Goal: Task Accomplishment & Management: Use online tool/utility

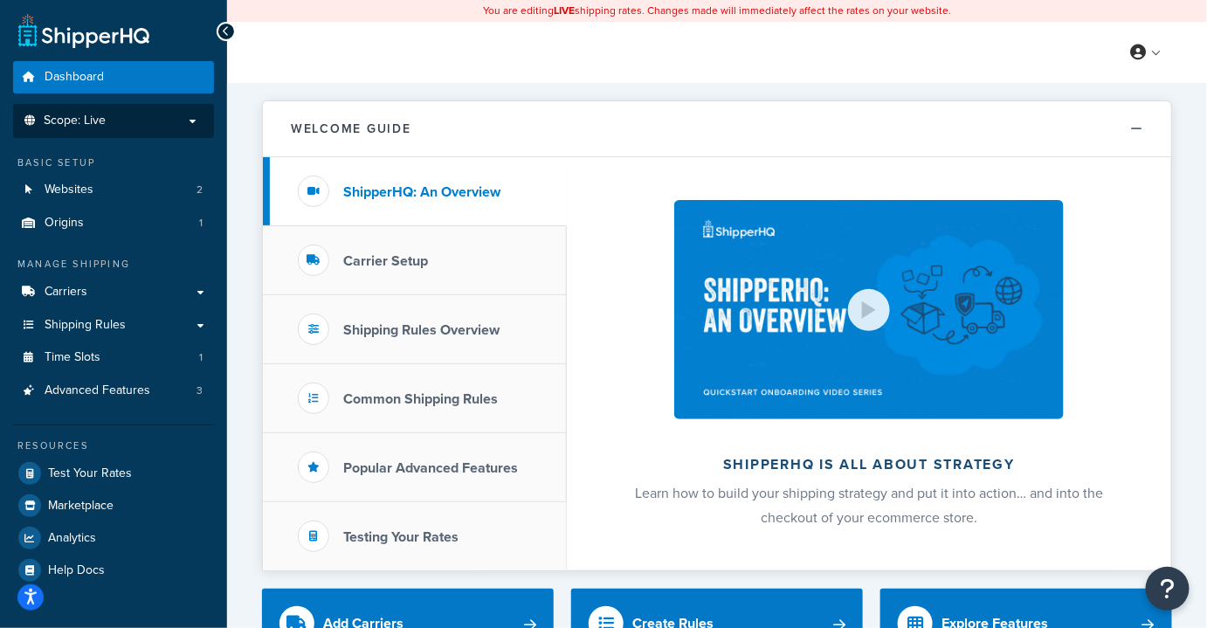
click at [187, 124] on p "Scope: Live" at bounding box center [113, 121] width 185 height 15
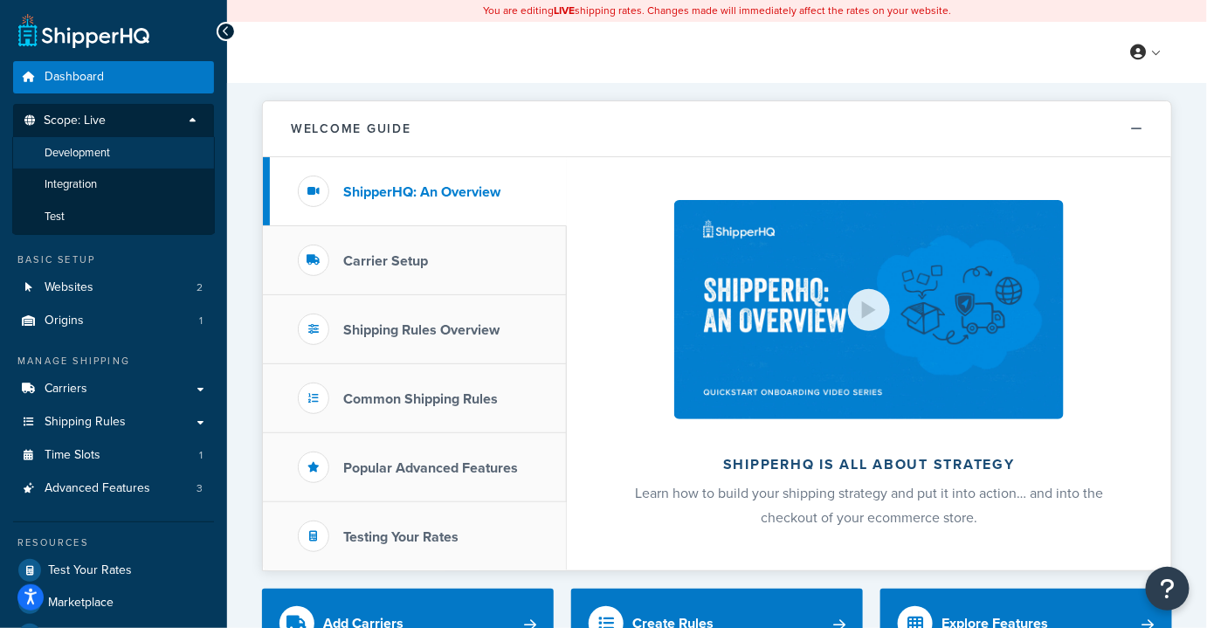
click at [79, 151] on span "Development" at bounding box center [77, 153] width 65 height 15
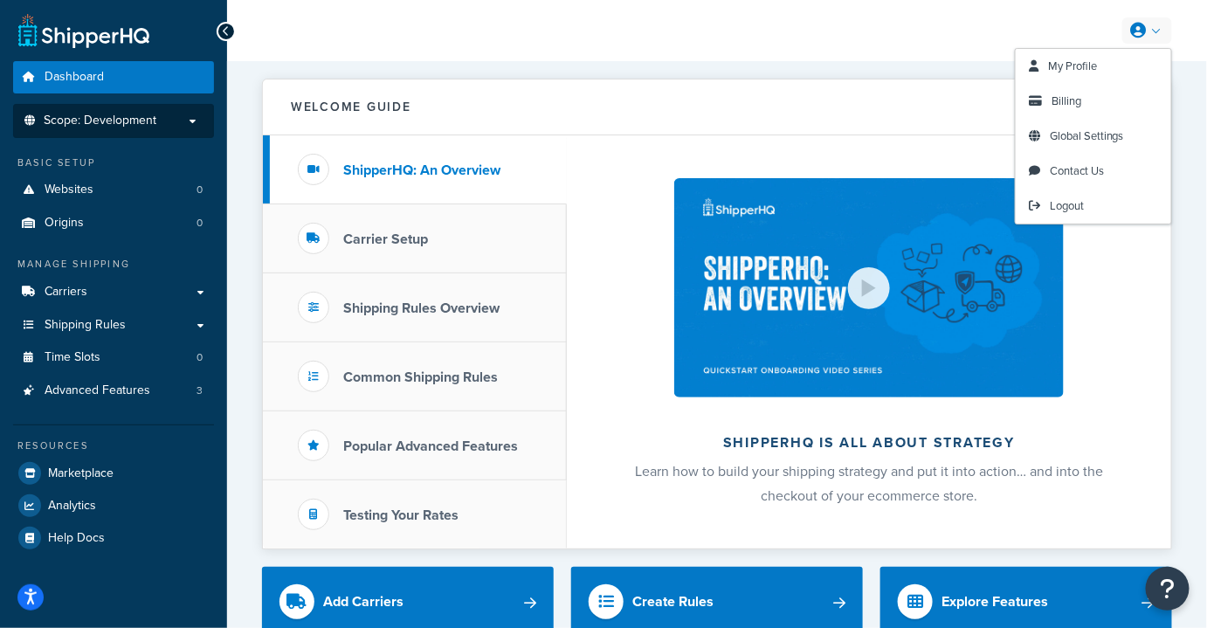
click at [1161, 13] on div "My Profile Billing Global Settings Contact Us Logout" at bounding box center [717, 30] width 980 height 61
click at [1080, 138] on span "Global Settings" at bounding box center [1086, 135] width 74 height 17
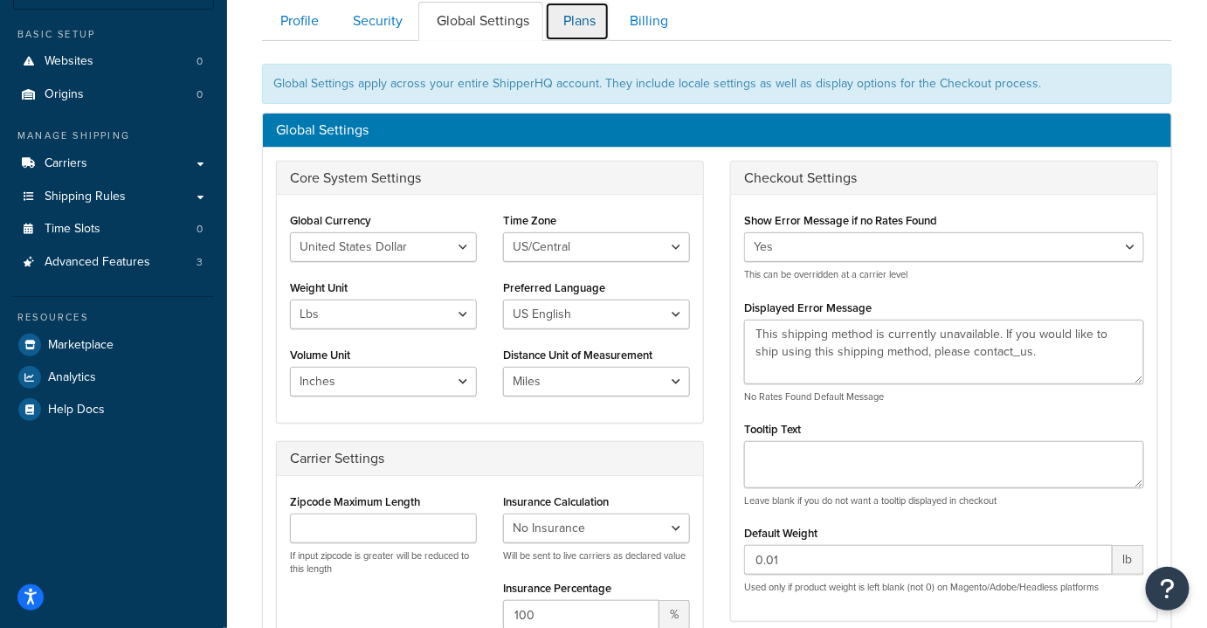
click at [583, 17] on link "Plans" at bounding box center [577, 21] width 65 height 39
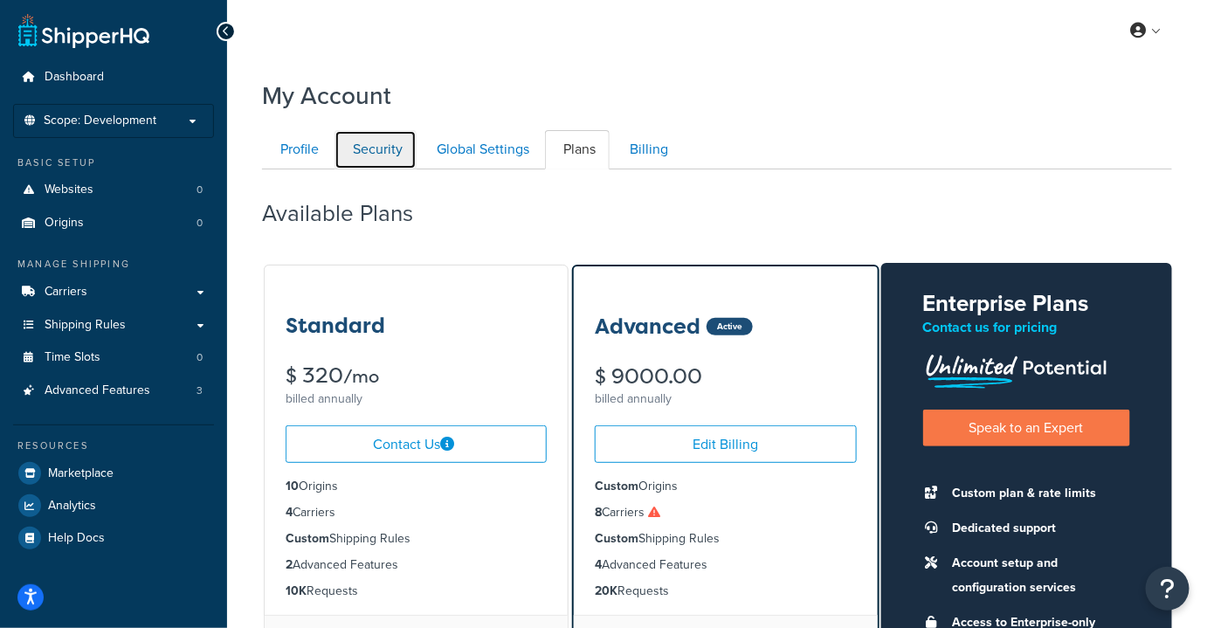
click at [357, 144] on link "Security" at bounding box center [375, 149] width 82 height 39
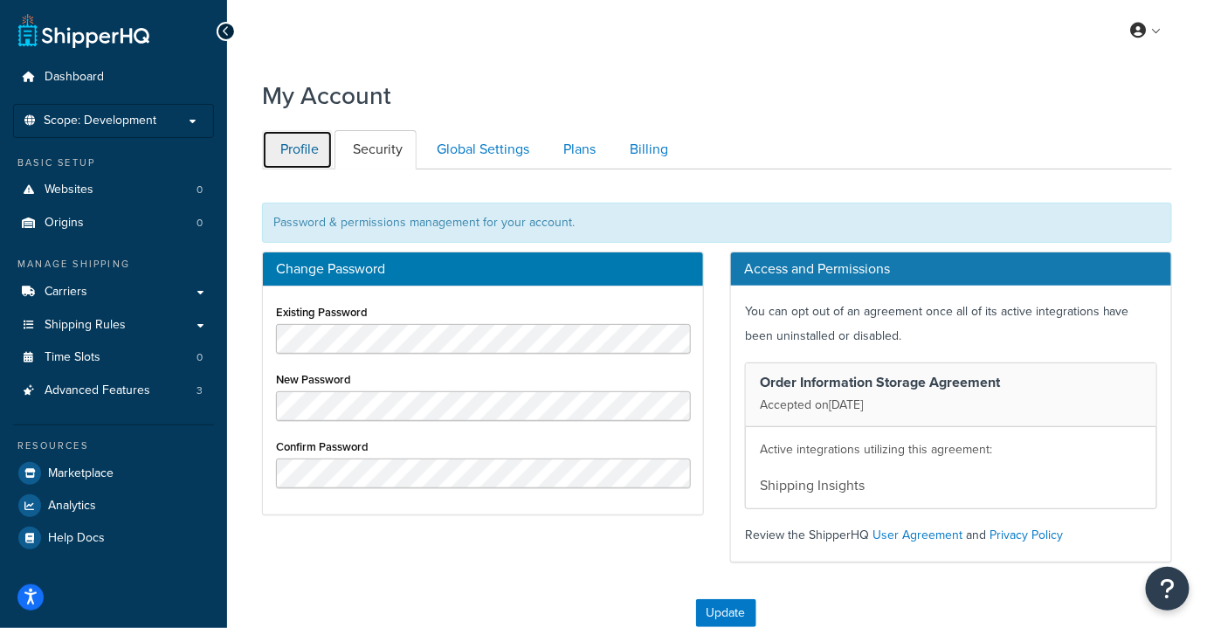
click at [291, 150] on link "Profile" at bounding box center [297, 149] width 71 height 39
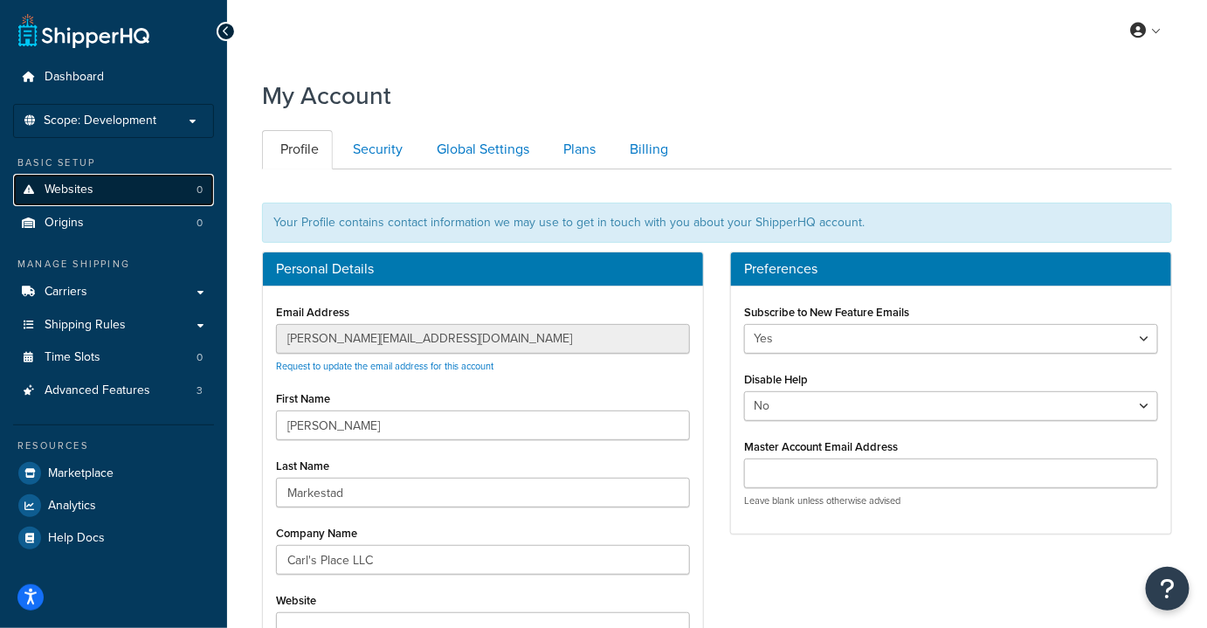
click at [63, 193] on span "Websites" at bounding box center [69, 189] width 49 height 15
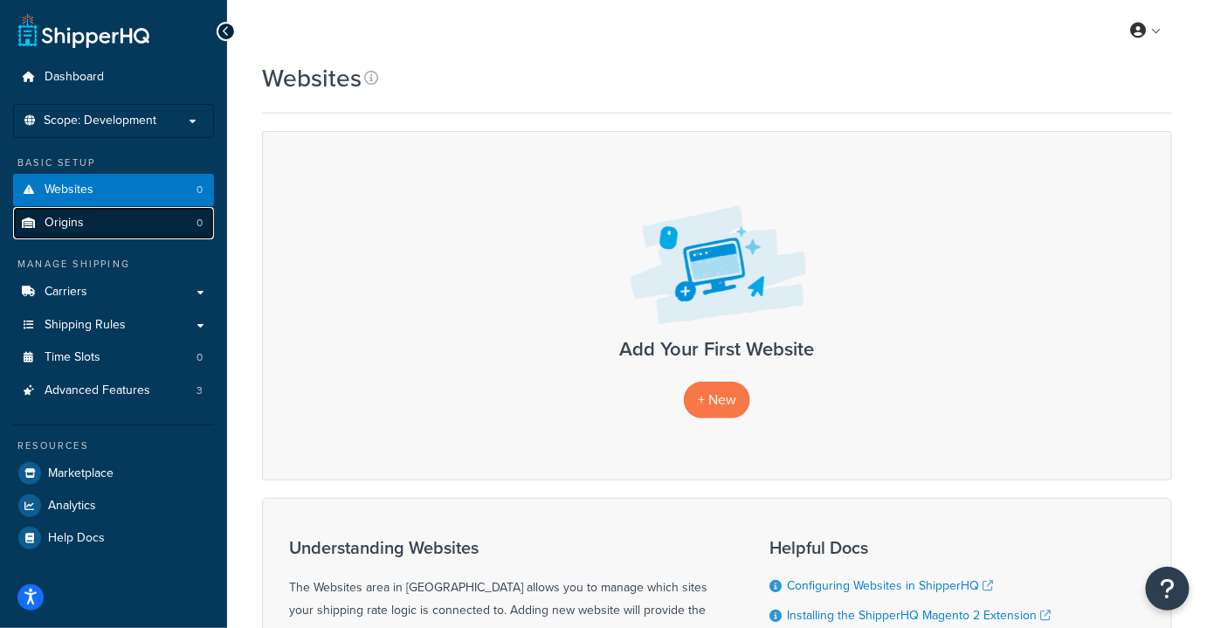
click at [91, 223] on link "Origins 0" at bounding box center [113, 223] width 201 height 32
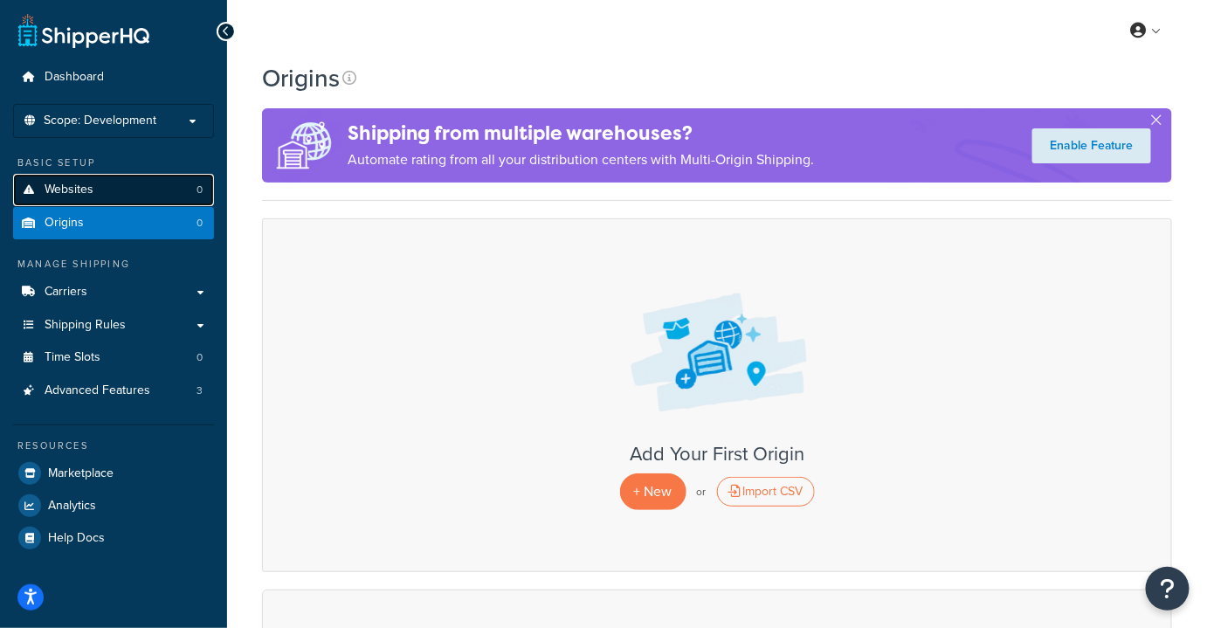
click at [91, 183] on span "Websites" at bounding box center [69, 189] width 49 height 15
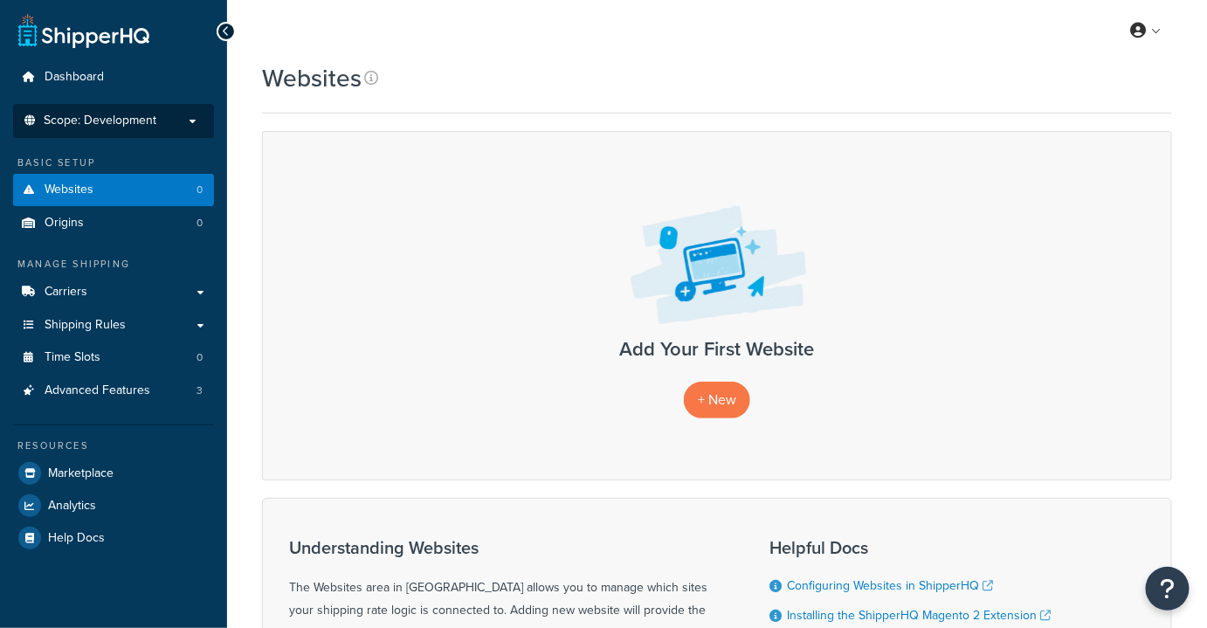
click at [120, 118] on span "Scope: Development" at bounding box center [100, 121] width 113 height 15
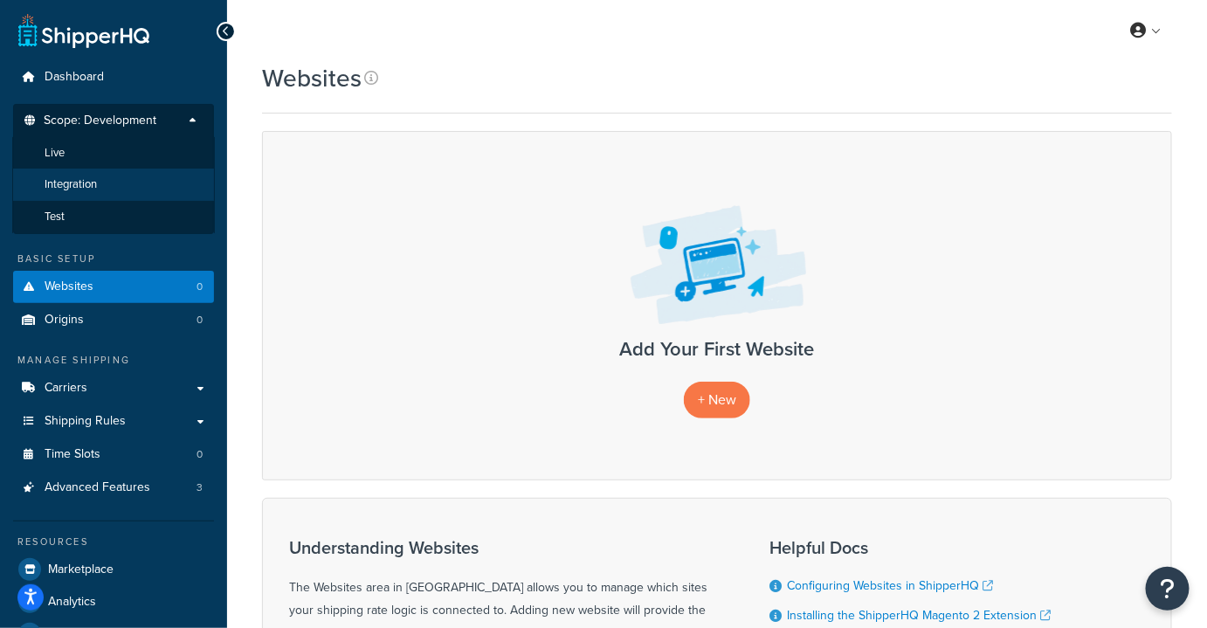
click at [75, 192] on span "Integration" at bounding box center [71, 184] width 52 height 15
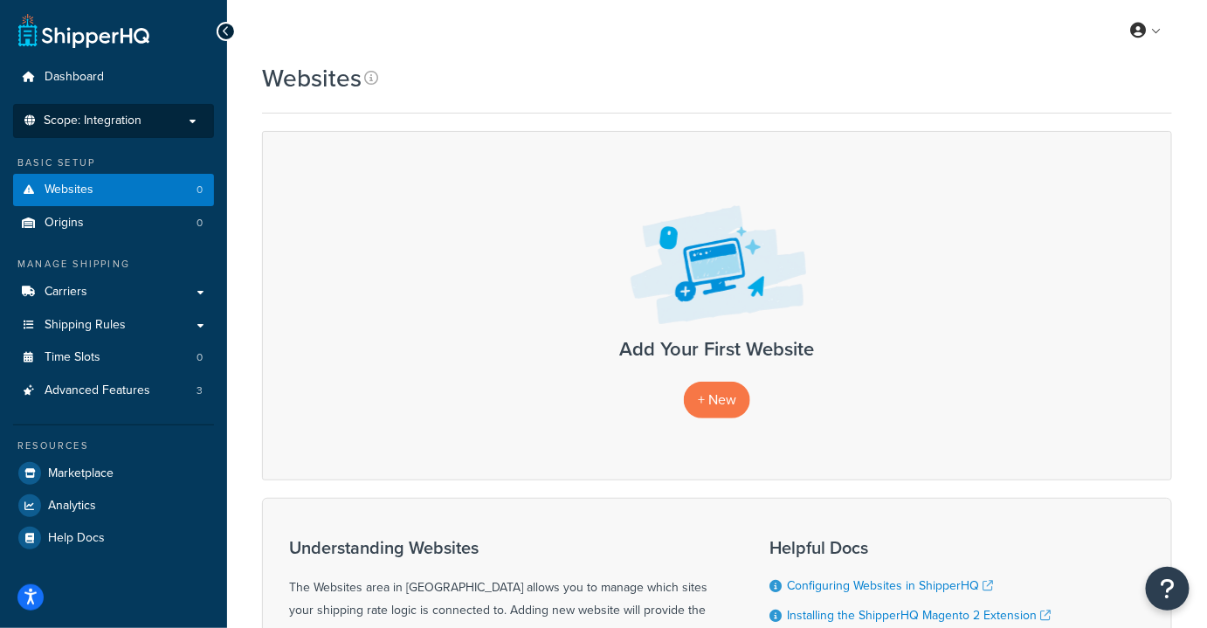
click at [77, 124] on span "Scope: Integration" at bounding box center [93, 121] width 98 height 15
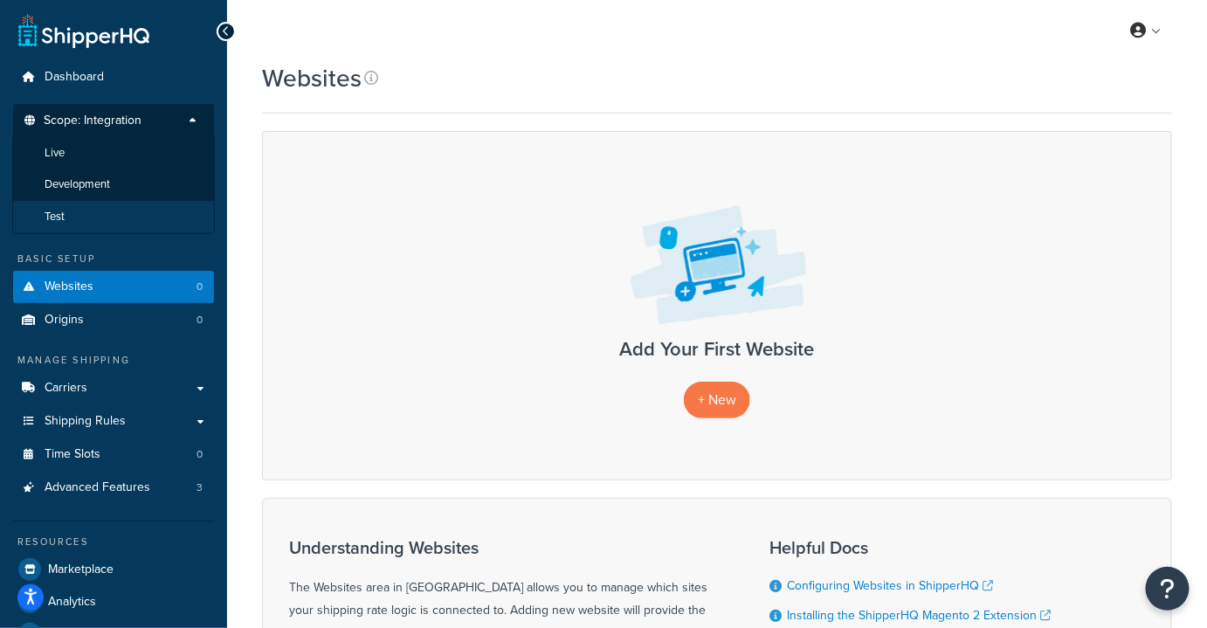
click at [62, 215] on span "Test" at bounding box center [55, 217] width 20 height 15
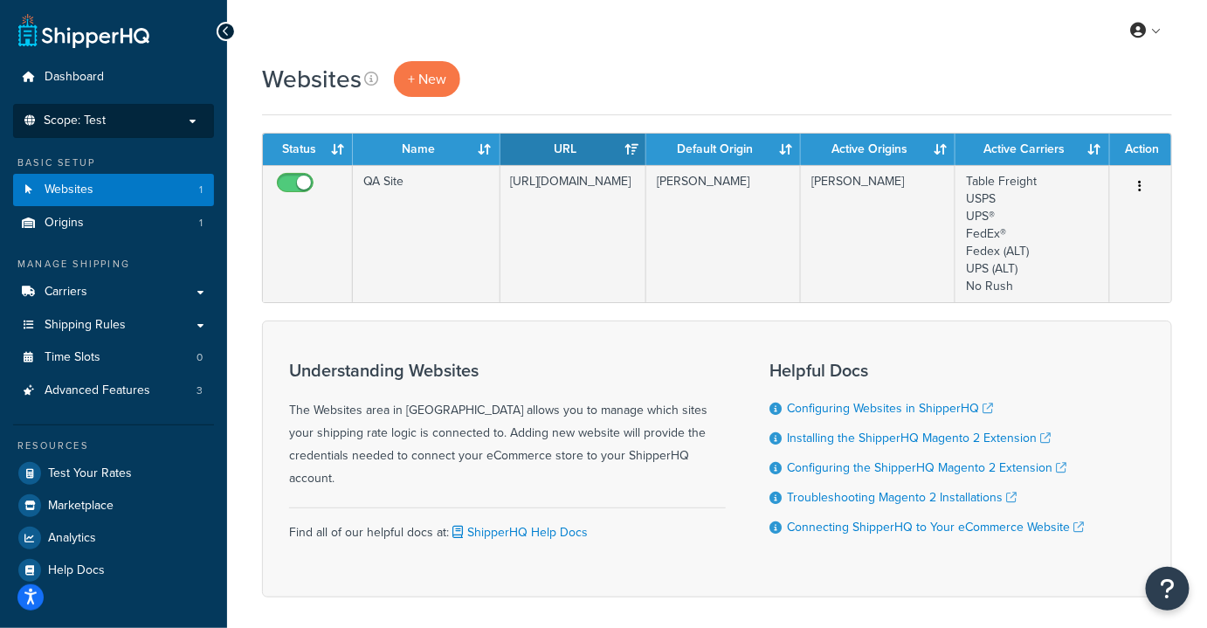
click at [90, 119] on span "Scope: Test" at bounding box center [75, 121] width 62 height 15
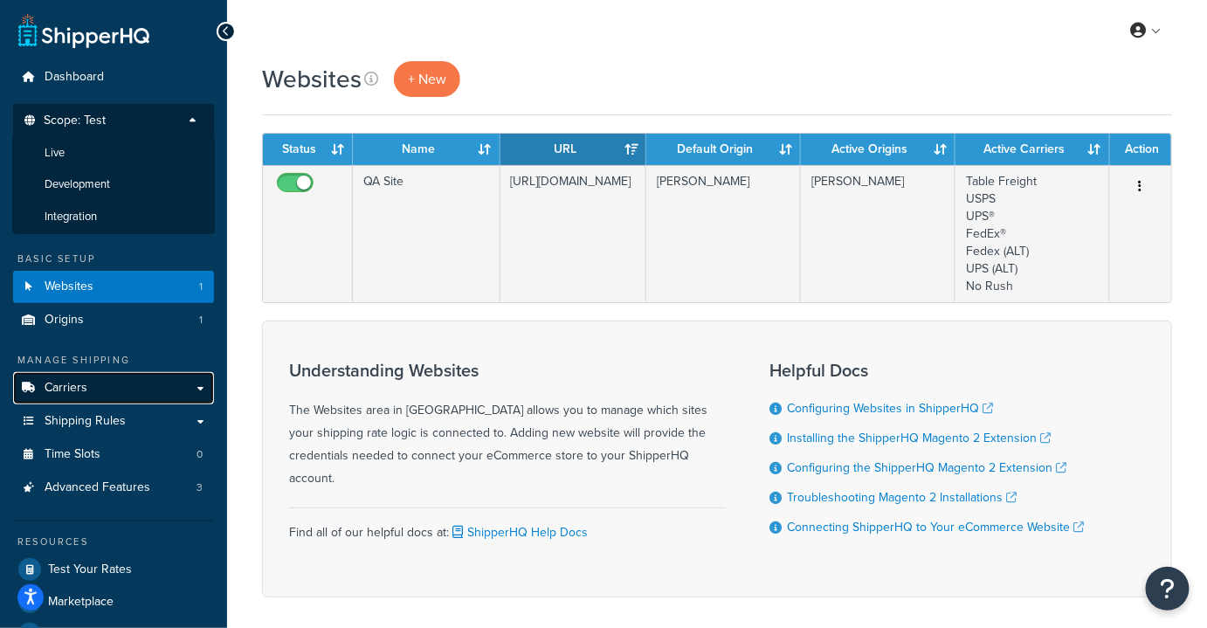
click at [68, 389] on span "Carriers" at bounding box center [66, 388] width 43 height 15
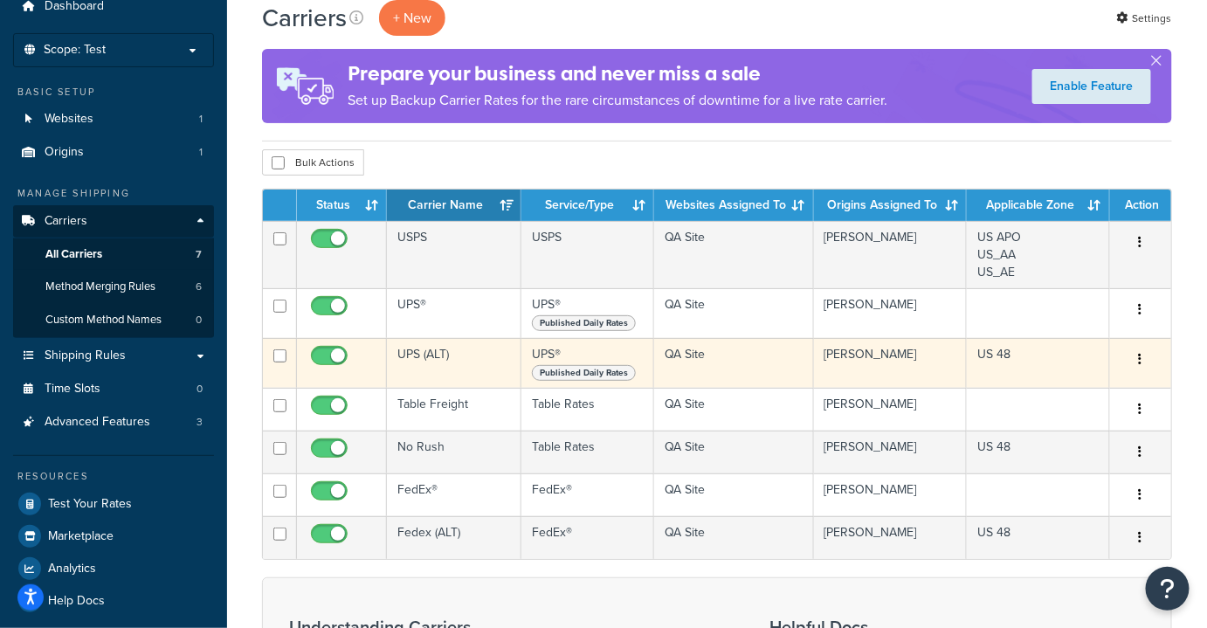
scroll to position [72, 0]
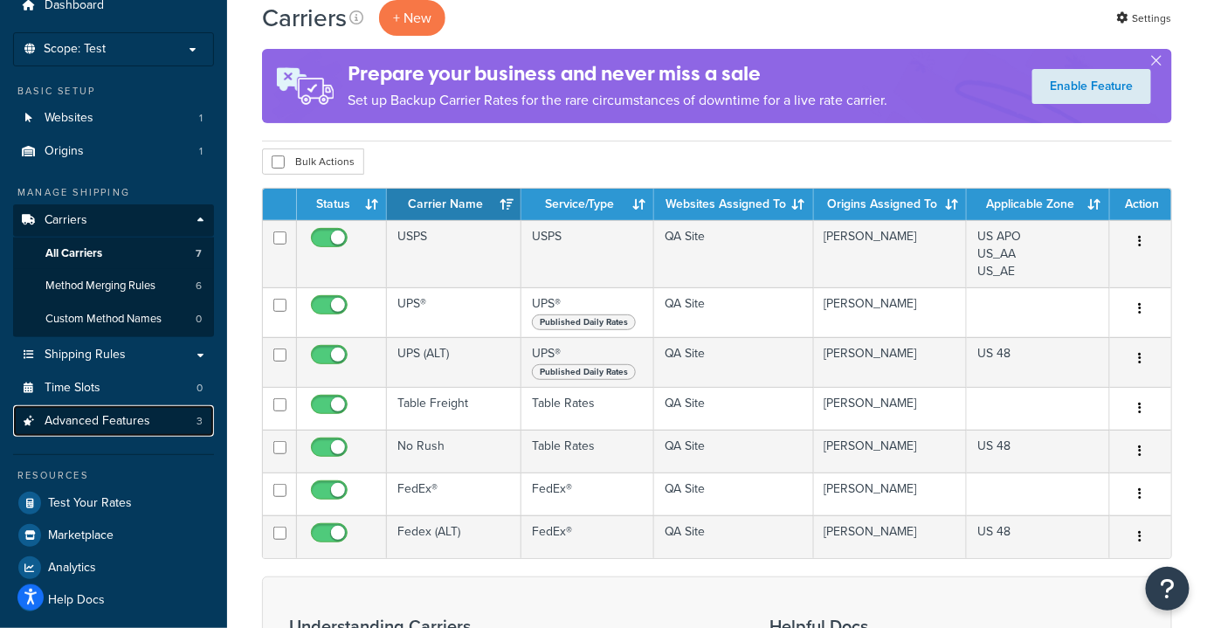
click at [139, 422] on span "Advanced Features" at bounding box center [98, 421] width 106 height 15
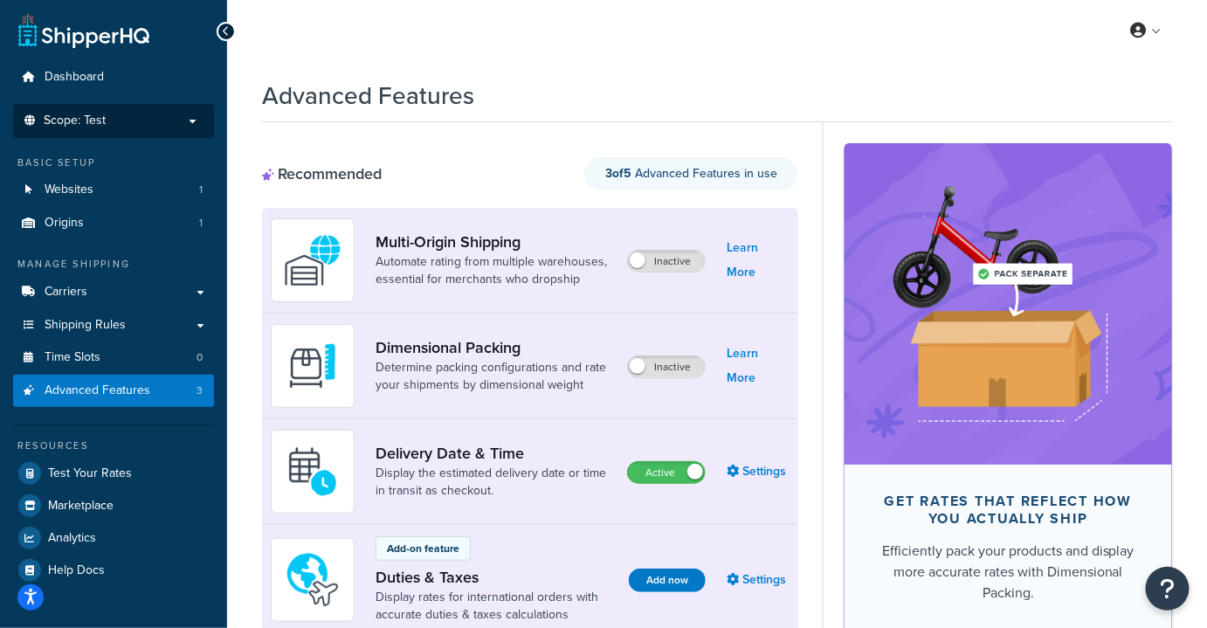
click at [120, 118] on p "Scope: Test" at bounding box center [113, 121] width 185 height 15
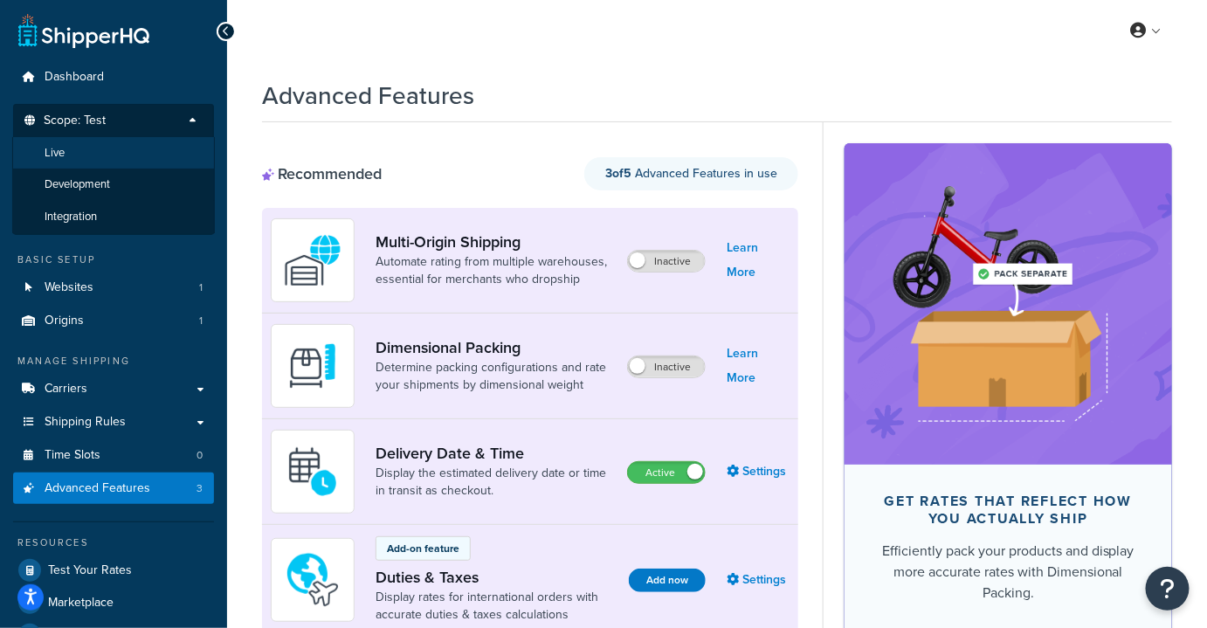
click at [68, 150] on li "Live" at bounding box center [113, 153] width 203 height 32
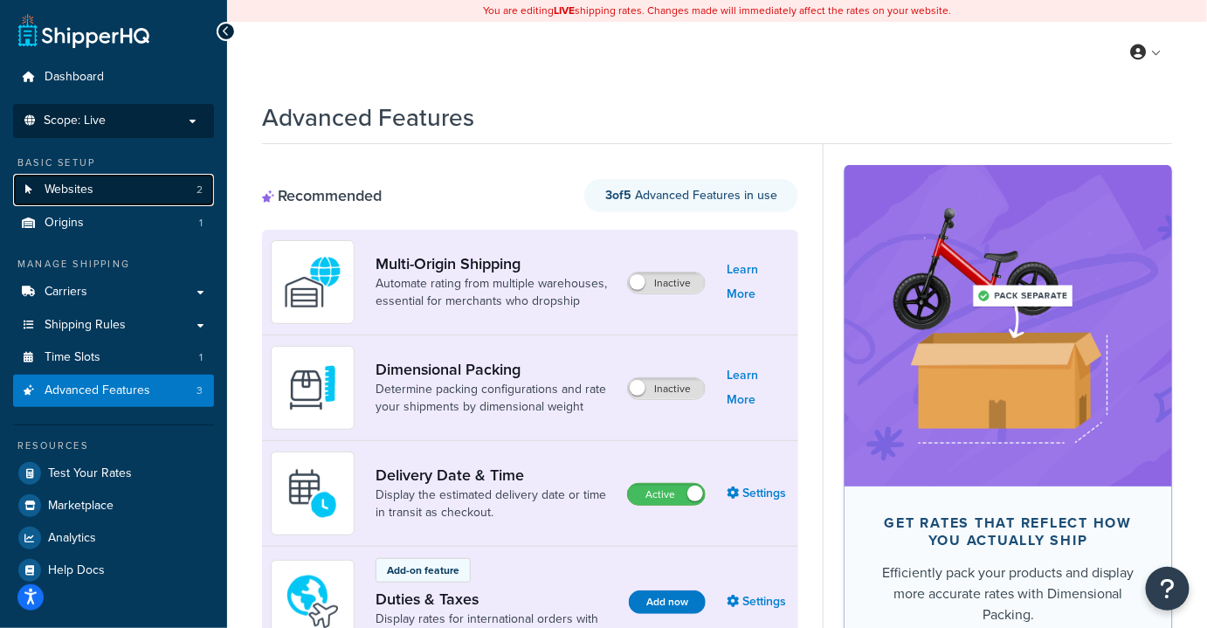
click at [58, 190] on span "Websites" at bounding box center [69, 189] width 49 height 15
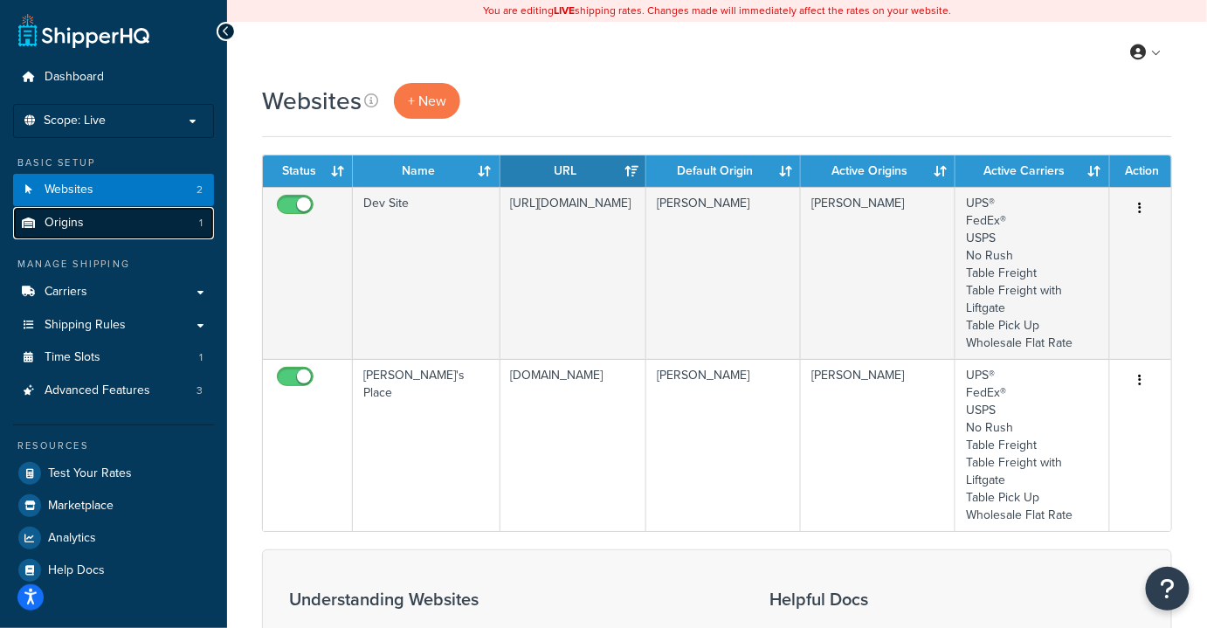
click at [115, 223] on link "Origins 1" at bounding box center [113, 223] width 201 height 32
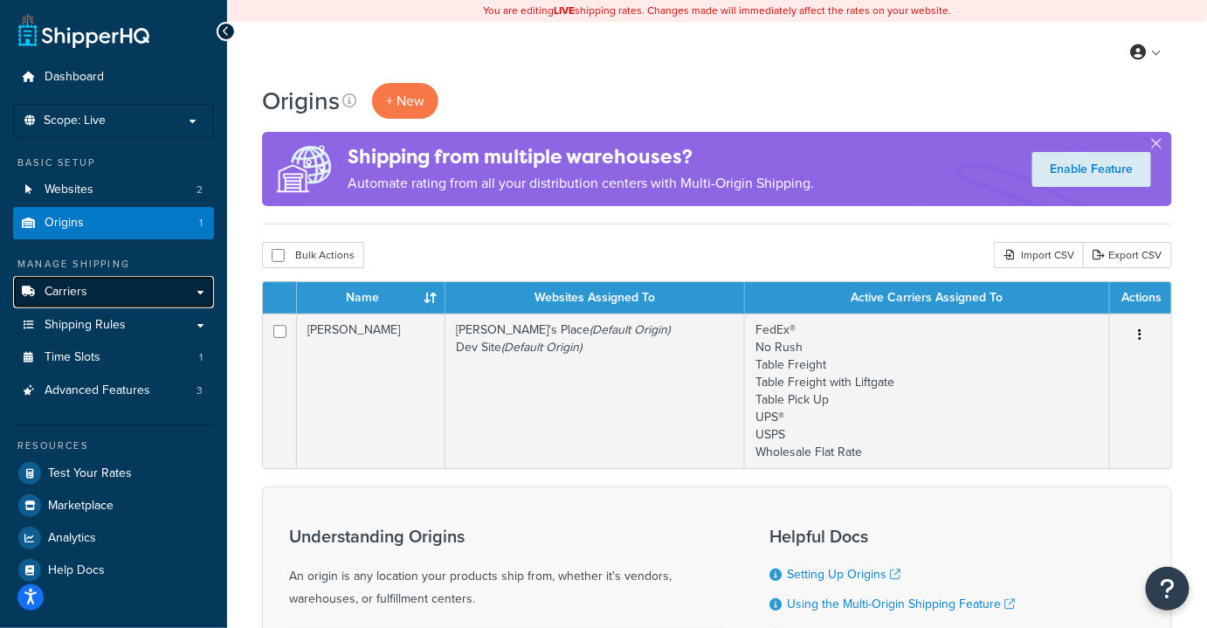
click at [194, 293] on link "Carriers" at bounding box center [113, 292] width 201 height 32
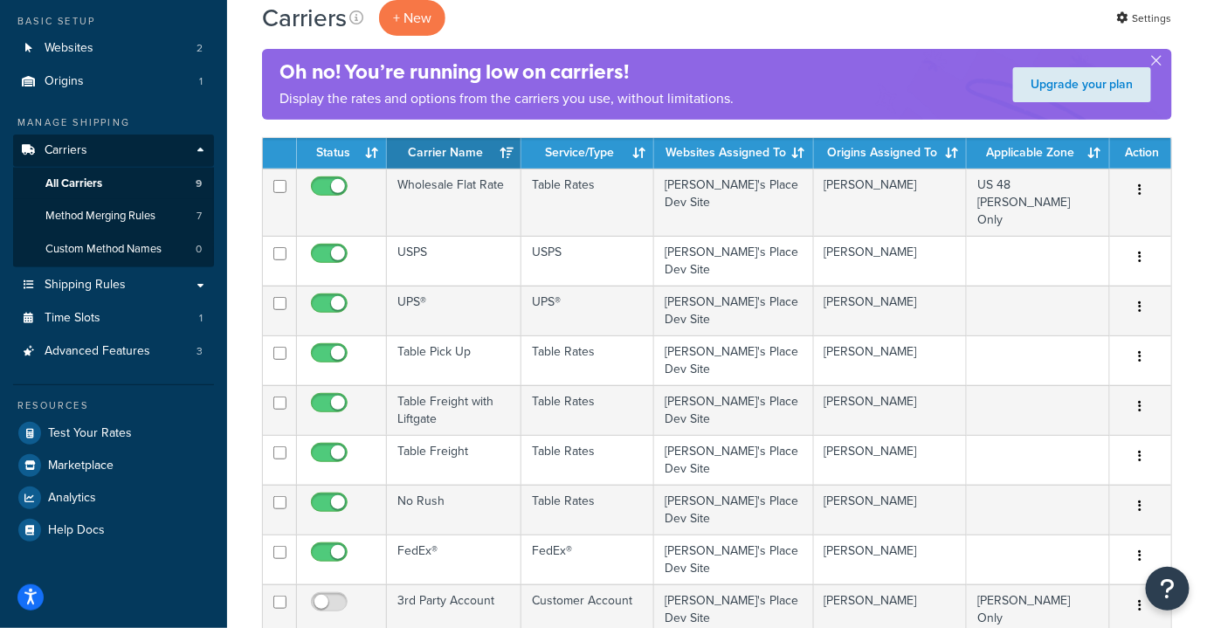
scroll to position [141, 0]
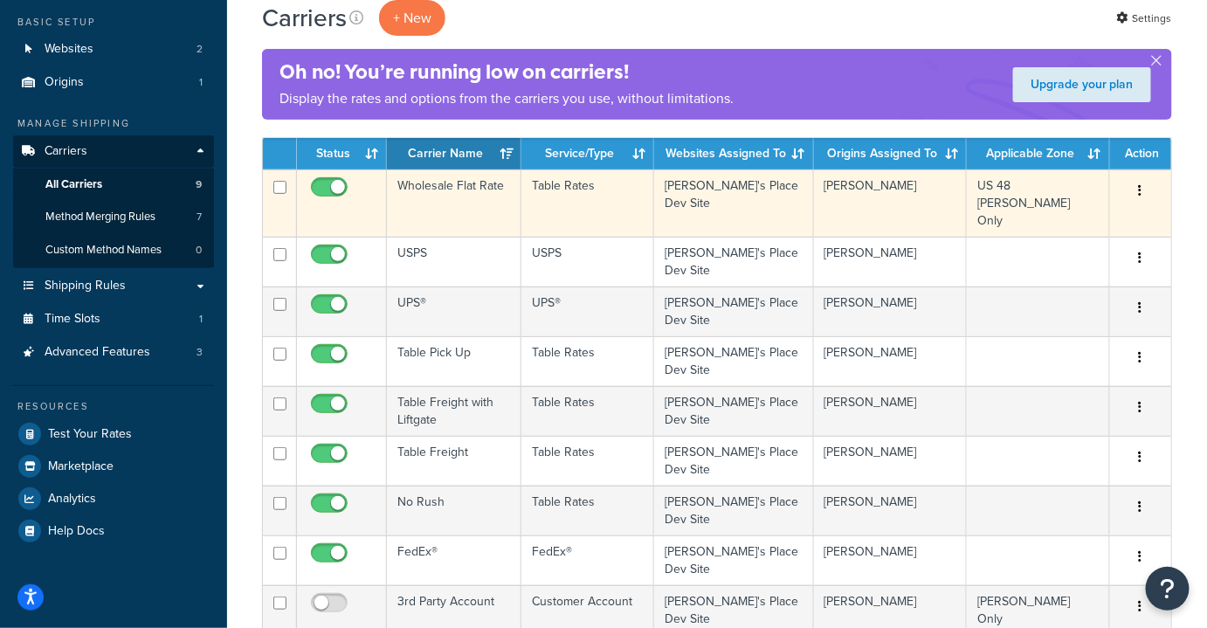
click at [339, 185] on input "checkbox" at bounding box center [331, 192] width 48 height 22
checkbox input "false"
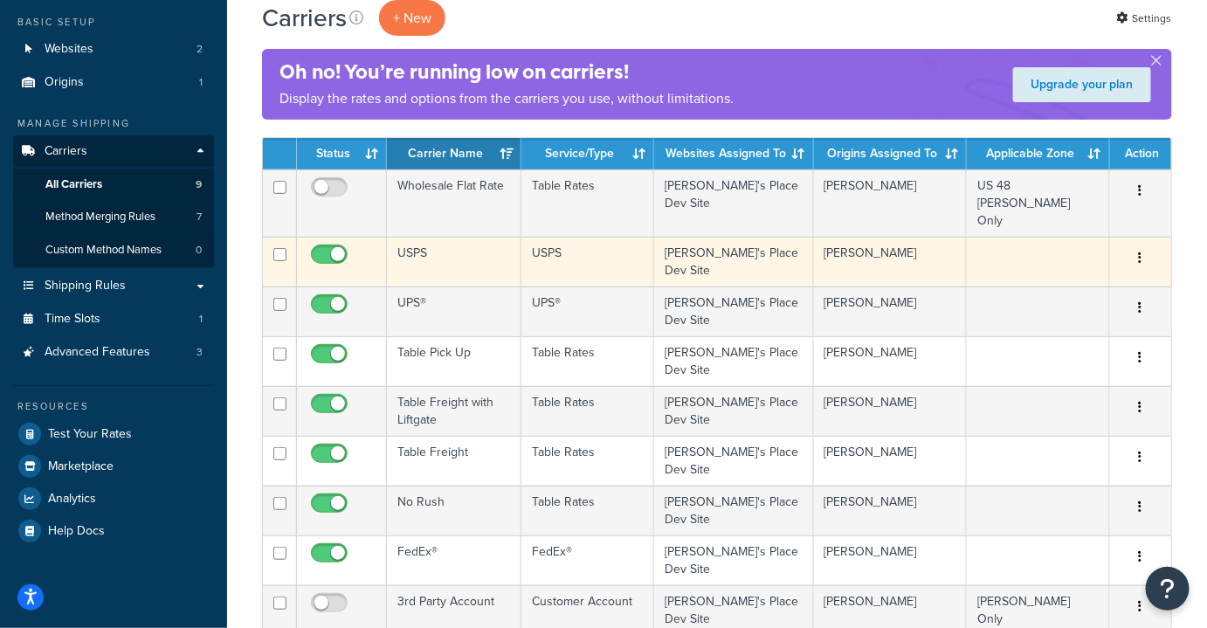
click at [449, 244] on td "USPS" at bounding box center [454, 262] width 134 height 50
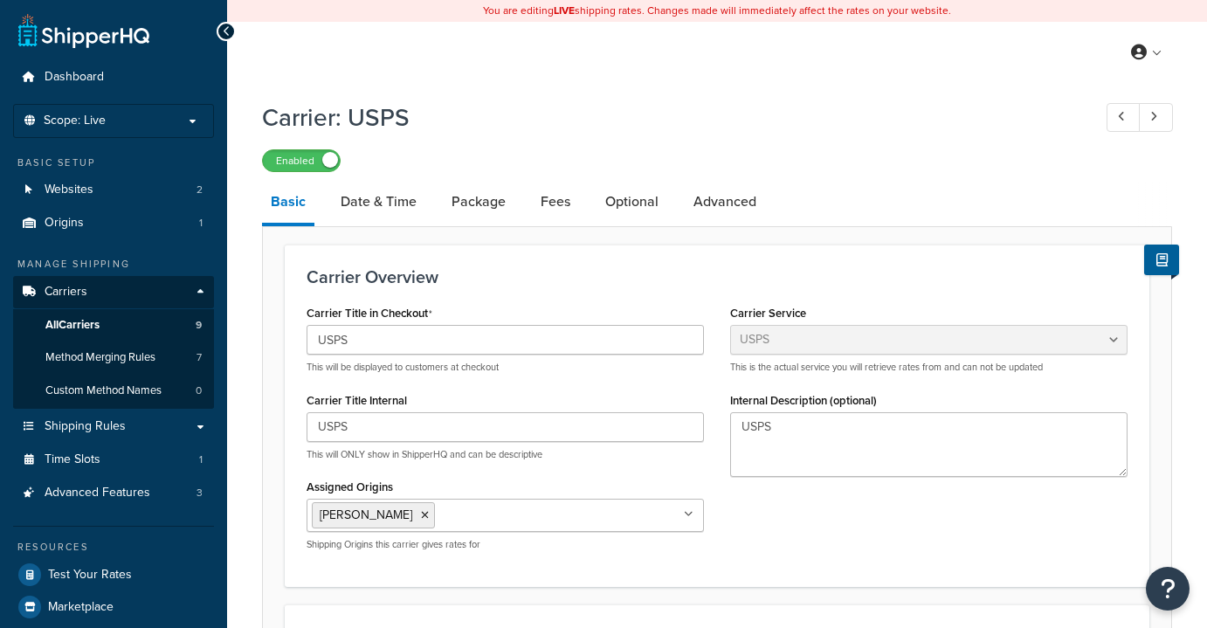
select select "usps"
select select "PLUS"
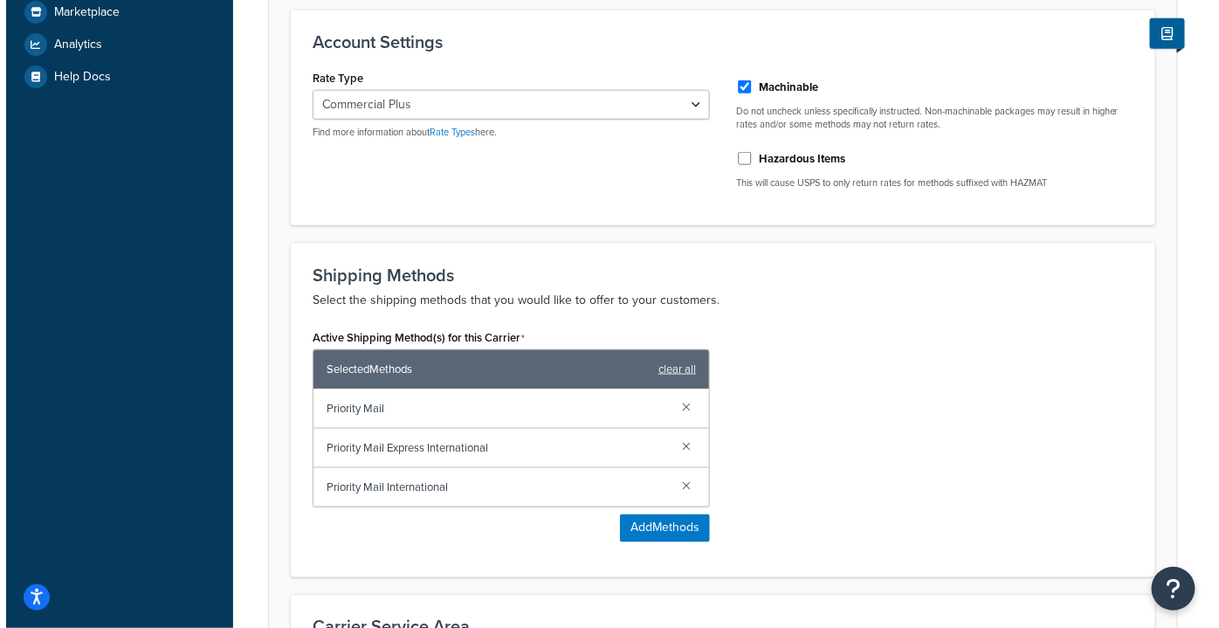
scroll to position [600, 0]
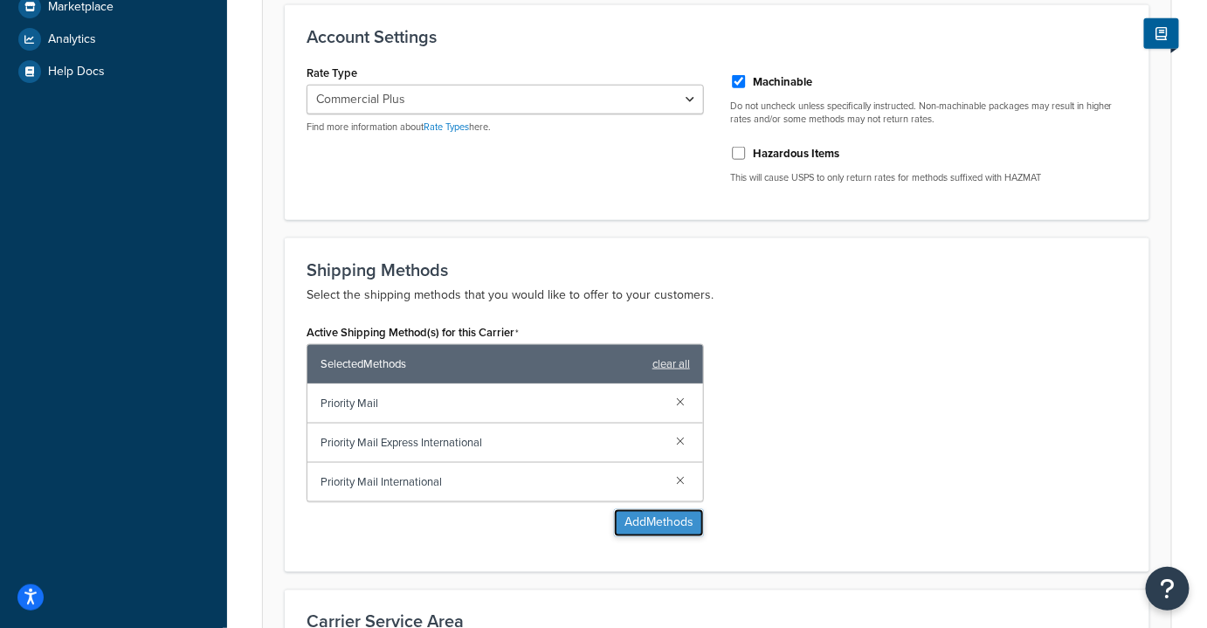
click at [652, 531] on button "Add Methods" at bounding box center [659, 523] width 90 height 28
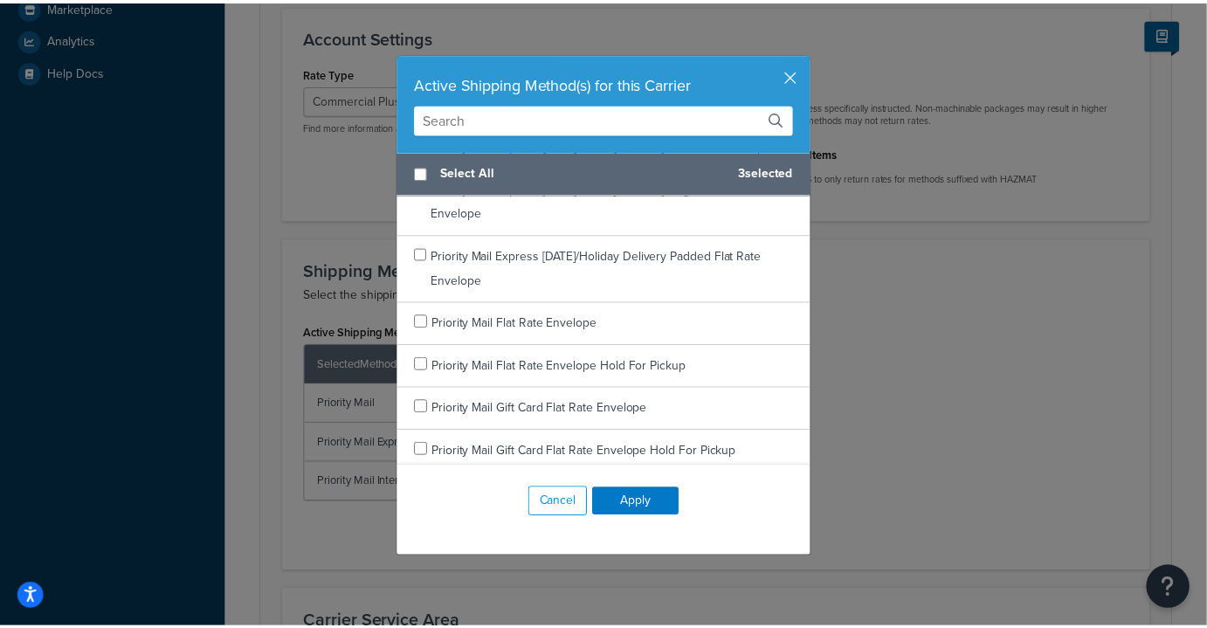
scroll to position [1662, 0]
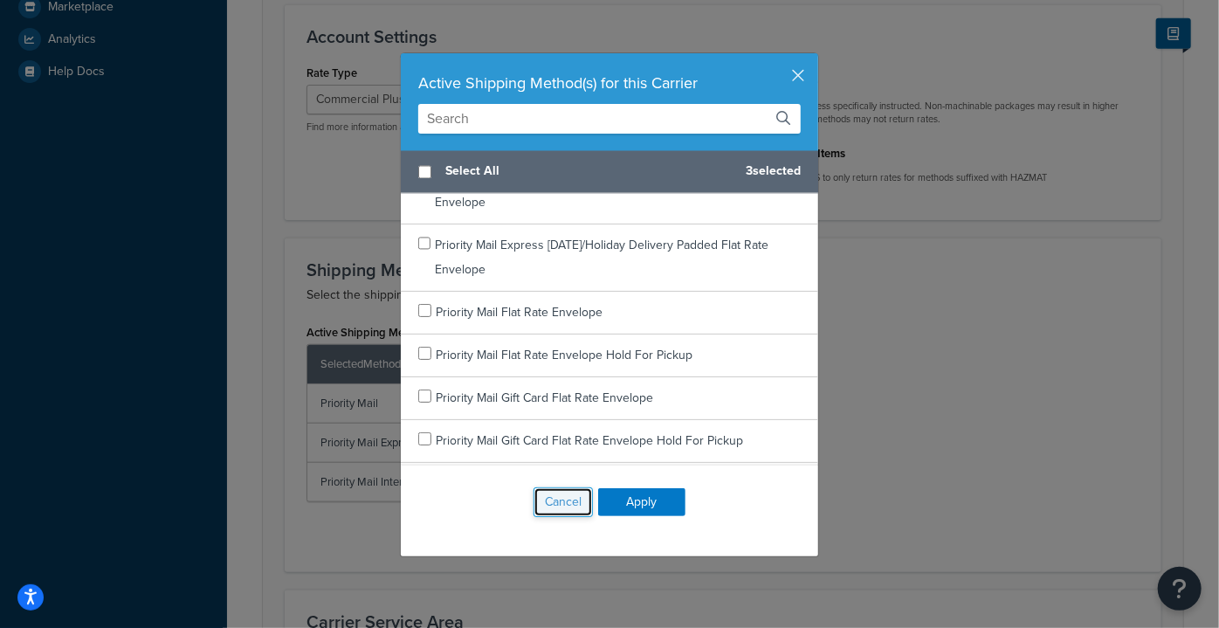
click at [562, 492] on button "Cancel" at bounding box center [562, 502] width 59 height 30
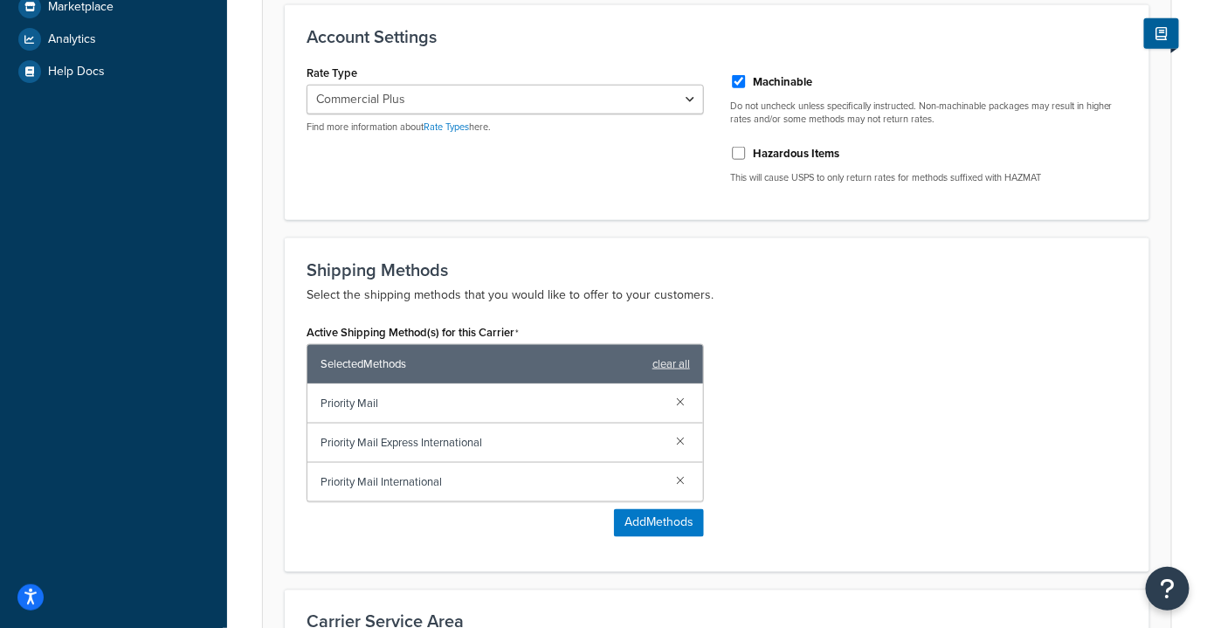
scroll to position [894, 0]
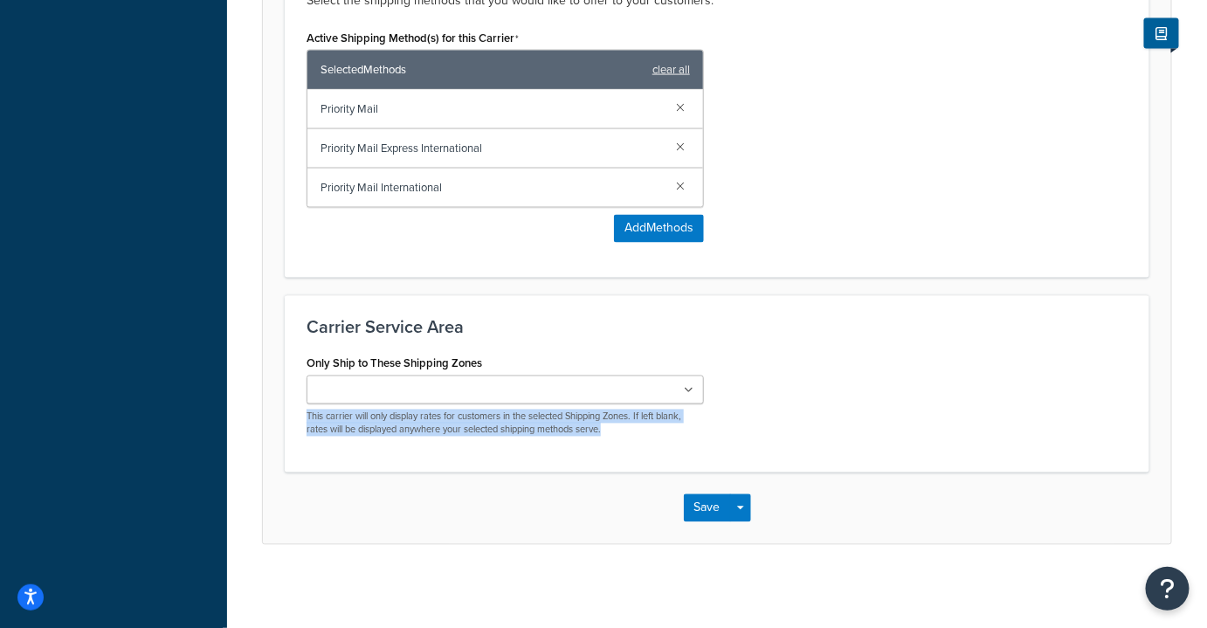
drag, startPoint x: 933, startPoint y: 439, endPoint x: 934, endPoint y: 393, distance: 46.3
click at [934, 393] on div "Only Ship to These Shipping Zones US 48 US APO [GEOGRAPHIC_DATA] [GEOGRAPHIC_DA…" at bounding box center [716, 401] width 847 height 100
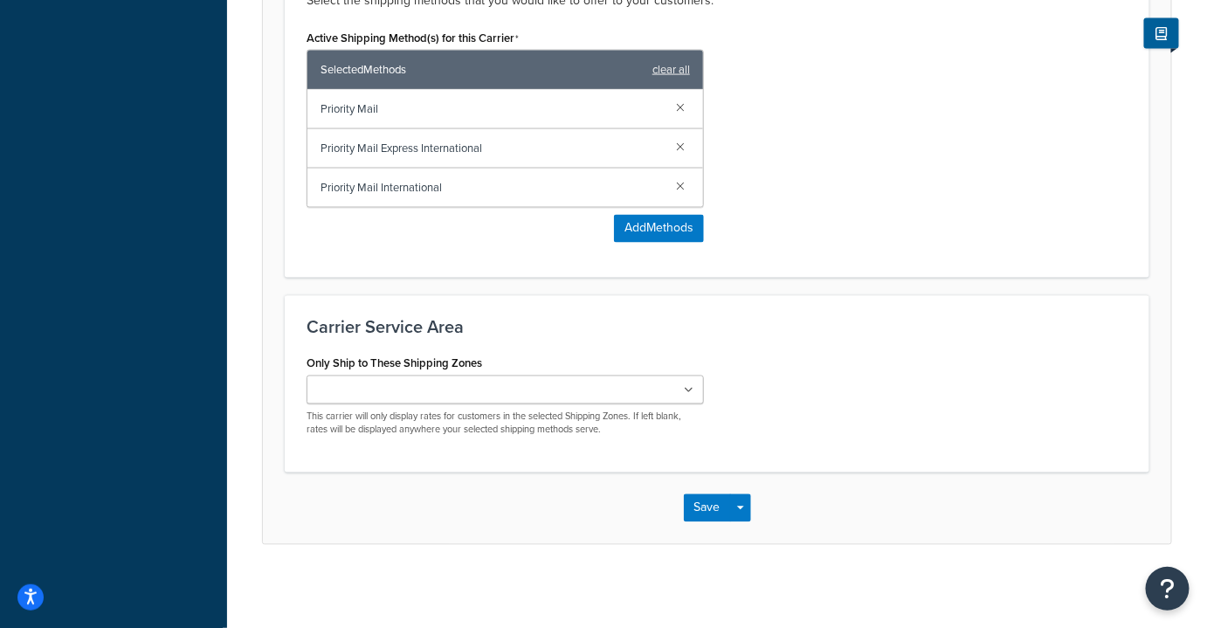
click at [934, 393] on div "Only Ship to These Shipping Zones US 48 US APO [GEOGRAPHIC_DATA] [GEOGRAPHIC_DA…" at bounding box center [716, 401] width 847 height 100
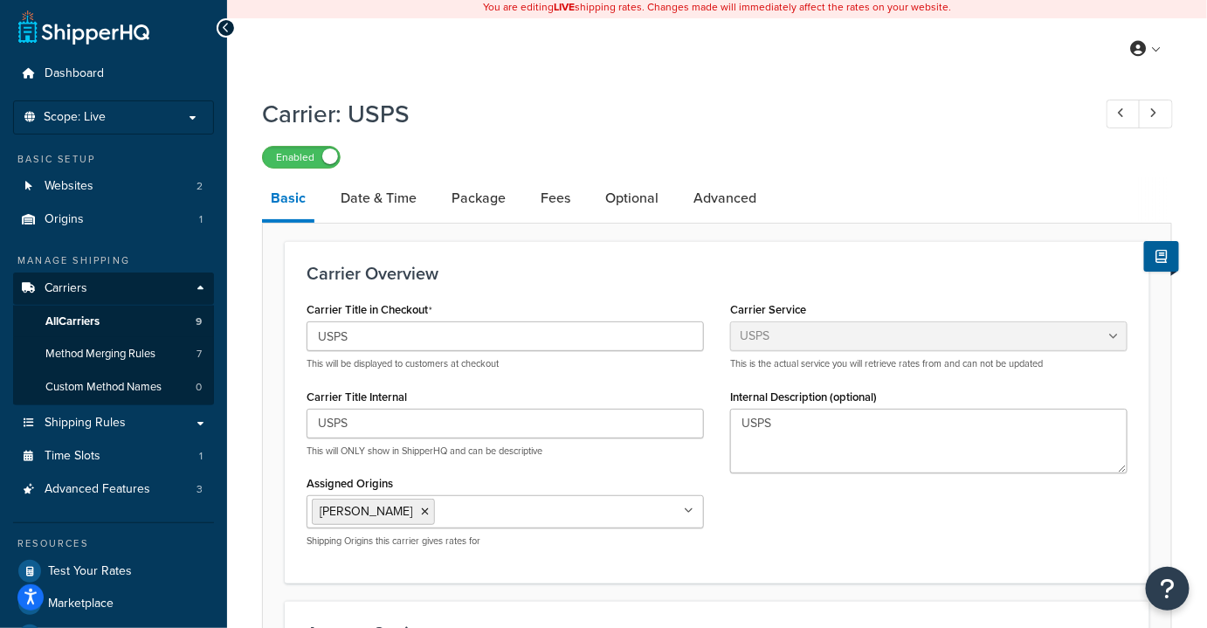
scroll to position [0, 0]
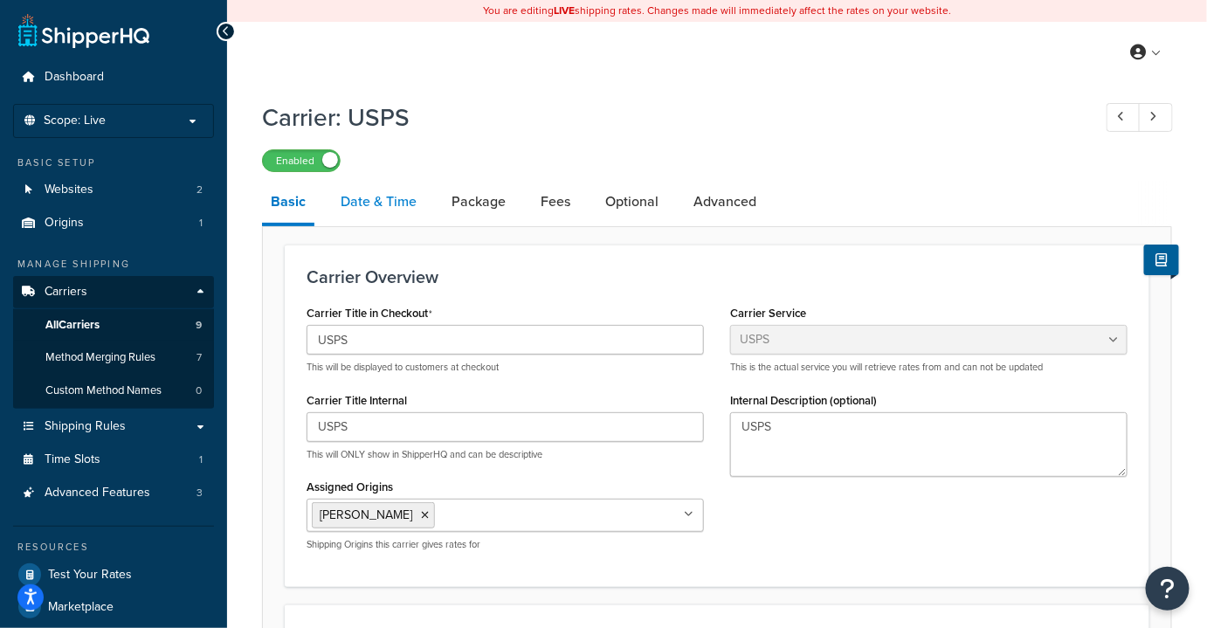
click at [389, 203] on link "Date & Time" at bounding box center [378, 202] width 93 height 42
select select "MEd"
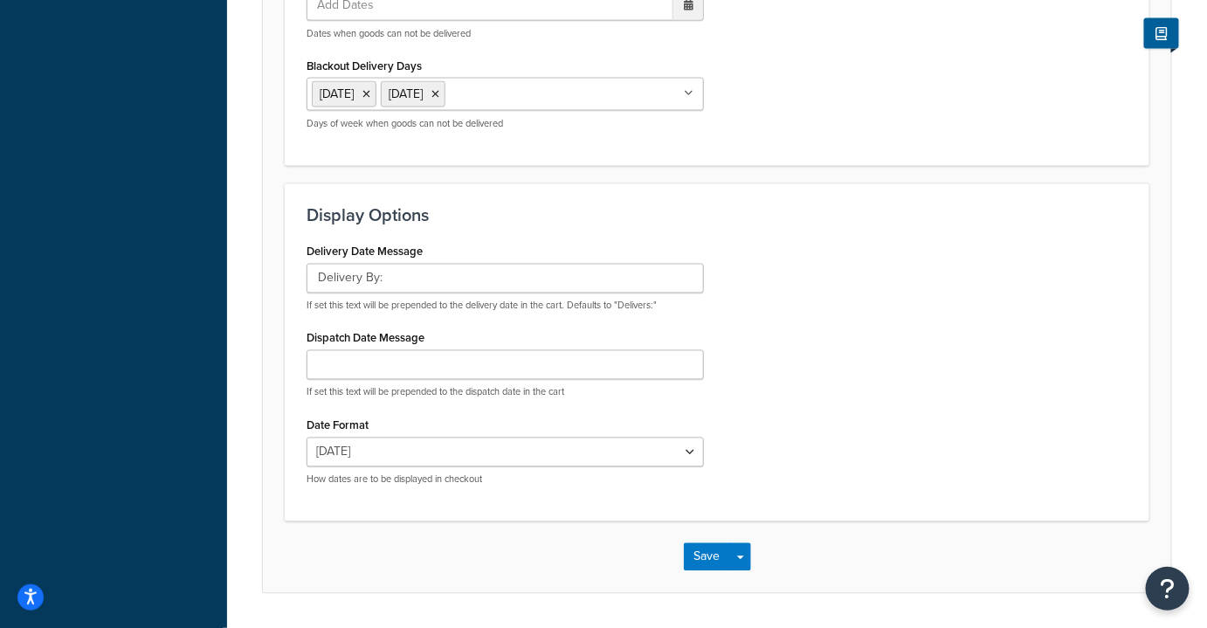
scroll to position [992, 0]
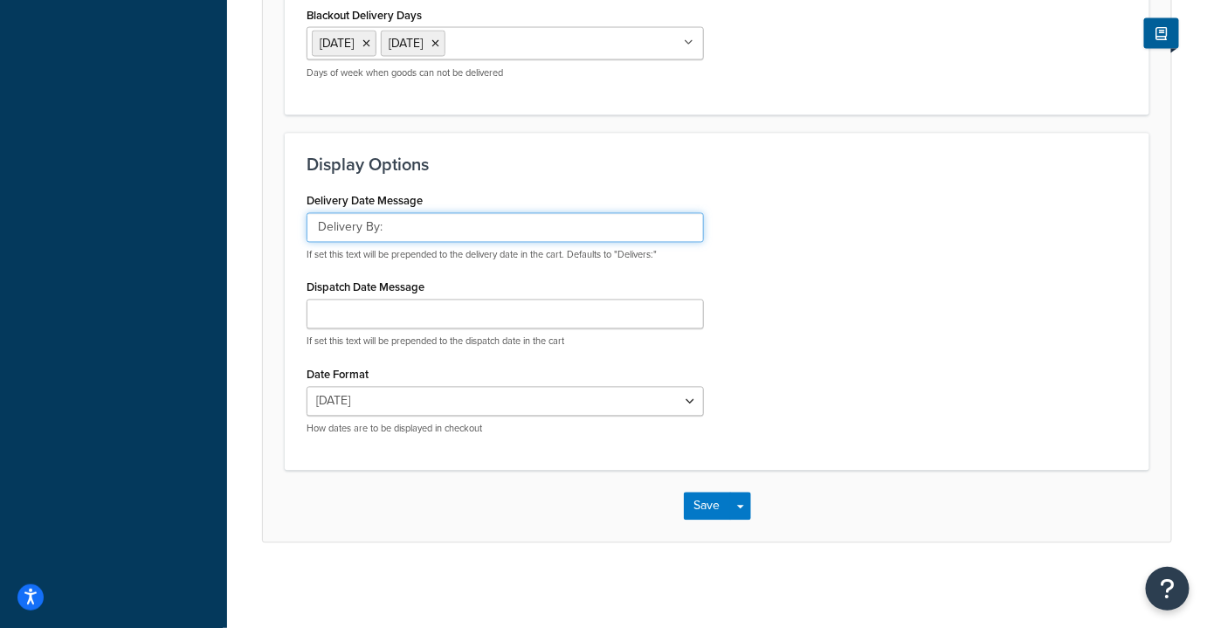
drag, startPoint x: 399, startPoint y: 227, endPoint x: 320, endPoint y: 225, distance: 79.5
click at [320, 225] on input "Delivery By:" at bounding box center [504, 228] width 397 height 30
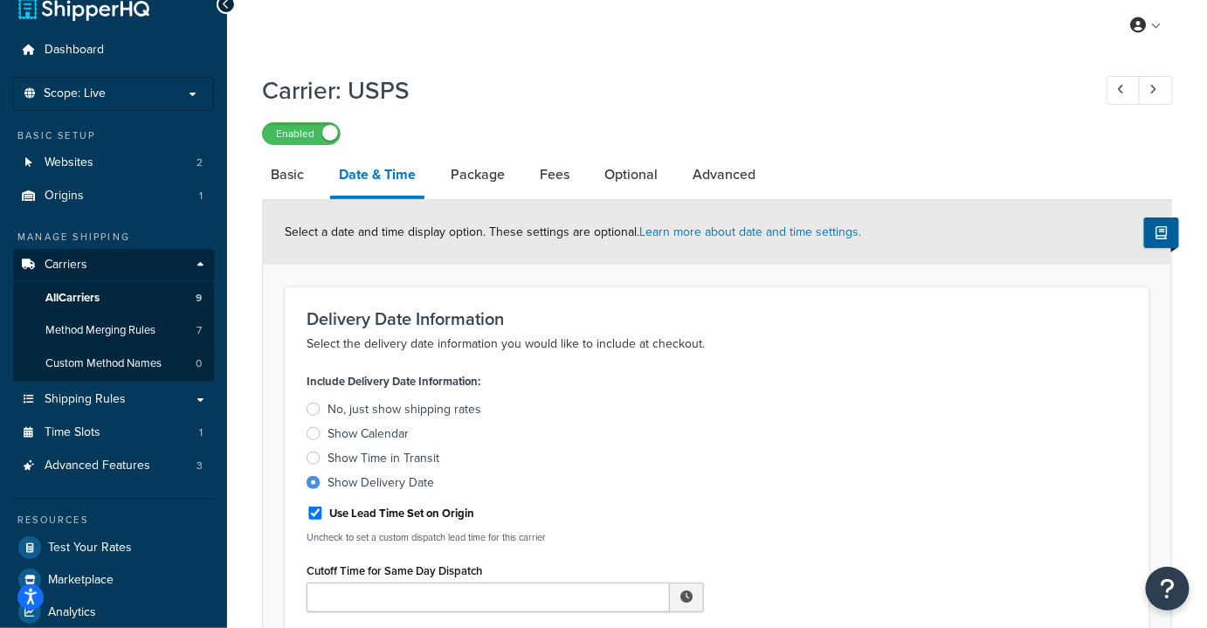
scroll to position [0, 0]
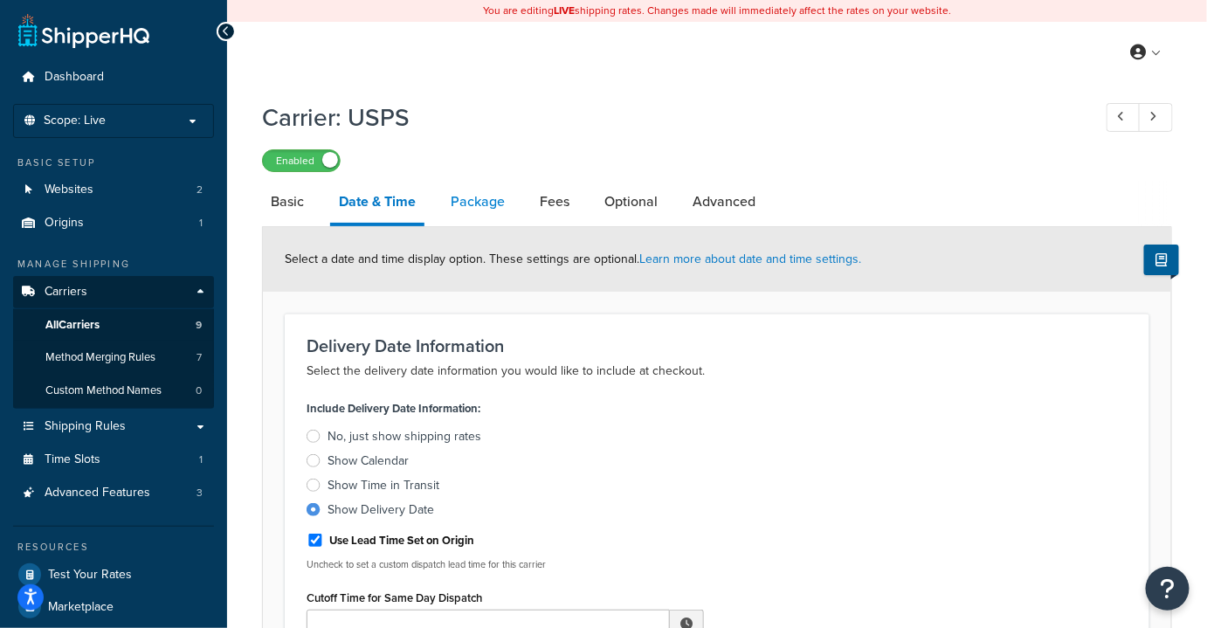
click at [467, 203] on link "Package" at bounding box center [478, 202] width 72 height 42
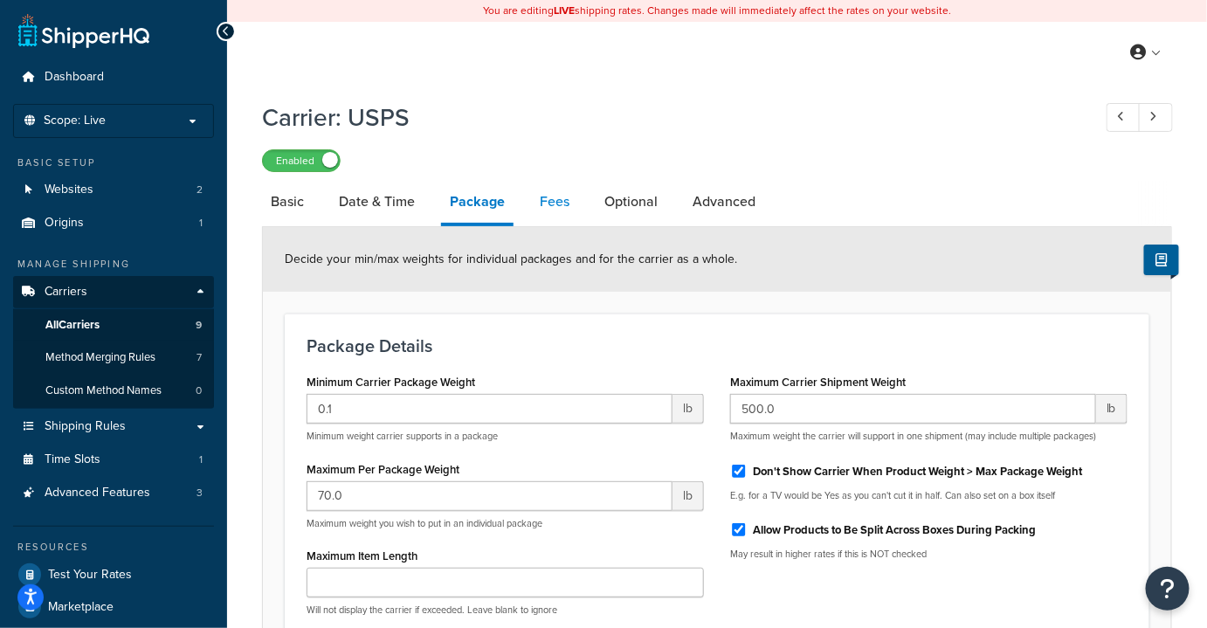
click at [547, 205] on link "Fees" at bounding box center [554, 202] width 47 height 42
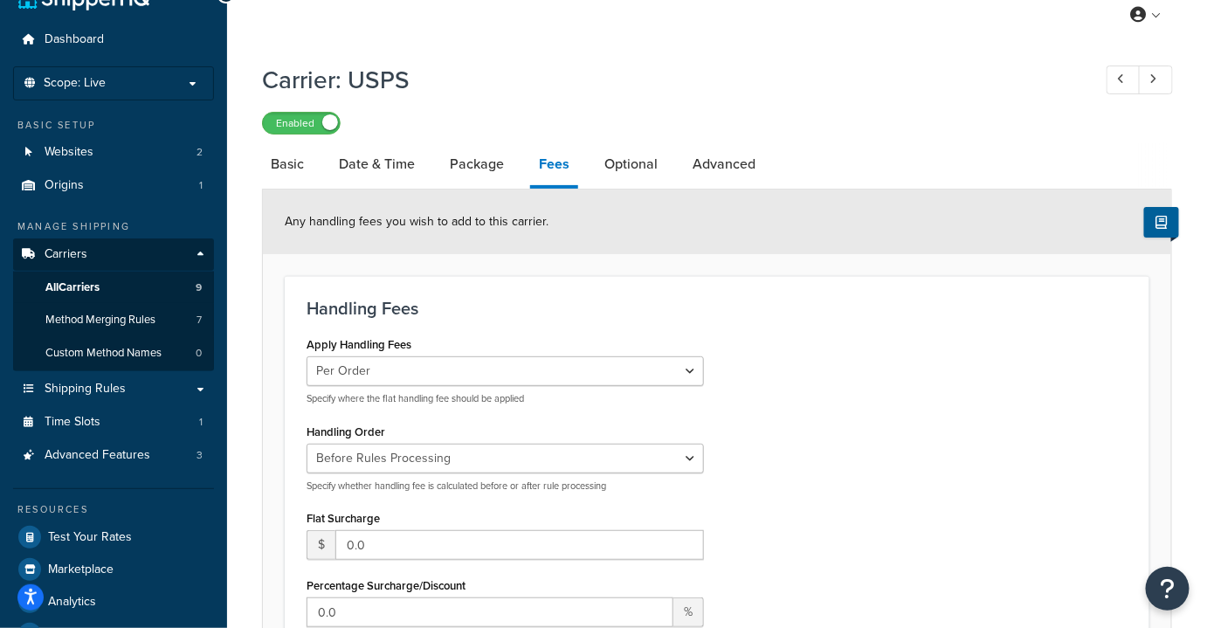
scroll to position [30, 0]
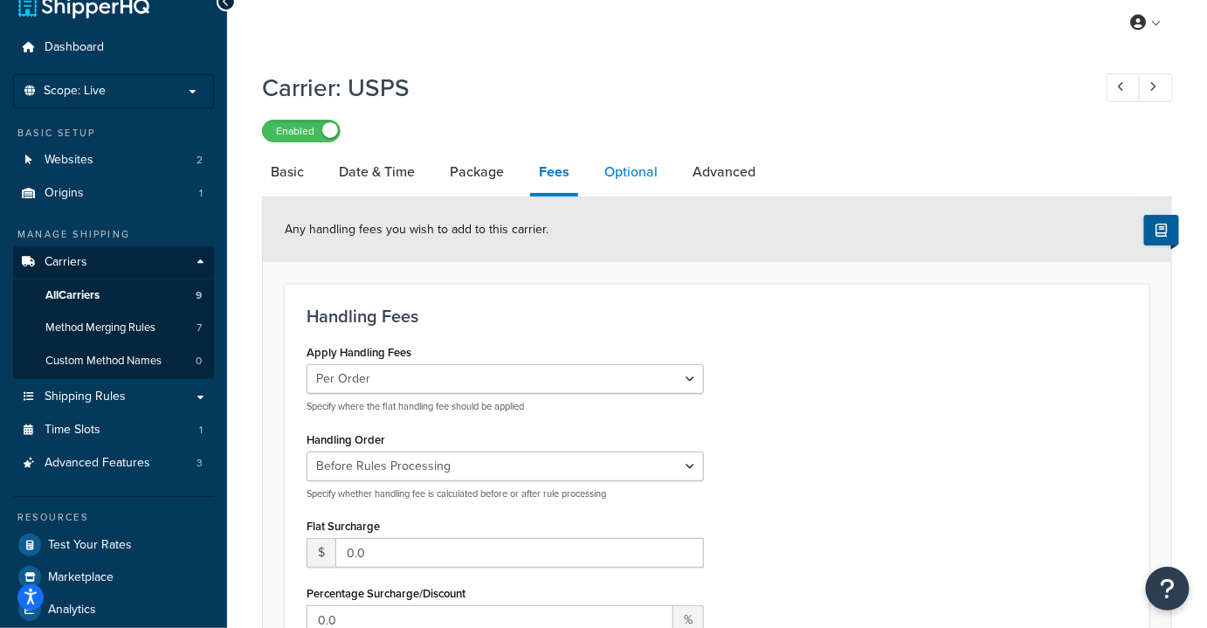
click at [647, 159] on link "Optional" at bounding box center [630, 172] width 71 height 42
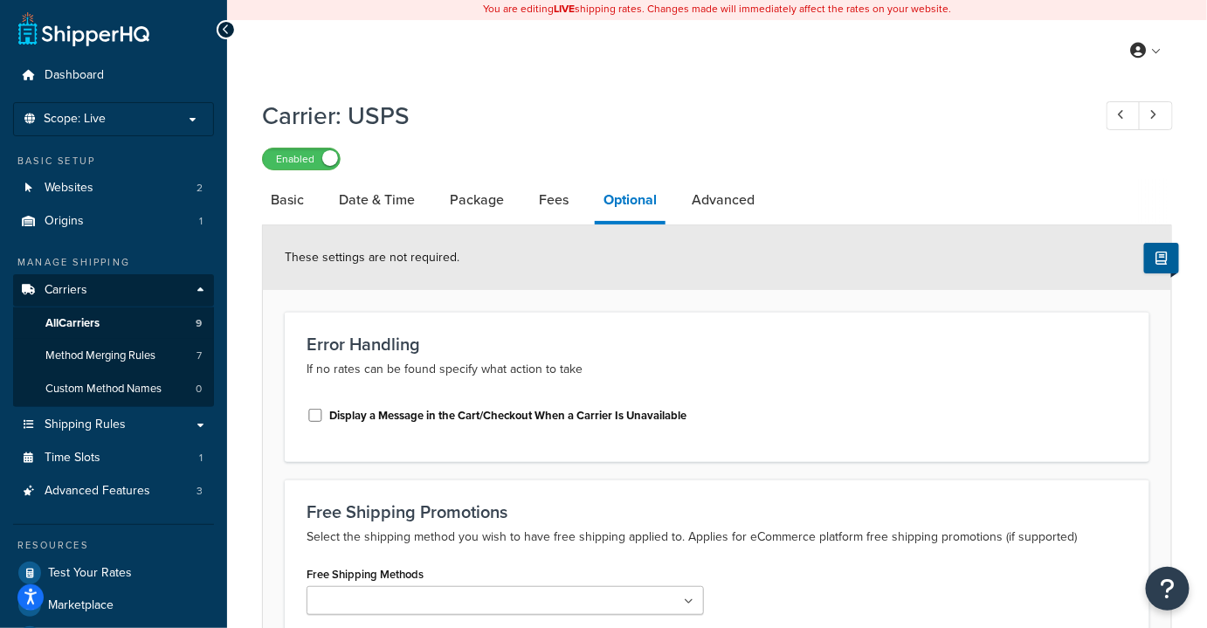
scroll to position [1, 0]
click at [712, 205] on link "Advanced" at bounding box center [723, 201] width 80 height 42
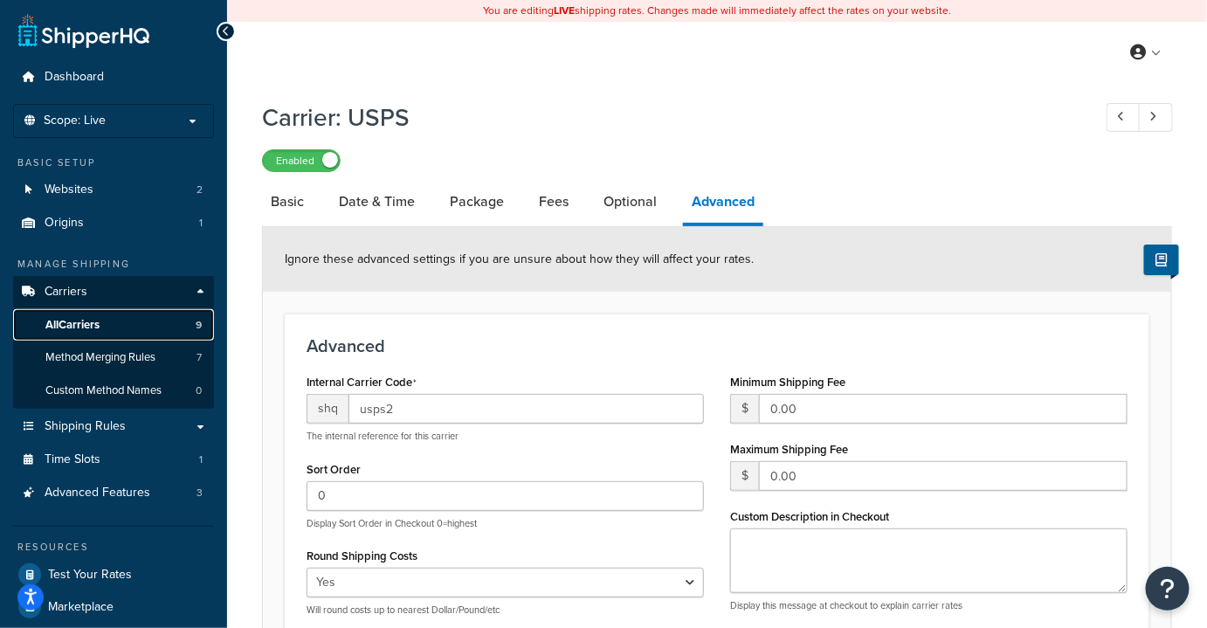
click at [76, 324] on span "All Carriers" at bounding box center [72, 325] width 54 height 15
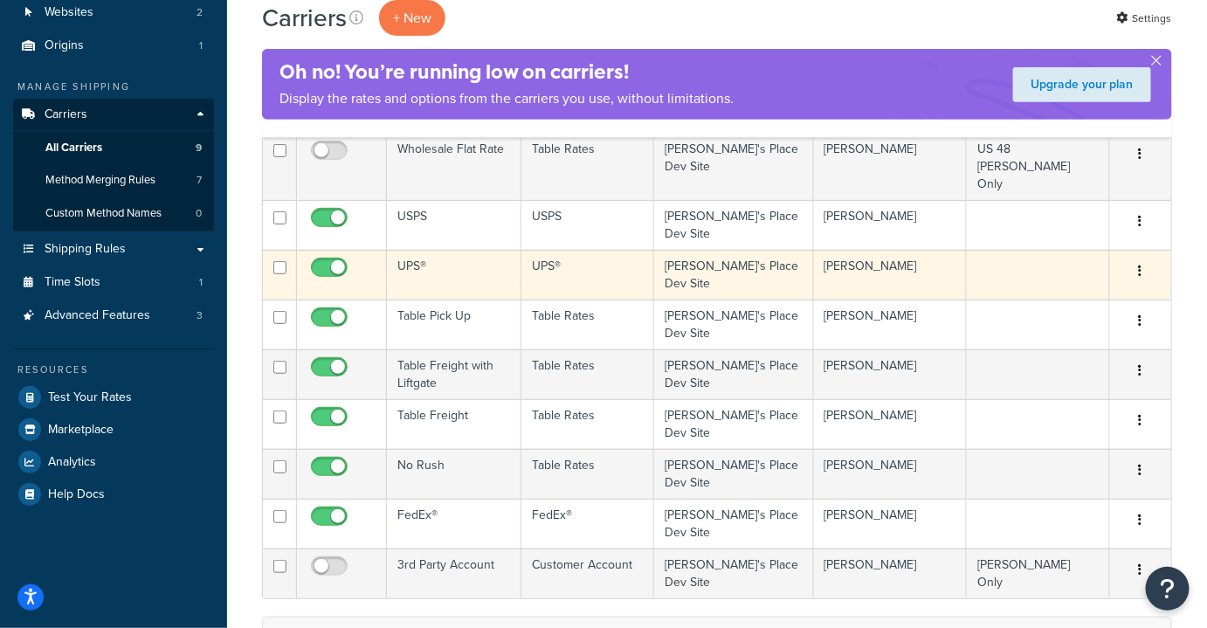
scroll to position [178, 0]
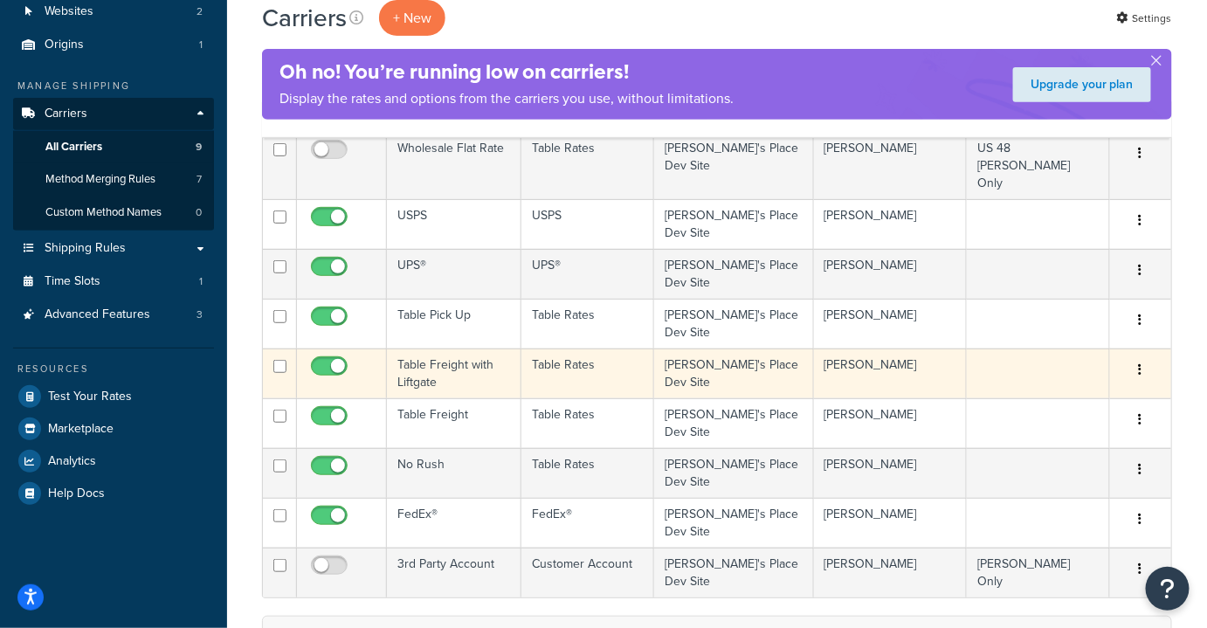
click at [471, 367] on td "Table Freight with Liftgate" at bounding box center [454, 373] width 134 height 50
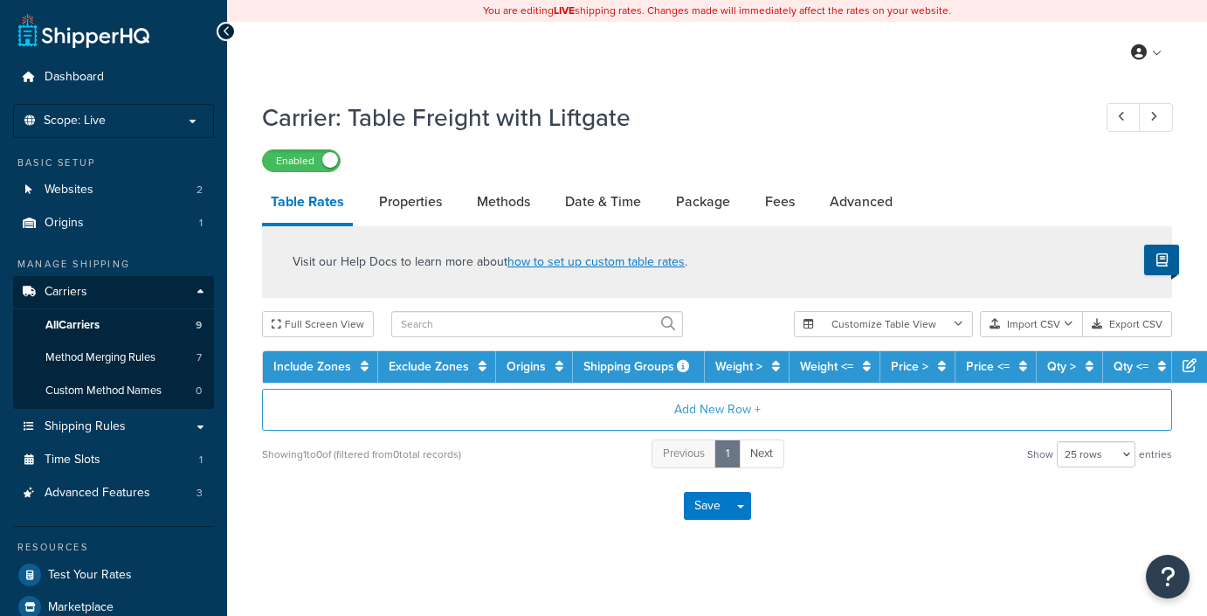
select select "25"
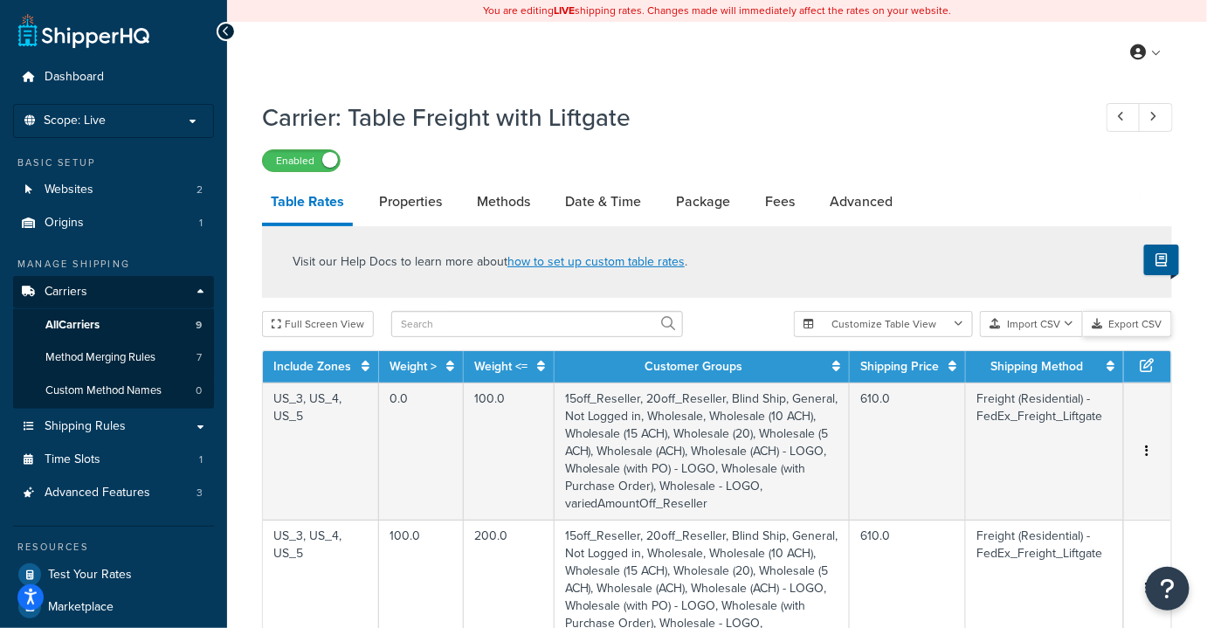
click at [1128, 325] on button "Export CSV" at bounding box center [1127, 324] width 89 height 26
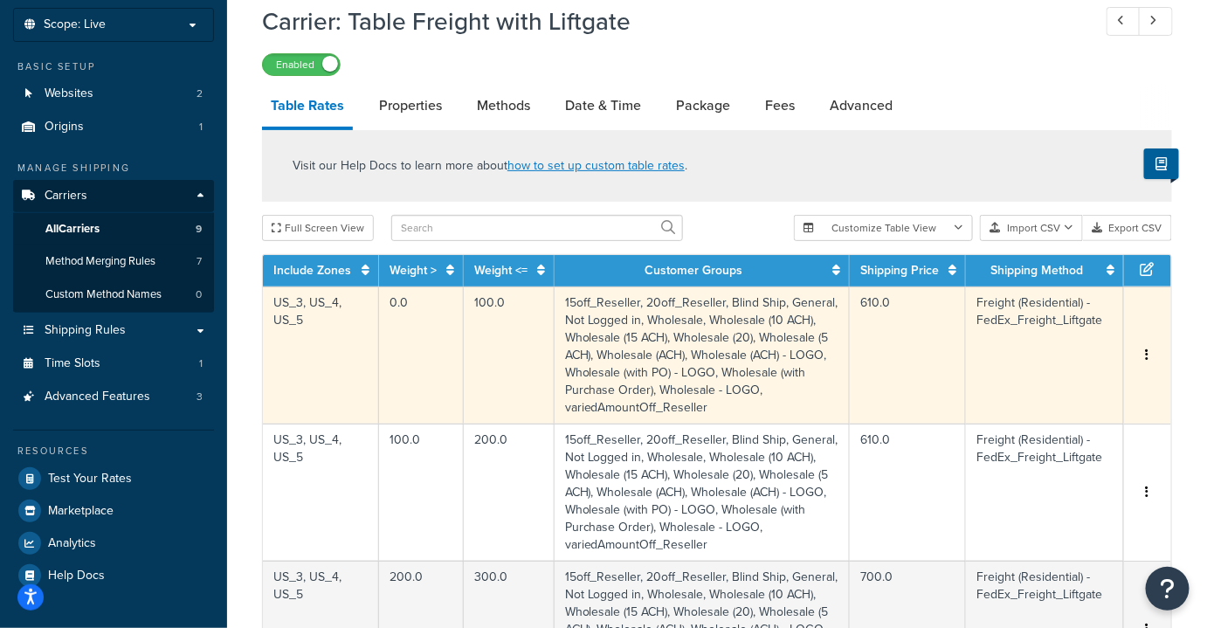
scroll to position [95, 0]
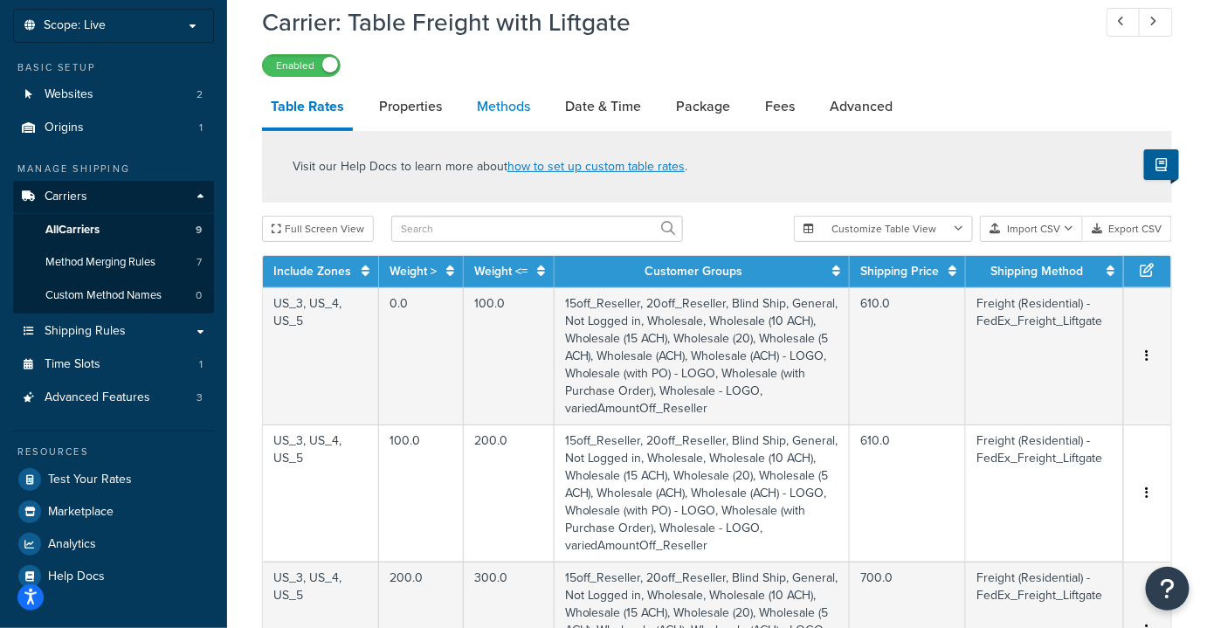
click at [518, 120] on link "Methods" at bounding box center [503, 107] width 71 height 42
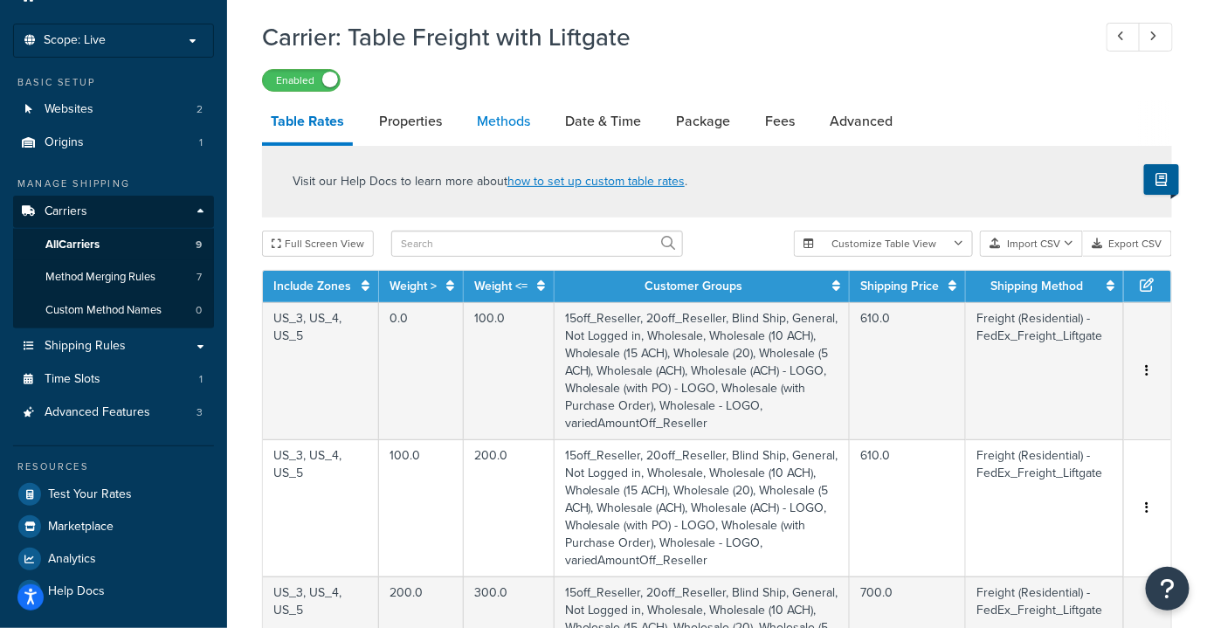
select select "25"
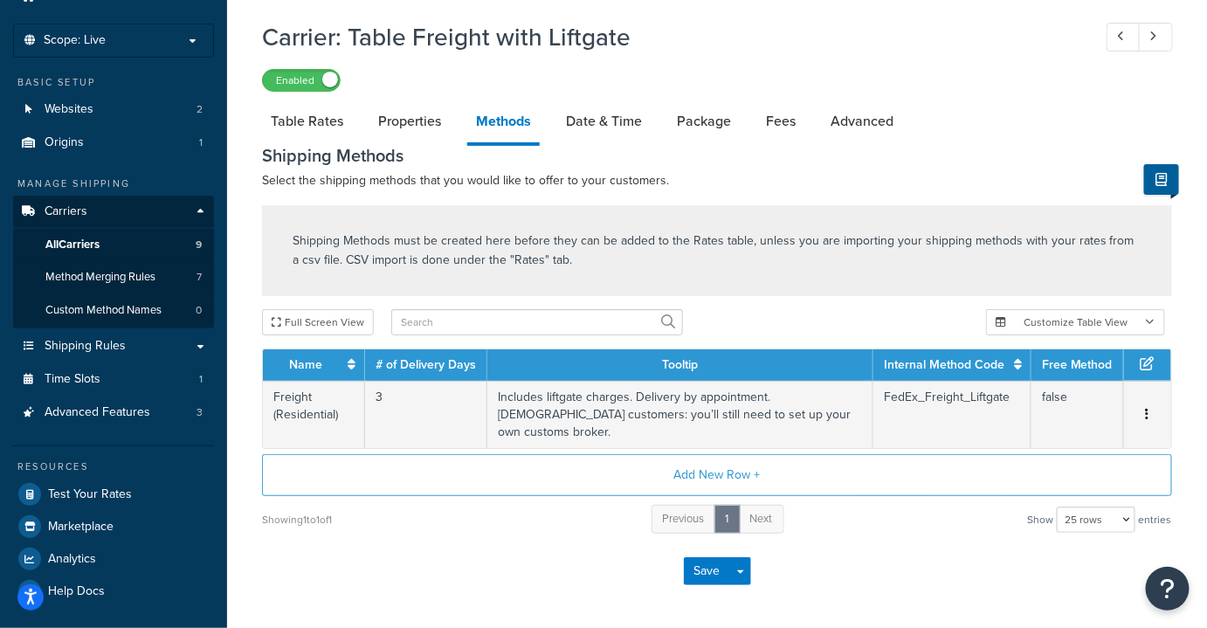
scroll to position [95, 0]
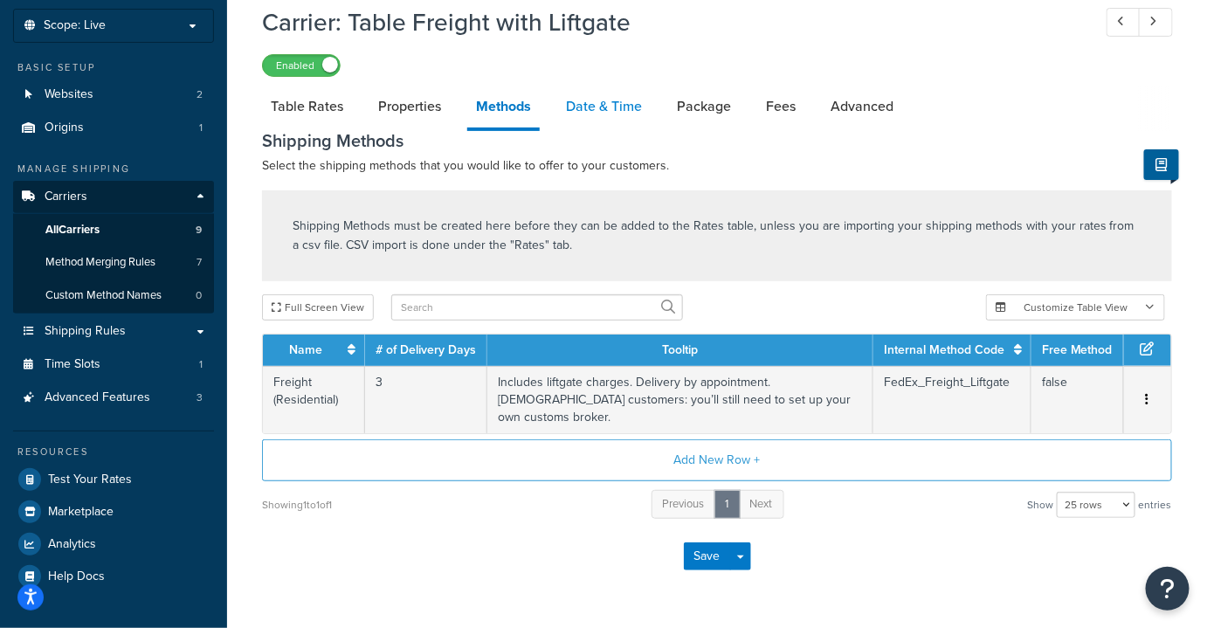
click at [601, 111] on link "Date & Time" at bounding box center [603, 107] width 93 height 42
select select "MEd"
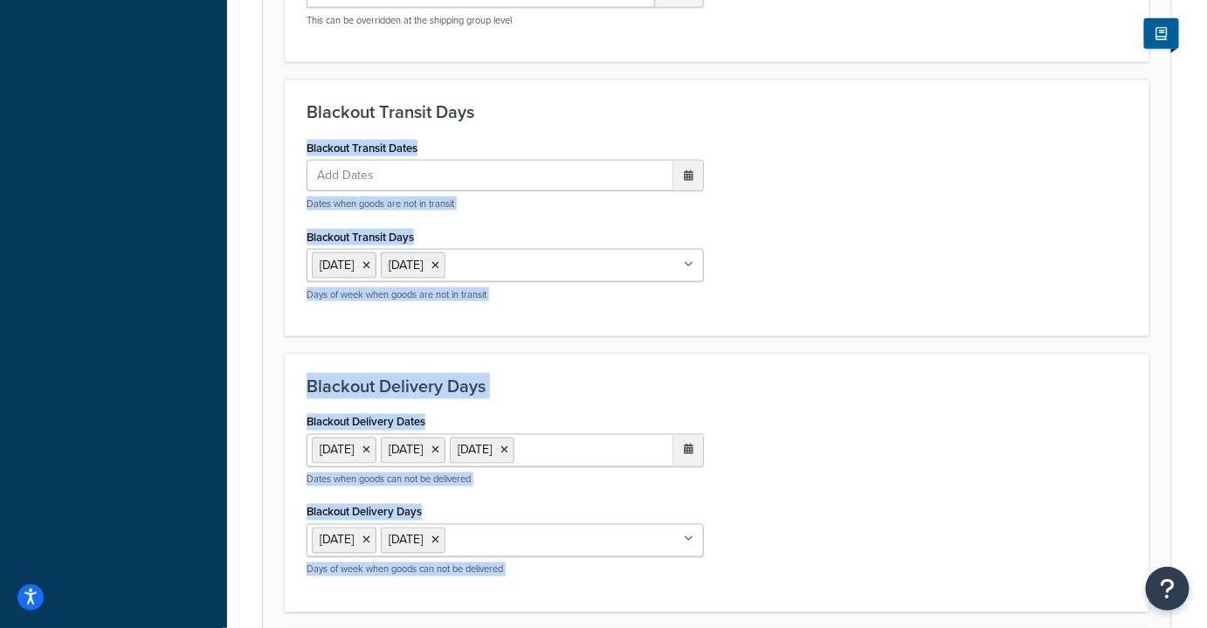
drag, startPoint x: 757, startPoint y: 338, endPoint x: 513, endPoint y: 665, distance: 408.1
click at [513, 615] on html "Accessibility Screen-Reader Guide, Feedback, and Issue Reporting | New window S…" at bounding box center [603, 215] width 1207 height 1826
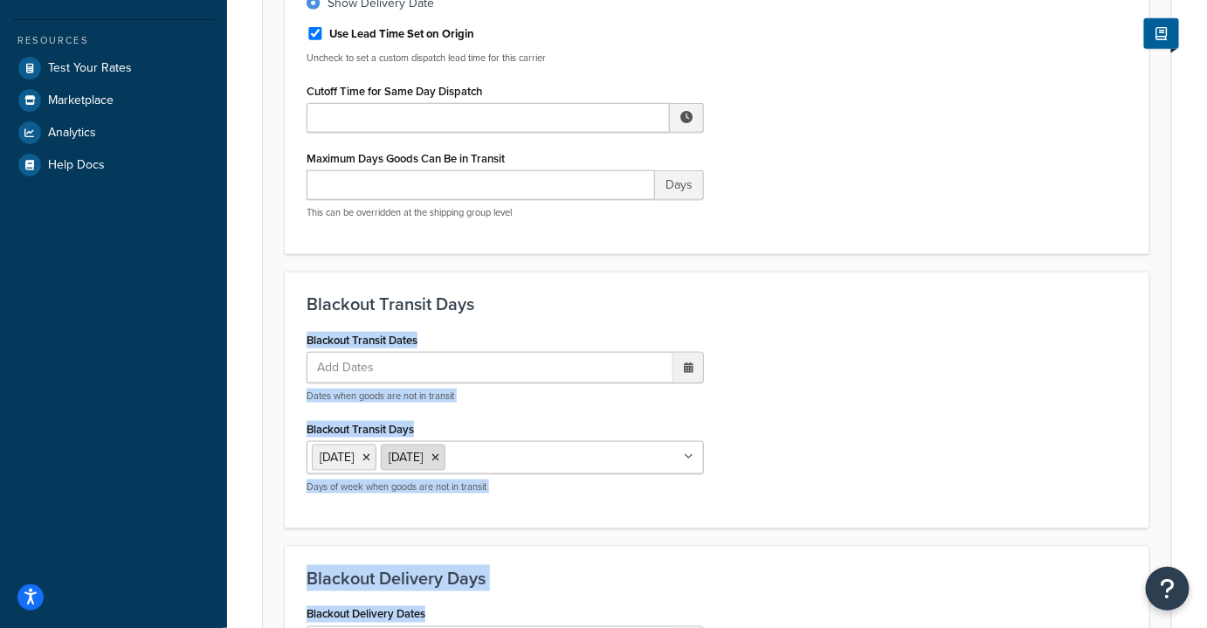
scroll to position [508, 0]
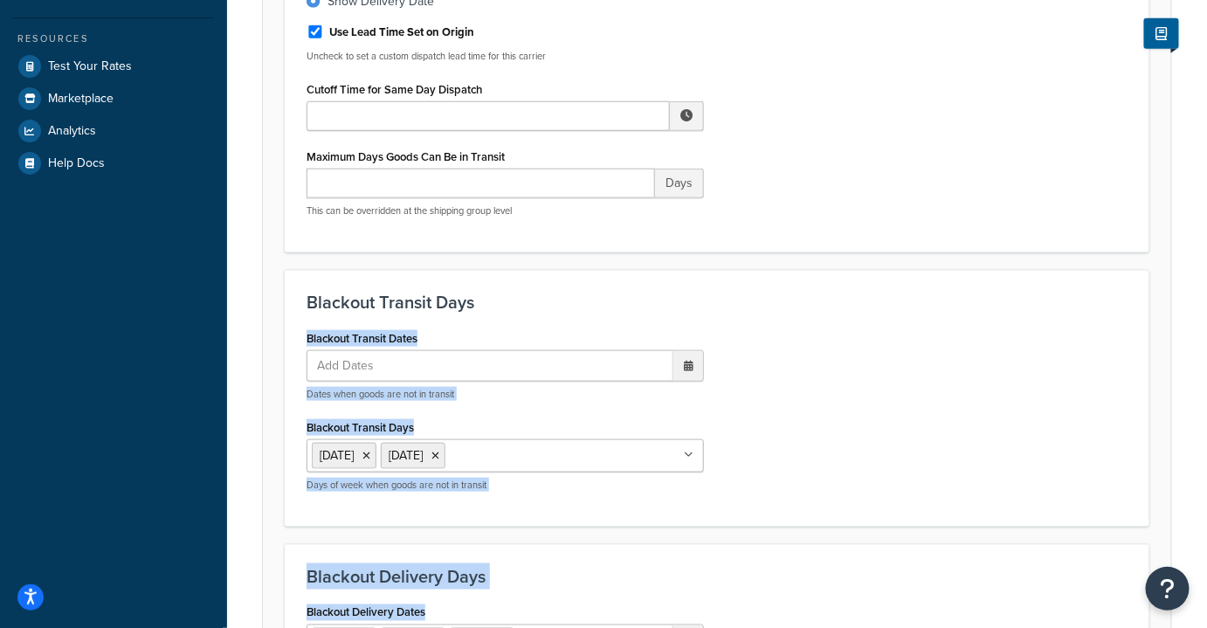
click at [804, 465] on div "Blackout Transit Dates Add Dates ‹ October 2025 › Su Mo Tu We Th Fr Sa 28 29 30…" at bounding box center [716, 415] width 847 height 179
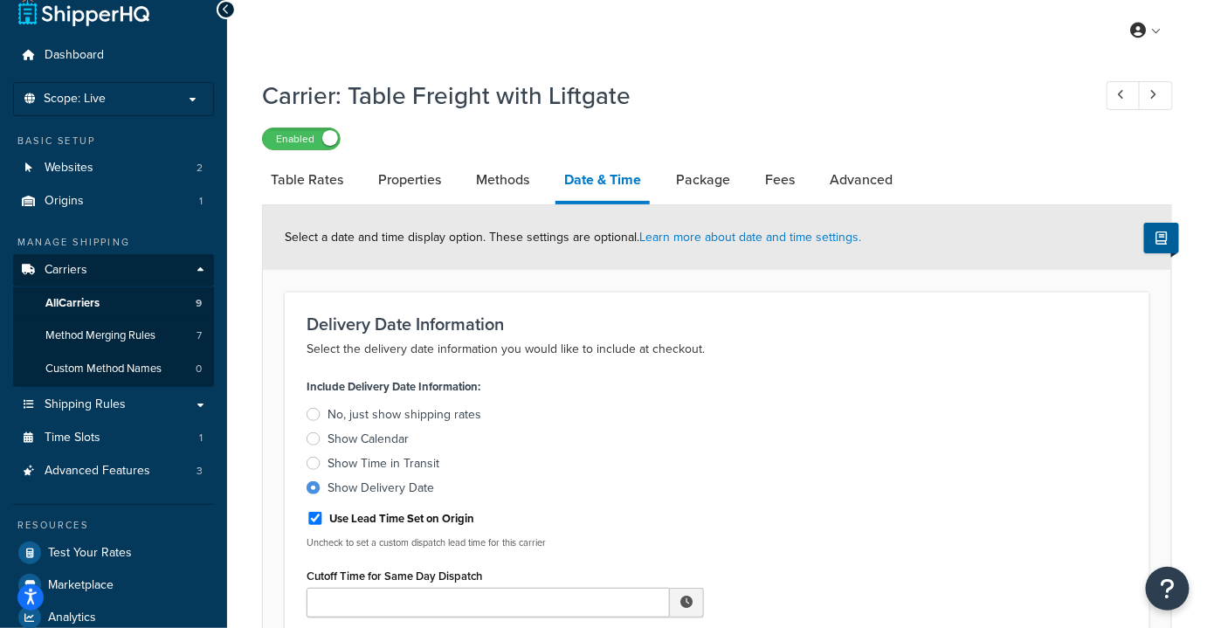
scroll to position [0, 0]
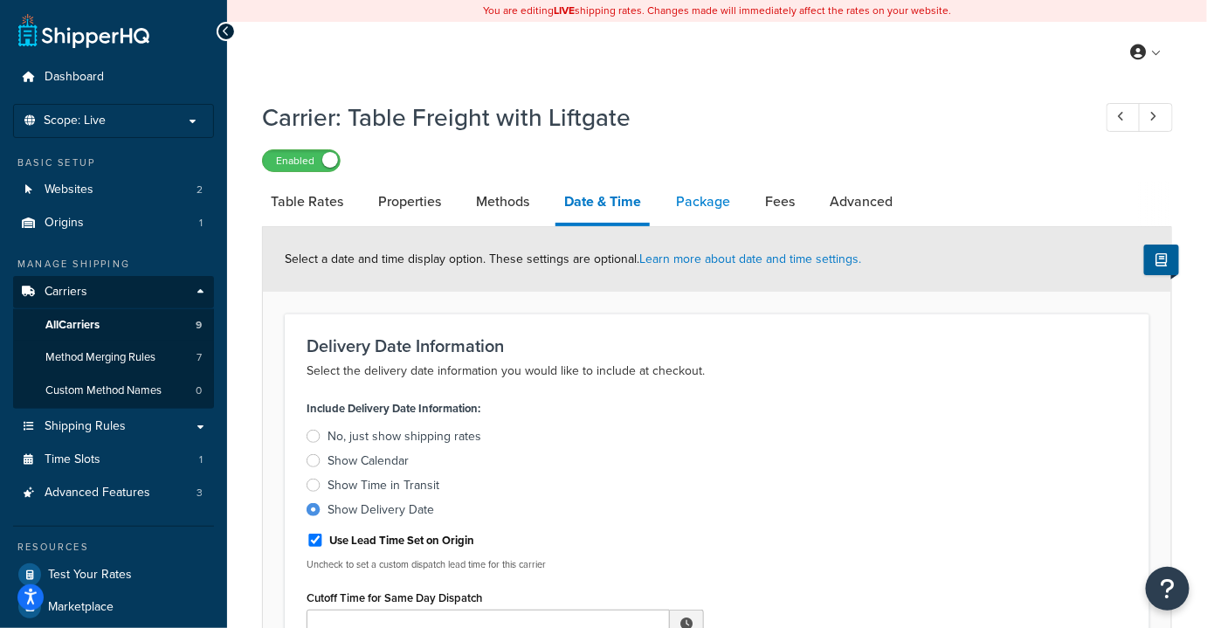
click at [698, 200] on link "Package" at bounding box center [703, 202] width 72 height 42
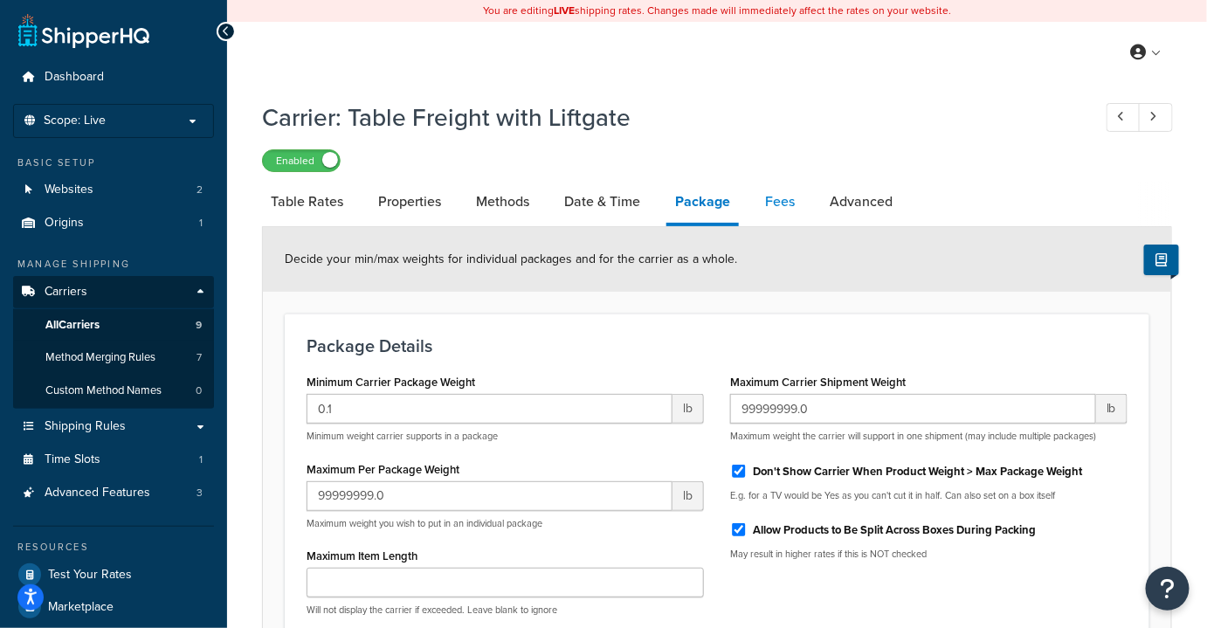
click at [760, 203] on link "Fees" at bounding box center [779, 202] width 47 height 42
select select "AFTER"
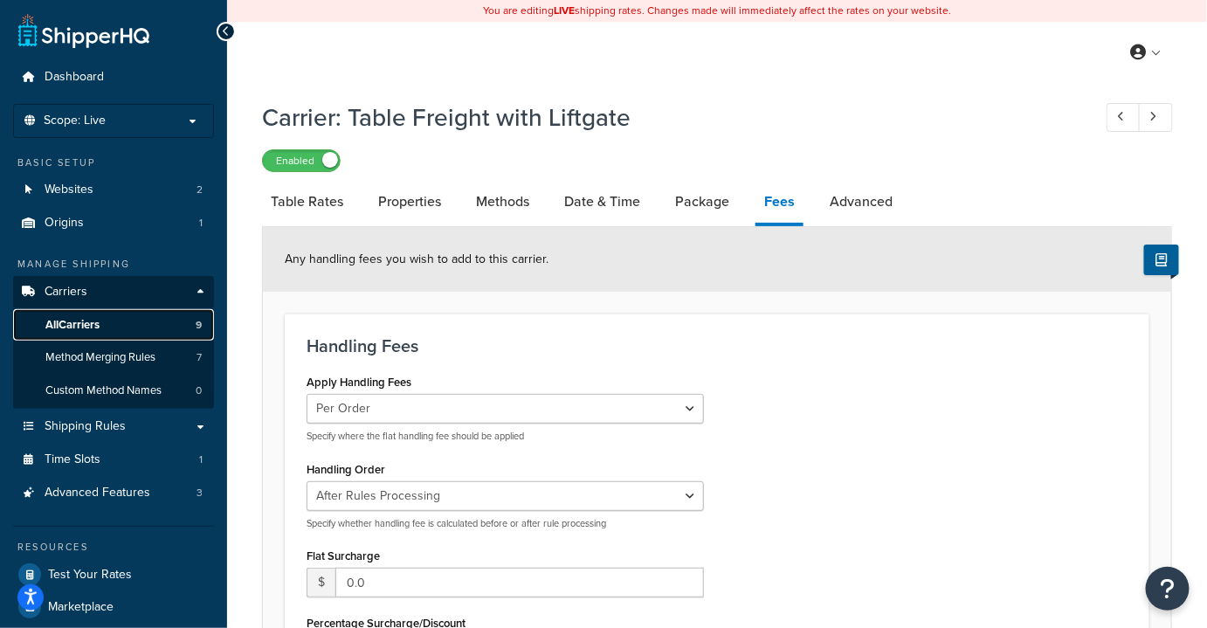
click at [70, 327] on span "All Carriers" at bounding box center [72, 325] width 54 height 15
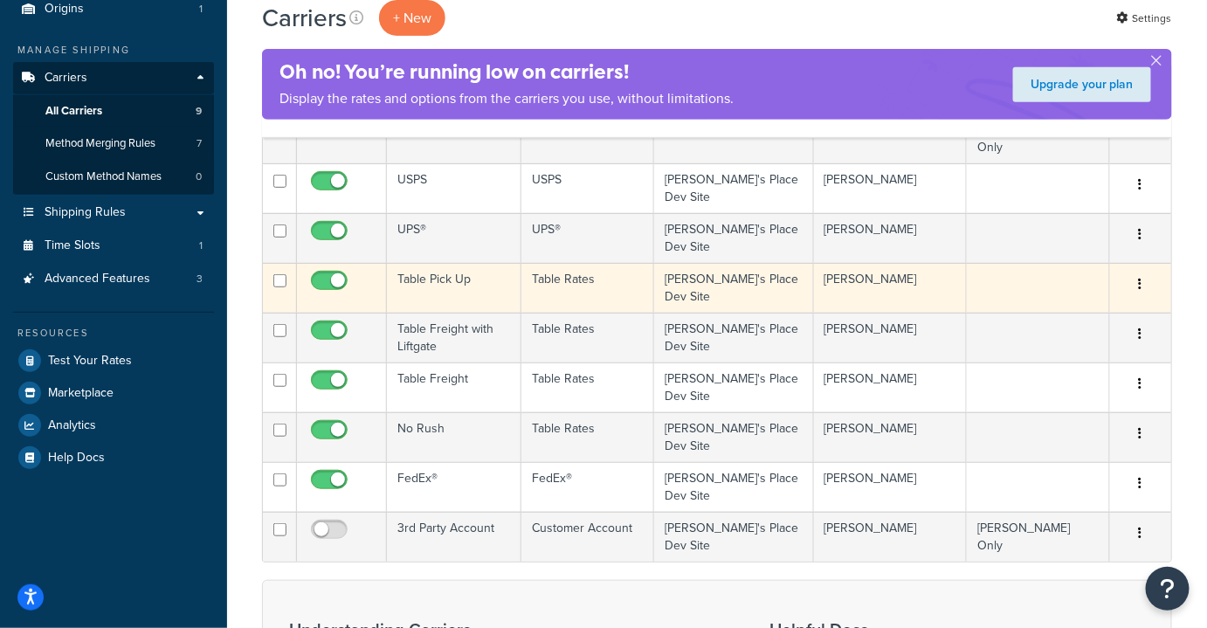
scroll to position [220, 0]
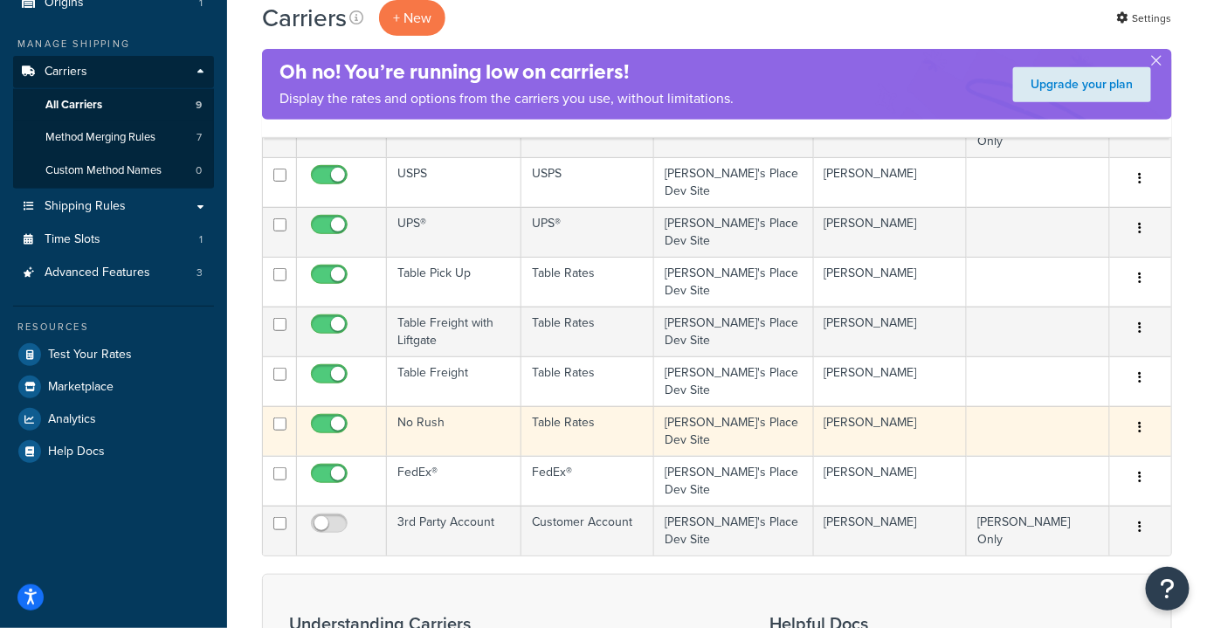
click at [407, 406] on td "No Rush" at bounding box center [454, 431] width 134 height 50
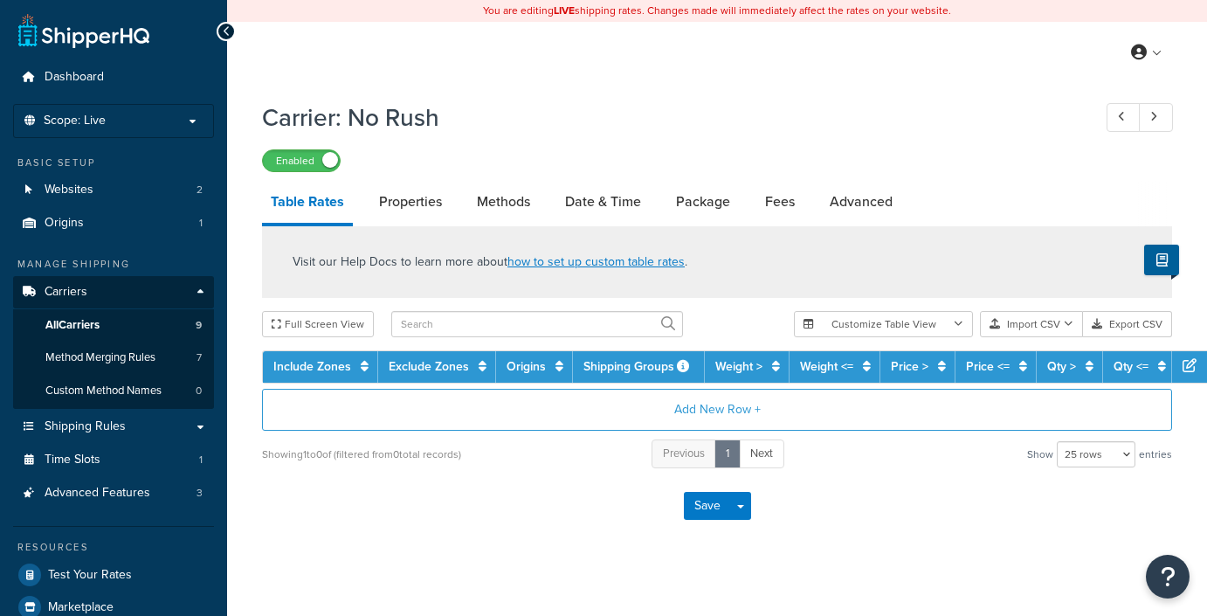
select select "25"
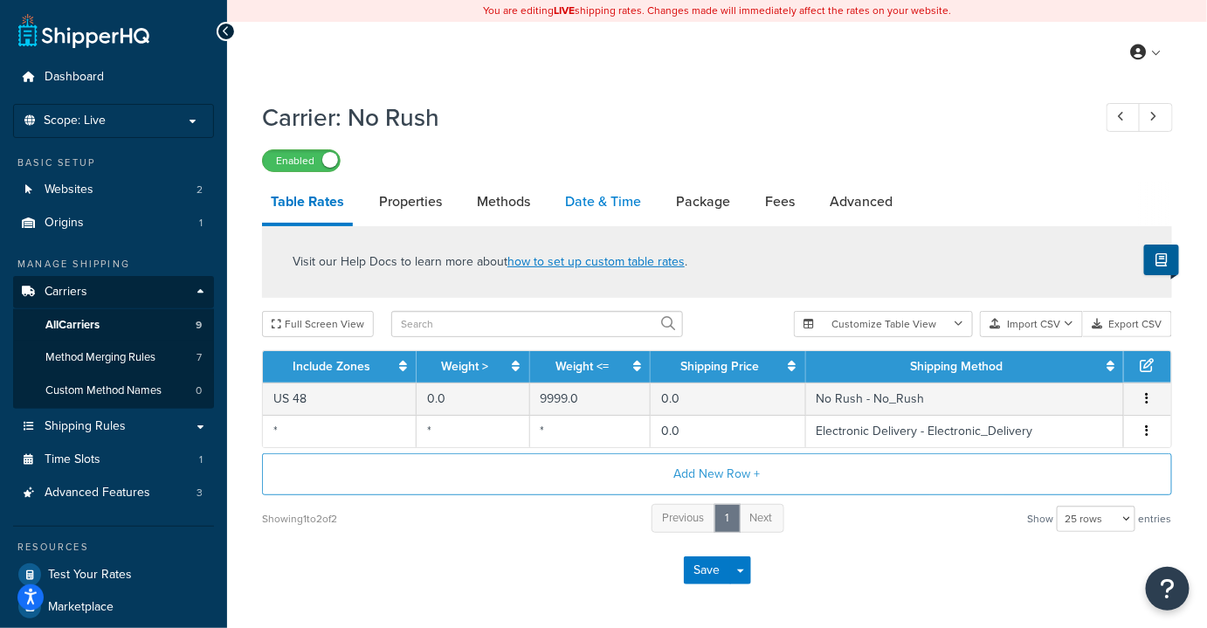
click at [597, 208] on link "Date & Time" at bounding box center [602, 202] width 93 height 42
select select "MEd"
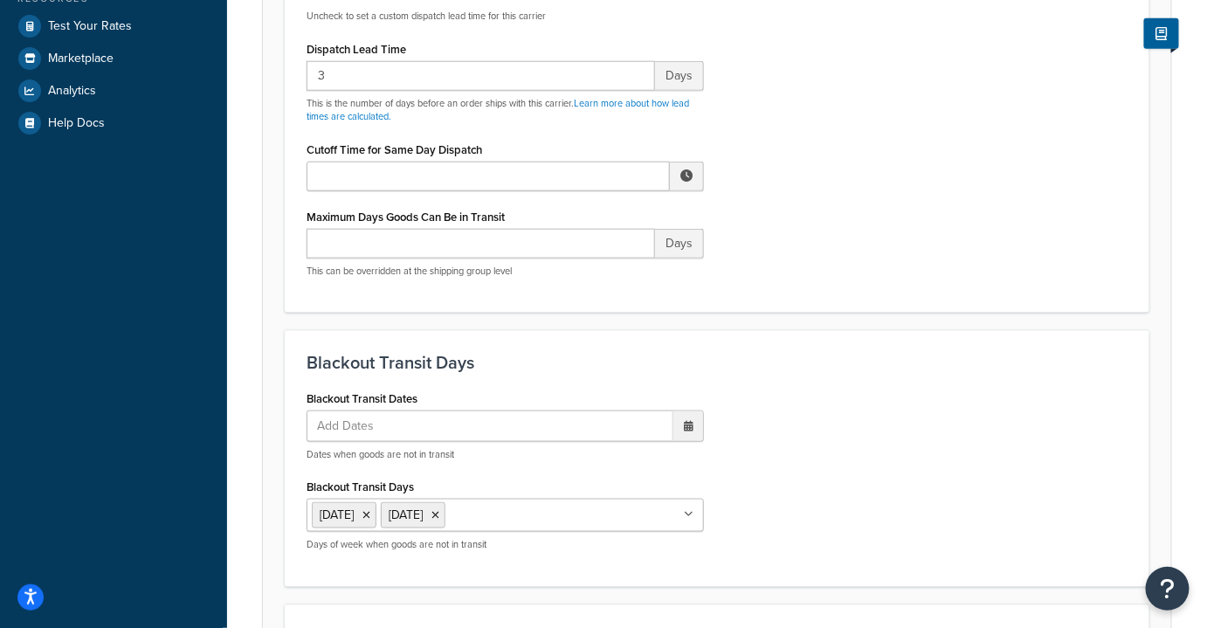
scroll to position [547, 0]
click at [340, 72] on input "3" at bounding box center [480, 77] width 348 height 30
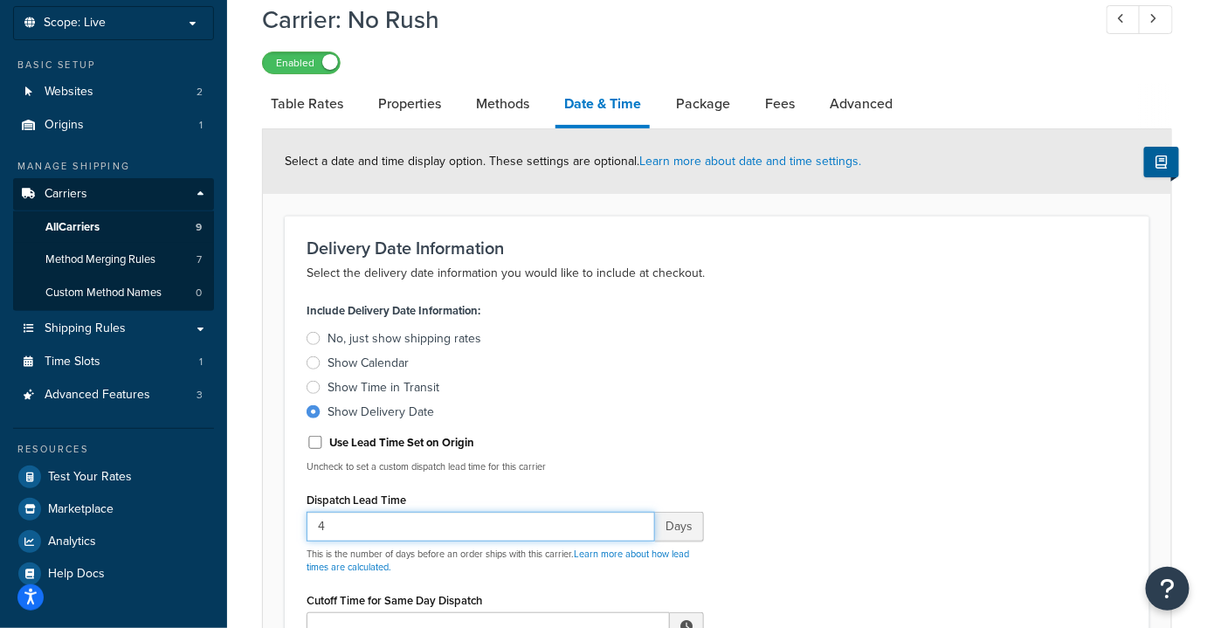
scroll to position [0, 0]
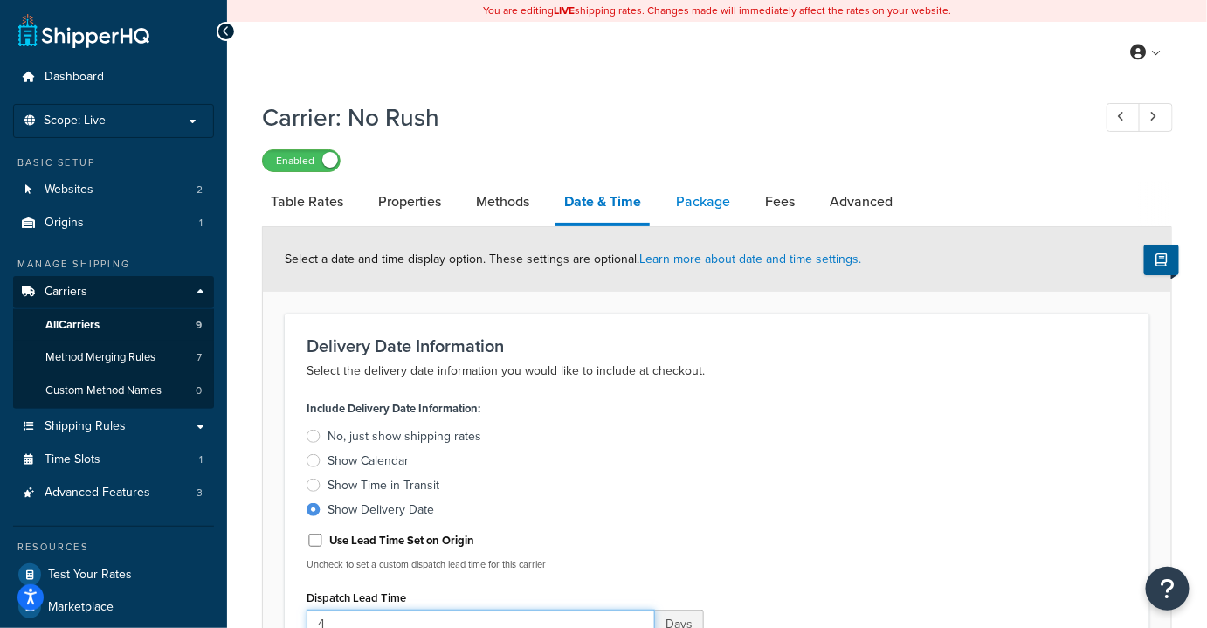
type input "4"
click at [695, 195] on link "Package" at bounding box center [703, 202] width 72 height 42
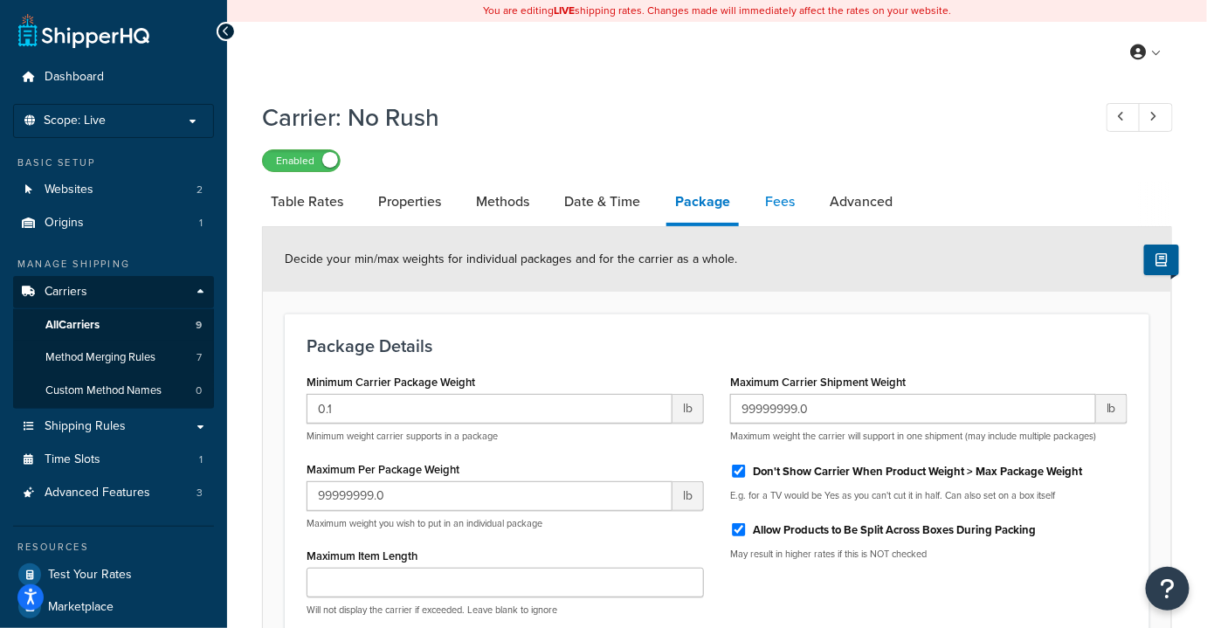
click at [797, 204] on link "Fees" at bounding box center [779, 202] width 47 height 42
select select "AFTER"
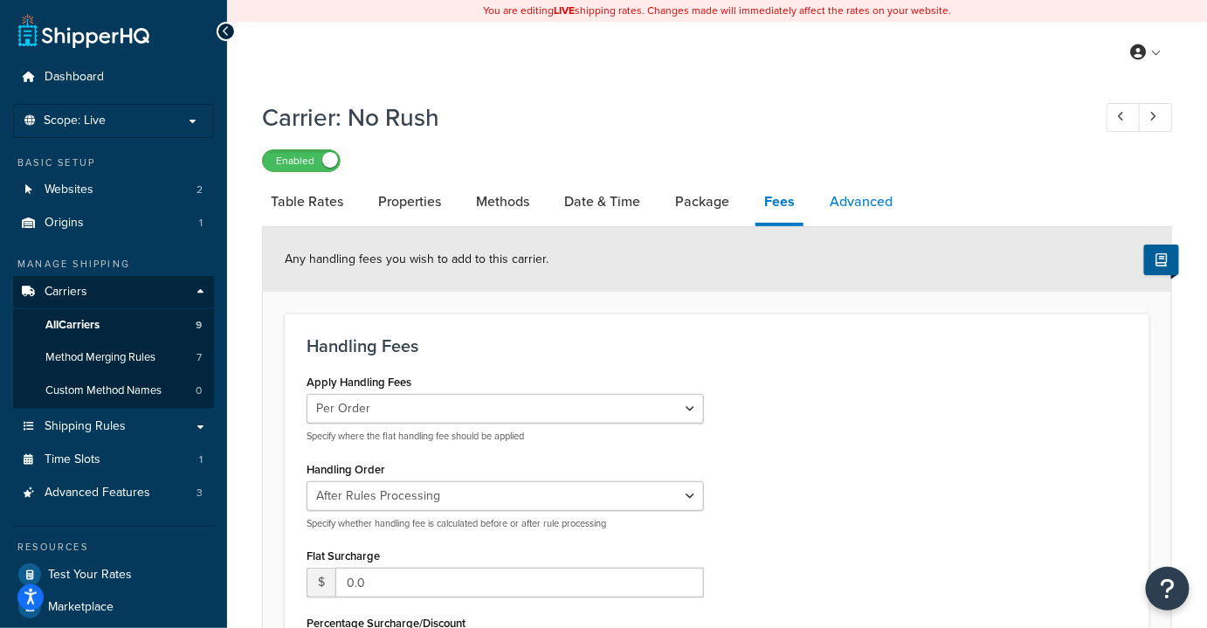
click at [830, 212] on link "Advanced" at bounding box center [861, 202] width 80 height 42
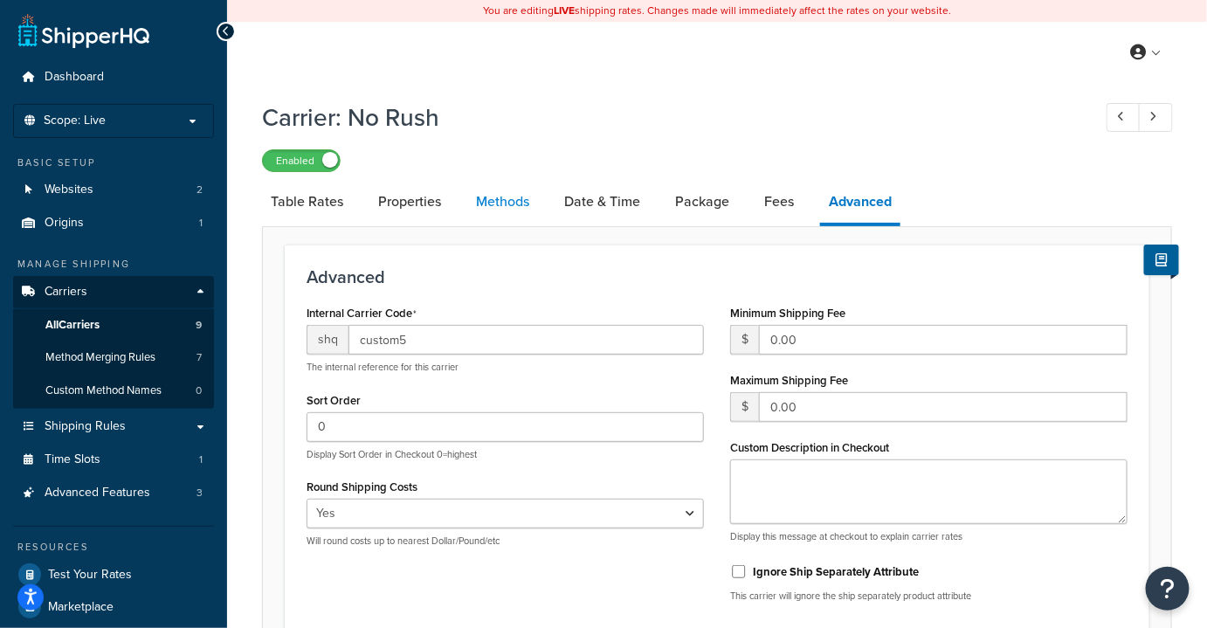
click at [504, 204] on link "Methods" at bounding box center [502, 202] width 71 height 42
select select "25"
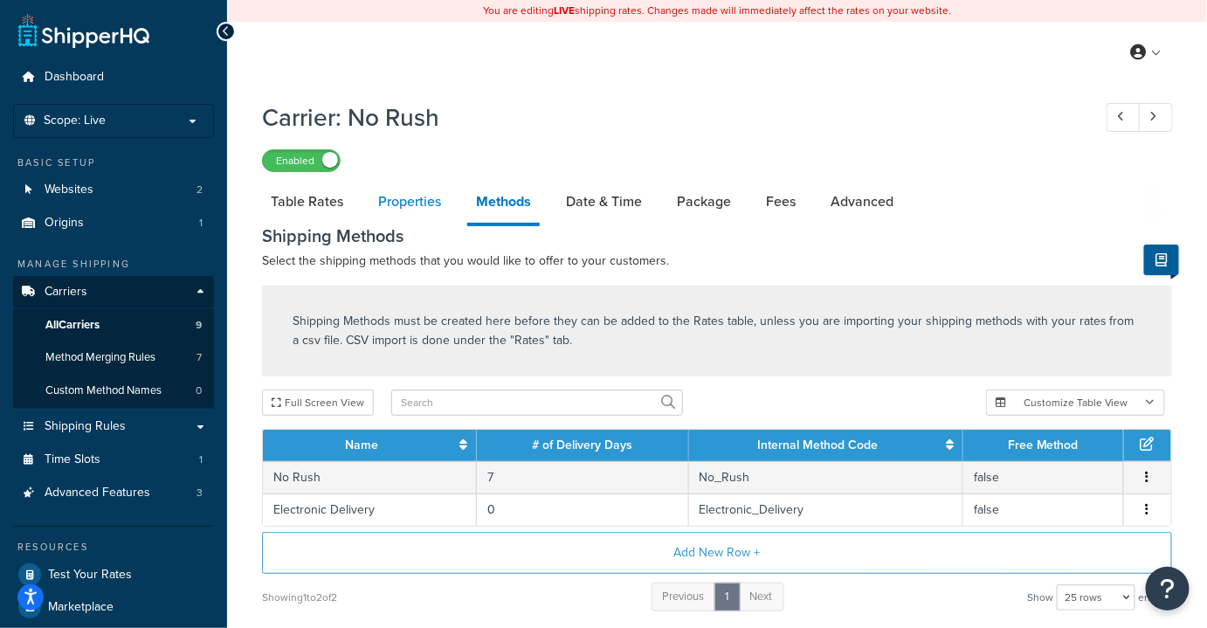
click at [405, 201] on link "Properties" at bounding box center [409, 202] width 80 height 42
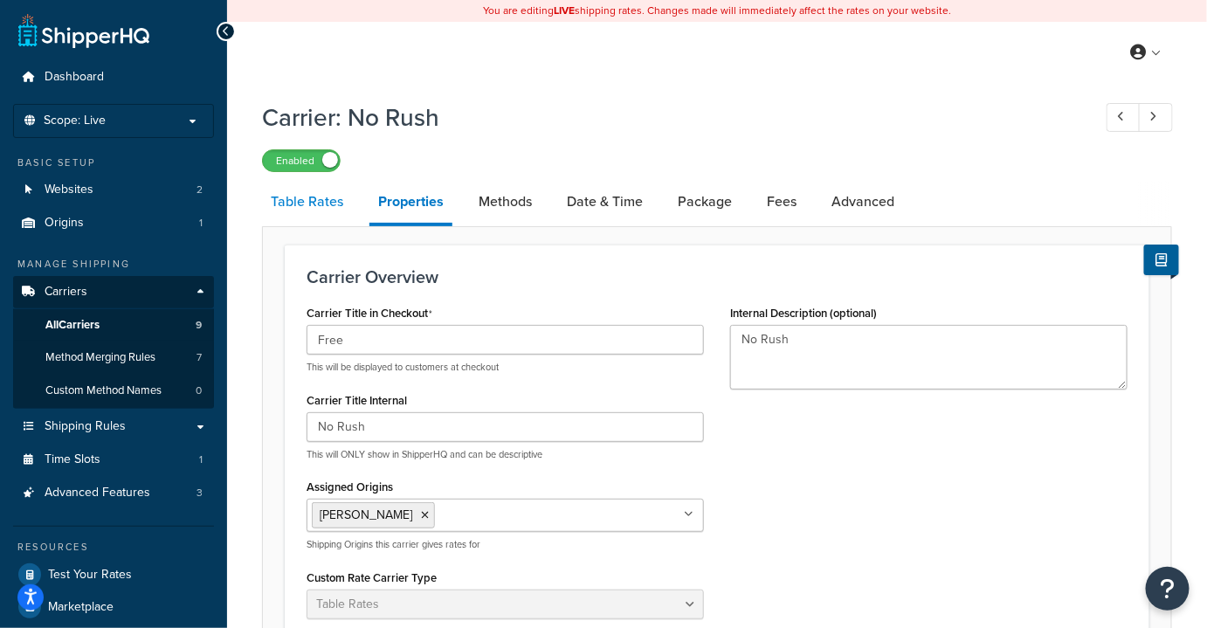
click at [303, 215] on link "Table Rates" at bounding box center [307, 202] width 90 height 42
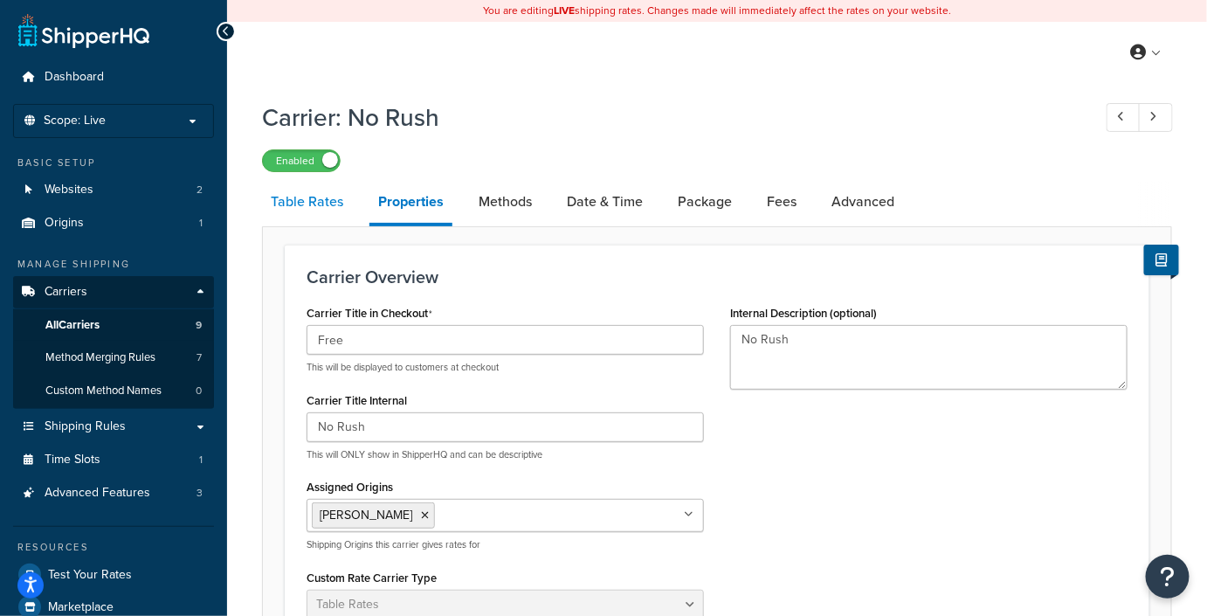
select select "25"
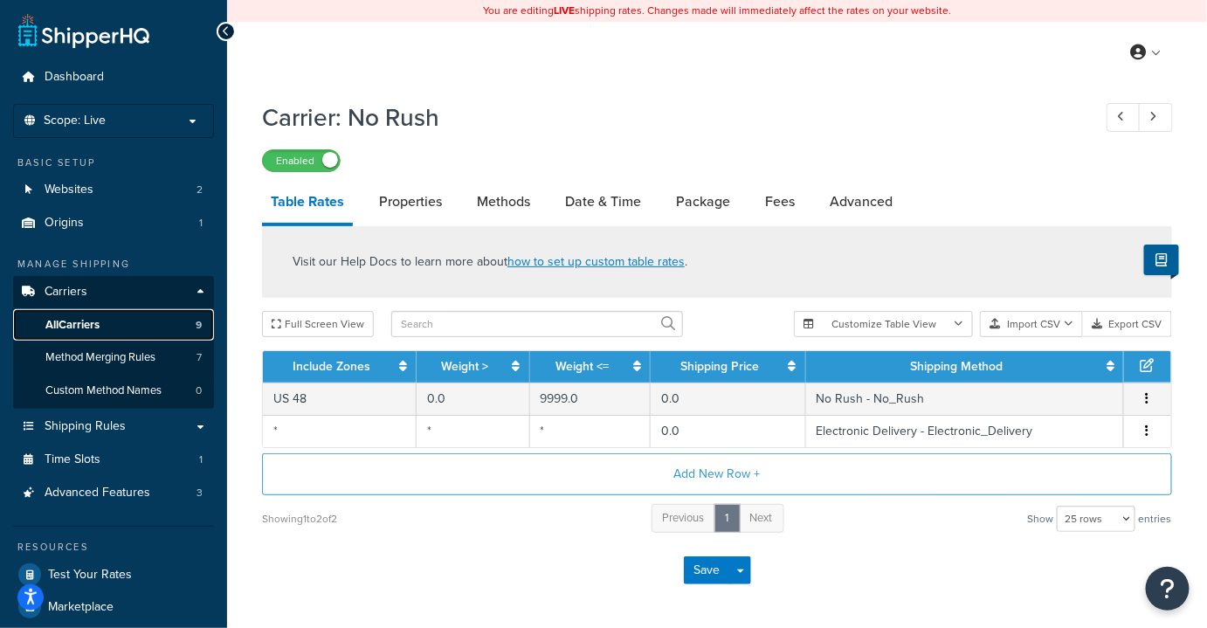
click at [75, 321] on span "All Carriers" at bounding box center [72, 325] width 54 height 15
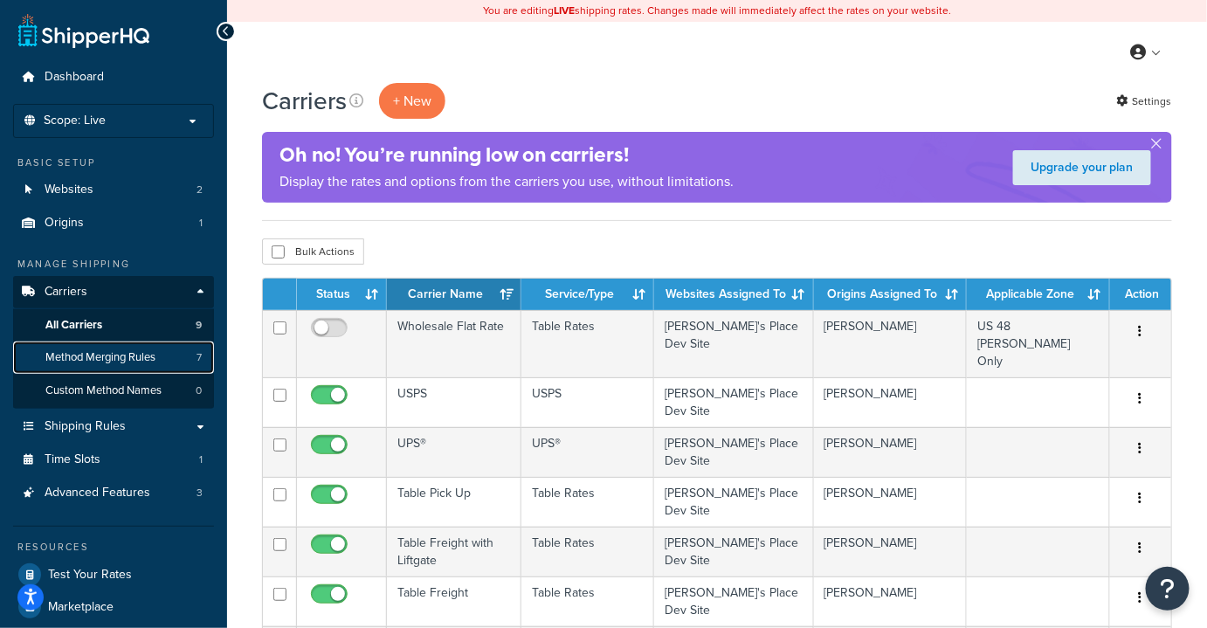
click at [72, 362] on span "Method Merging Rules" at bounding box center [100, 357] width 110 height 15
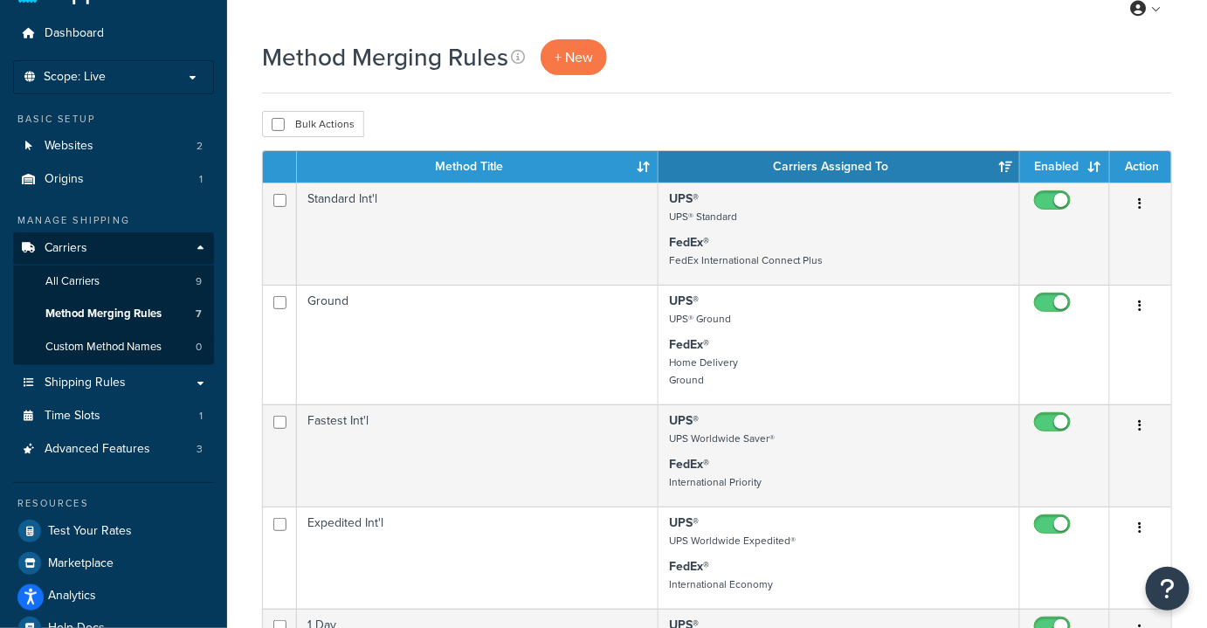
scroll to position [44, 0]
click at [89, 354] on span "Custom Method Names" at bounding box center [103, 347] width 116 height 15
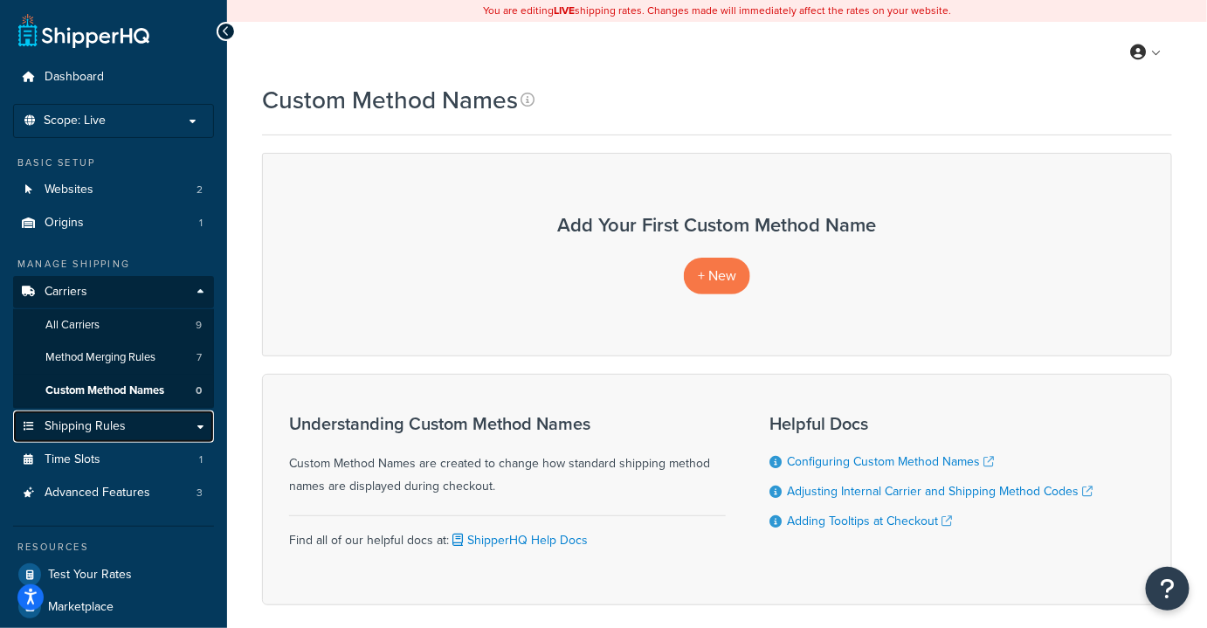
click at [96, 428] on span "Shipping Rules" at bounding box center [85, 426] width 81 height 15
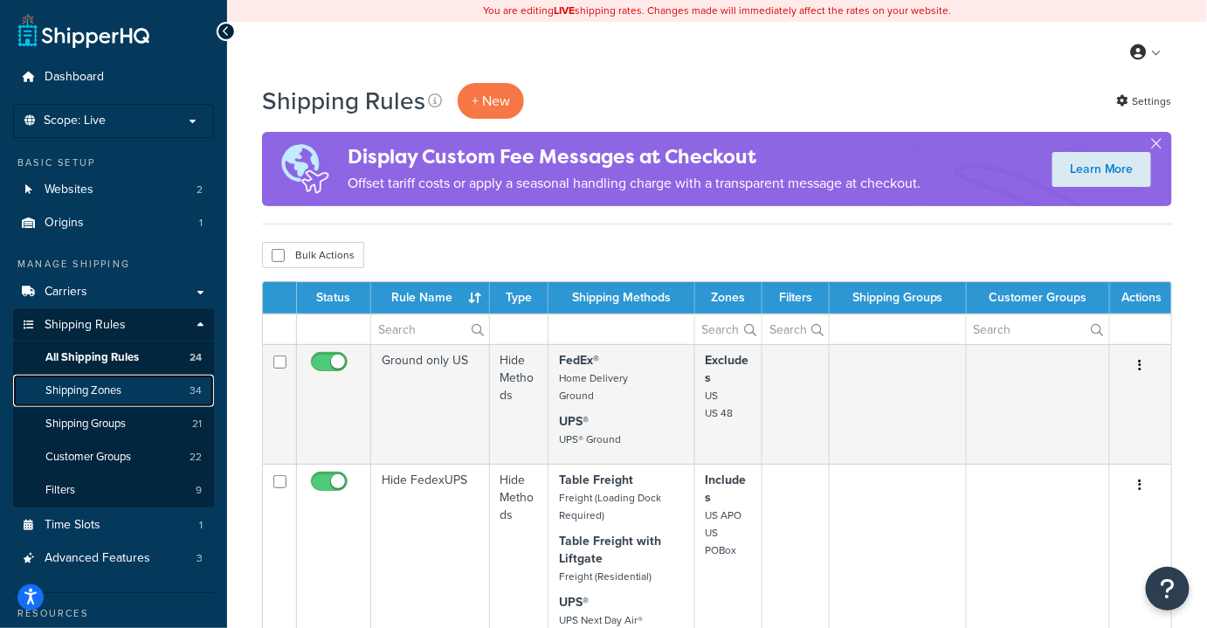
click at [77, 384] on span "Shipping Zones" at bounding box center [83, 390] width 76 height 15
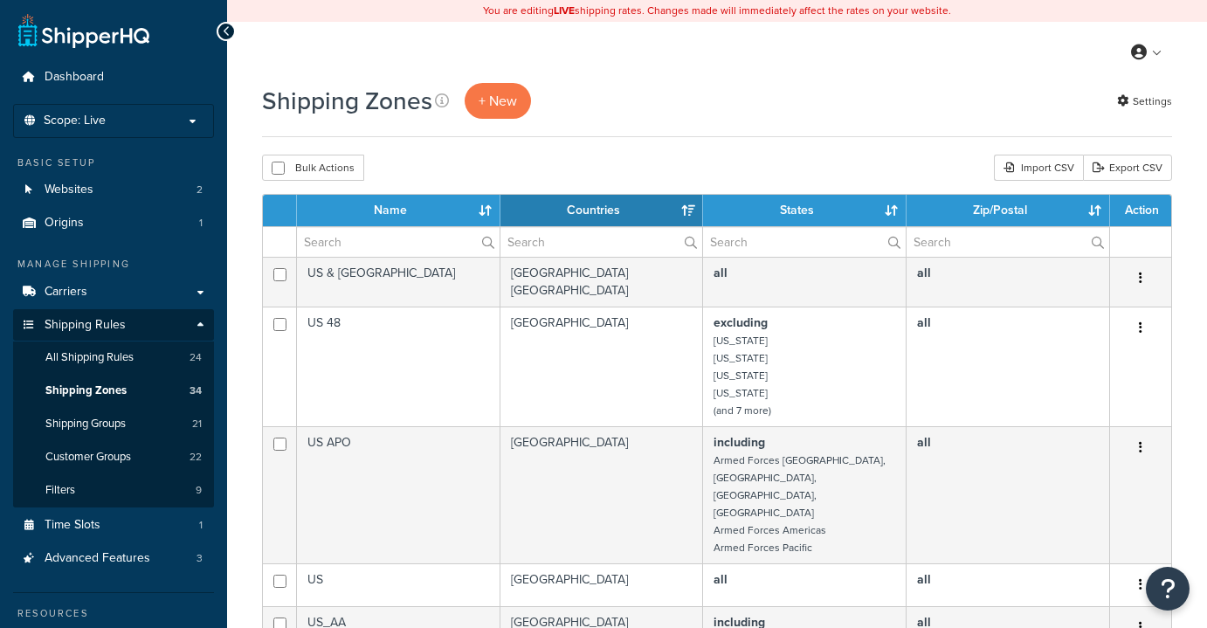
select select "15"
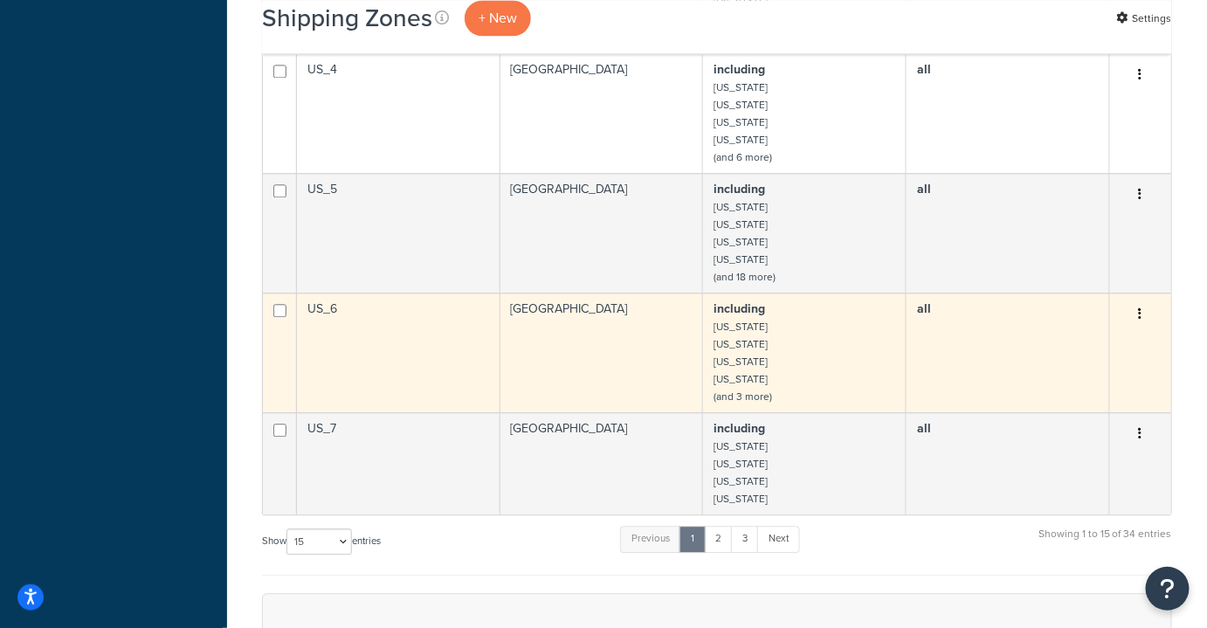
scroll to position [1383, 0]
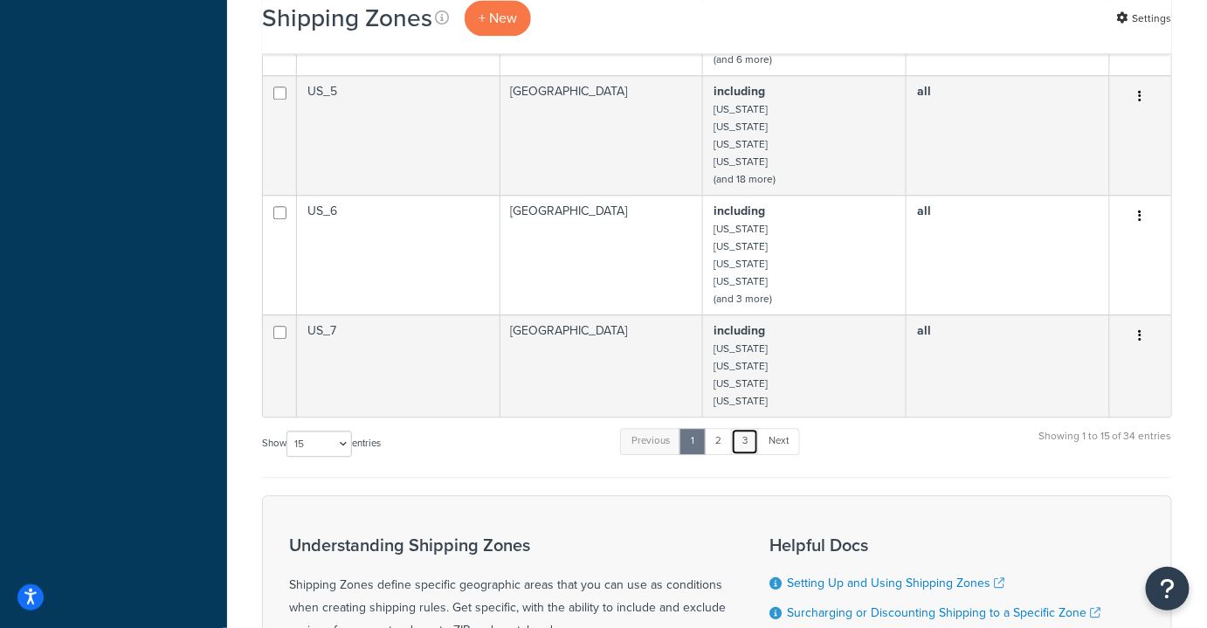
click at [736, 428] on link "3" at bounding box center [745, 441] width 28 height 26
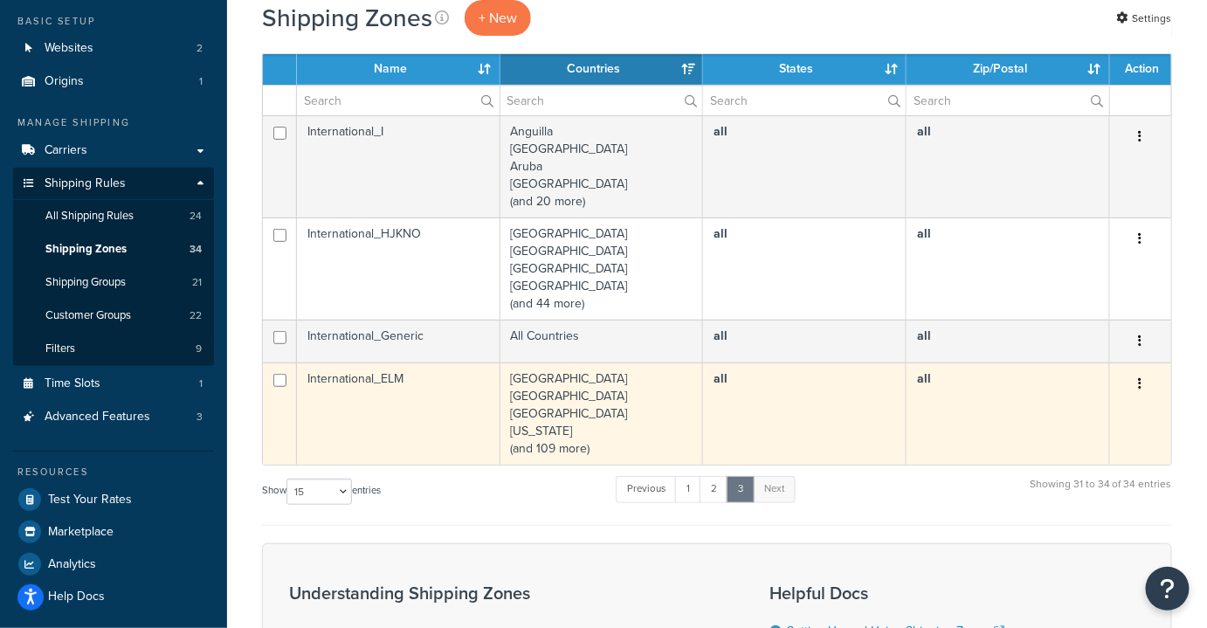
scroll to position [144, 0]
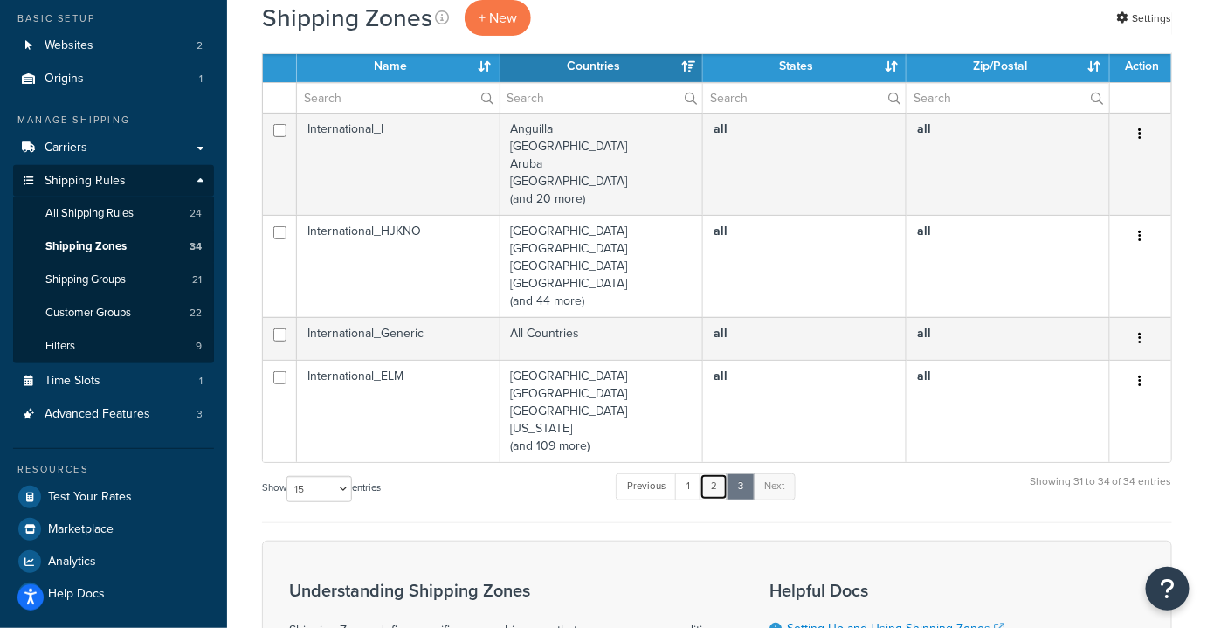
click at [712, 485] on link "2" at bounding box center [713, 486] width 29 height 26
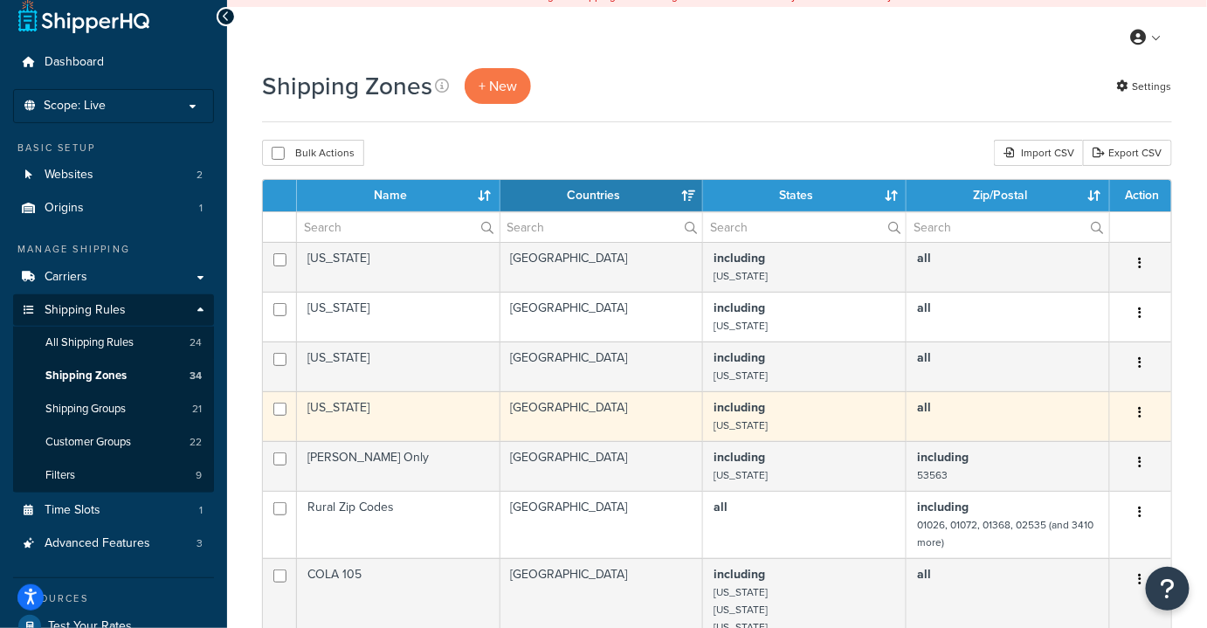
scroll to position [0, 0]
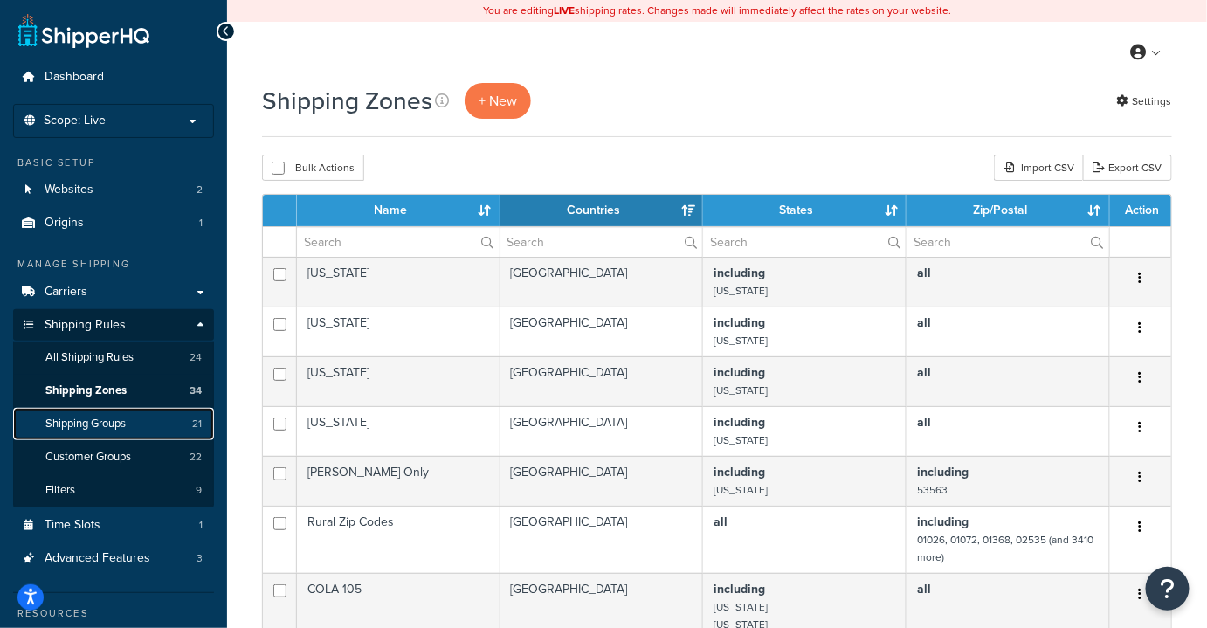
click at [70, 417] on span "Shipping Groups" at bounding box center [85, 423] width 80 height 15
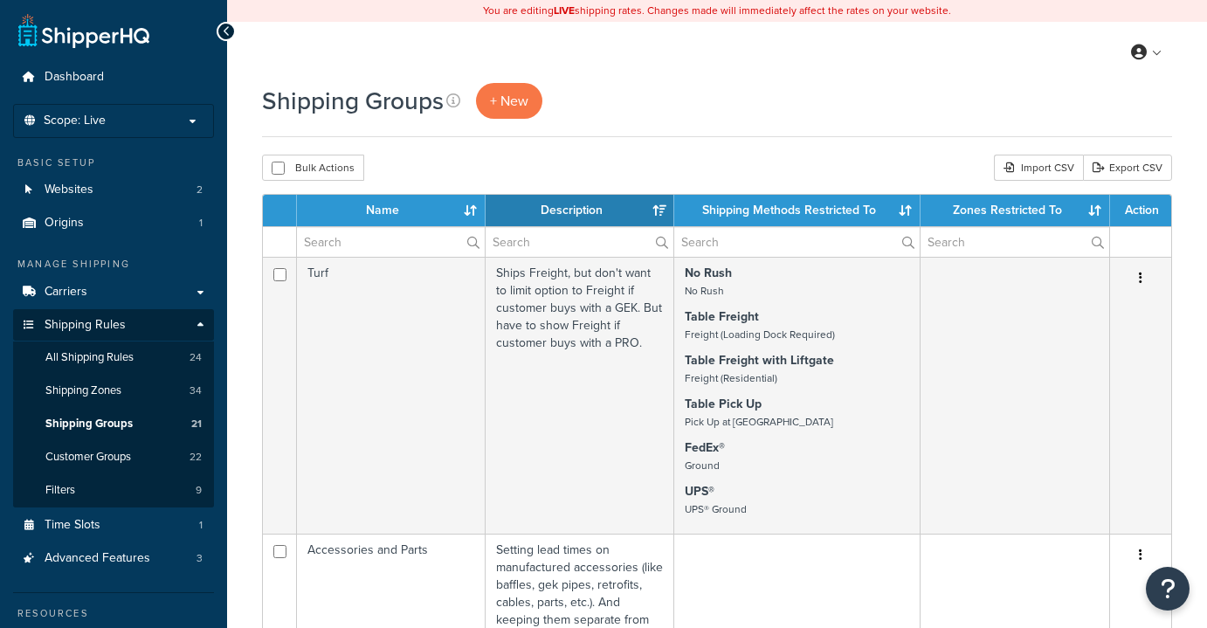
select select "15"
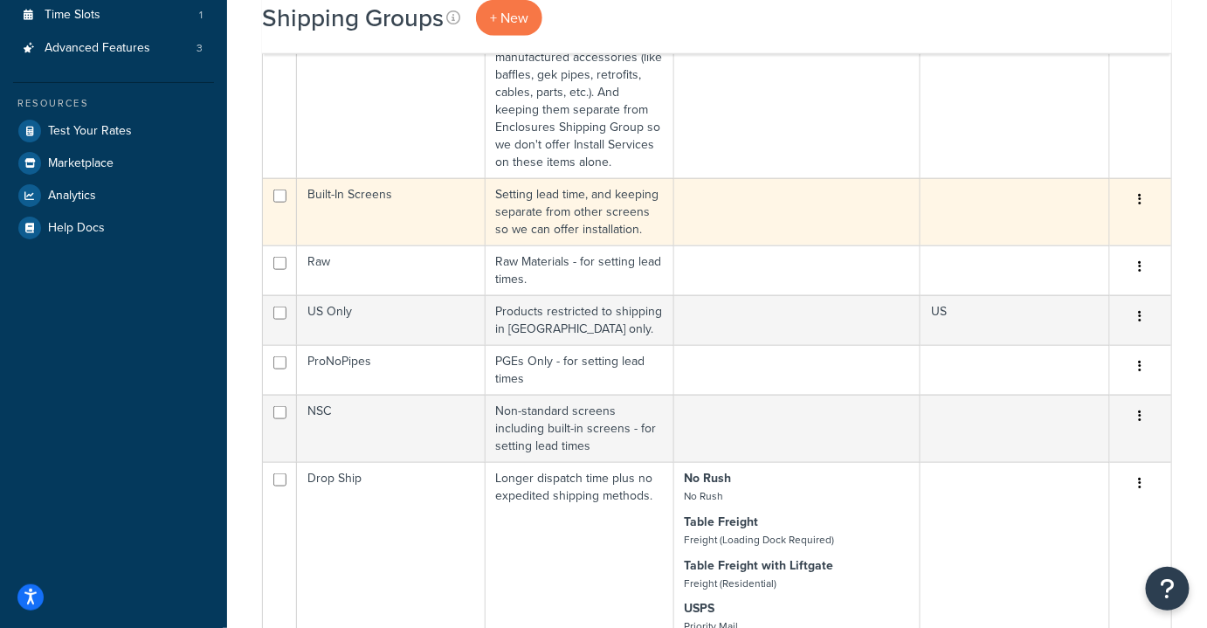
scroll to position [511, 0]
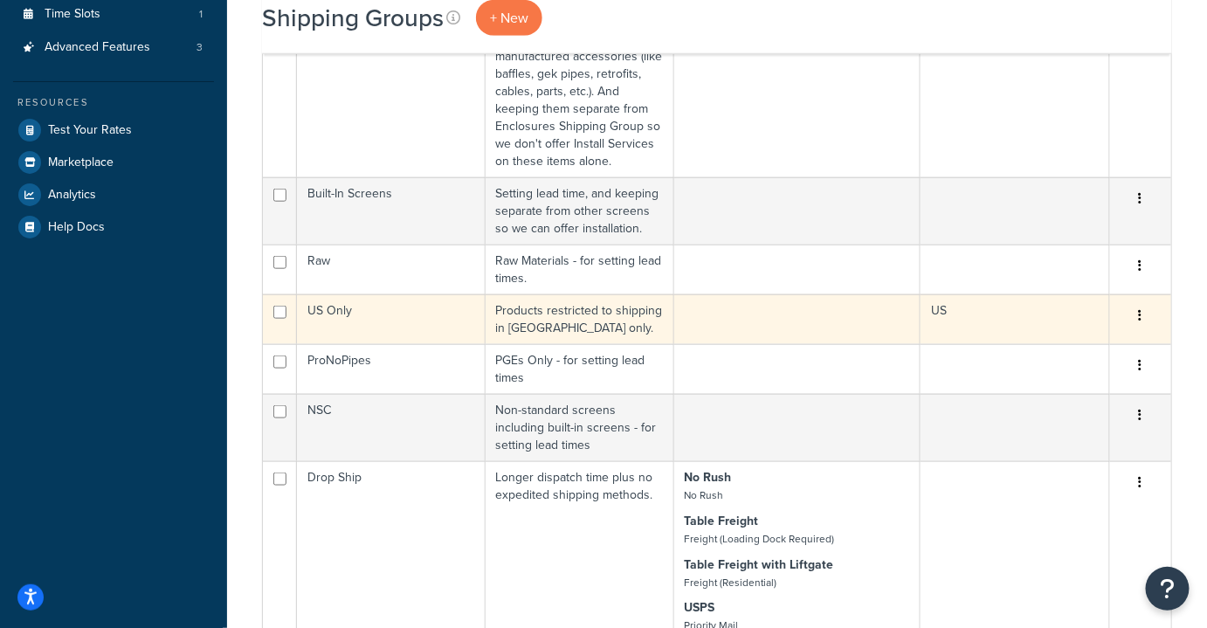
click at [429, 320] on td "US Only" at bounding box center [391, 319] width 189 height 50
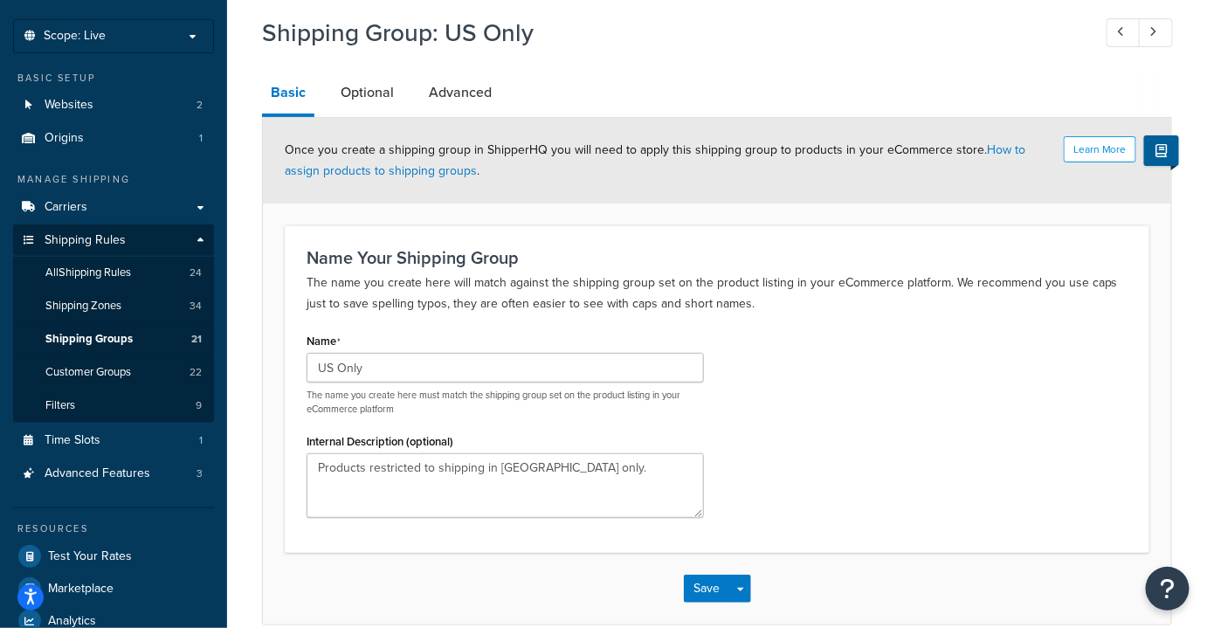
scroll to position [79, 0]
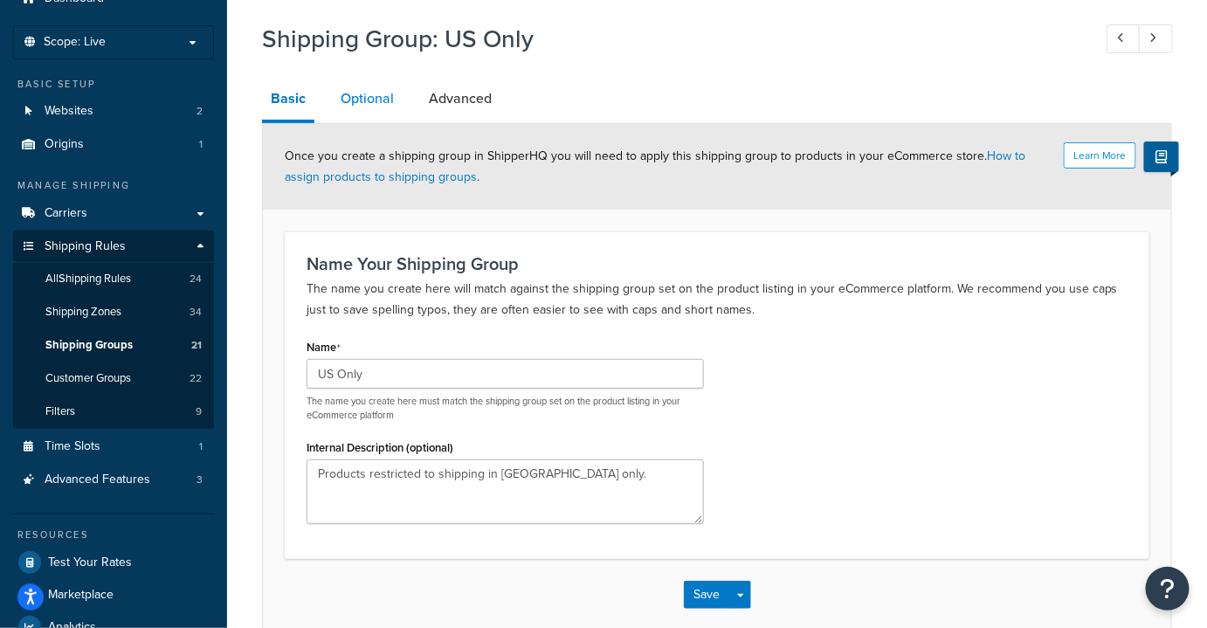
click at [349, 92] on link "Optional" at bounding box center [367, 99] width 71 height 42
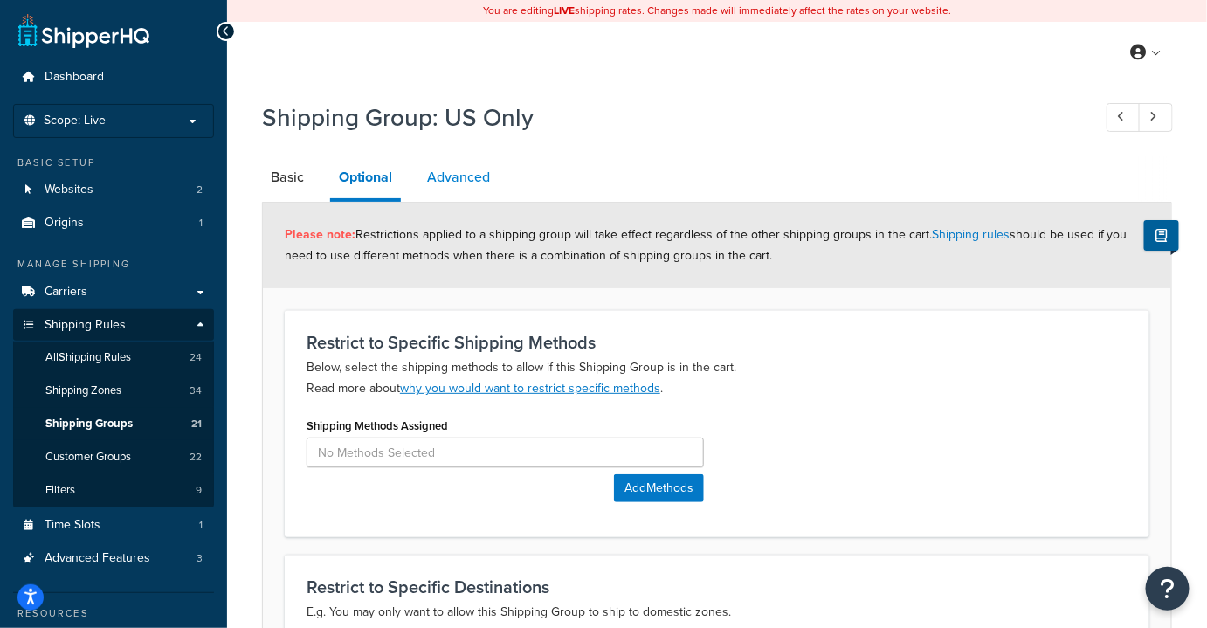
click at [451, 188] on link "Advanced" at bounding box center [458, 177] width 80 height 42
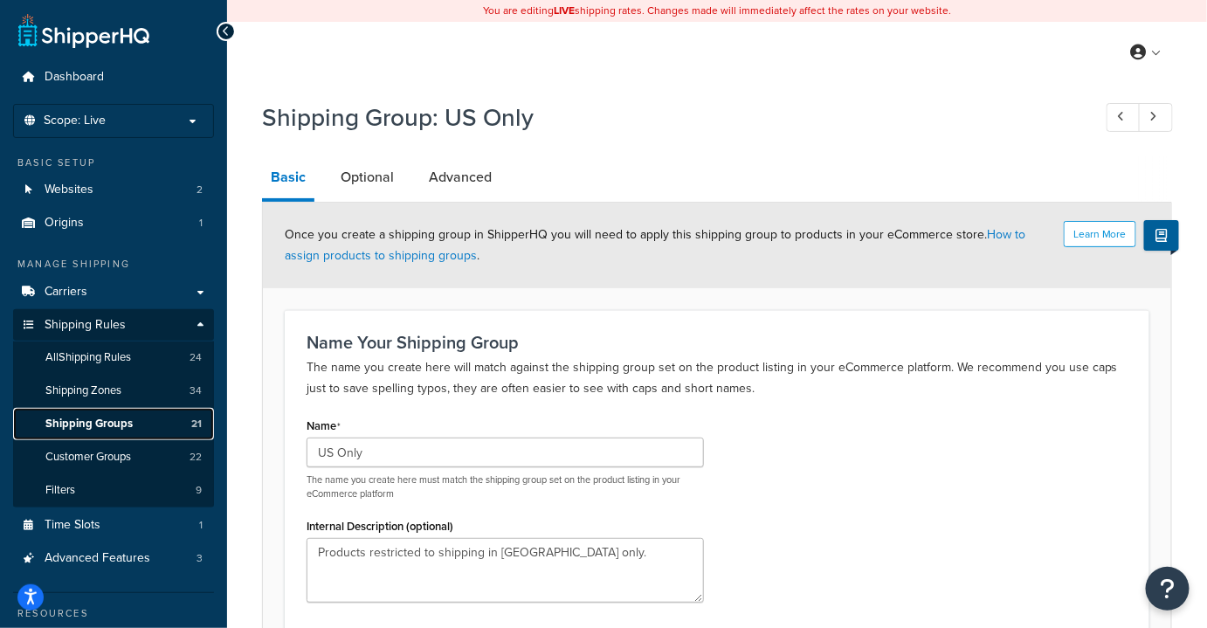
click at [111, 433] on link "Shipping Groups 21" at bounding box center [113, 424] width 201 height 32
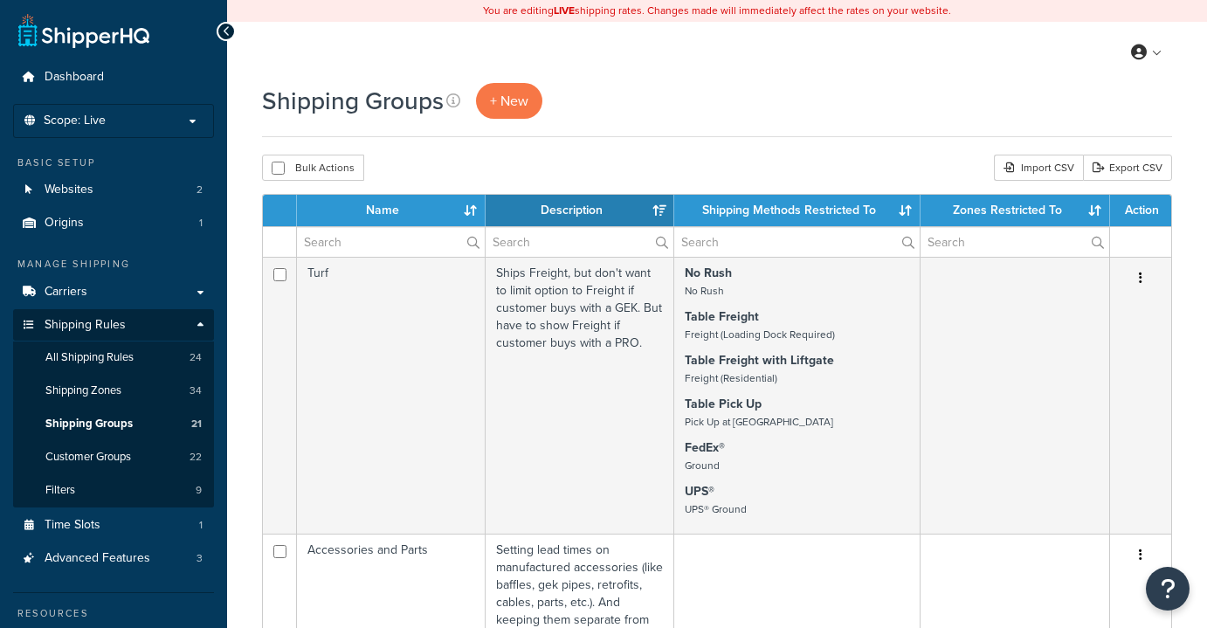
select select "15"
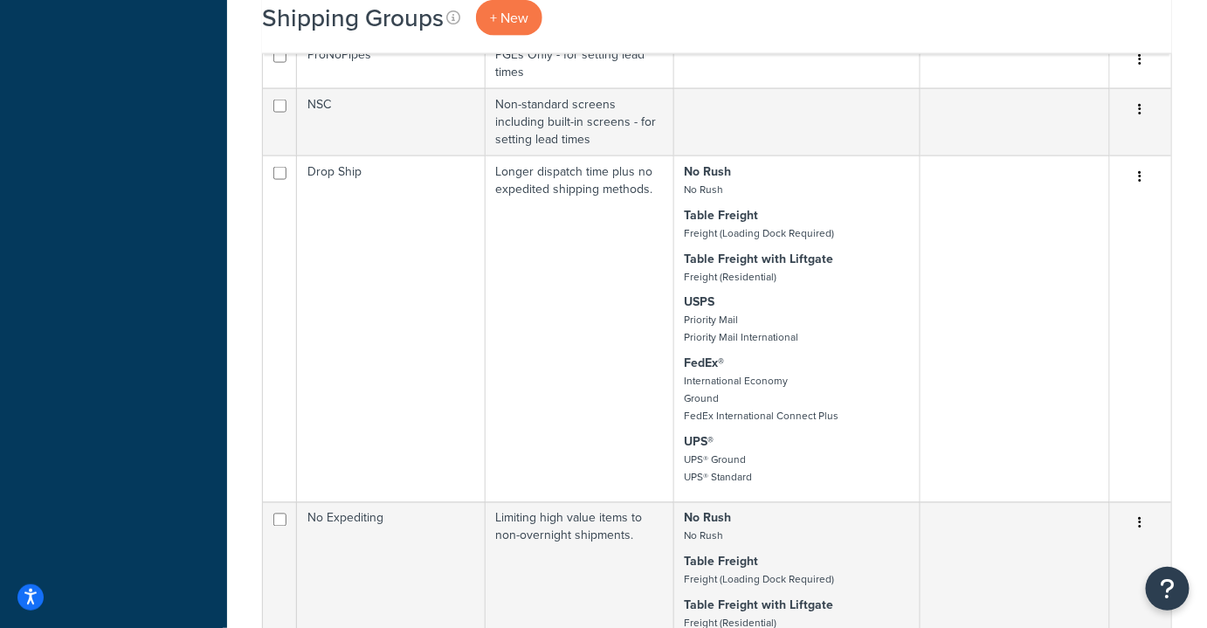
scroll to position [817, 0]
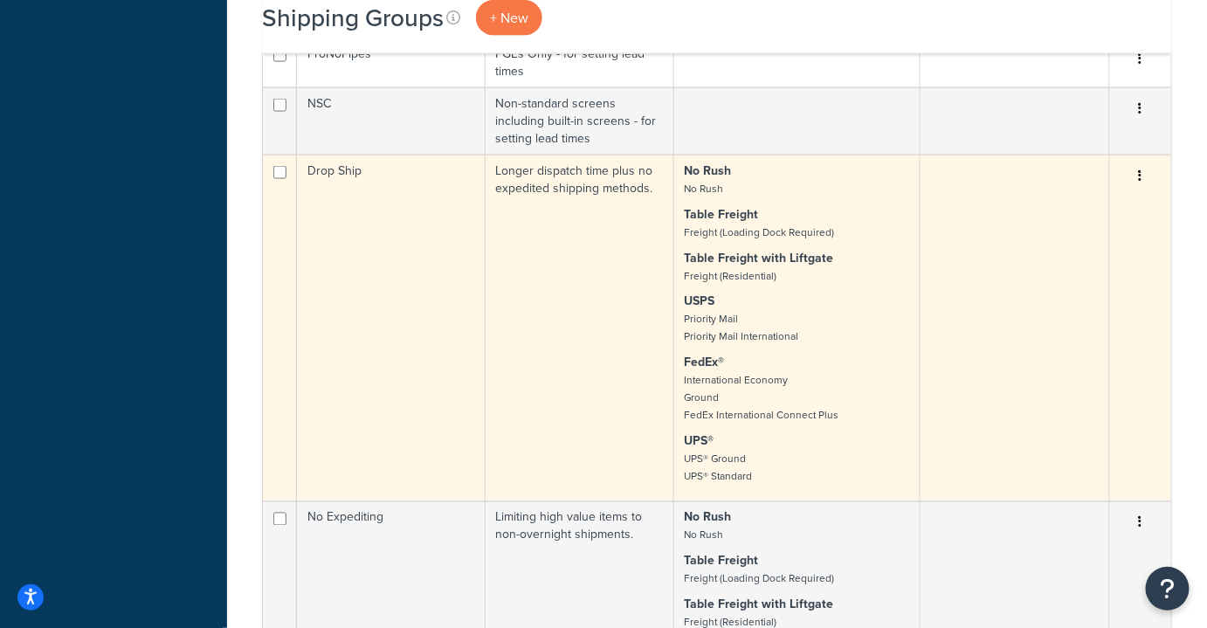
click at [565, 317] on td "Longer dispatch time plus no expedited shipping methods." at bounding box center [579, 328] width 189 height 347
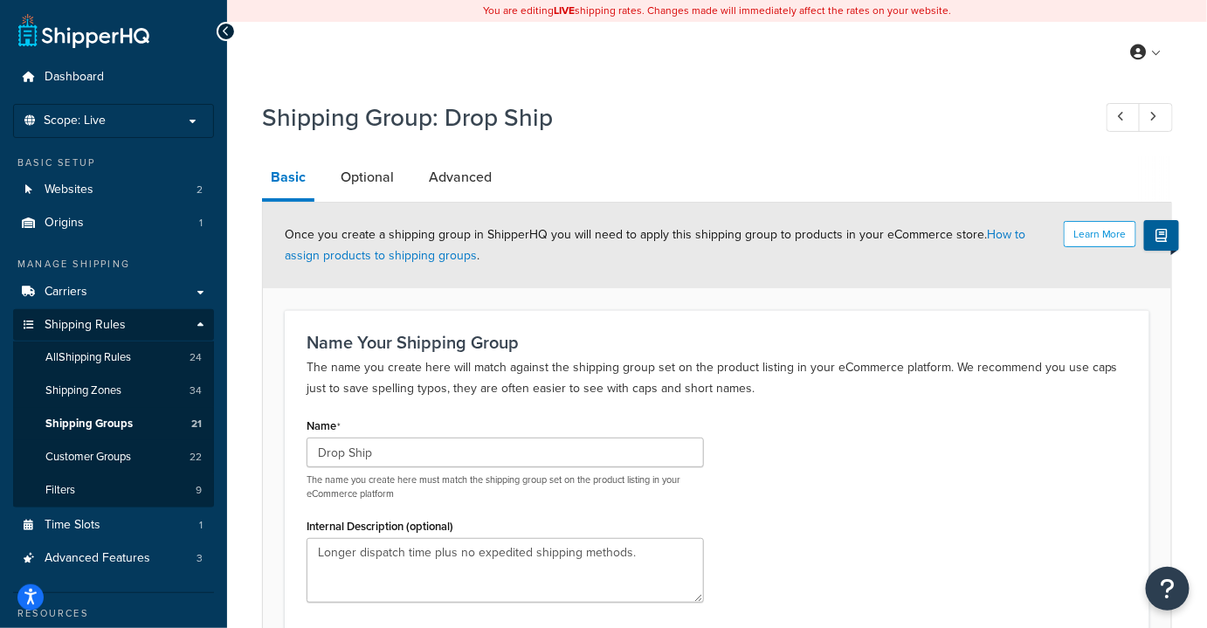
click at [729, 99] on div "Shipping Group: Drop Ship" at bounding box center [717, 120] width 910 height 56
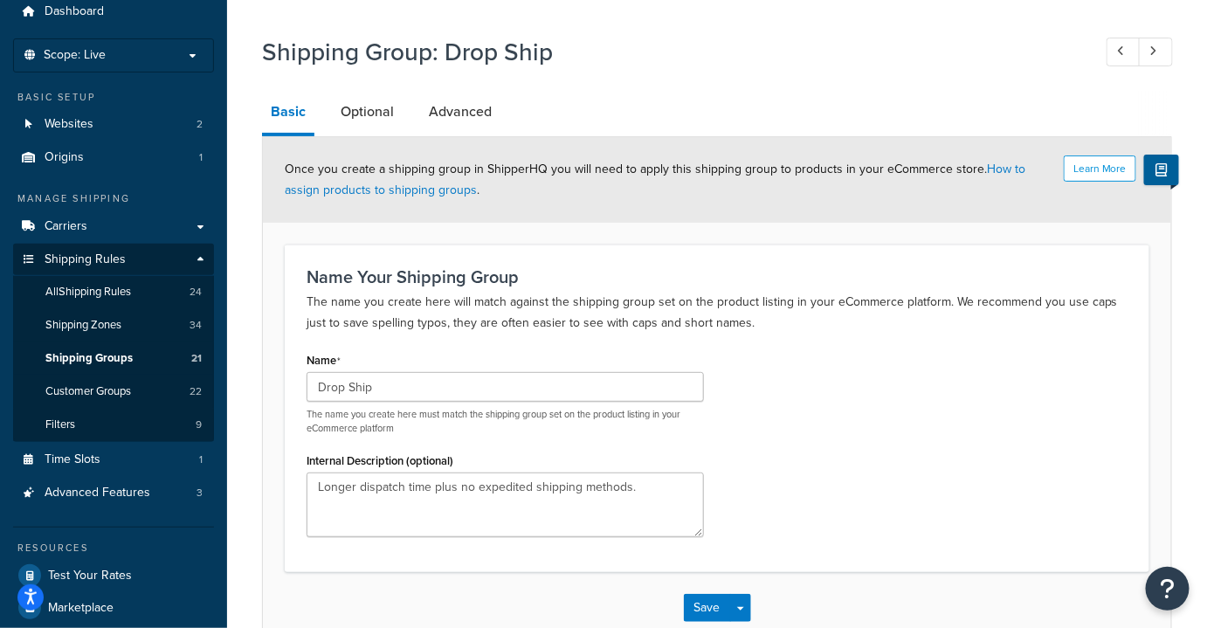
scroll to position [68, 0]
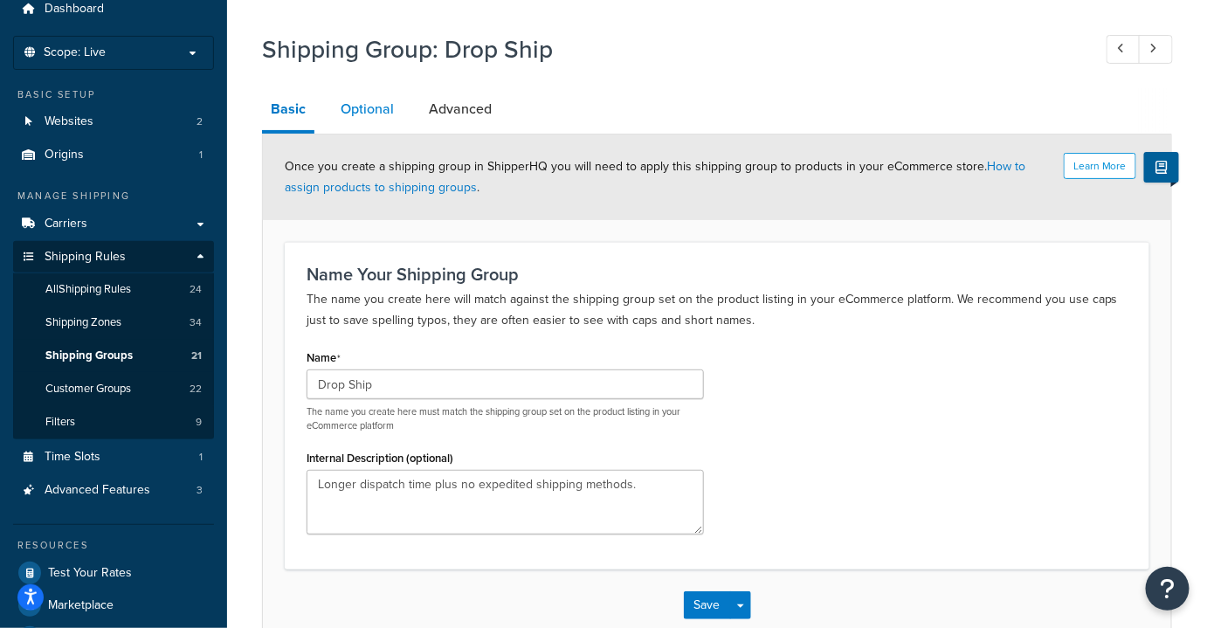
click at [377, 115] on link "Optional" at bounding box center [367, 109] width 71 height 42
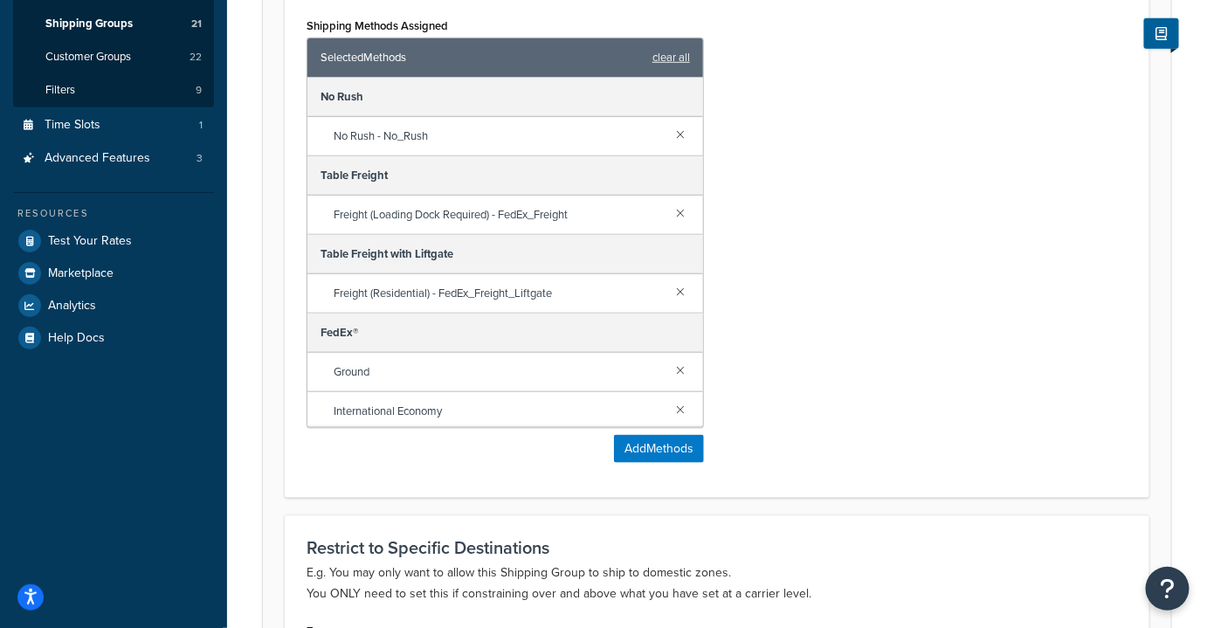
click at [884, 247] on div "Shipping Methods Assigned Selected Methods clear all No Rush No Rush - No_Rush …" at bounding box center [716, 244] width 847 height 463
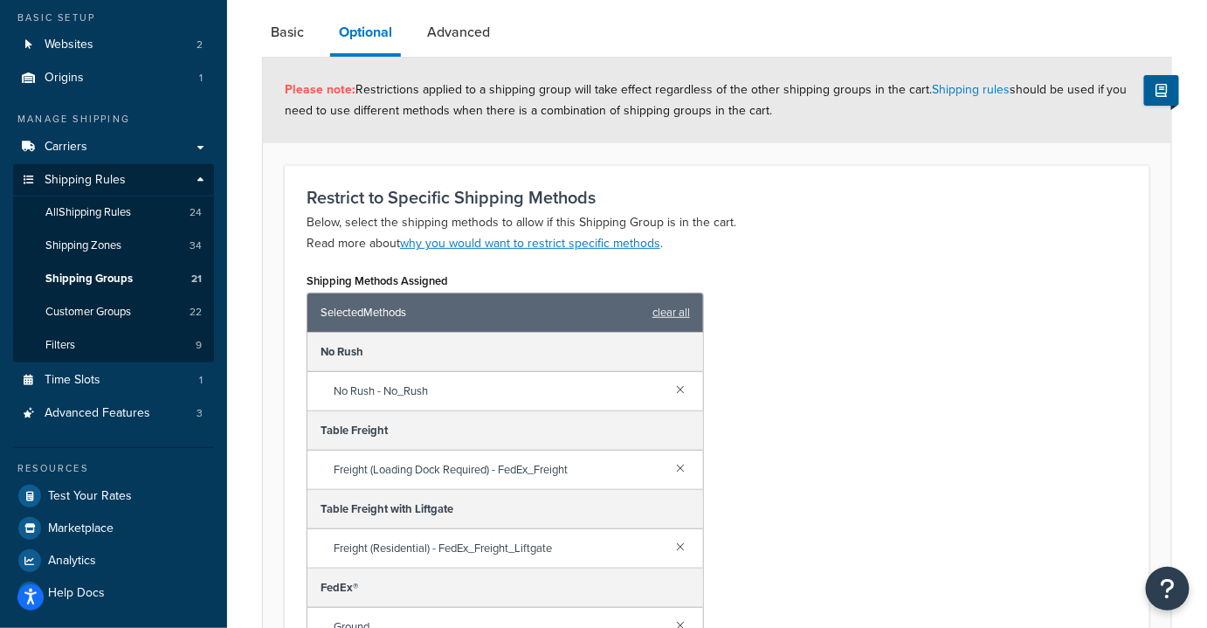
scroll to position [141, 0]
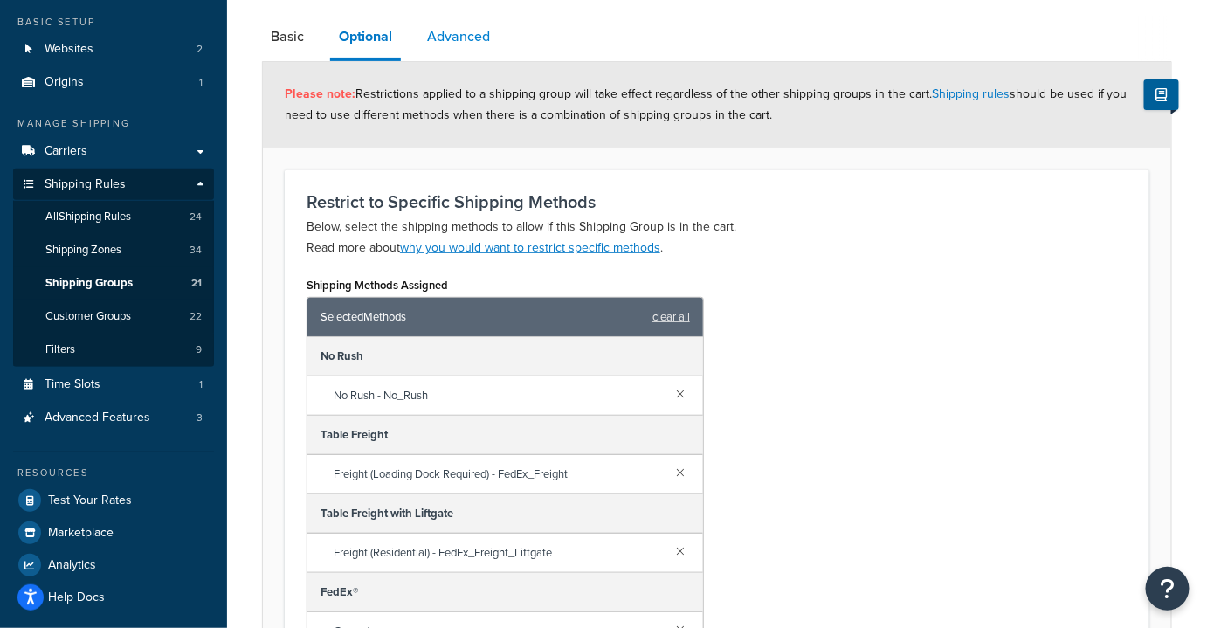
click at [467, 31] on link "Advanced" at bounding box center [458, 37] width 80 height 42
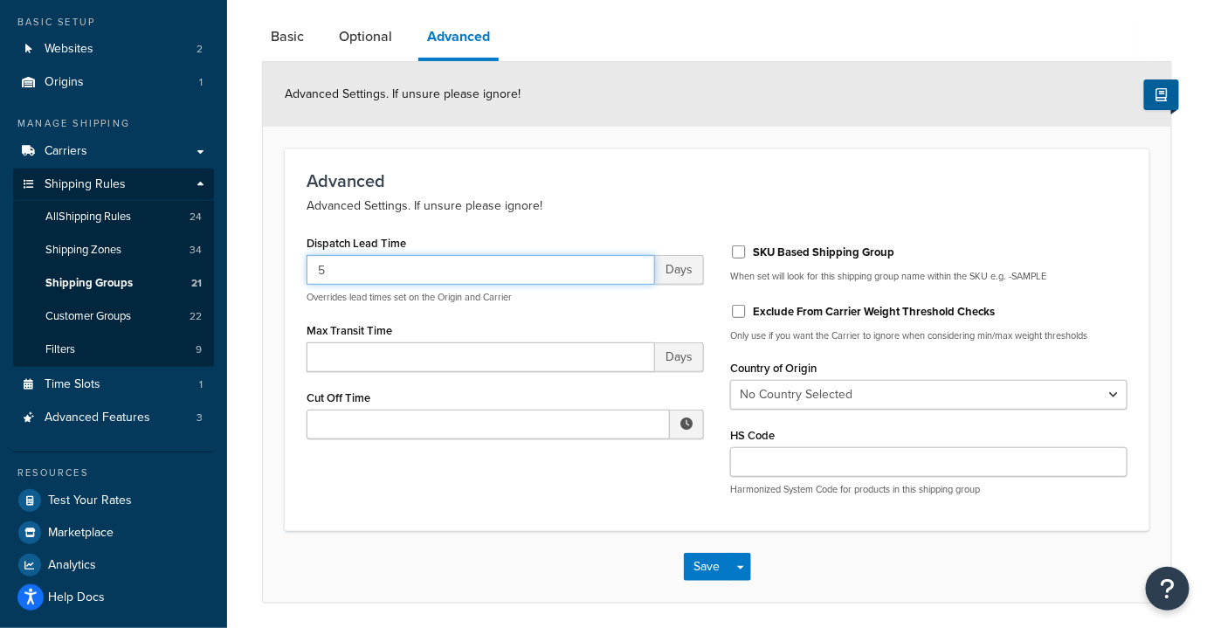
click at [329, 272] on input "5" at bounding box center [480, 270] width 348 height 30
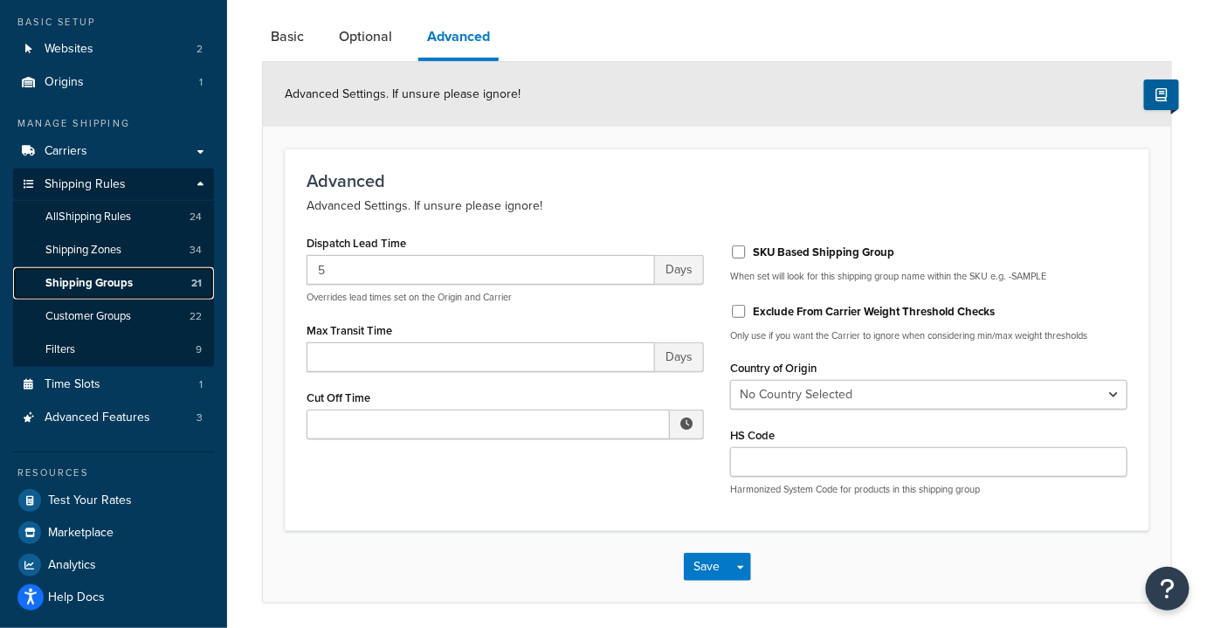
click at [99, 285] on span "Shipping Groups" at bounding box center [88, 283] width 87 height 15
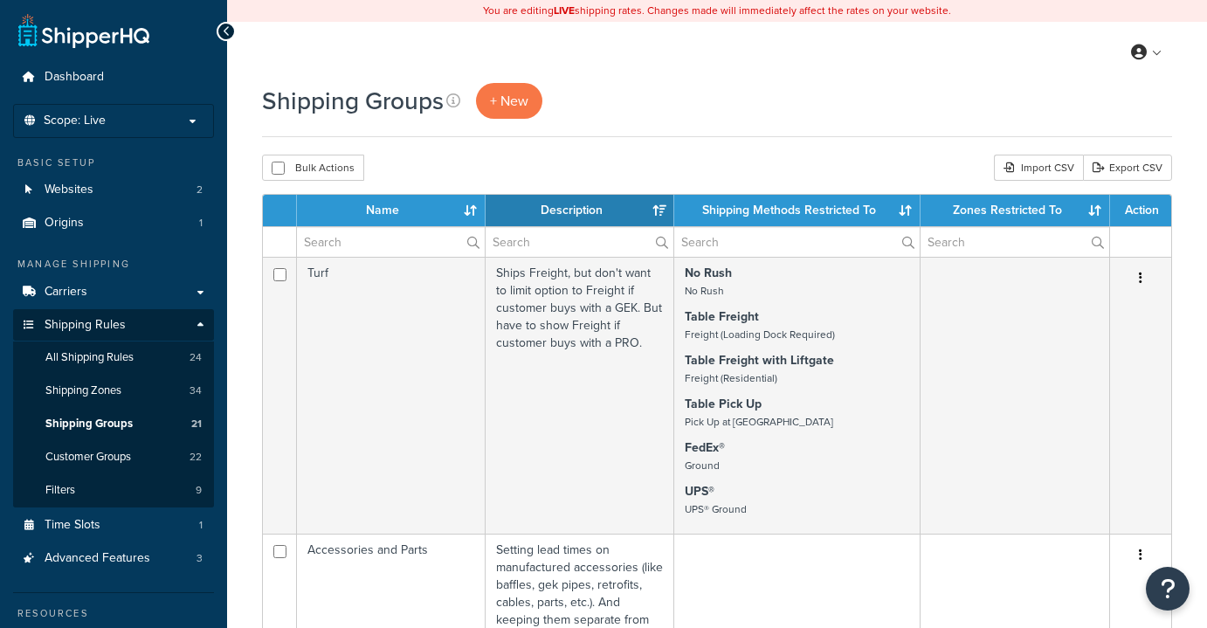
select select "15"
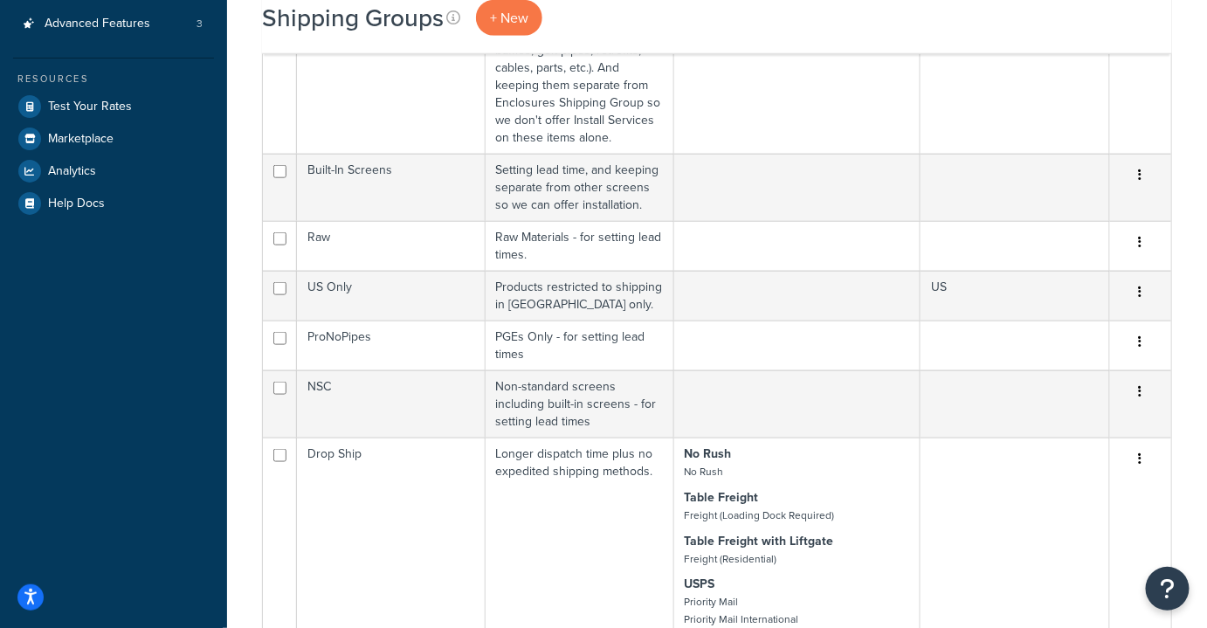
scroll to position [535, 0]
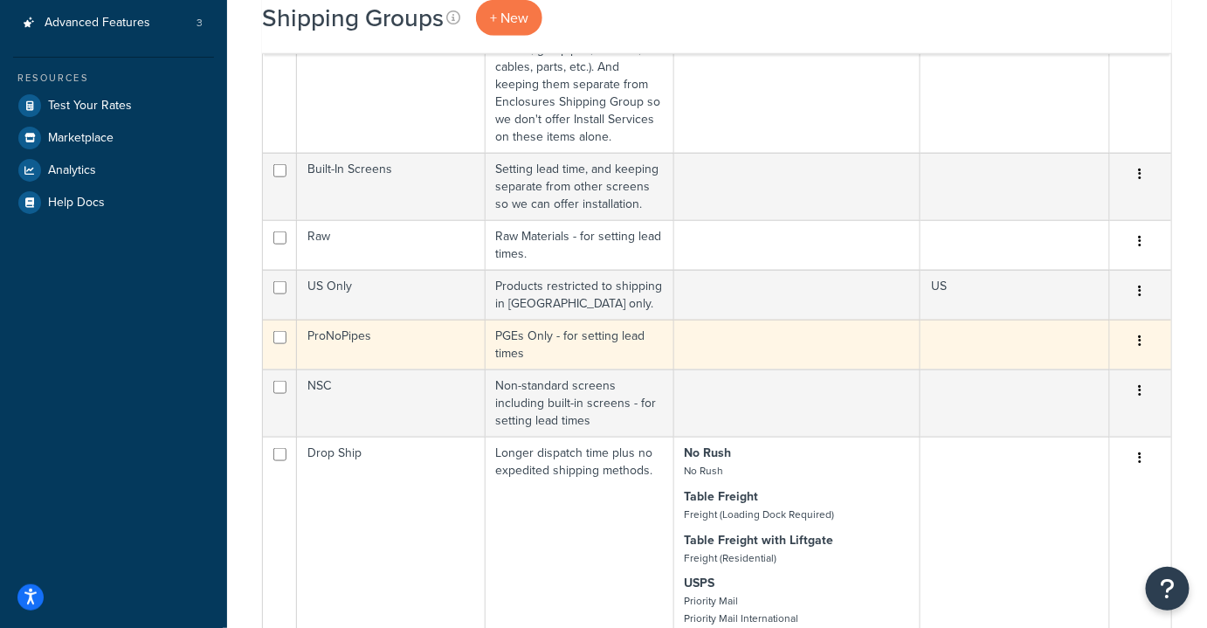
click at [410, 335] on td "ProNoPipes" at bounding box center [391, 345] width 189 height 50
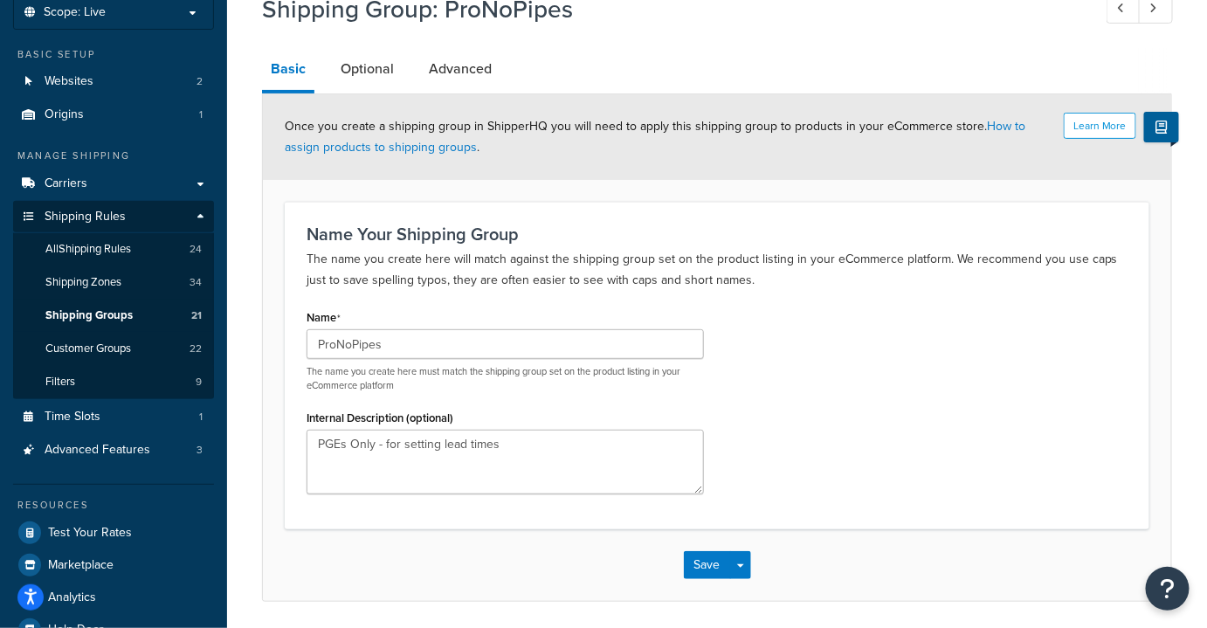
scroll to position [118, 0]
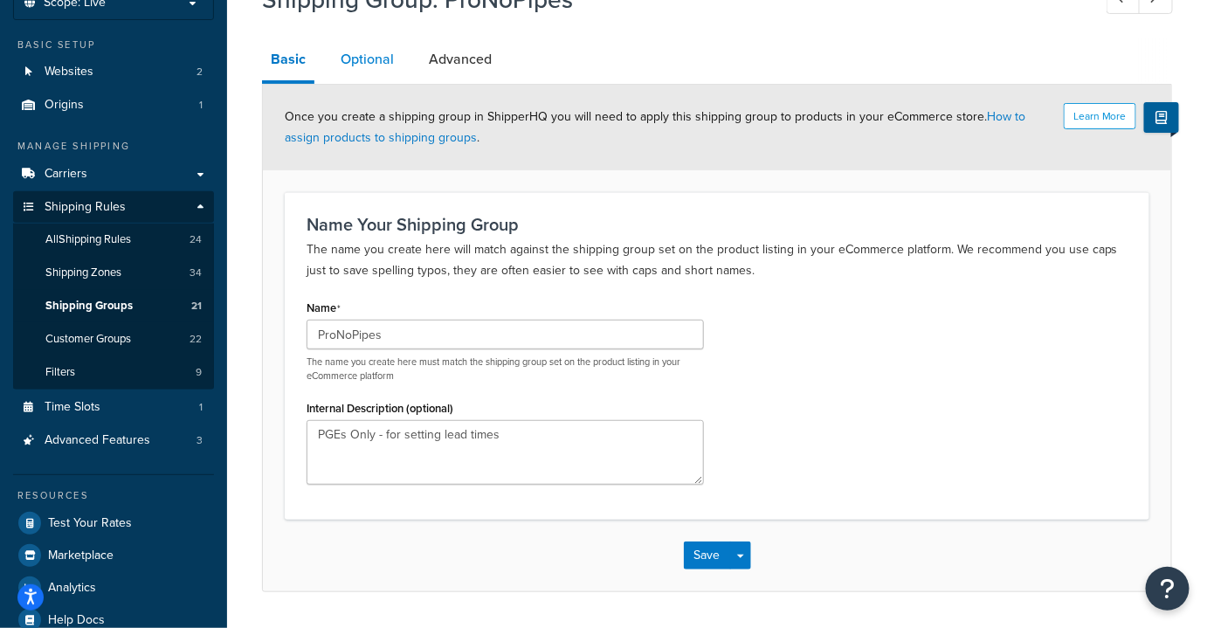
click at [384, 64] on link "Optional" at bounding box center [367, 59] width 71 height 42
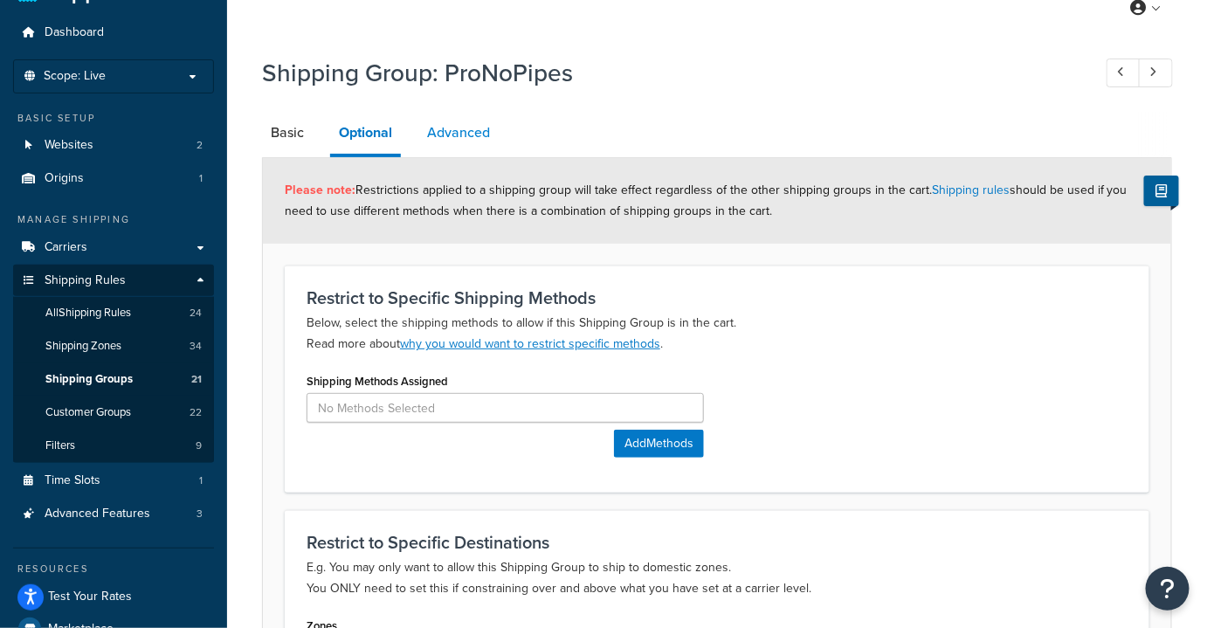
scroll to position [40, 0]
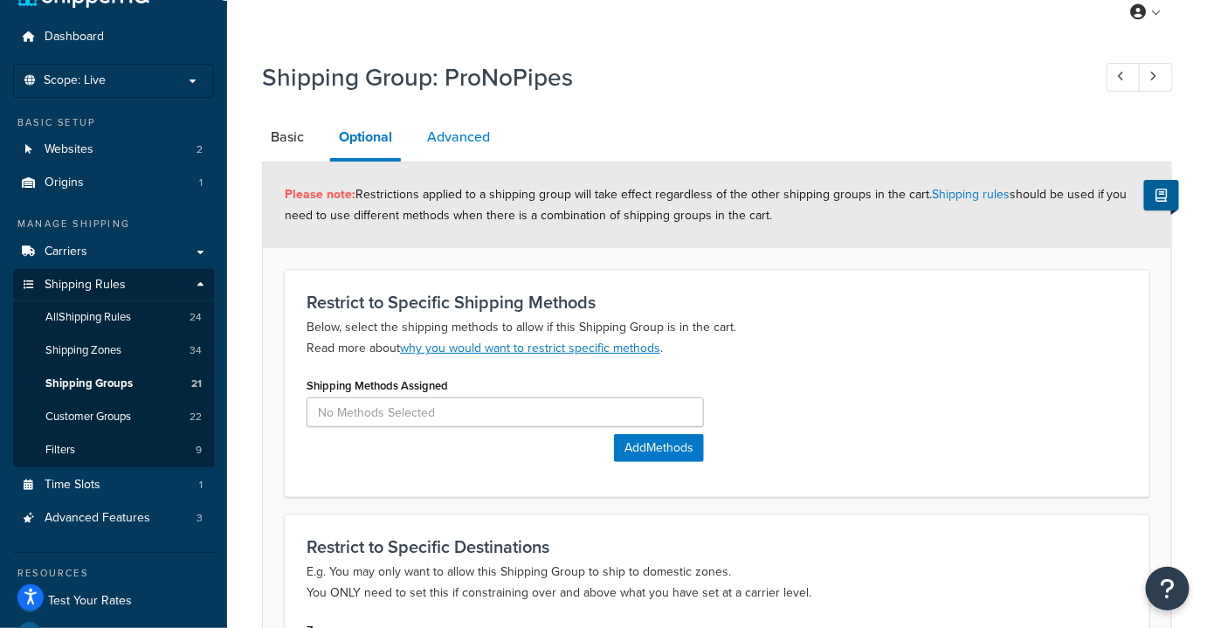
click at [459, 131] on link "Advanced" at bounding box center [458, 137] width 80 height 42
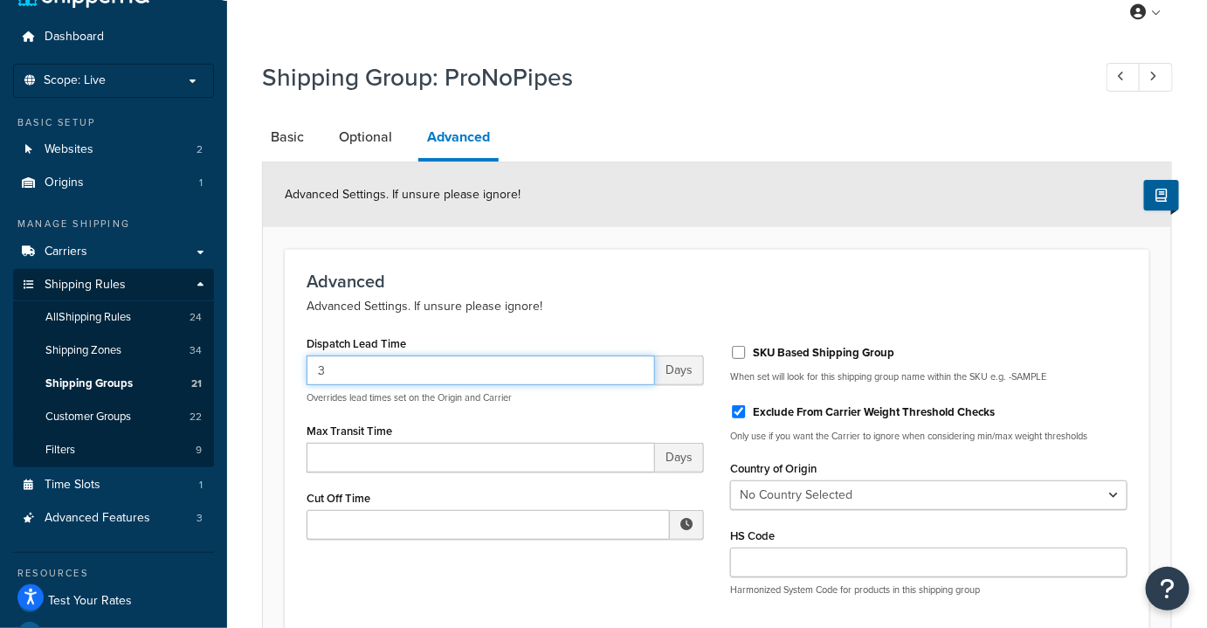
click at [331, 368] on input "3" at bounding box center [480, 370] width 348 height 30
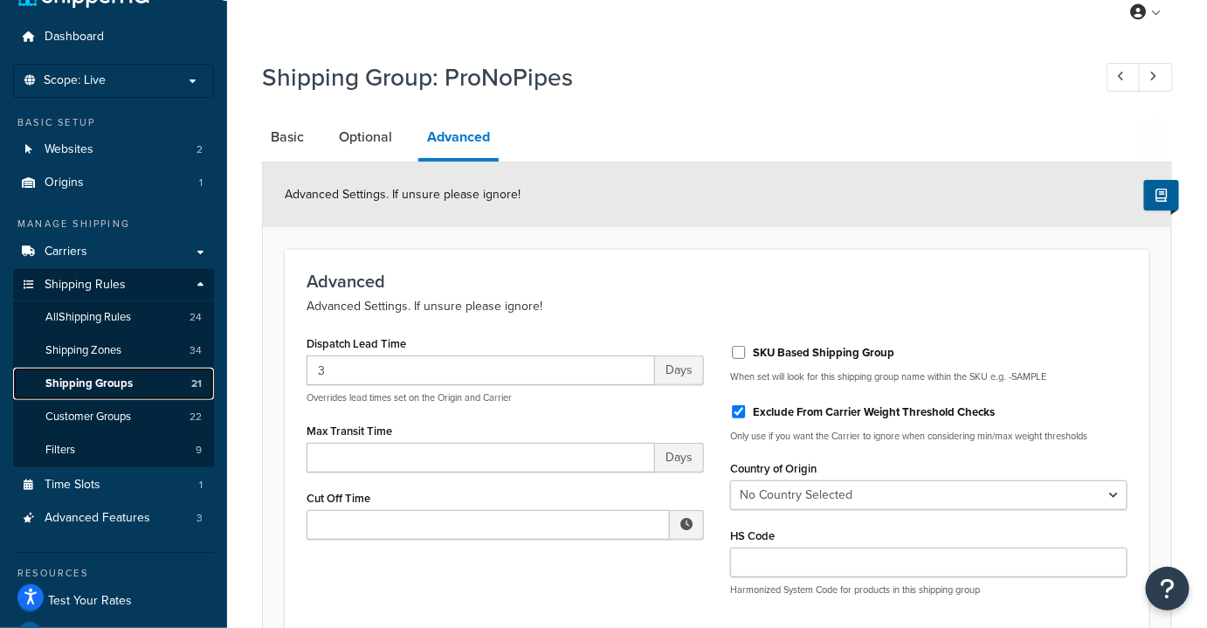
click at [110, 380] on span "Shipping Groups" at bounding box center [88, 383] width 87 height 15
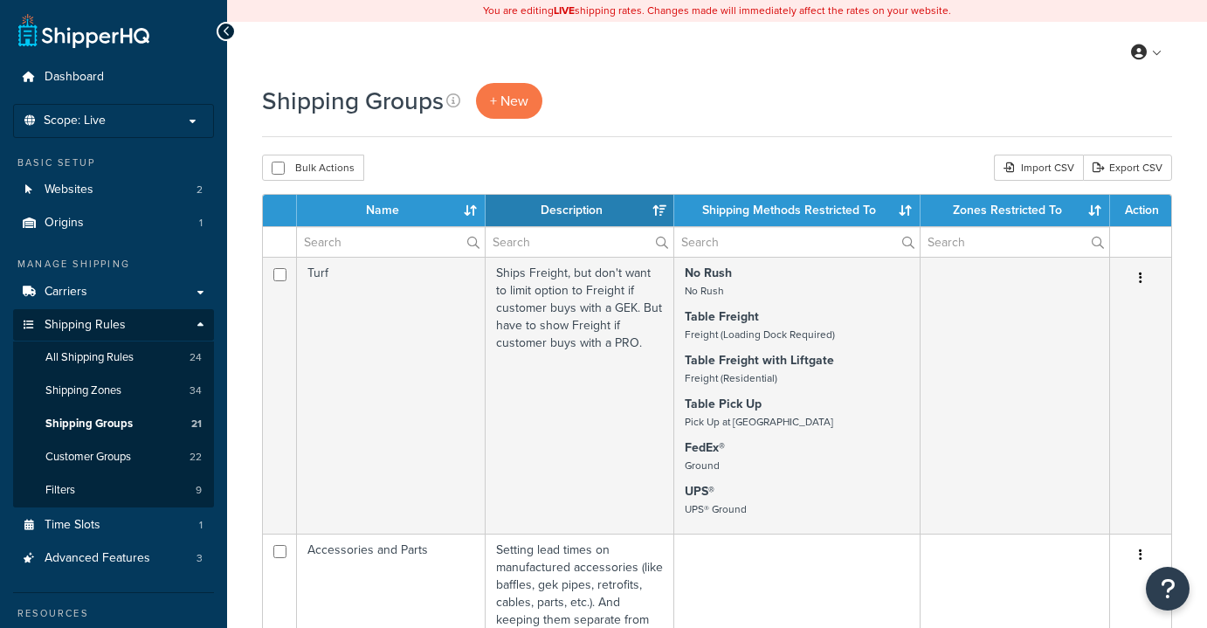
select select "15"
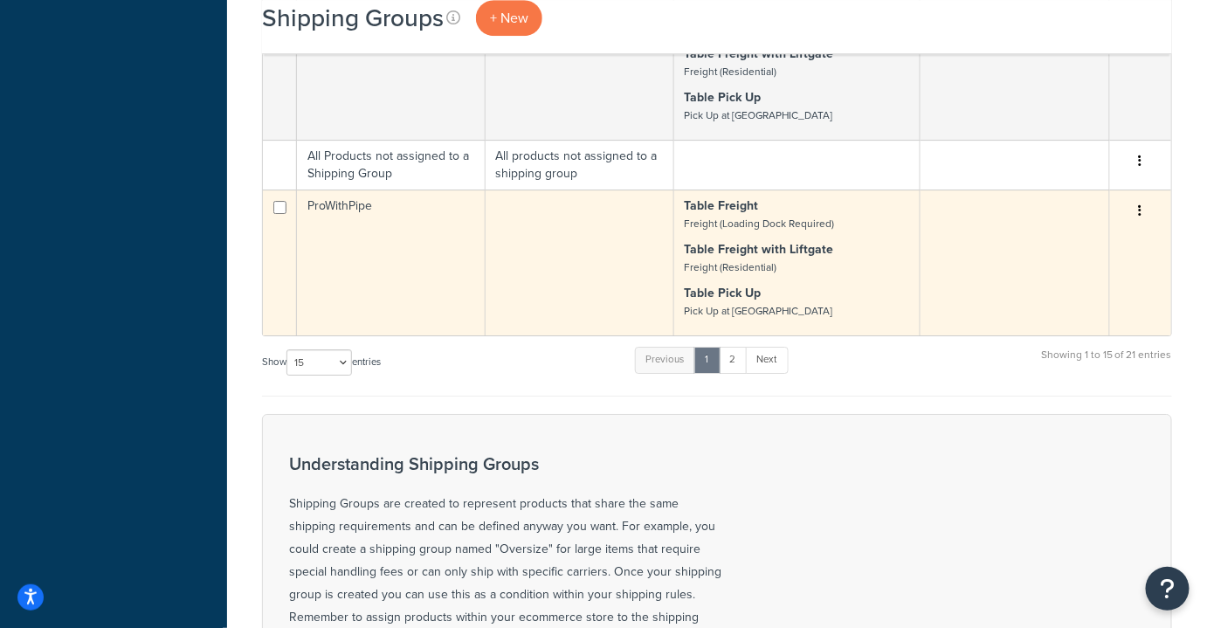
scroll to position [1848, 0]
click at [396, 251] on td "ProWithPipe" at bounding box center [391, 262] width 189 height 146
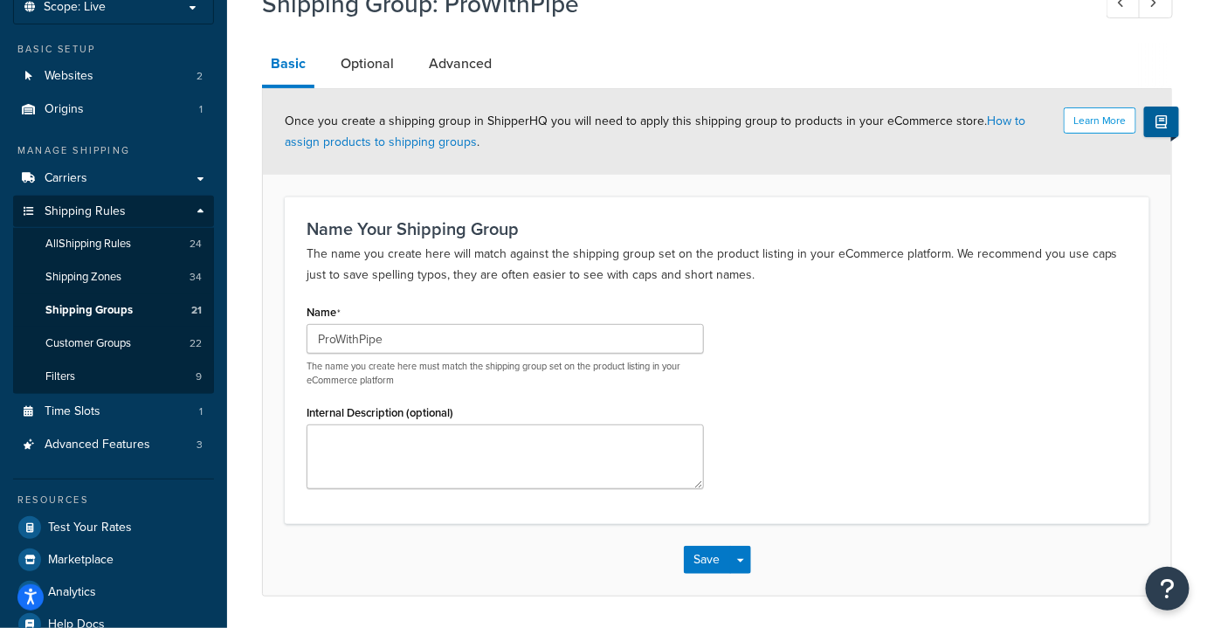
scroll to position [112, 0]
click at [360, 60] on link "Optional" at bounding box center [367, 66] width 71 height 42
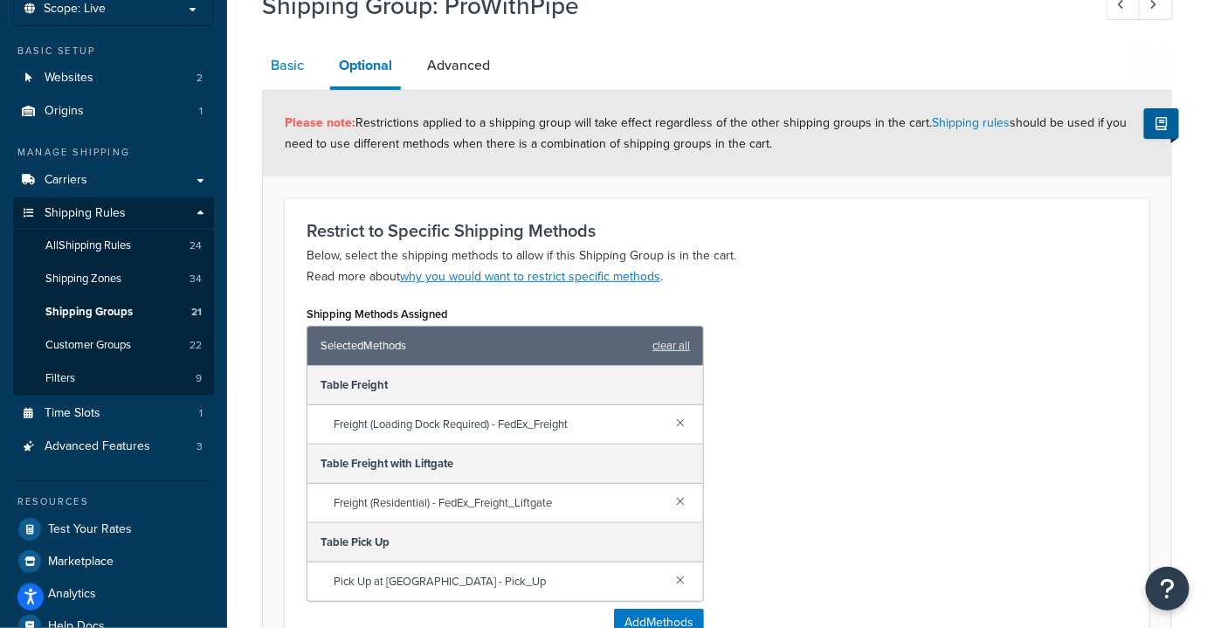
click at [292, 73] on link "Basic" at bounding box center [287, 66] width 51 height 42
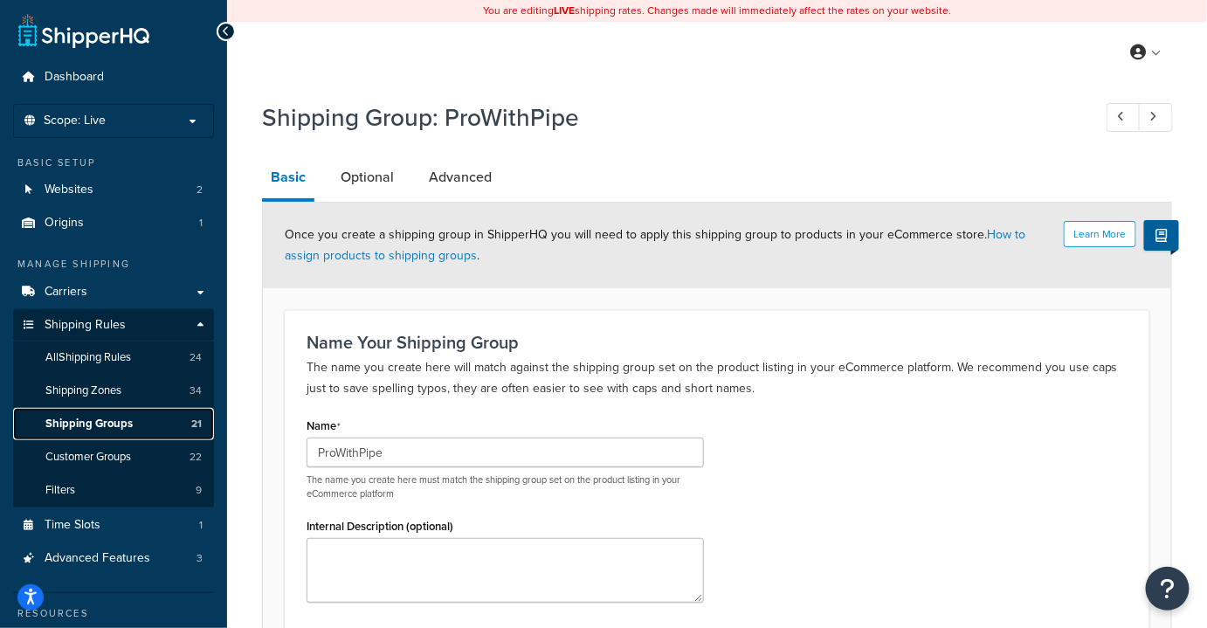
click at [97, 417] on span "Shipping Groups" at bounding box center [88, 423] width 87 height 15
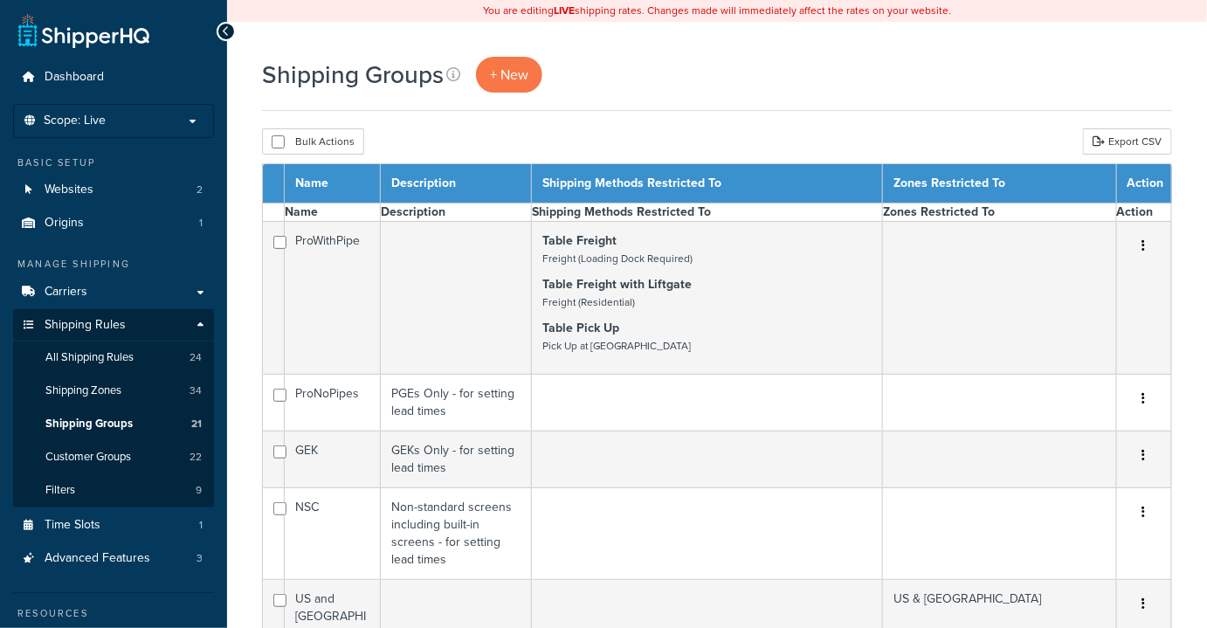
select select "15"
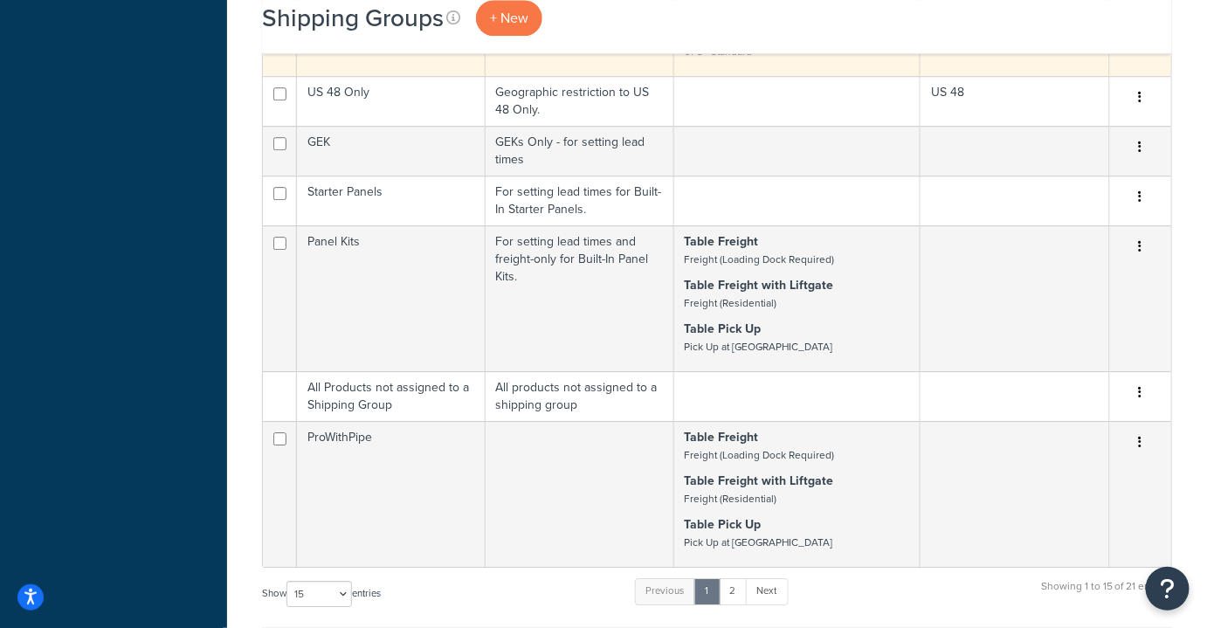
scroll to position [1617, 0]
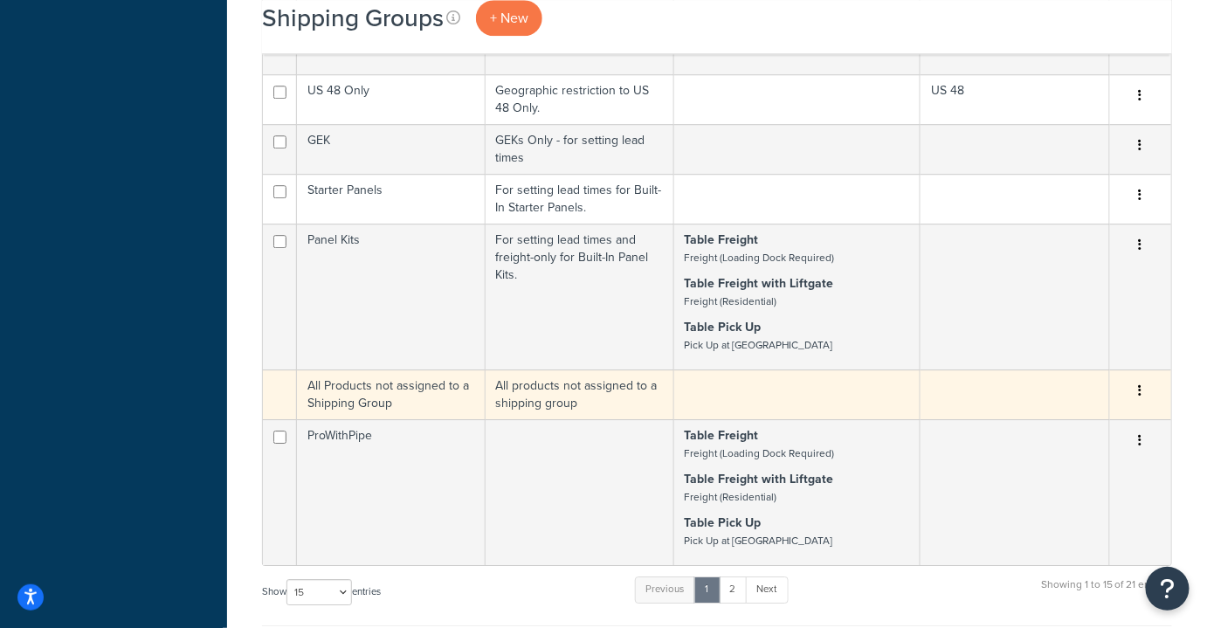
click at [361, 393] on td "All Products not assigned to a Shipping Group" at bounding box center [391, 394] width 189 height 50
click at [389, 385] on td "All Products not assigned to a Shipping Group" at bounding box center [391, 394] width 189 height 50
click at [531, 383] on td "All products not assigned to a shipping group" at bounding box center [579, 394] width 189 height 50
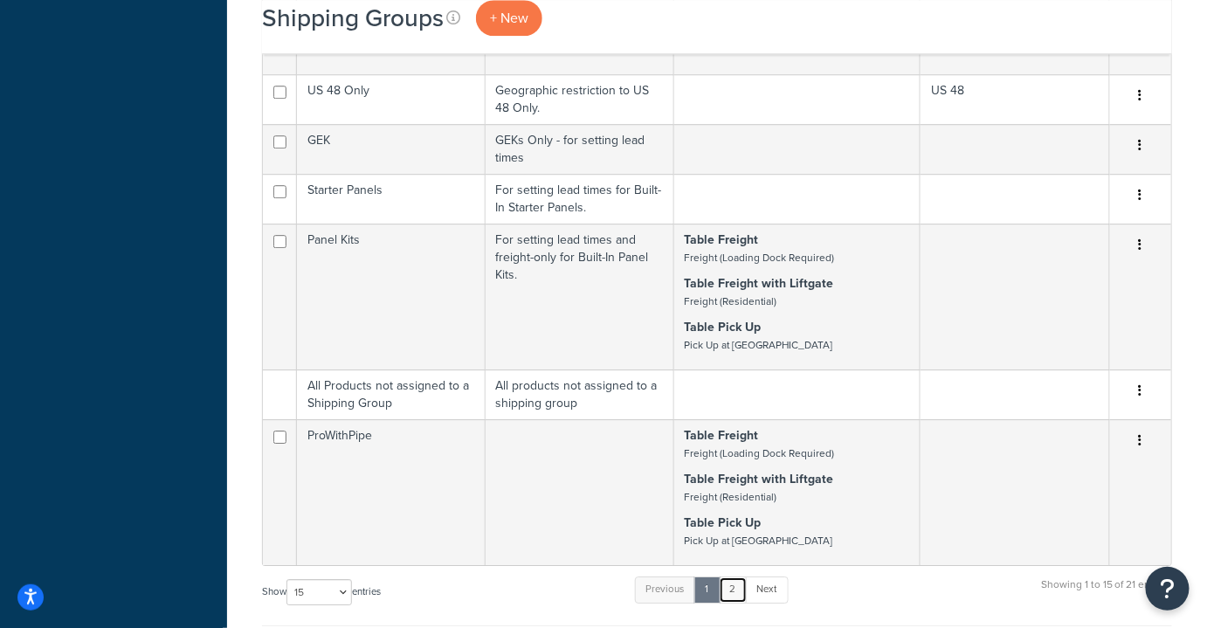
click at [737, 589] on link "2" at bounding box center [733, 589] width 29 height 26
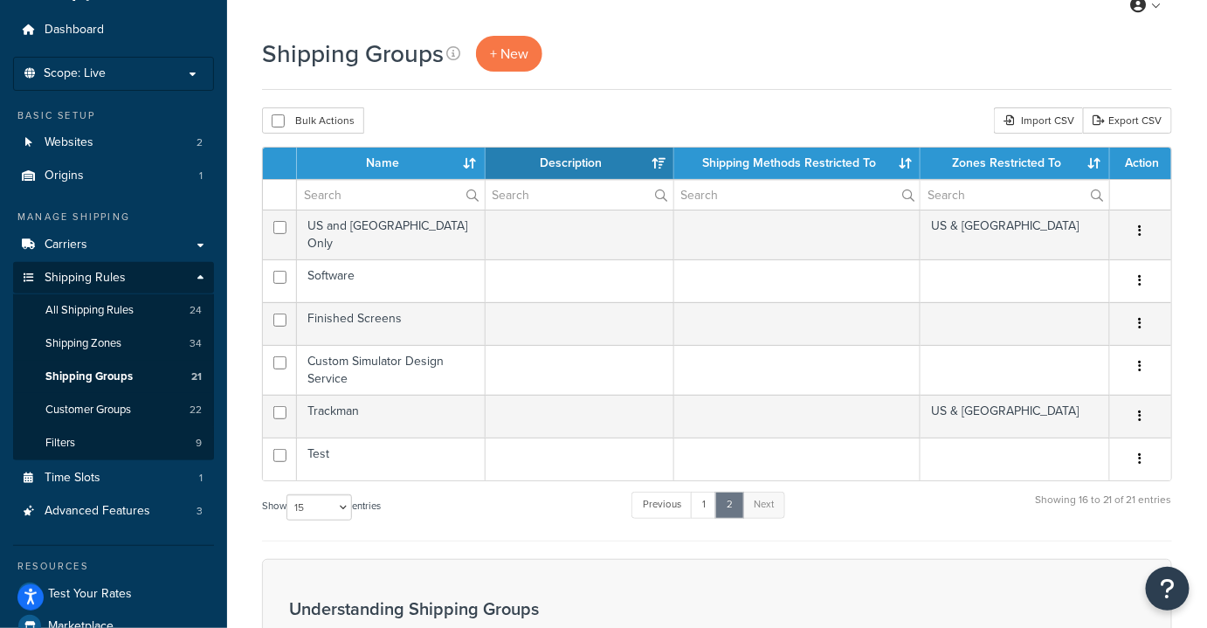
scroll to position [46, 0]
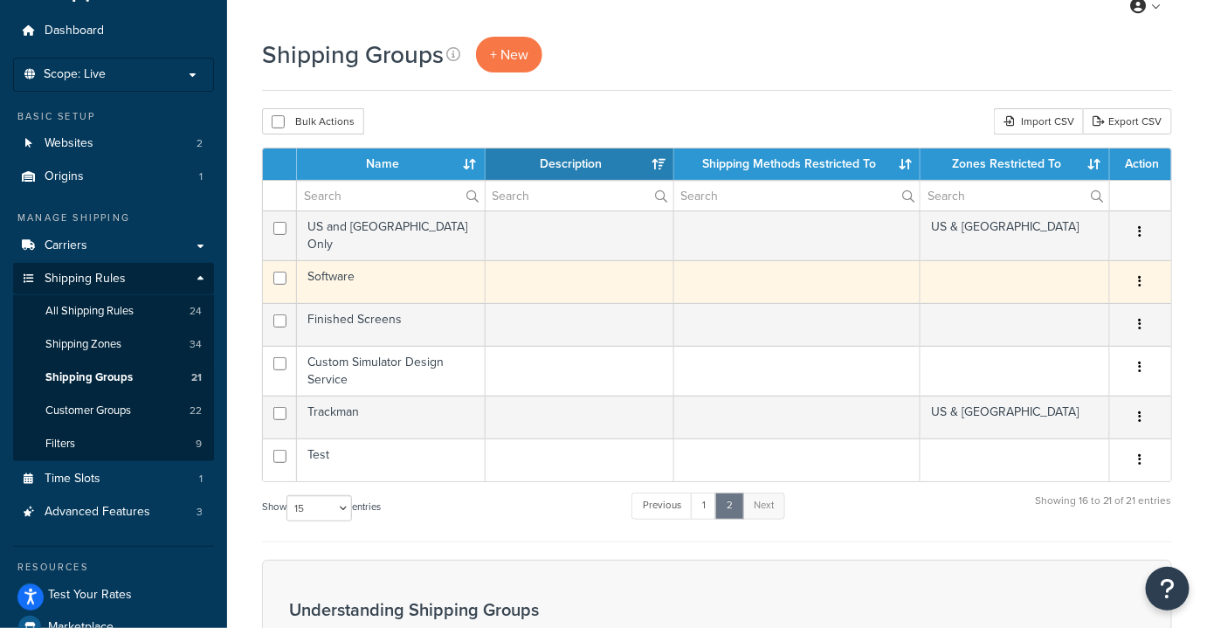
click at [375, 273] on td "Software" at bounding box center [391, 281] width 189 height 43
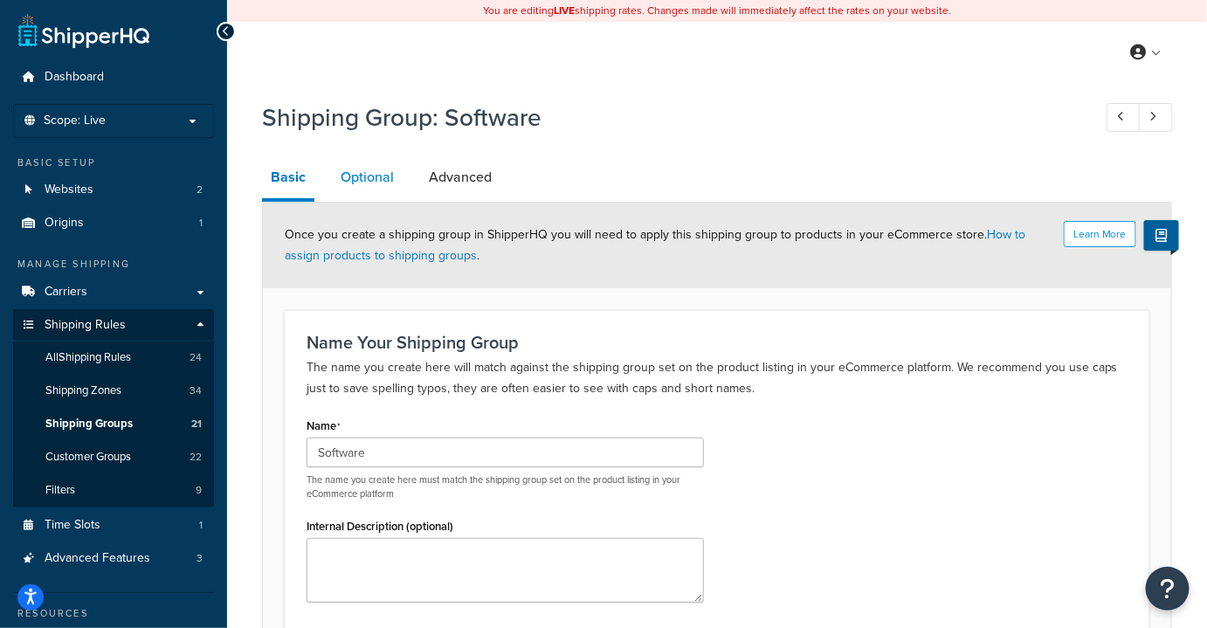
click at [354, 159] on link "Optional" at bounding box center [367, 177] width 71 height 42
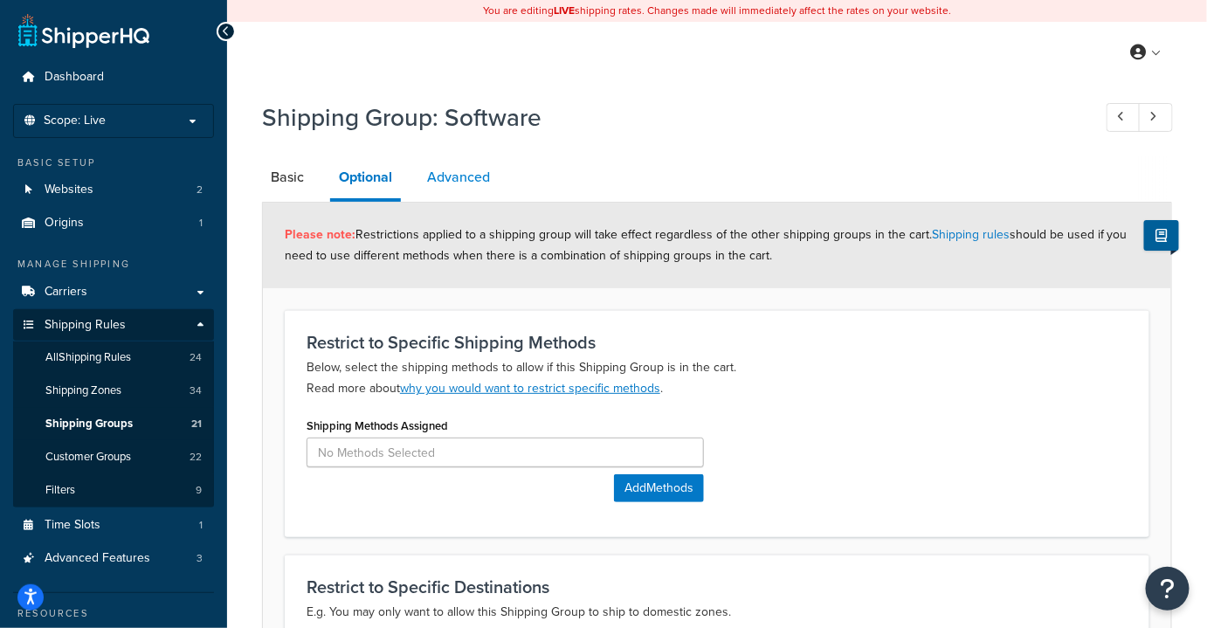
click at [471, 191] on link "Advanced" at bounding box center [458, 177] width 80 height 42
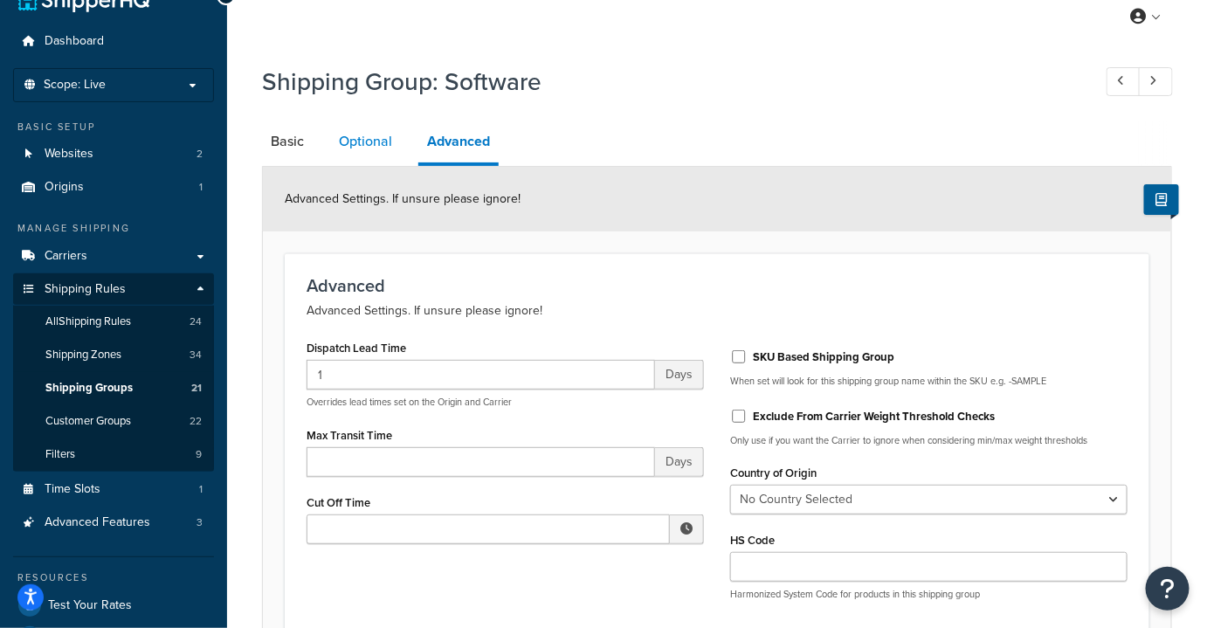
scroll to position [33, 0]
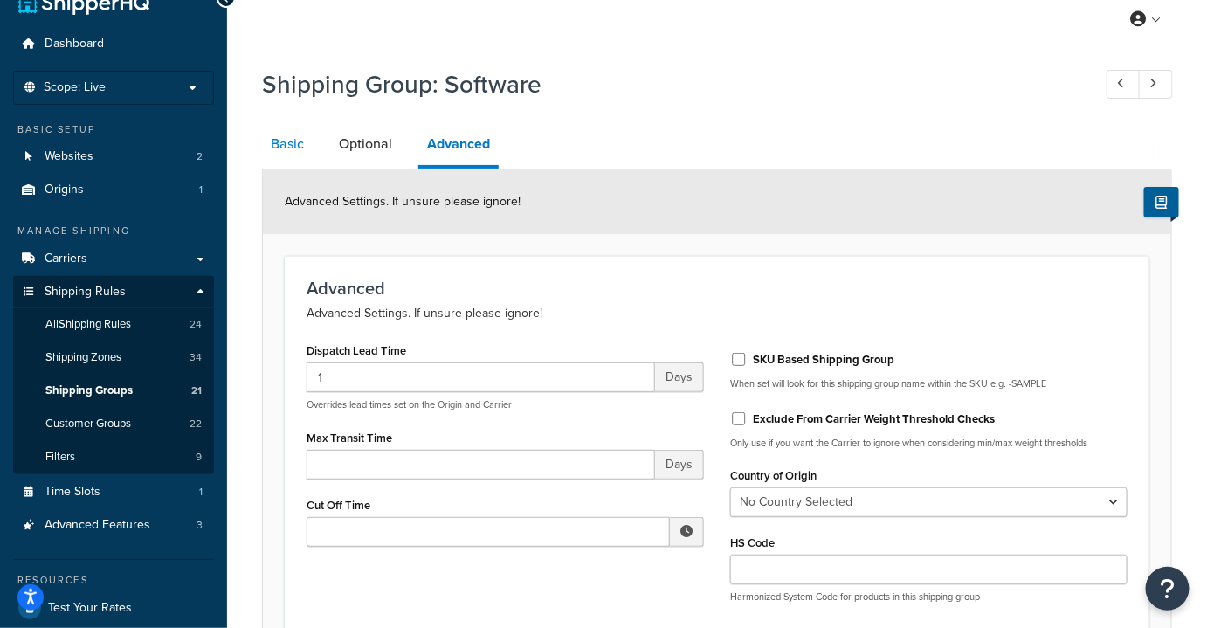
click at [294, 132] on link "Basic" at bounding box center [287, 144] width 51 height 42
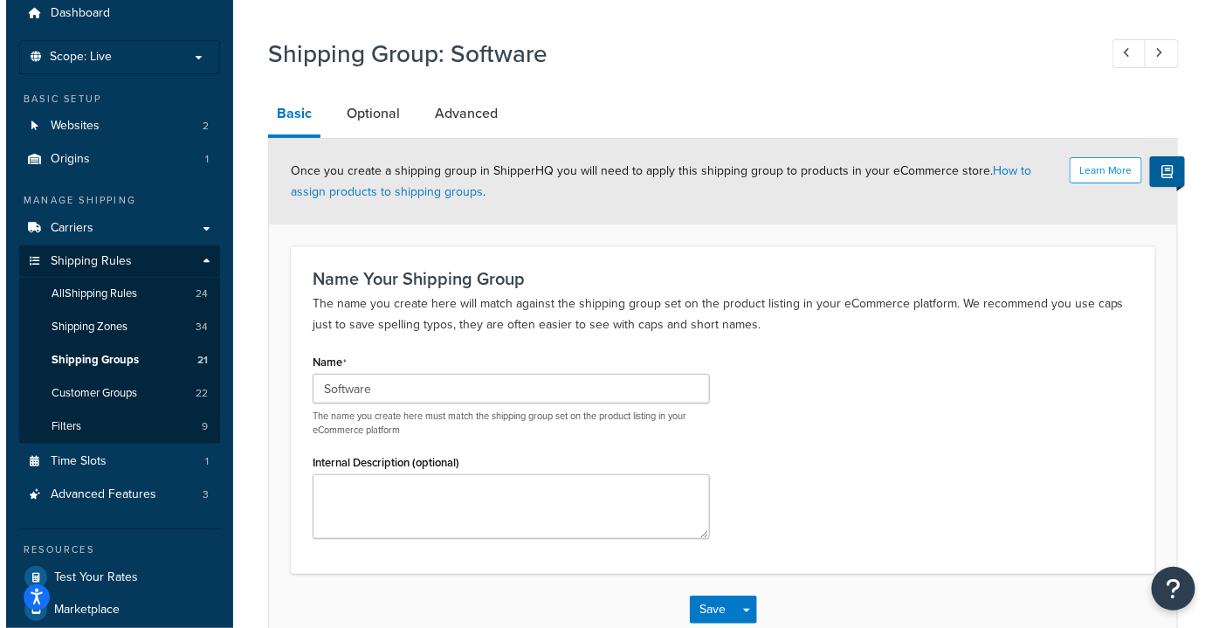
scroll to position [61, 0]
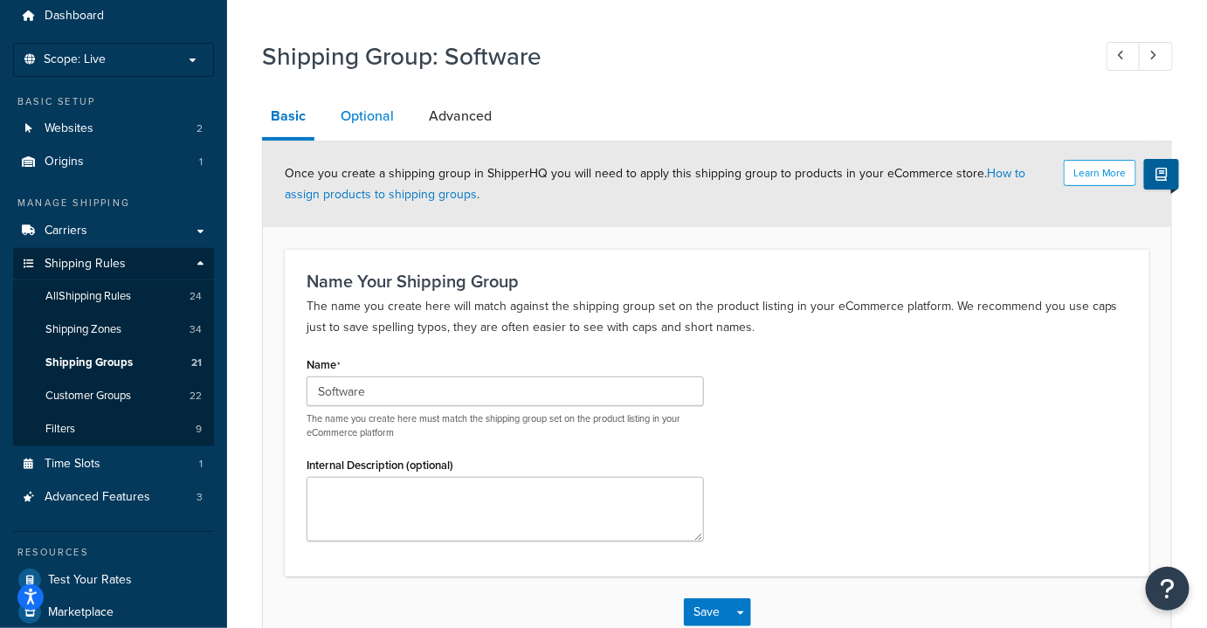
click at [368, 106] on link "Optional" at bounding box center [367, 116] width 71 height 42
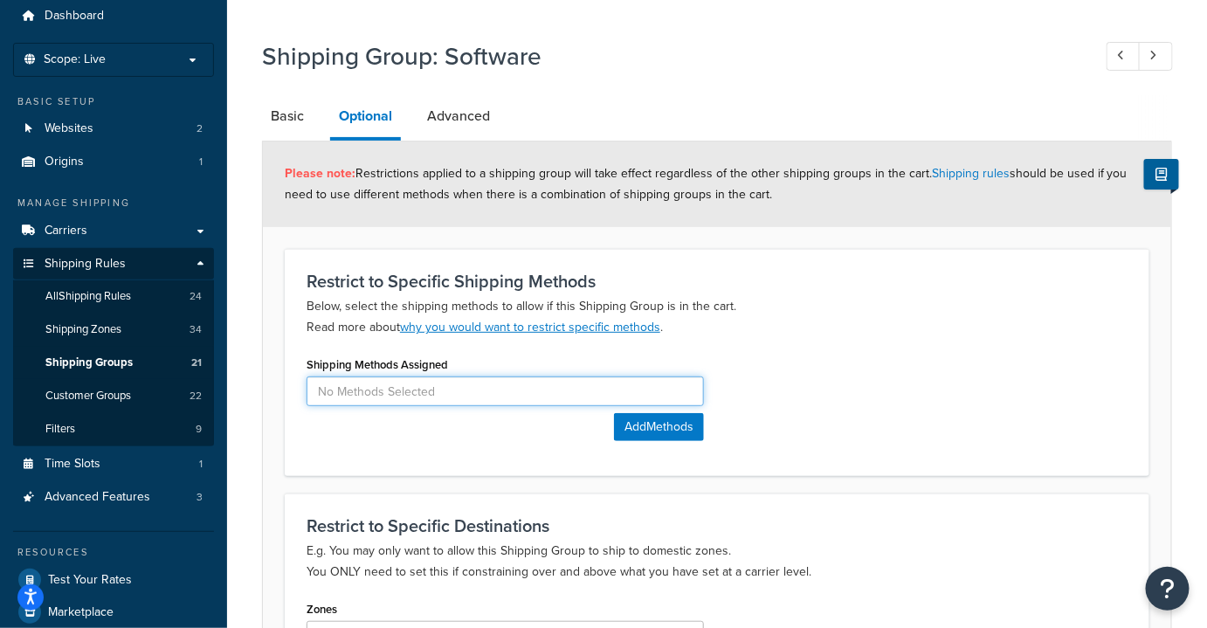
click at [362, 394] on input at bounding box center [504, 391] width 397 height 30
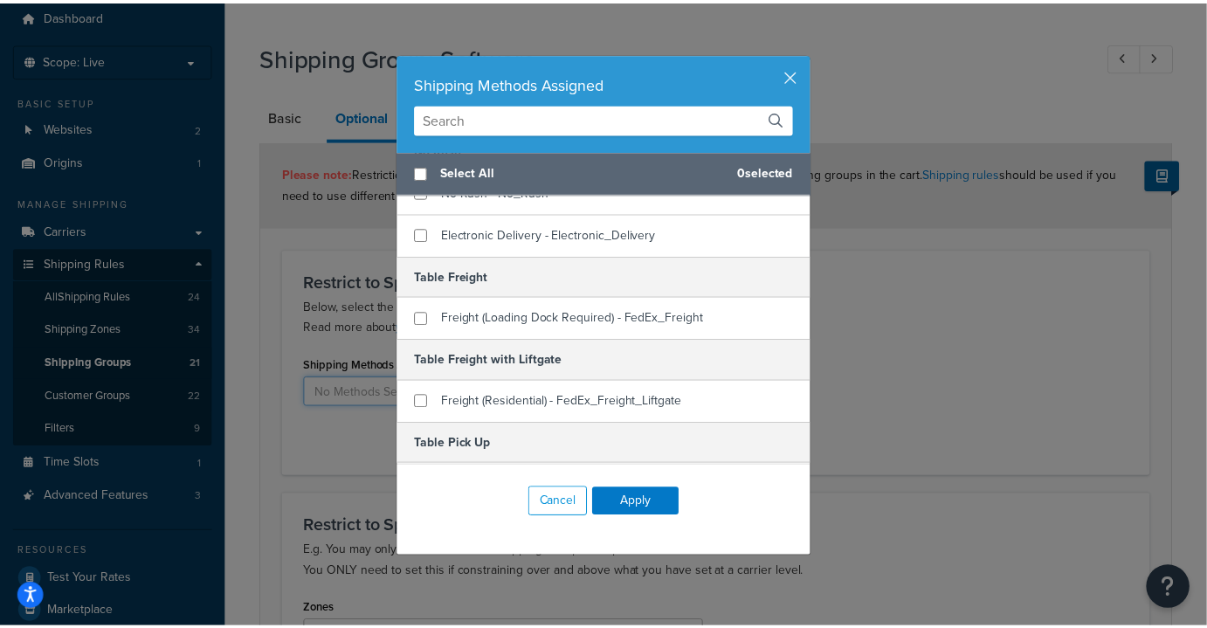
scroll to position [151, 0]
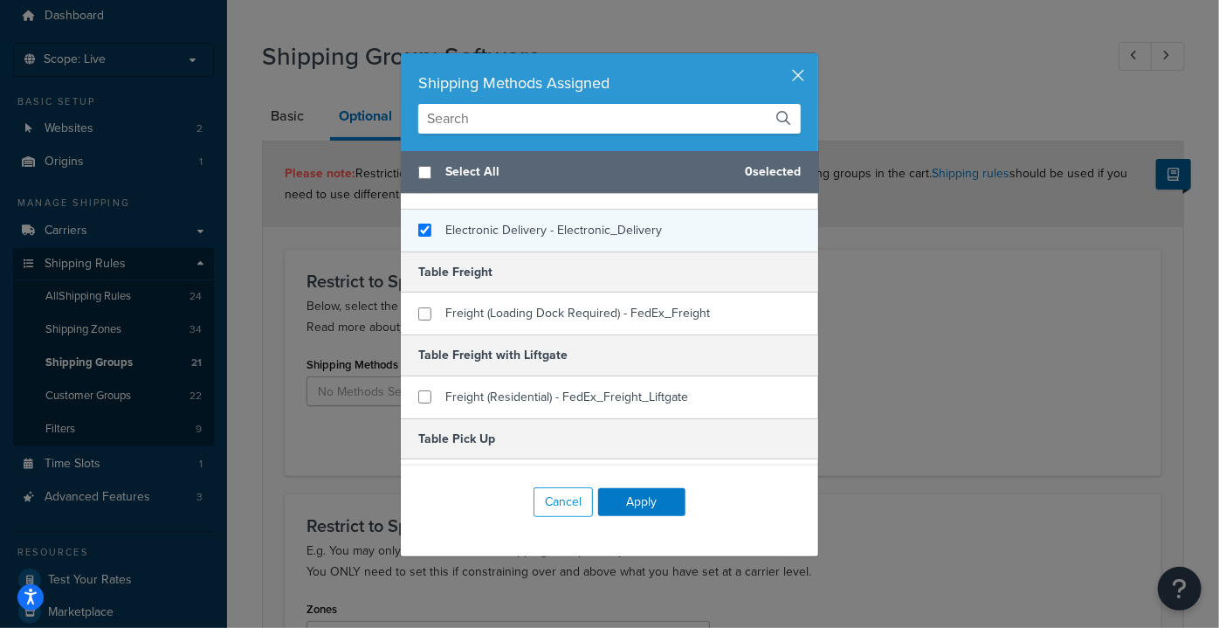
checkbox input "true"
click at [586, 232] on span "Electronic Delivery - Electronic_Delivery" at bounding box center [553, 230] width 217 height 18
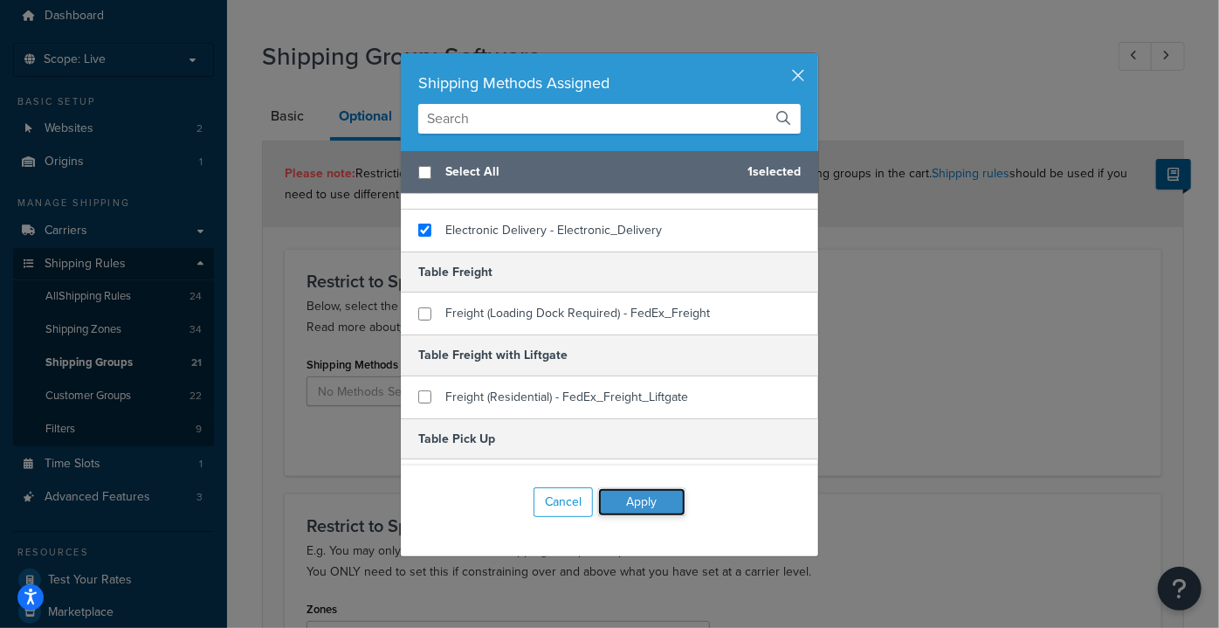
click at [642, 505] on button "Apply" at bounding box center [641, 502] width 87 height 28
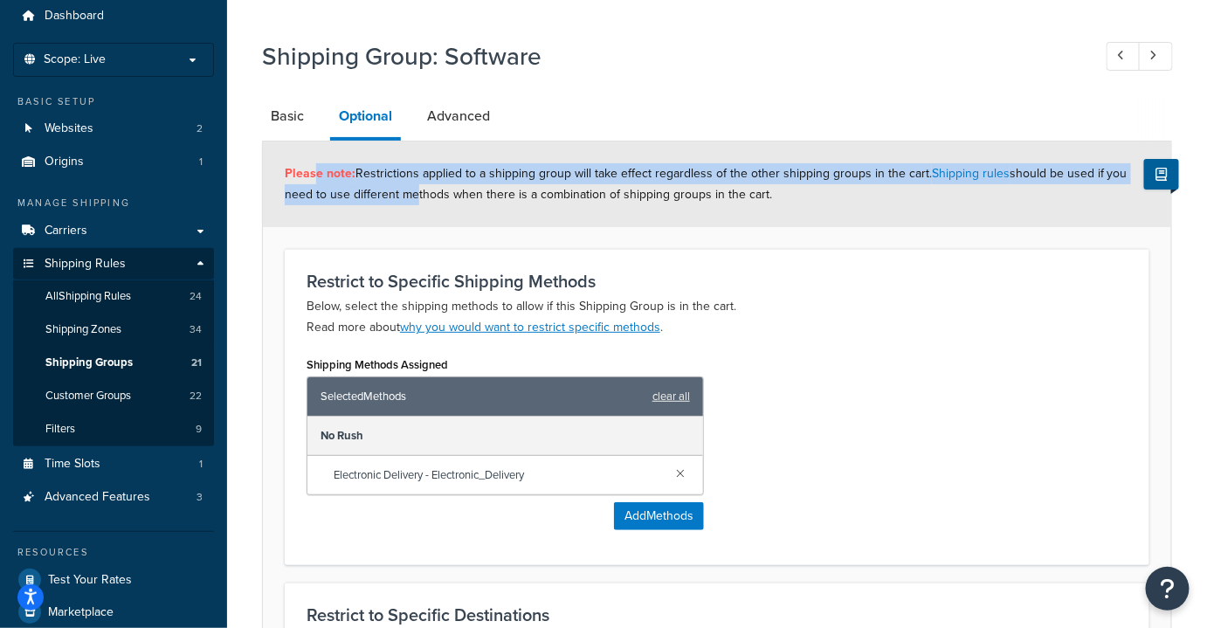
drag, startPoint x: 314, startPoint y: 171, endPoint x: 405, endPoint y: 184, distance: 91.7
click at [405, 184] on div "Please note: Restrictions applied to a shipping group will take effect regardle…" at bounding box center [717, 184] width 908 height 86
click at [551, 165] on span "Please note: Restrictions applied to a shipping group will take effect regardle…" at bounding box center [706, 183] width 843 height 39
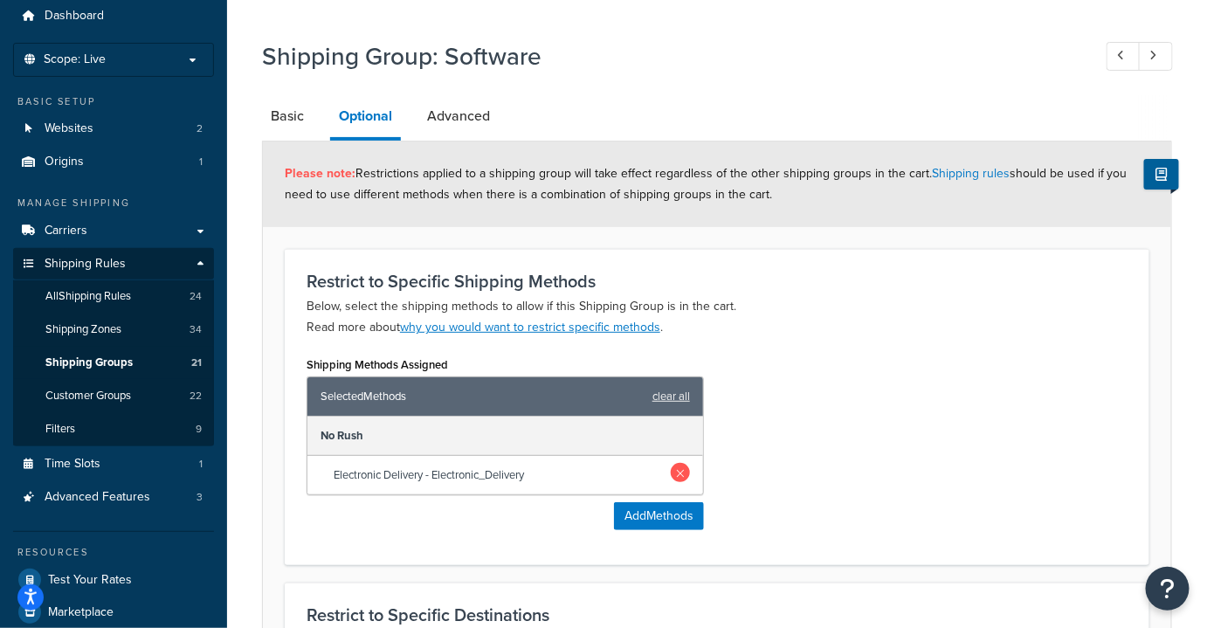
click at [677, 467] on link at bounding box center [680, 472] width 19 height 19
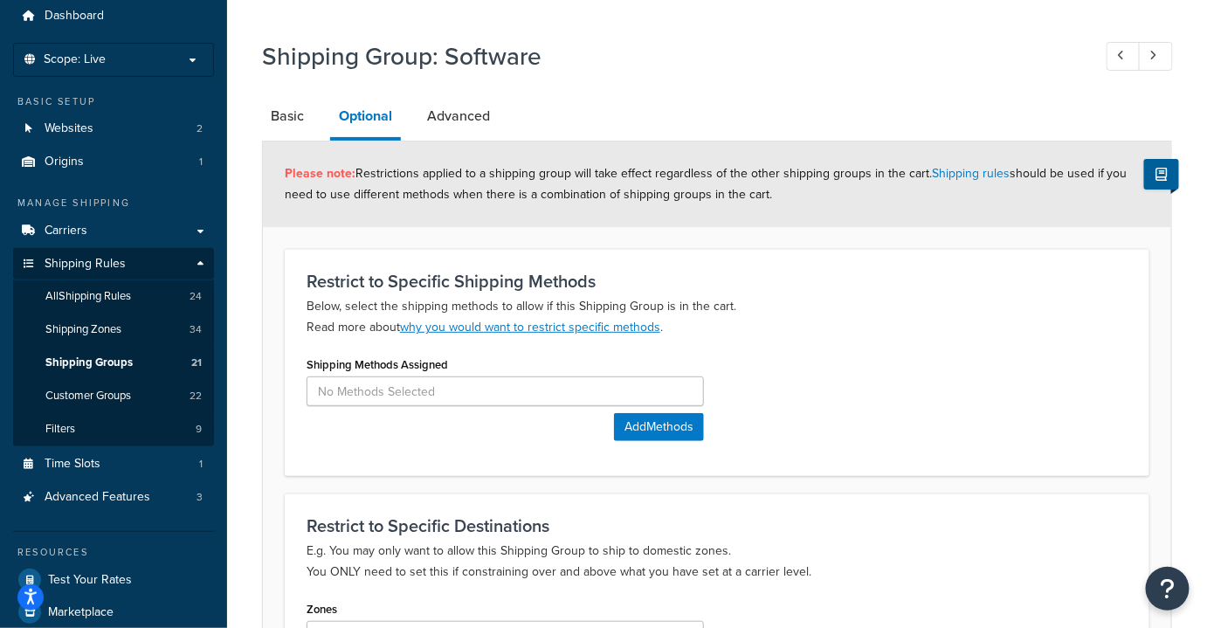
click at [690, 309] on p "Below, select the shipping methods to allow if this Shipping Group is in the ca…" at bounding box center [716, 317] width 821 height 42
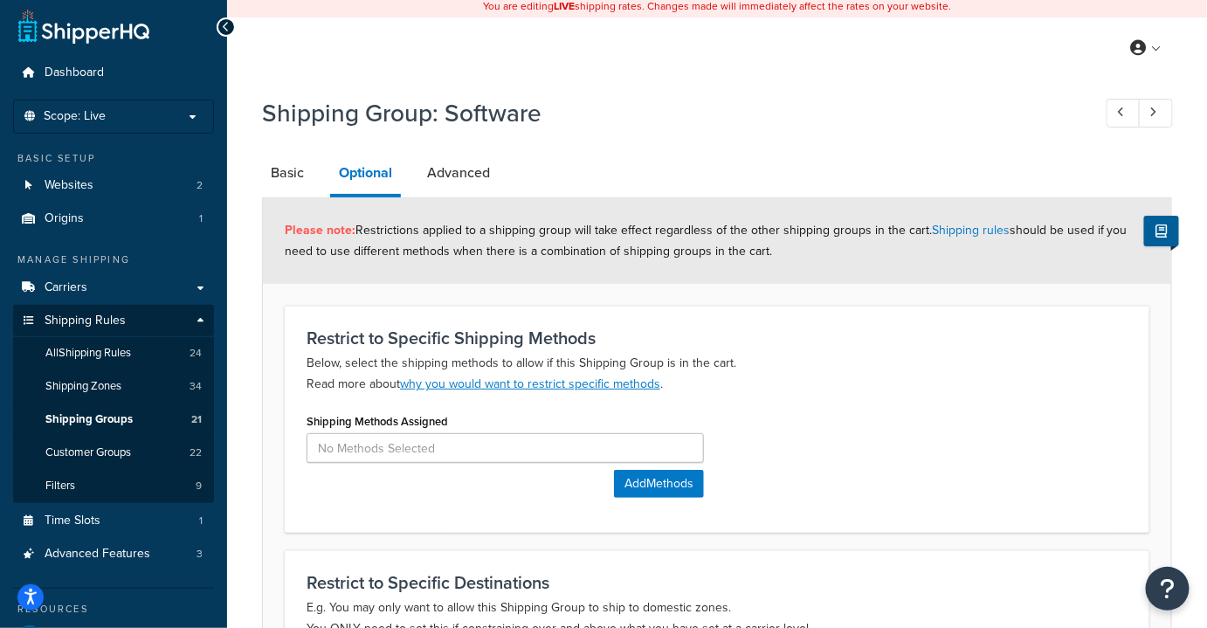
scroll to position [2, 0]
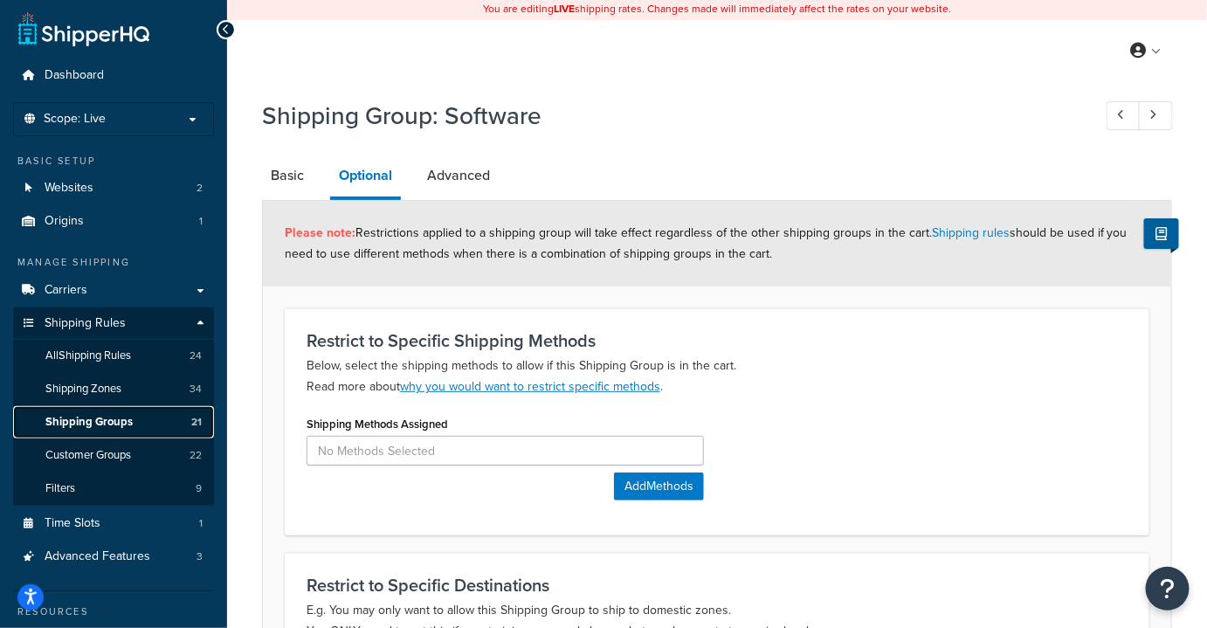
click at [75, 420] on span "Shipping Groups" at bounding box center [88, 422] width 87 height 15
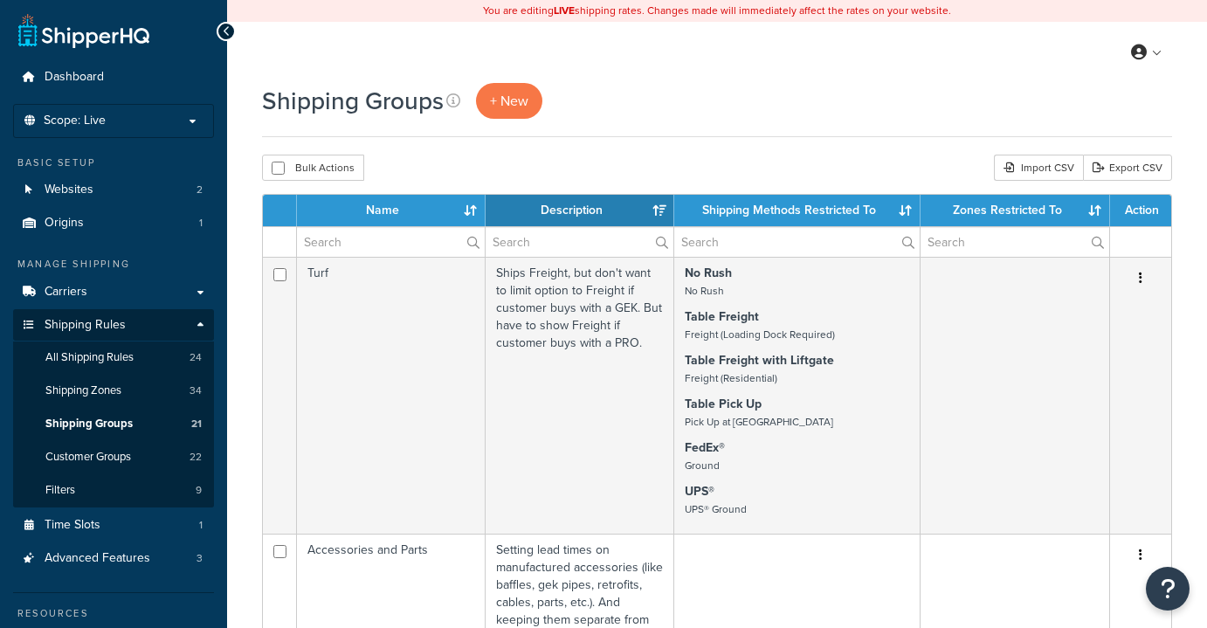
select select "15"
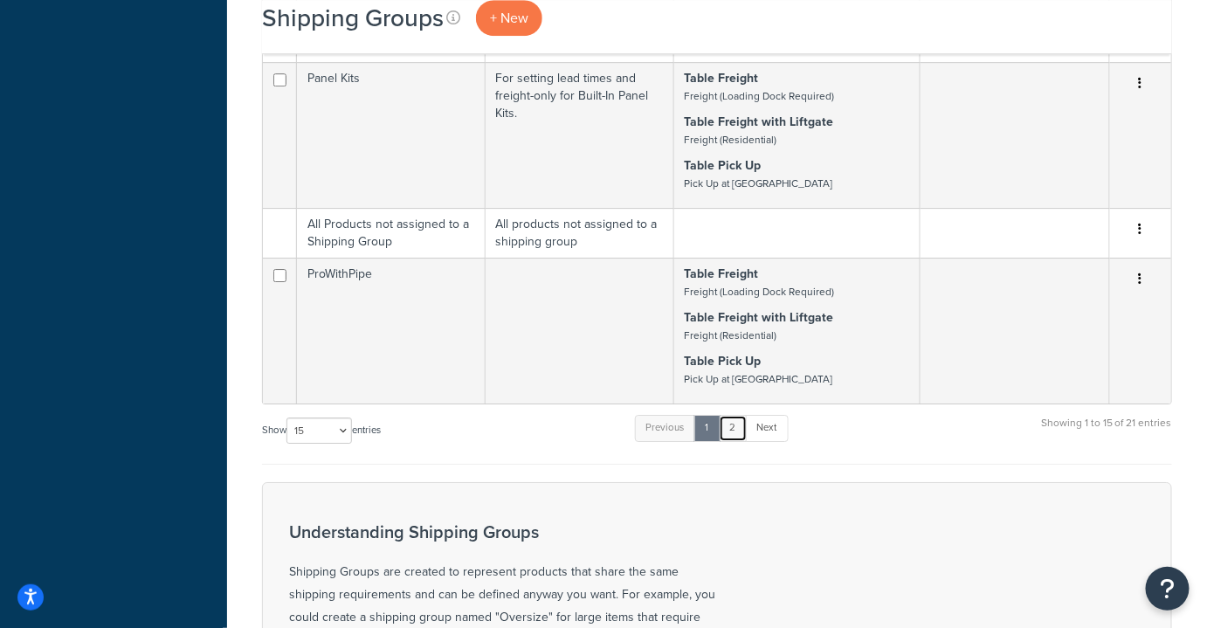
click at [733, 435] on link "2" at bounding box center [733, 428] width 29 height 26
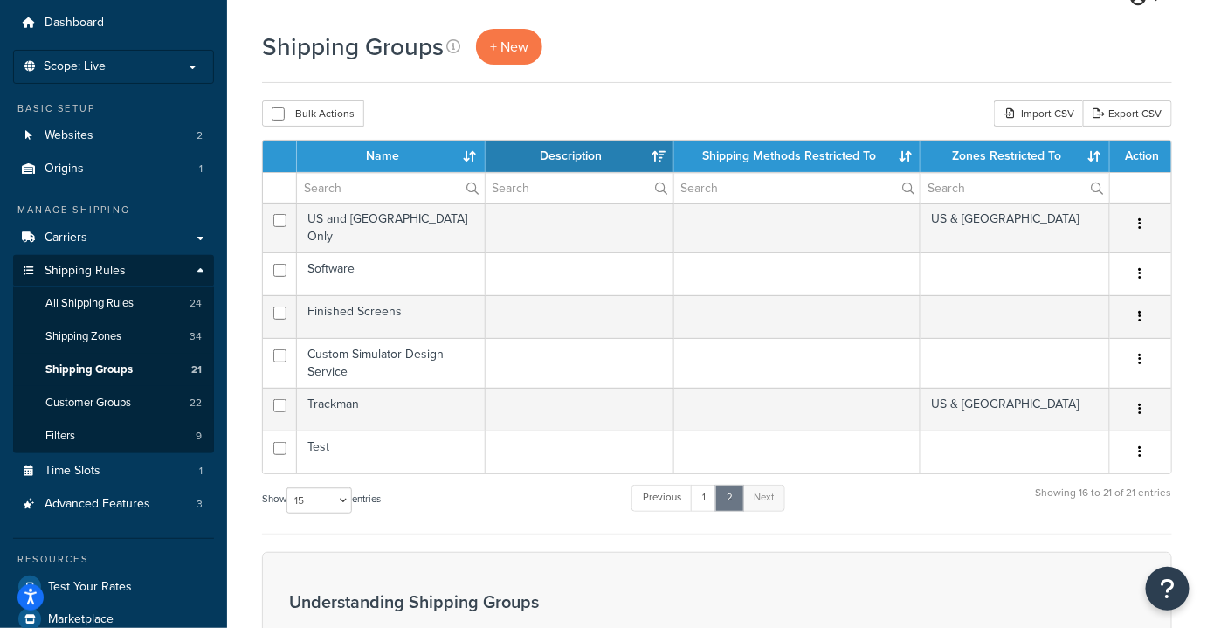
scroll to position [53, 0]
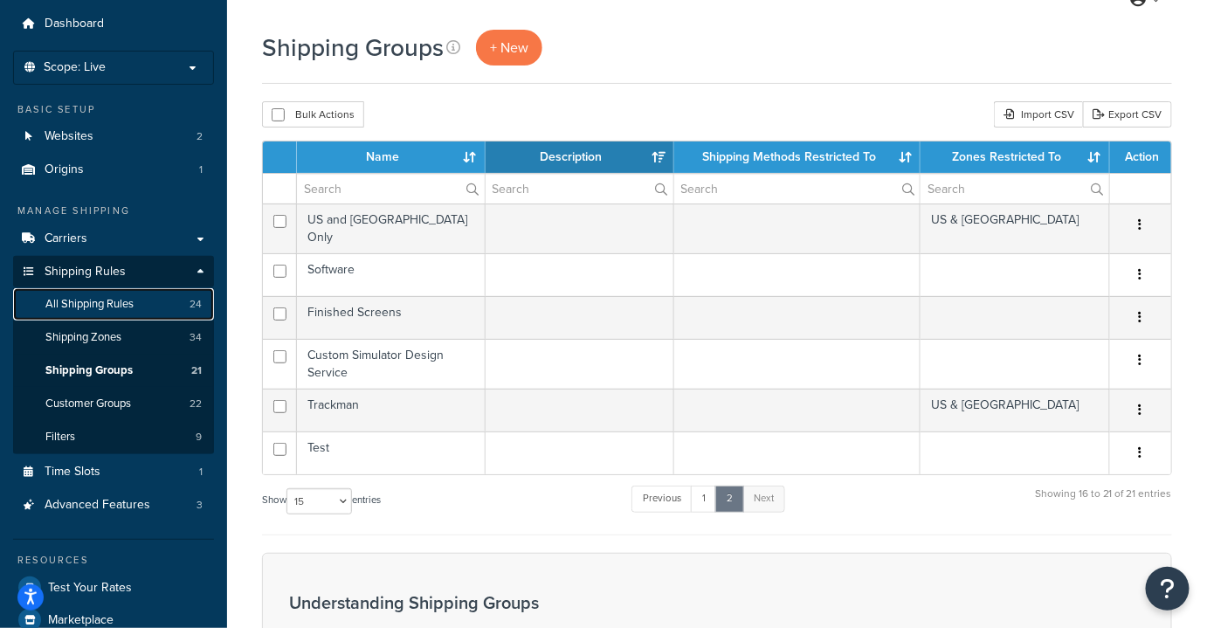
click at [86, 306] on span "All Shipping Rules" at bounding box center [89, 304] width 88 height 15
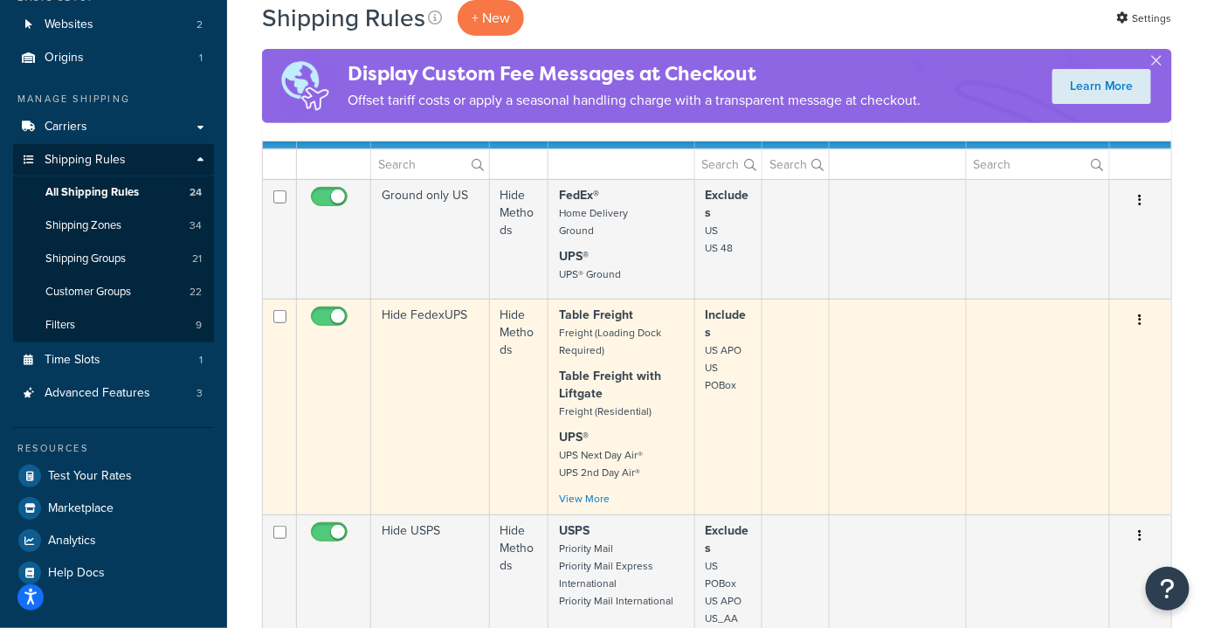
scroll to position [174, 0]
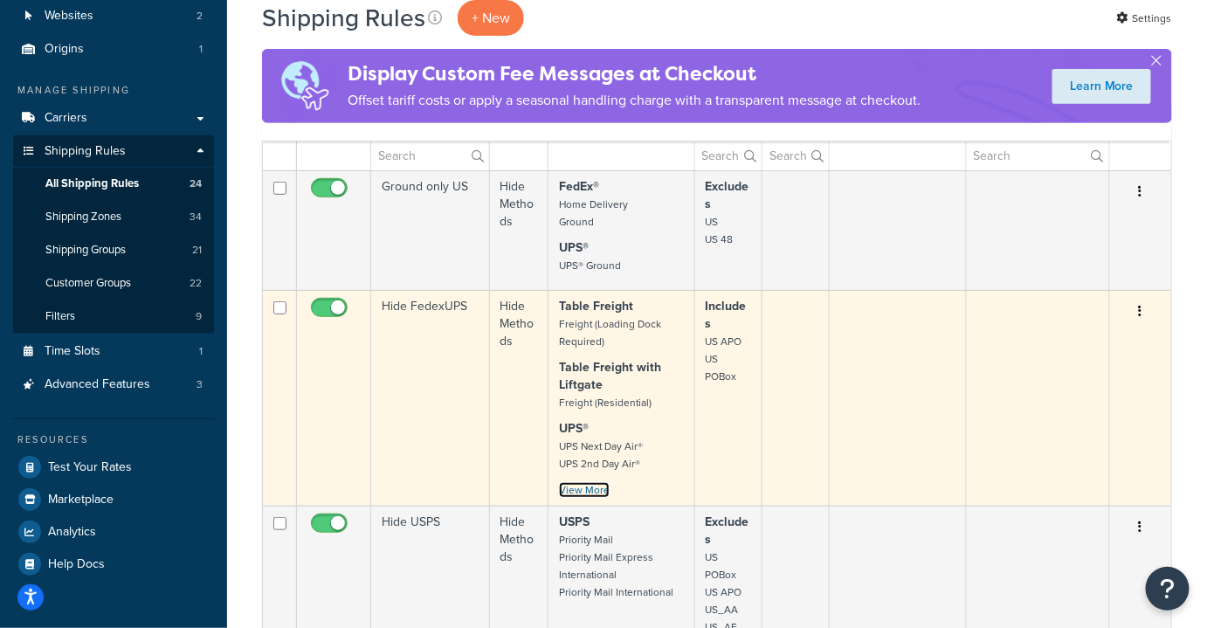
click at [581, 482] on link "View More" at bounding box center [584, 490] width 51 height 16
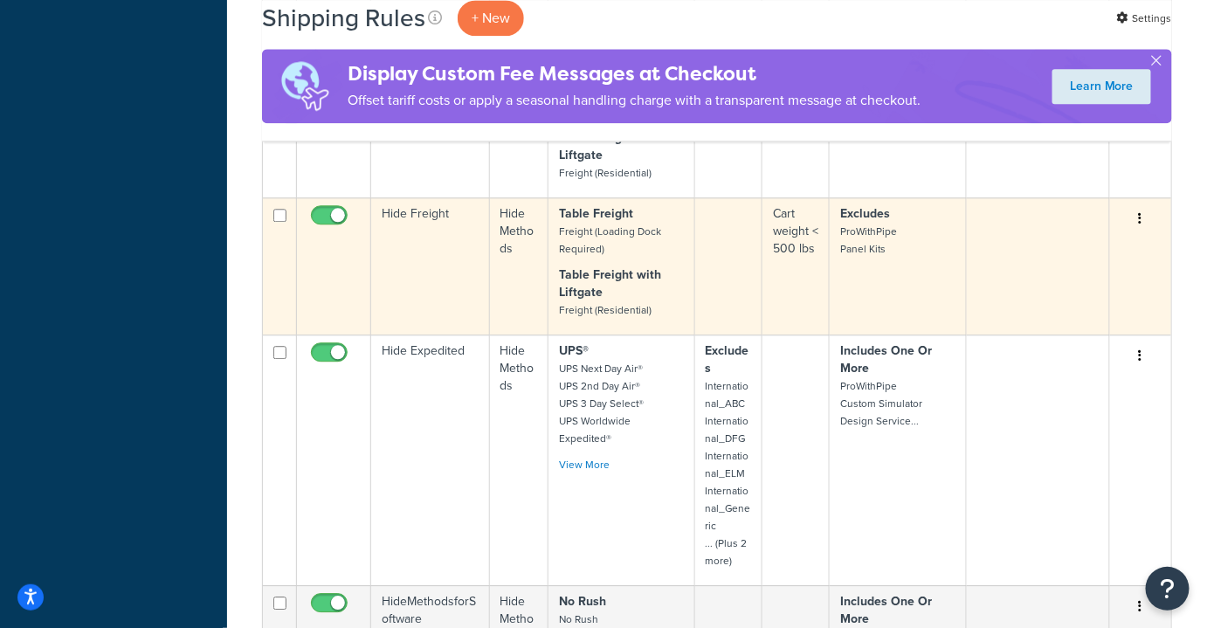
scroll to position [1385, 0]
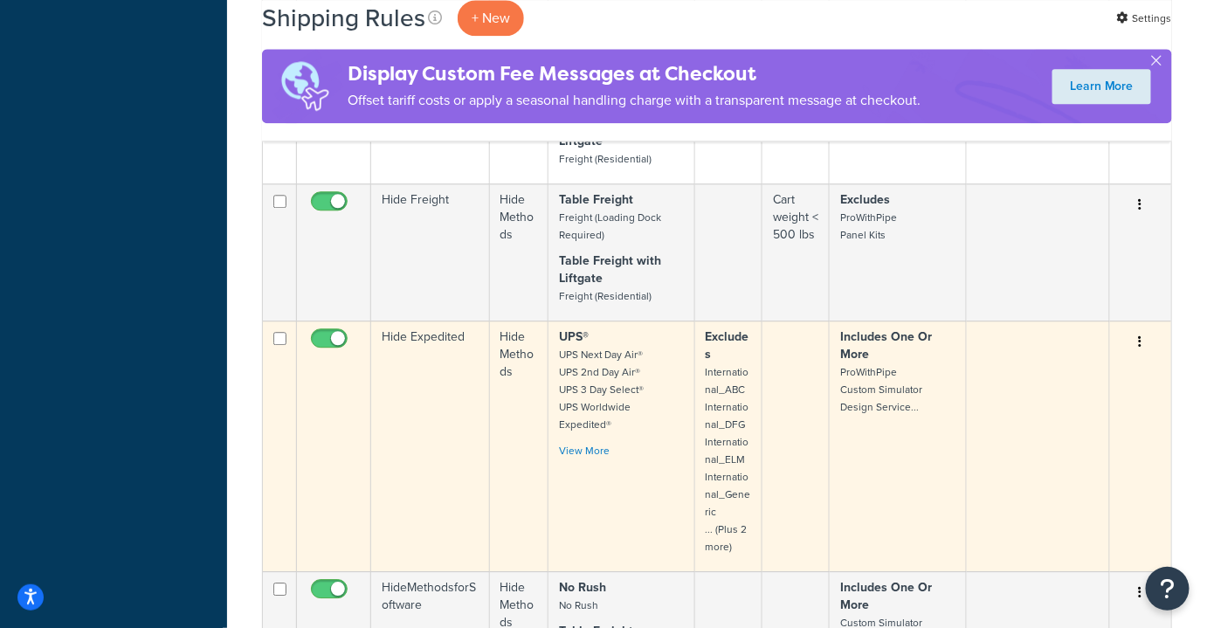
click at [443, 408] on td "Hide Expedited" at bounding box center [430, 445] width 119 height 251
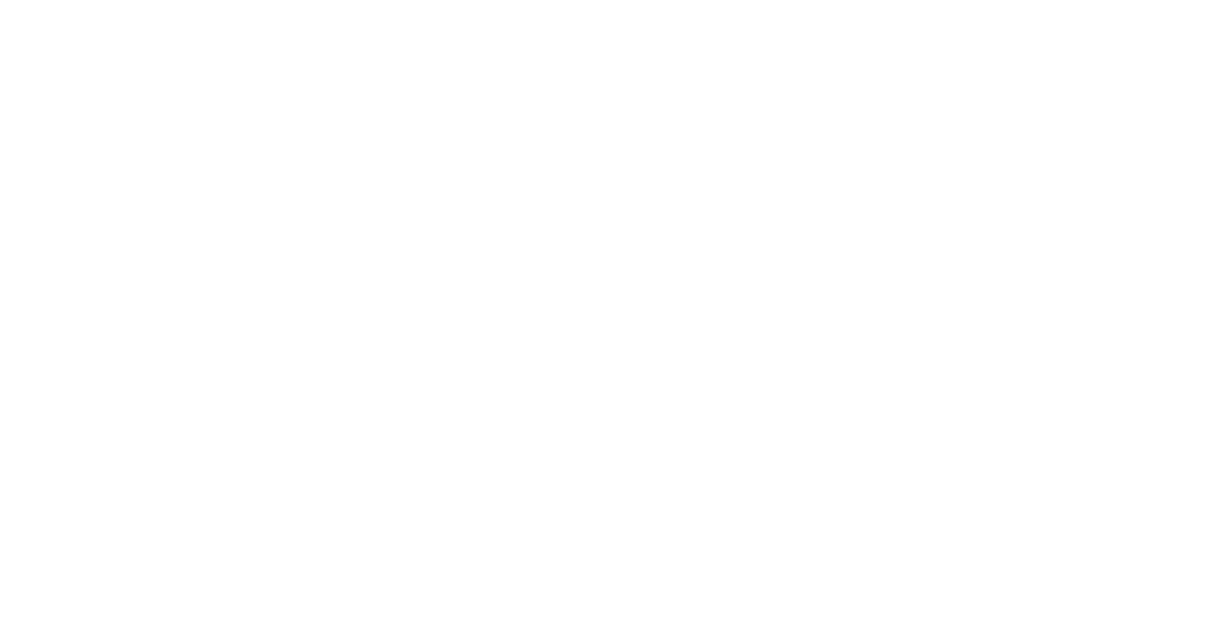
select select "HIDE"
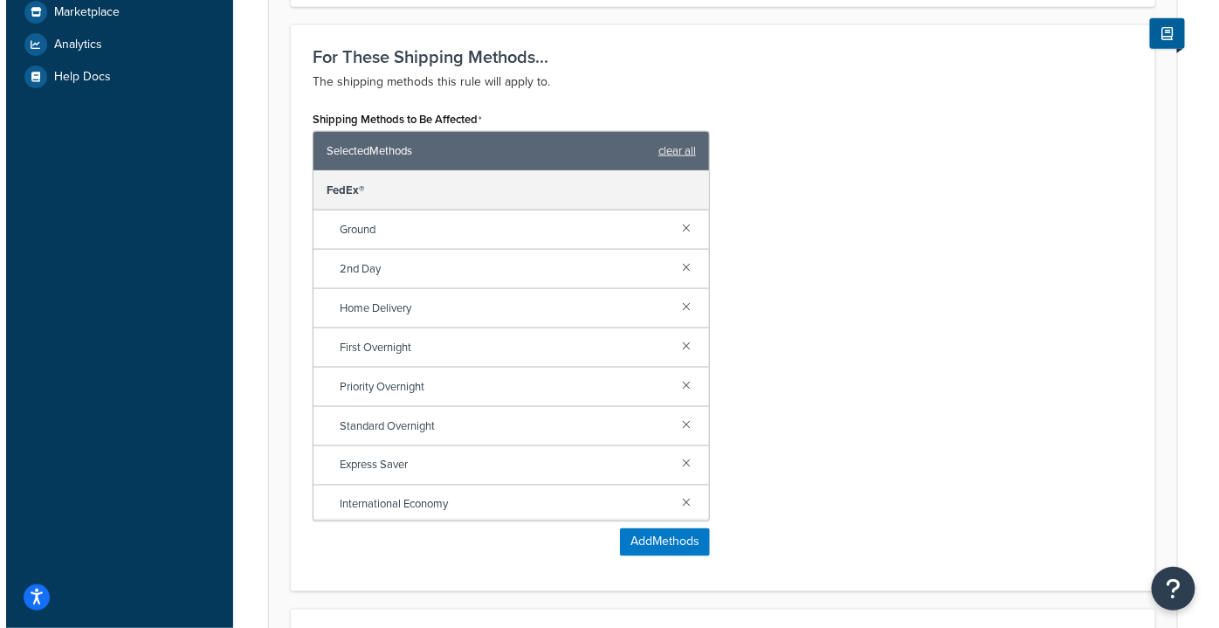
scroll to position [698, 0]
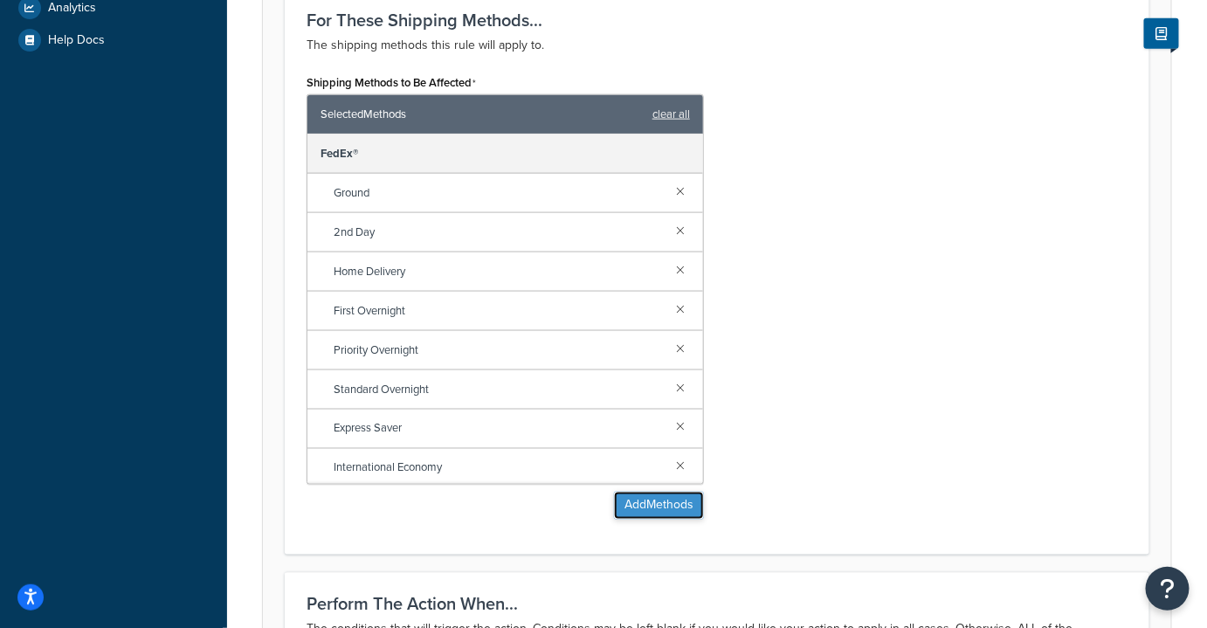
click at [664, 501] on button "Add Methods" at bounding box center [659, 506] width 90 height 28
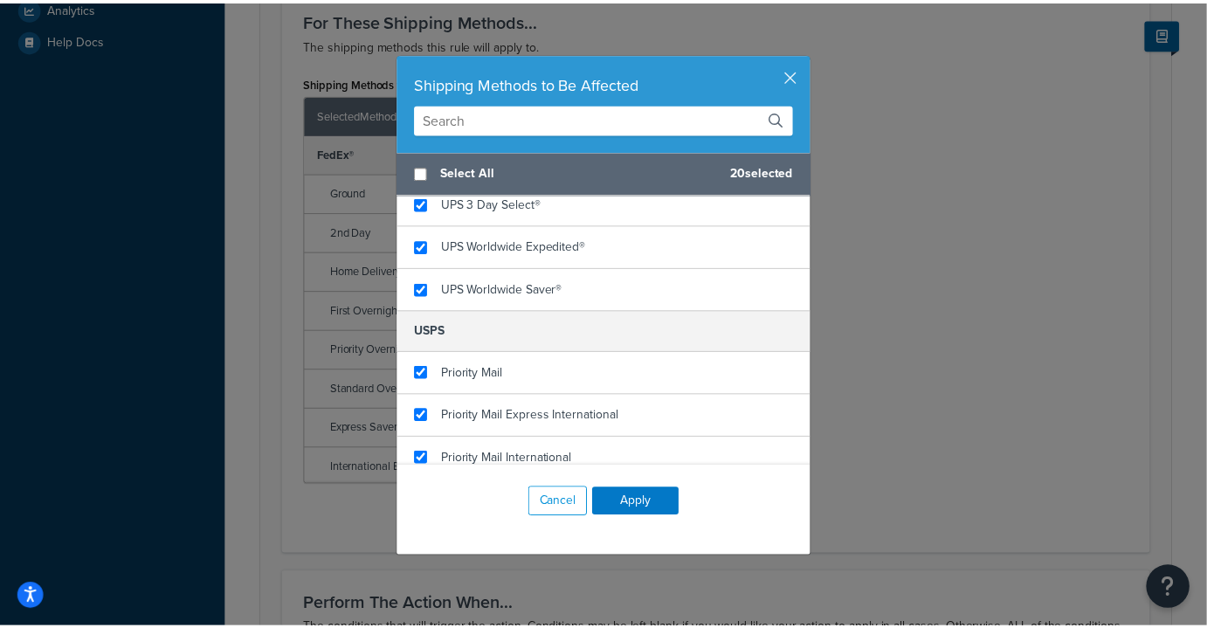
scroll to position [1238, 0]
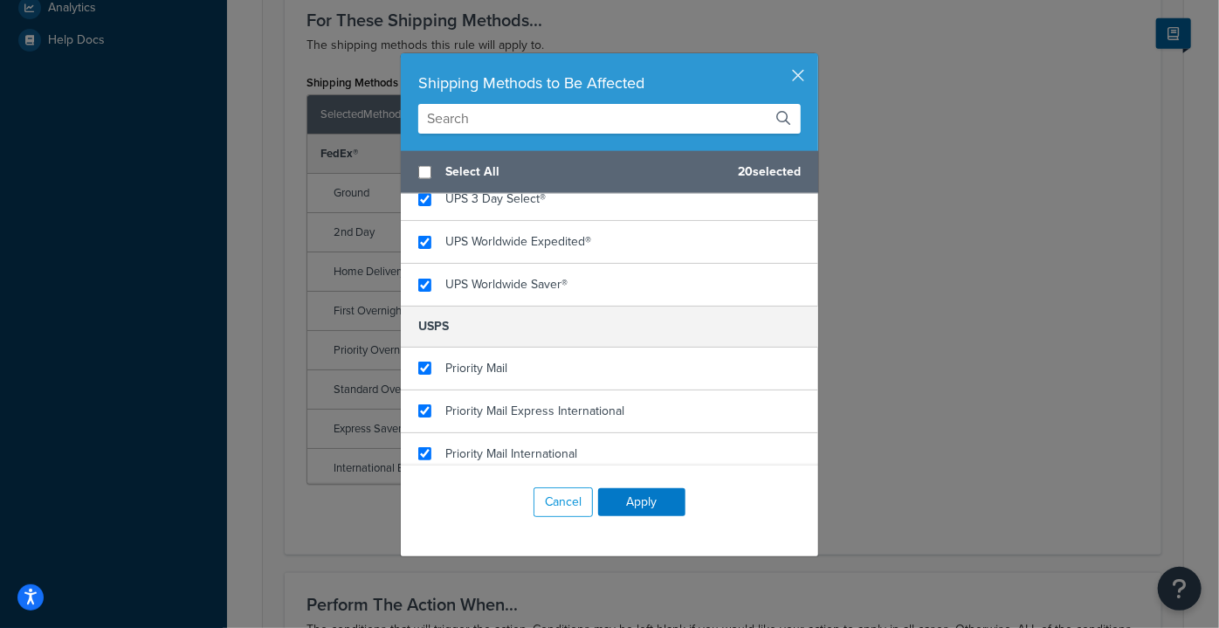
click at [547, 517] on div "Cancel Apply" at bounding box center [609, 501] width 417 height 73
click at [553, 508] on button "Cancel" at bounding box center [562, 502] width 59 height 30
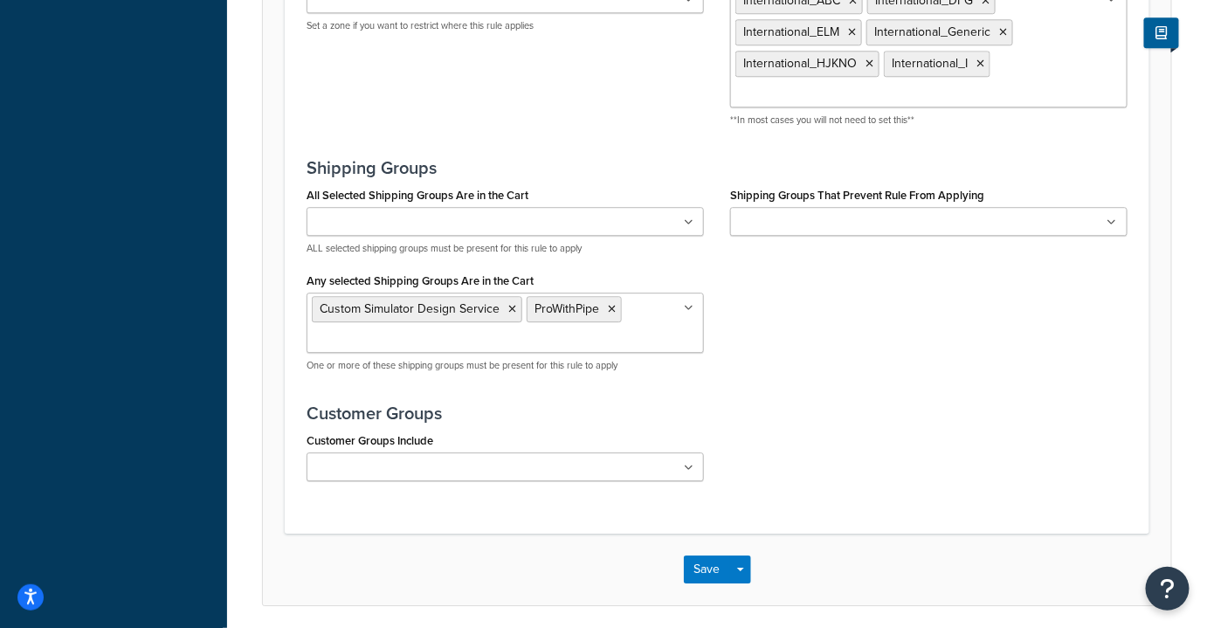
scroll to position [1572, 0]
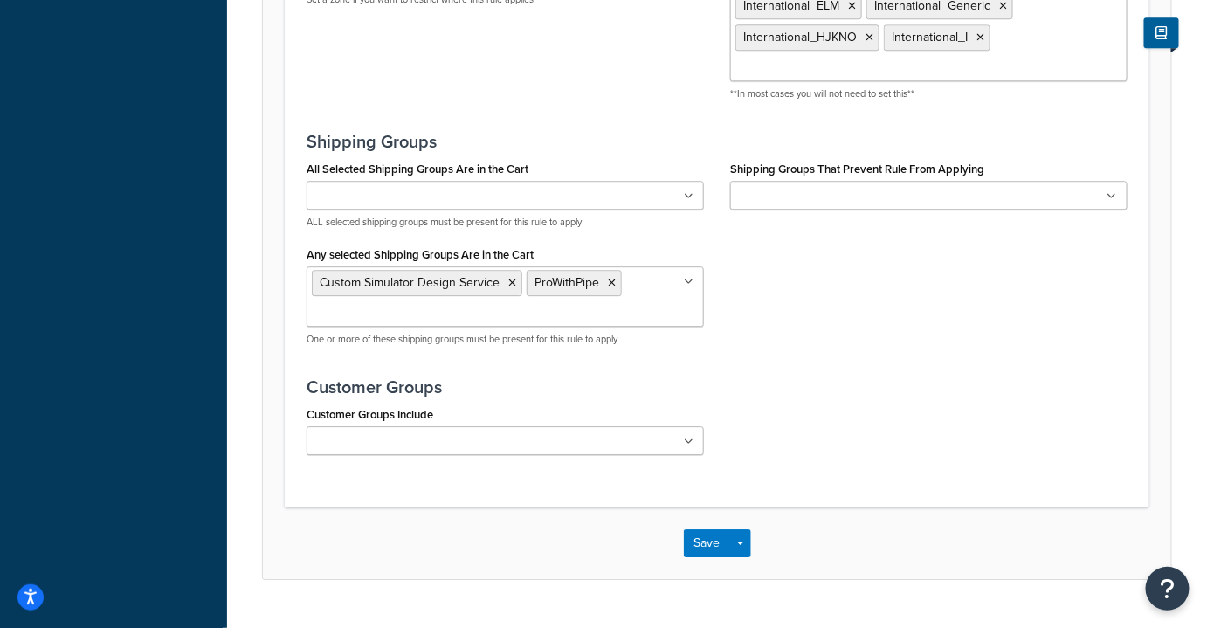
click at [698, 275] on ul "Custom Simulator Design Service ProWithPipe" at bounding box center [504, 296] width 397 height 60
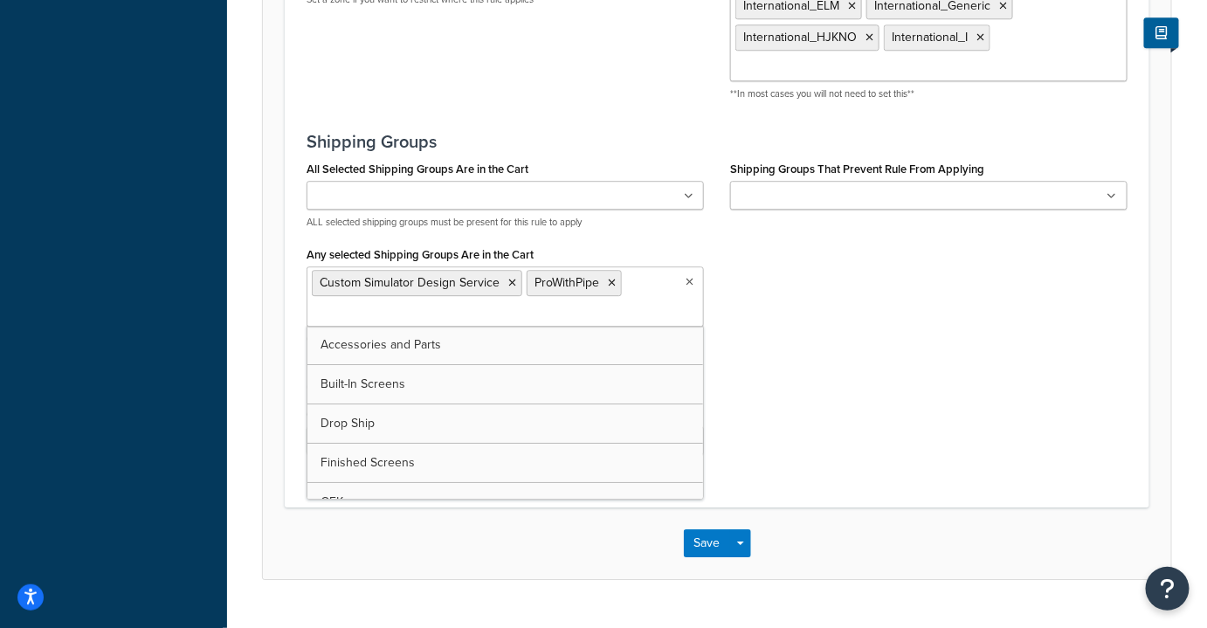
click at [768, 275] on div "All Selected Shipping Groups Are in the Cart Accessories and Parts Built-In Scr…" at bounding box center [716, 257] width 847 height 203
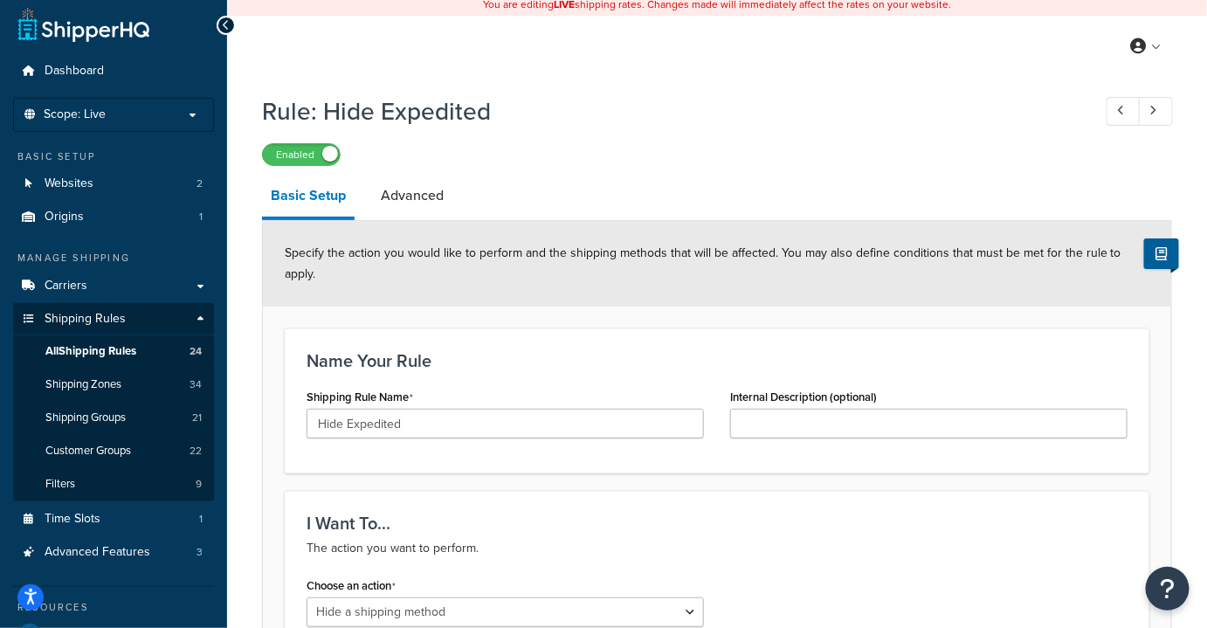
scroll to position [0, 0]
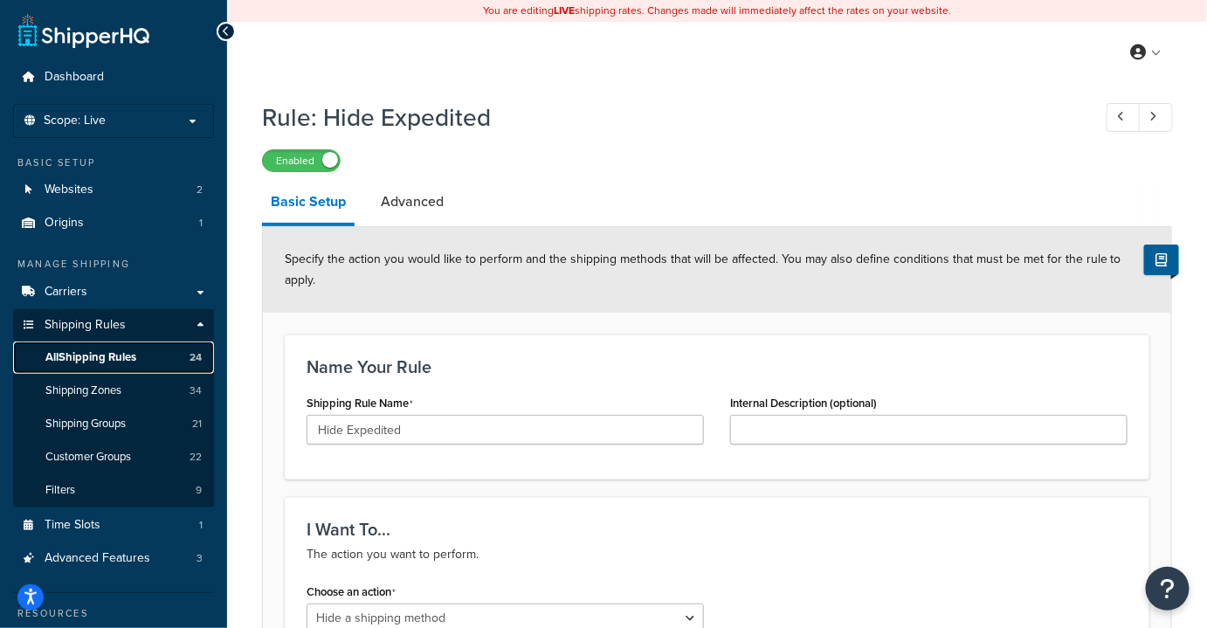
click at [81, 355] on span "All Shipping Rules" at bounding box center [90, 357] width 91 height 15
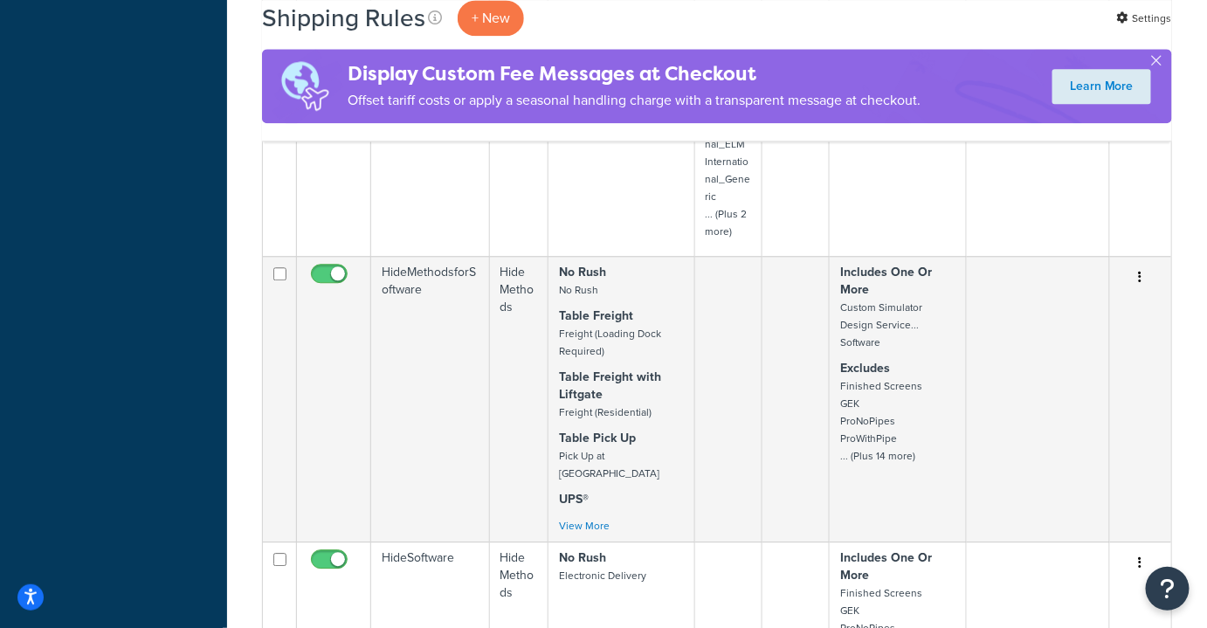
scroll to position [1352, 0]
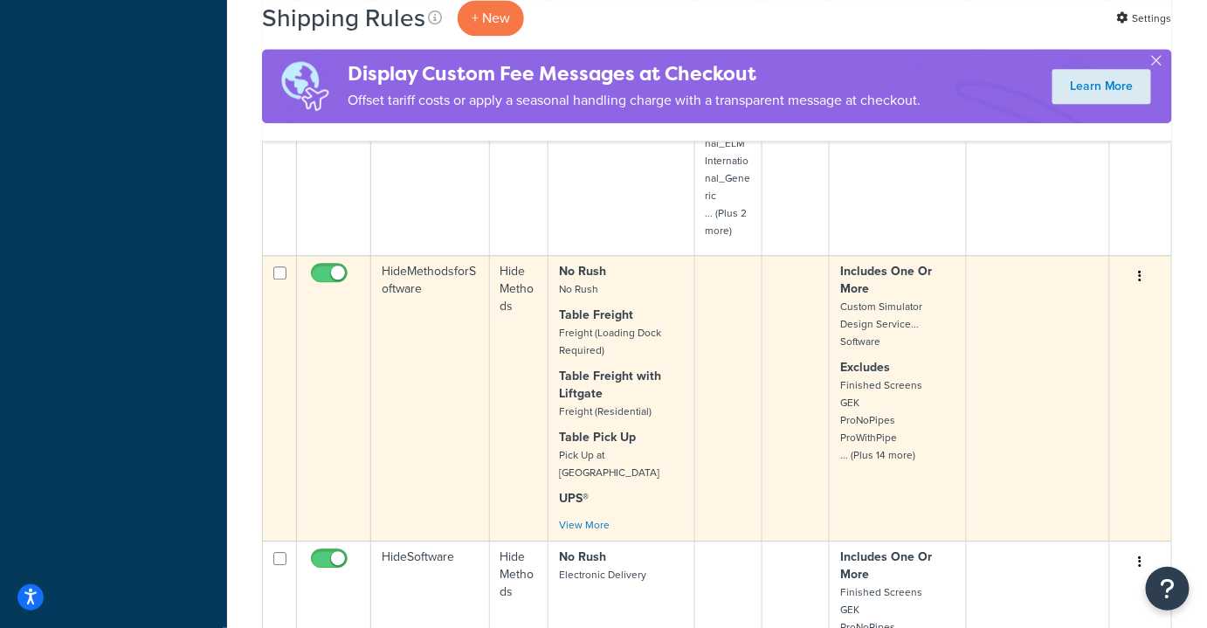
click at [892, 425] on p "Excludes Finished Screens GEK ProNoPipes ProWithPipe ... (Plus 14 more)" at bounding box center [897, 411] width 115 height 105
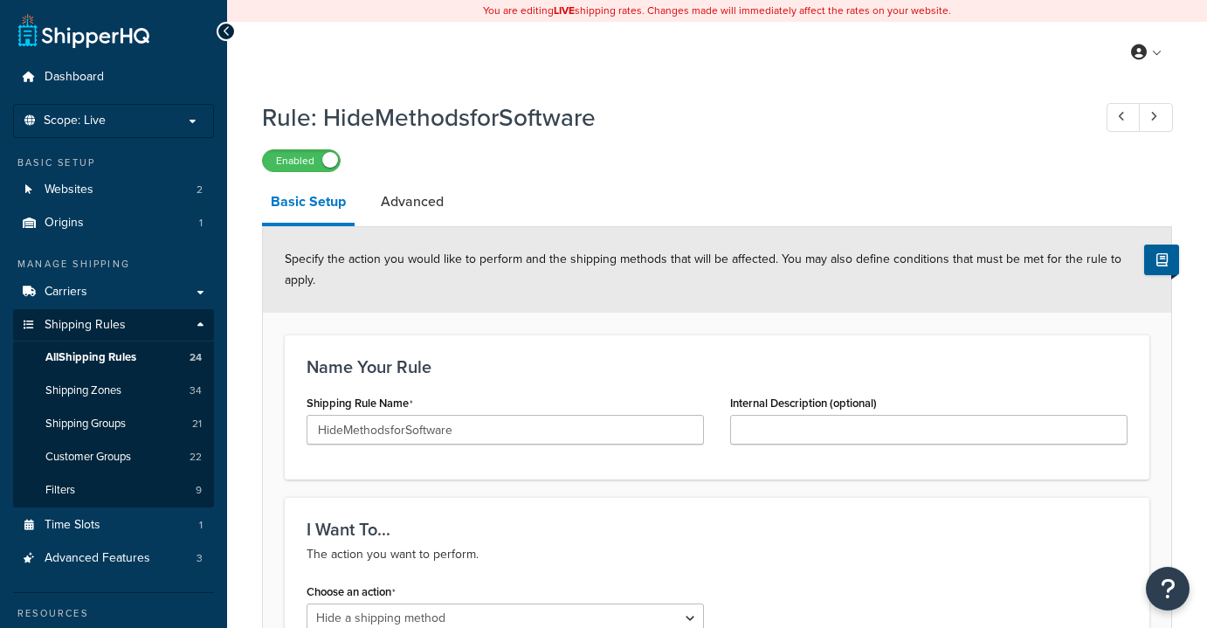
select select "HIDE"
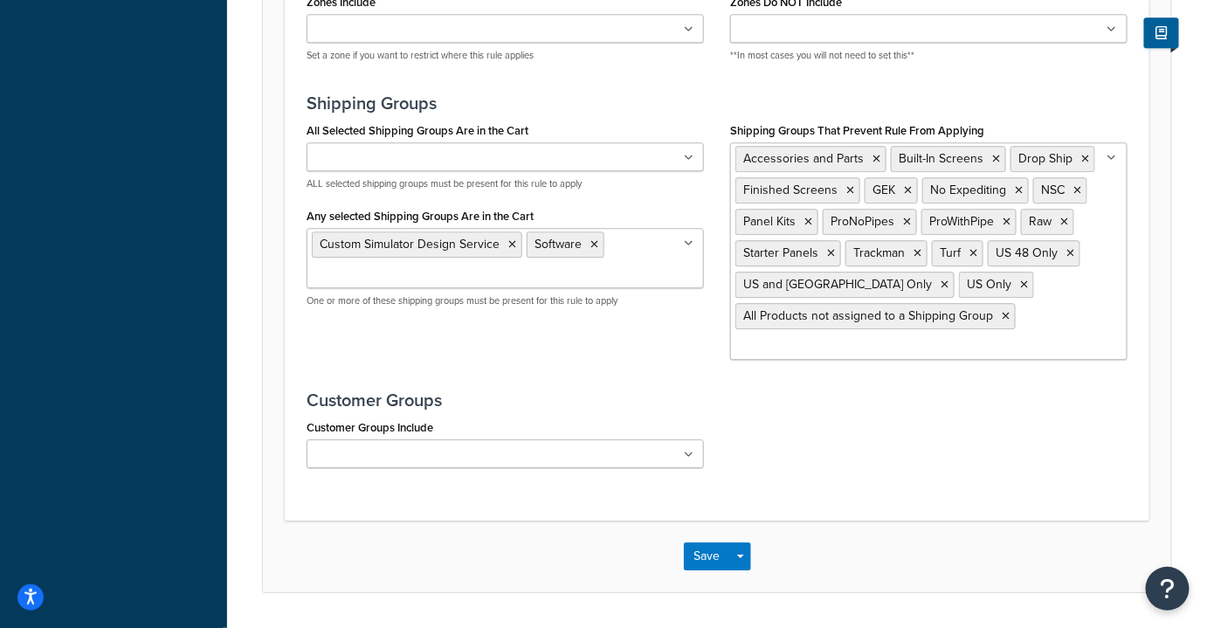
scroll to position [1518, 0]
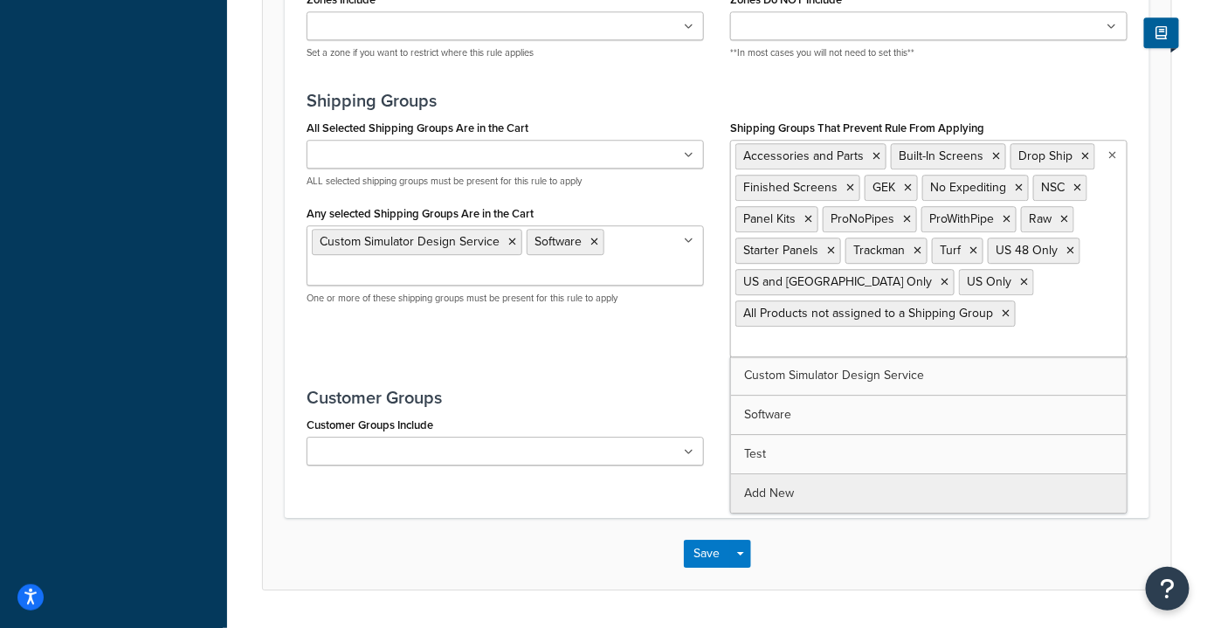
click at [1042, 312] on ul "Accessories and Parts Built-In Screens Drop Ship Finished Screens GEK No Expedi…" at bounding box center [928, 248] width 397 height 217
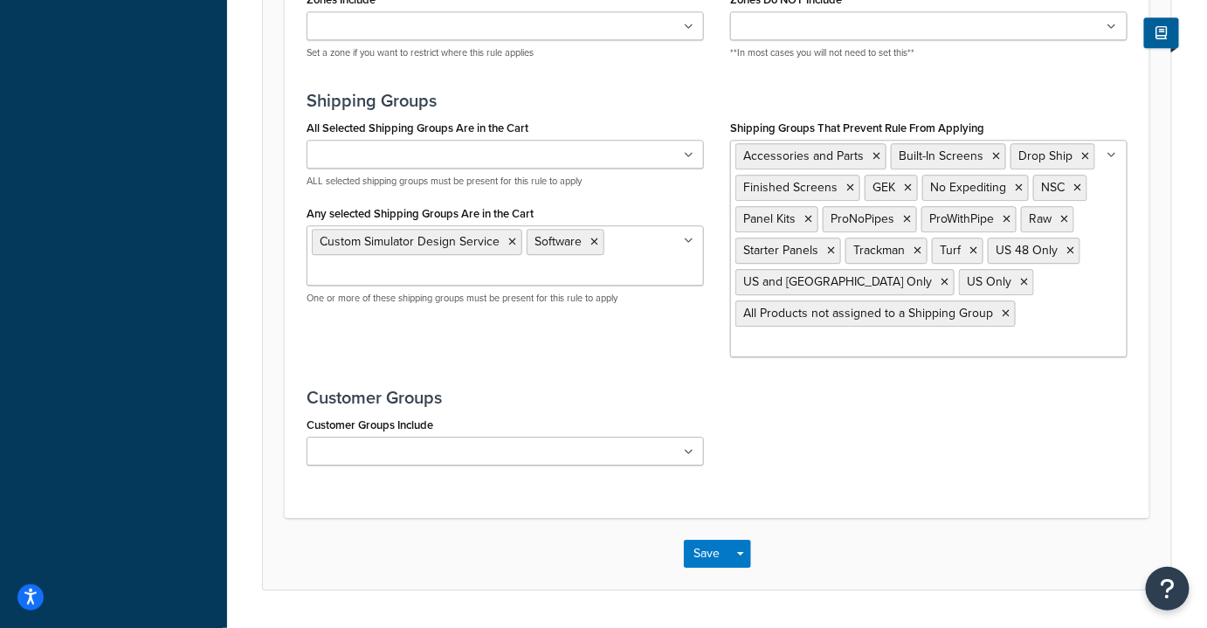
click at [552, 359] on div "All Selected Shipping Groups Are in the Cart Accessories and Parts Built-In Scr…" at bounding box center [716, 242] width 847 height 255
click at [694, 526] on div "Save Save Dropdown Save and Edit Save and Duplicate Save and Create New" at bounding box center [717, 554] width 908 height 72
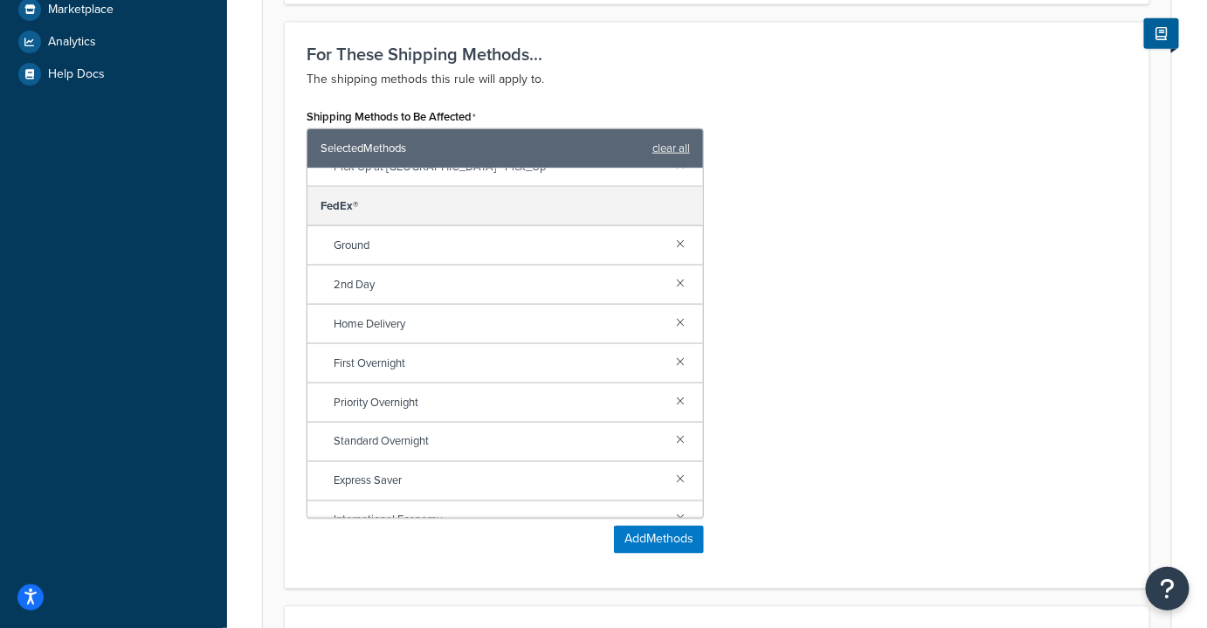
scroll to position [326, 0]
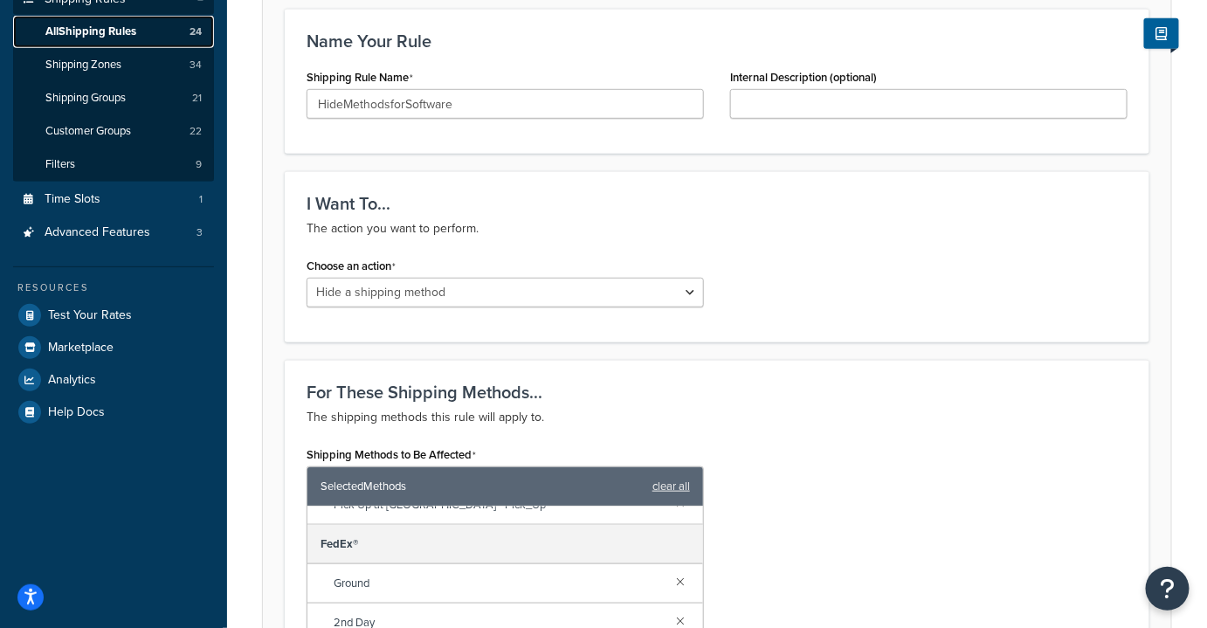
click at [101, 41] on link "All Shipping Rules 24" at bounding box center [113, 32] width 201 height 32
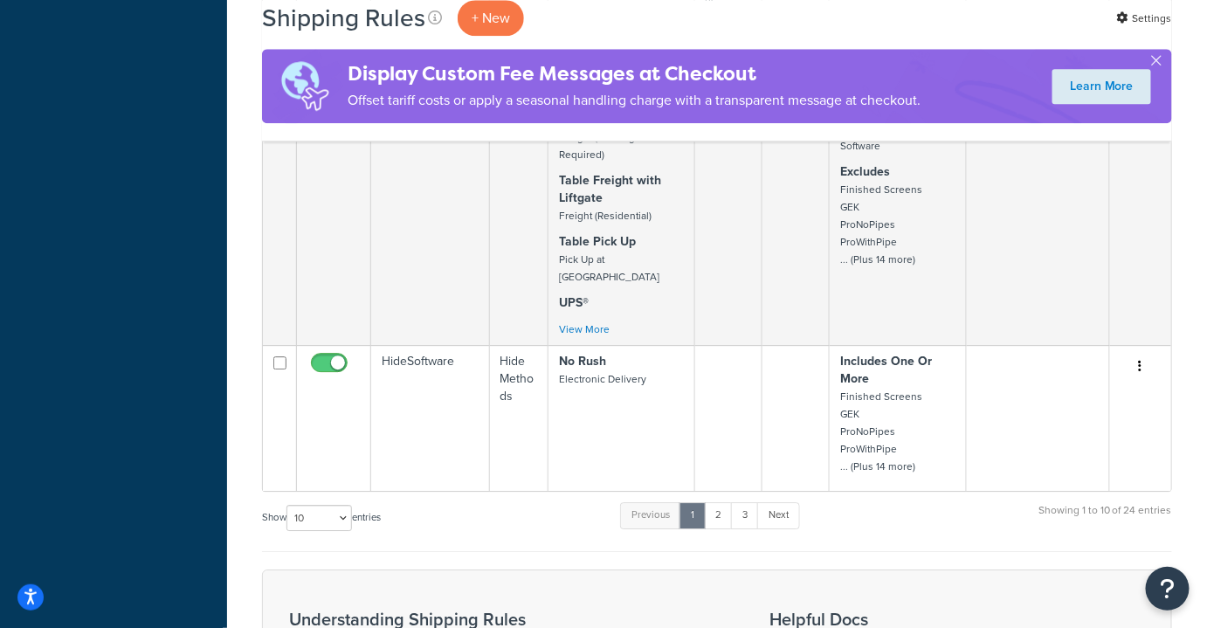
scroll to position [1566, 0]
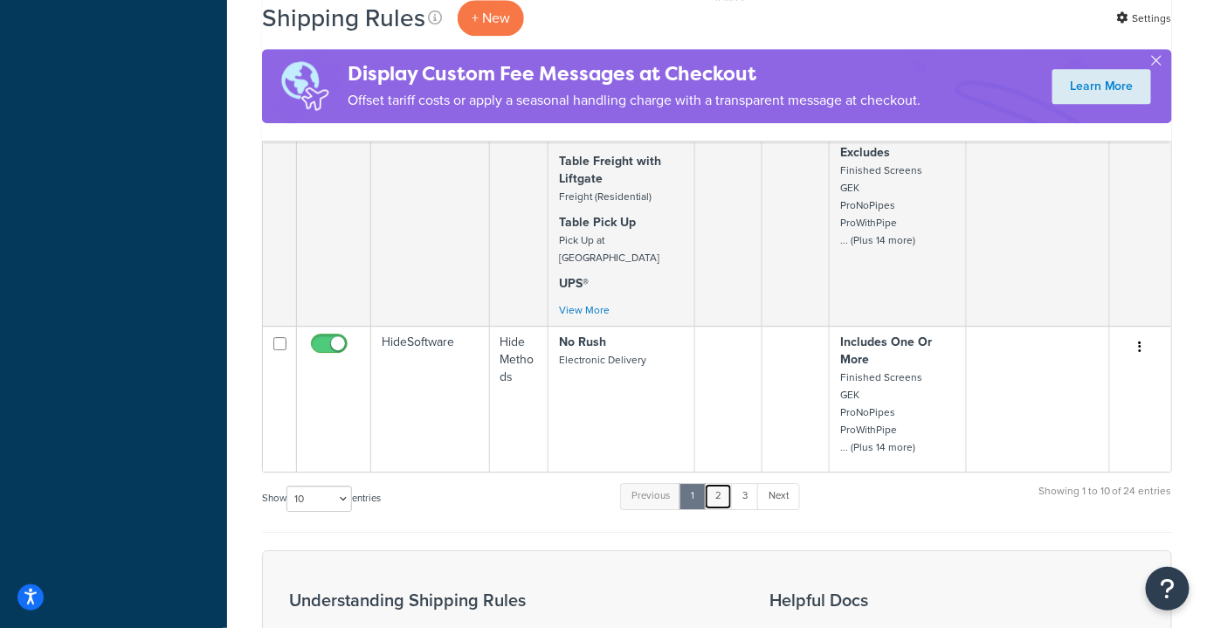
click at [723, 486] on link "2" at bounding box center [718, 496] width 29 height 26
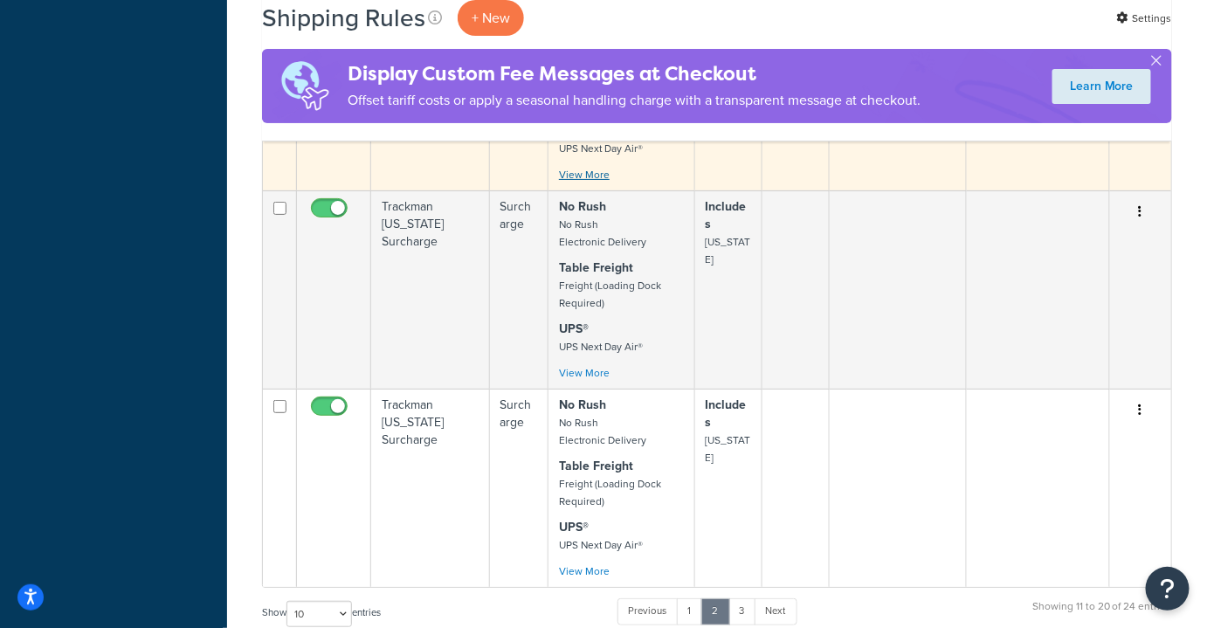
scroll to position [2247, 0]
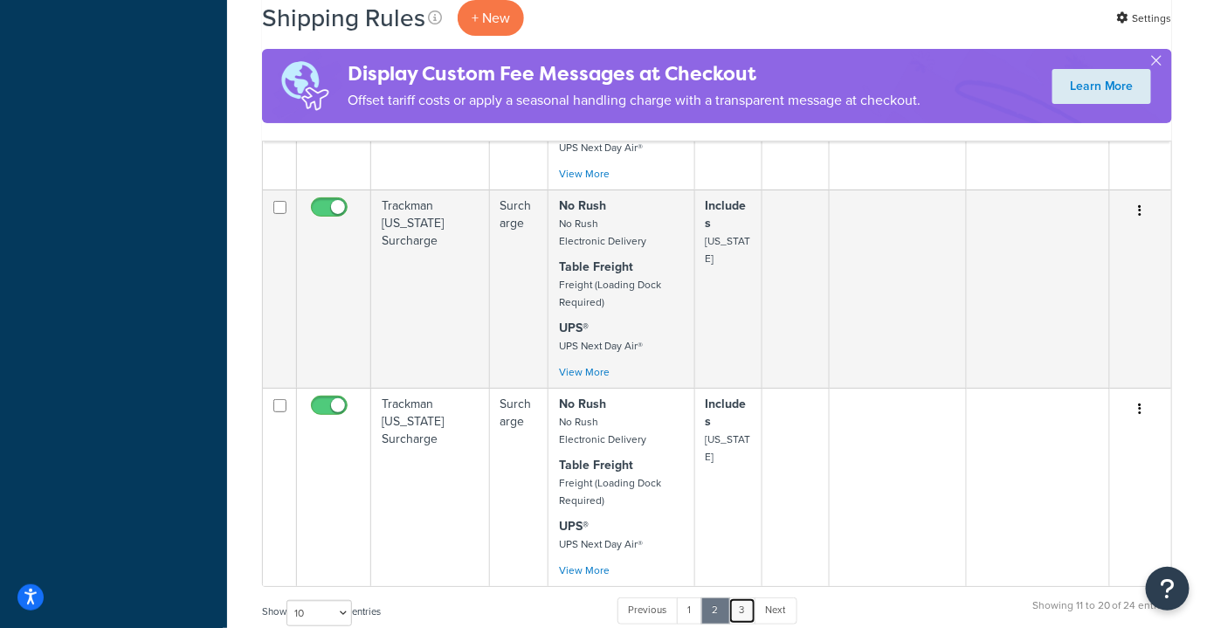
click at [739, 597] on link "3" at bounding box center [742, 610] width 28 height 26
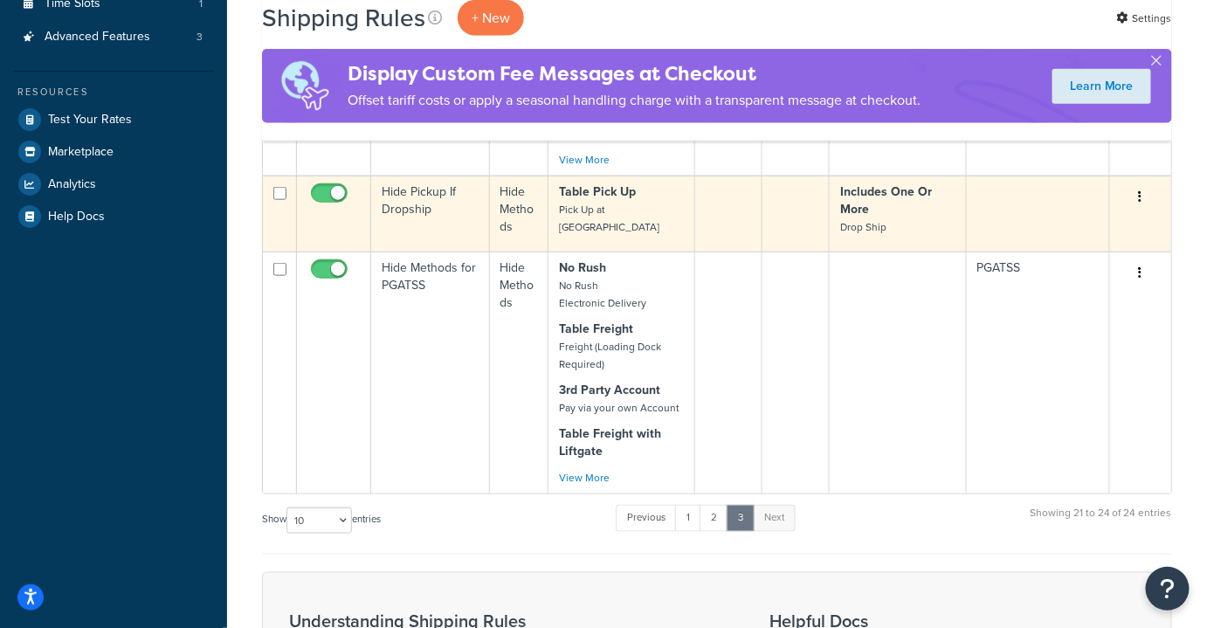
scroll to position [524, 0]
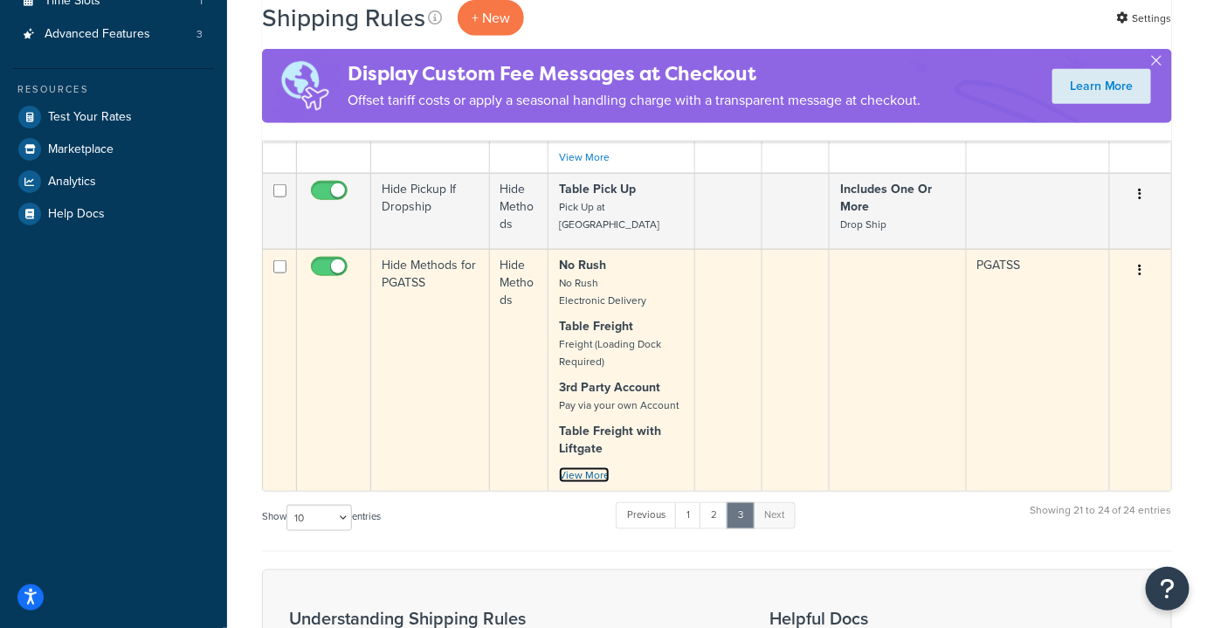
click at [583, 477] on link "View More" at bounding box center [584, 475] width 51 height 16
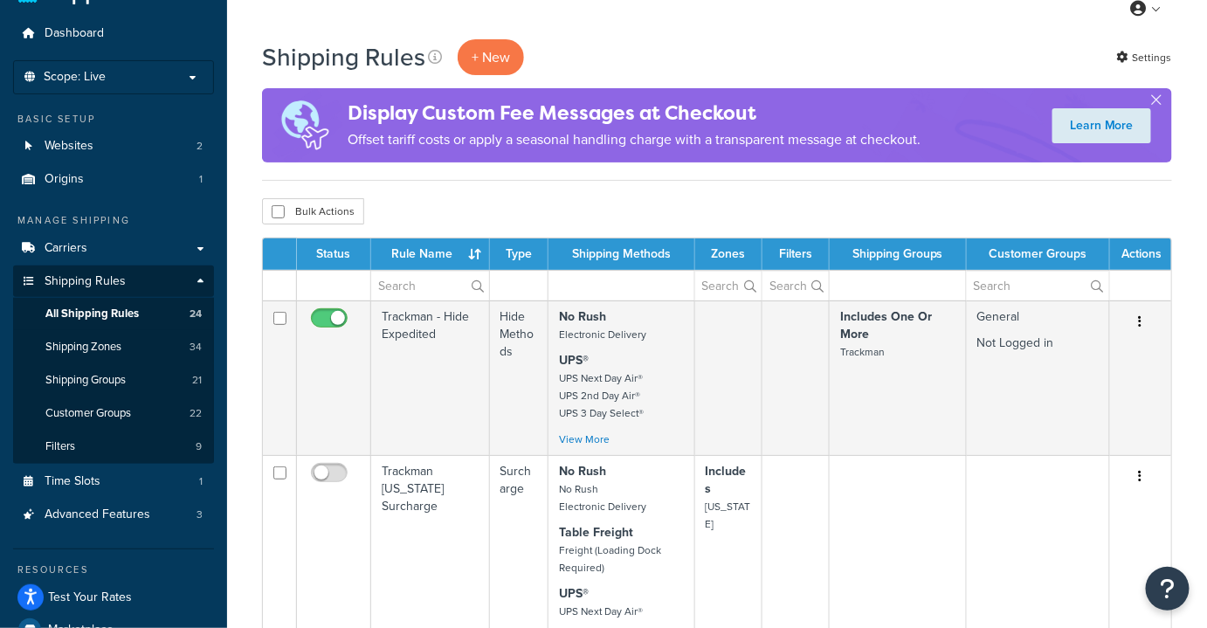
scroll to position [0, 0]
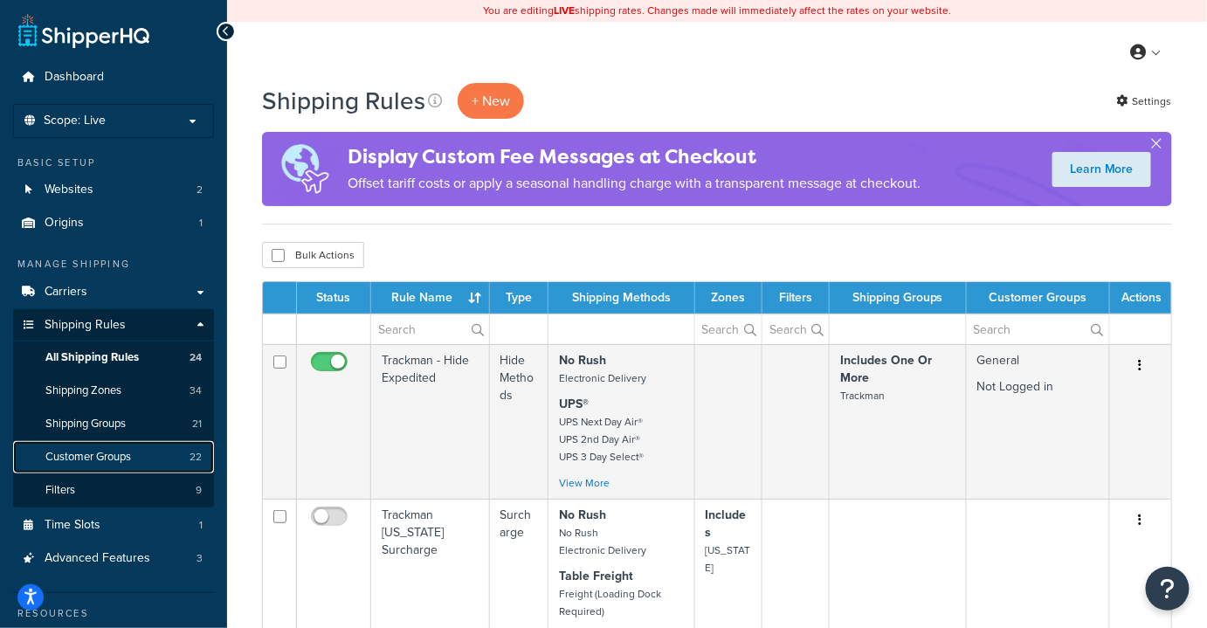
click at [134, 457] on link "Customer Groups 22" at bounding box center [113, 457] width 201 height 32
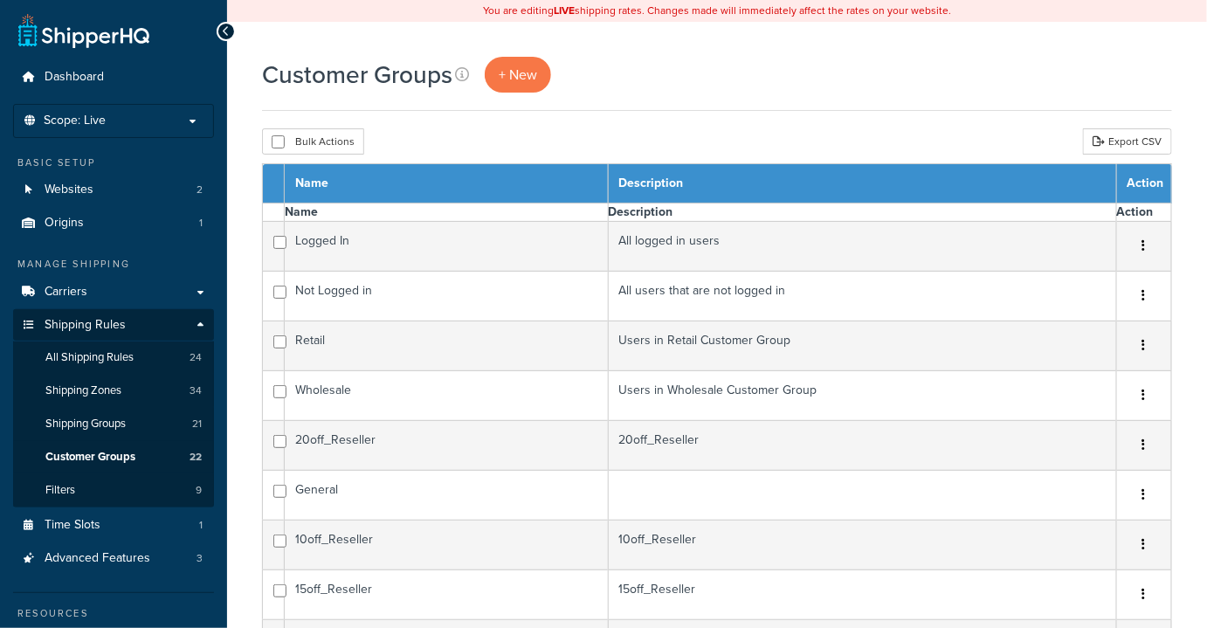
select select "15"
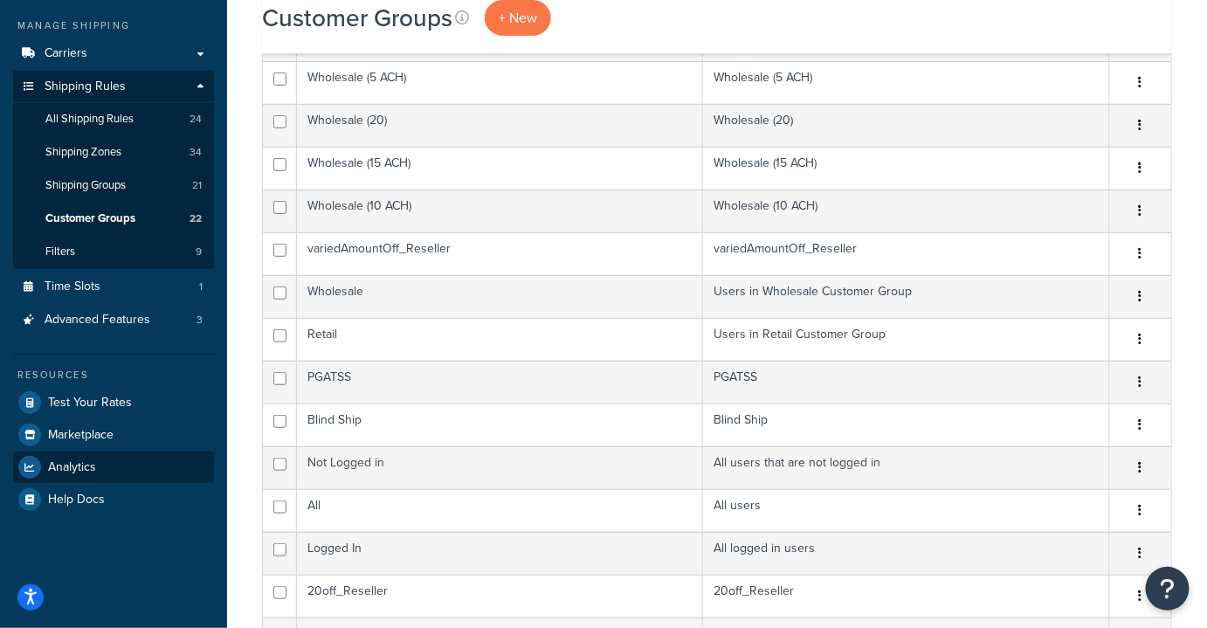
scroll to position [228, 0]
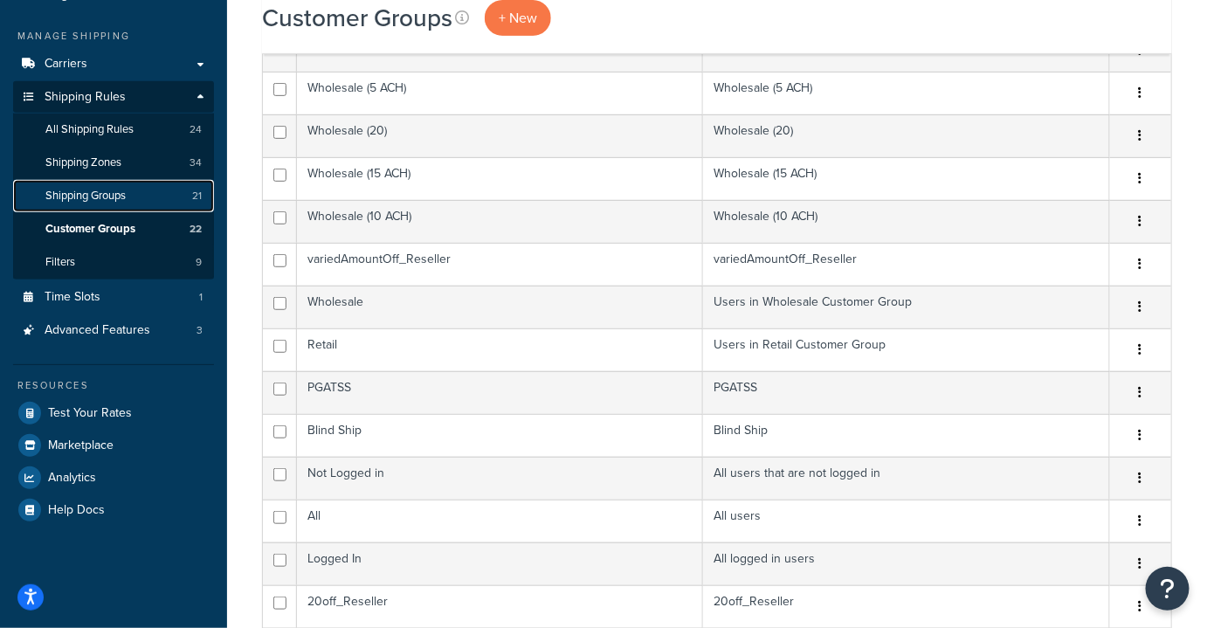
click at [94, 201] on span "Shipping Groups" at bounding box center [85, 196] width 80 height 15
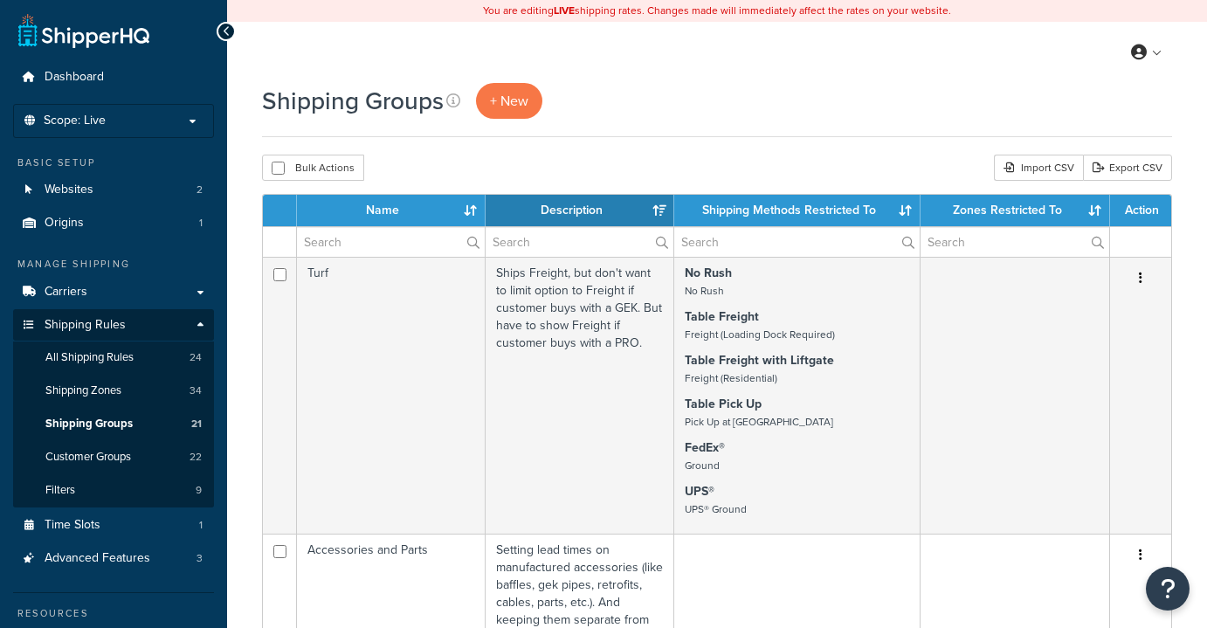
select select "15"
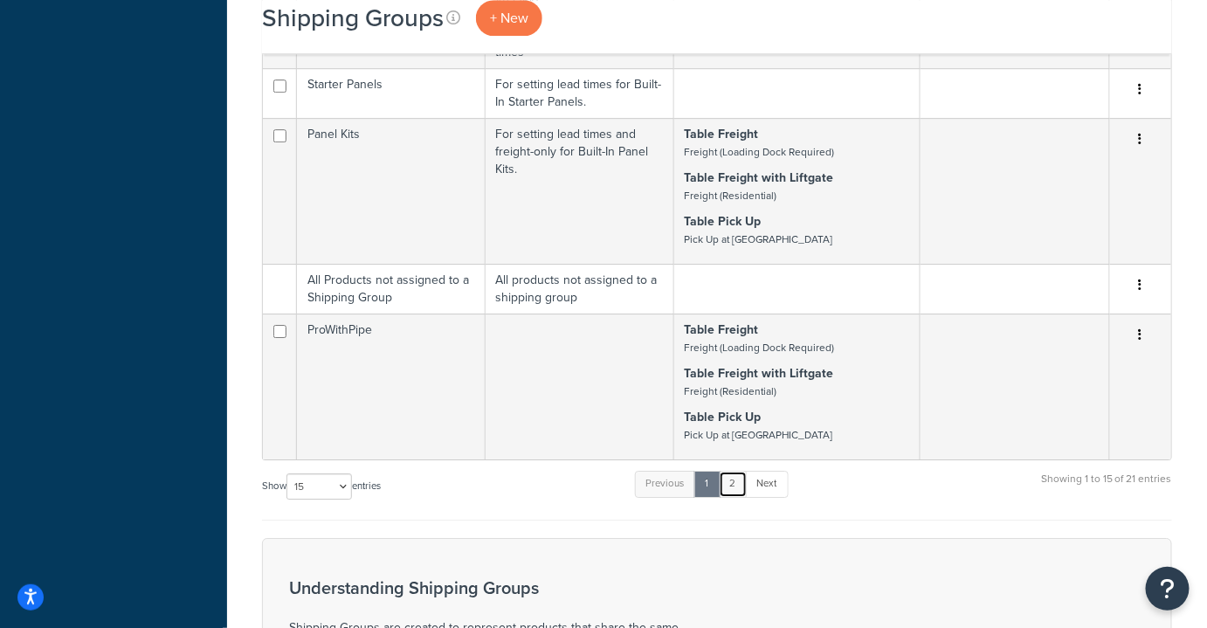
click at [740, 479] on link "2" at bounding box center [733, 484] width 29 height 26
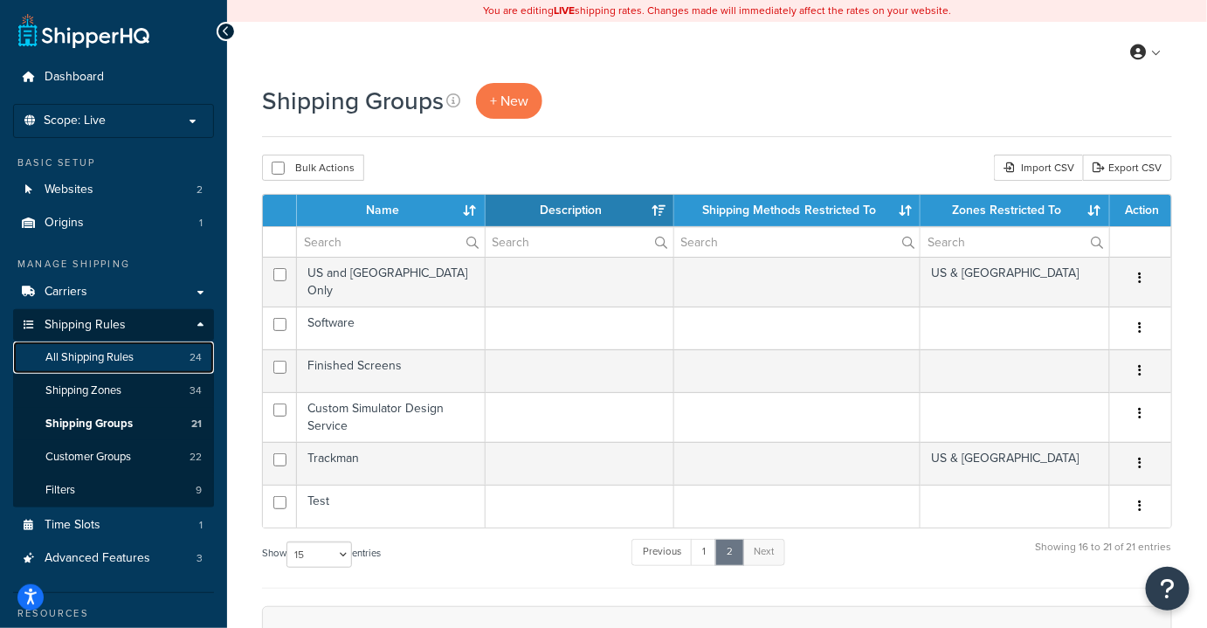
click at [145, 355] on link "All Shipping Rules 24" at bounding box center [113, 357] width 201 height 32
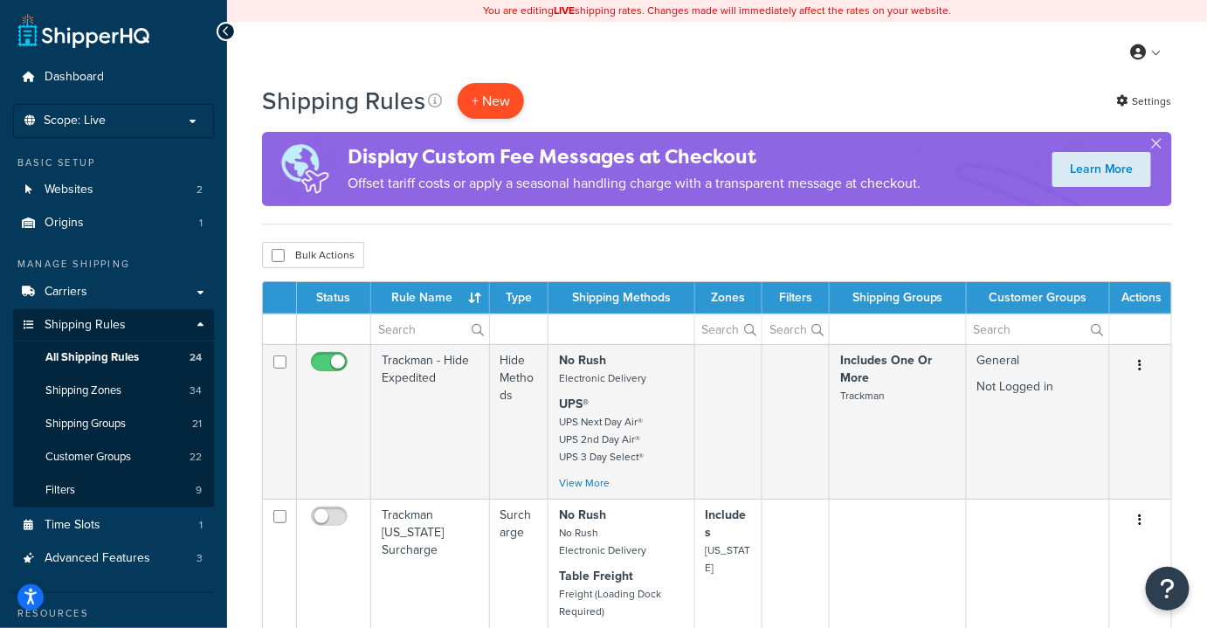
click at [482, 97] on p "+ New" at bounding box center [491, 101] width 66 height 36
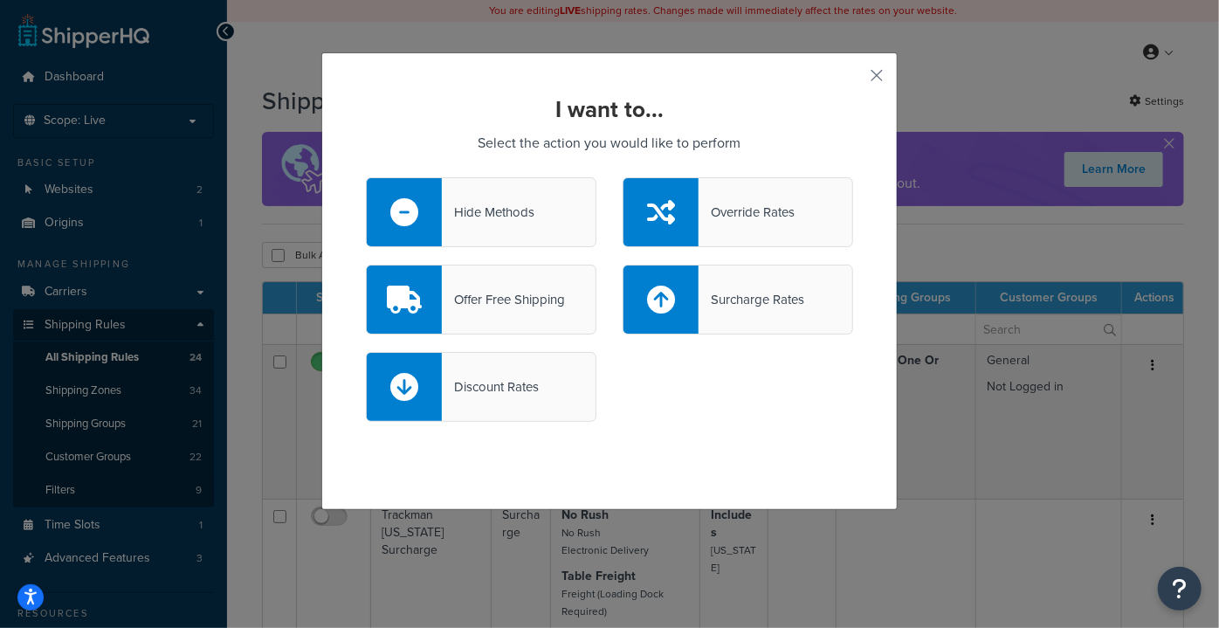
click at [491, 210] on div "Hide Methods" at bounding box center [488, 212] width 93 height 24
click at [0, 0] on input "Hide Methods" at bounding box center [0, 0] width 0 height 0
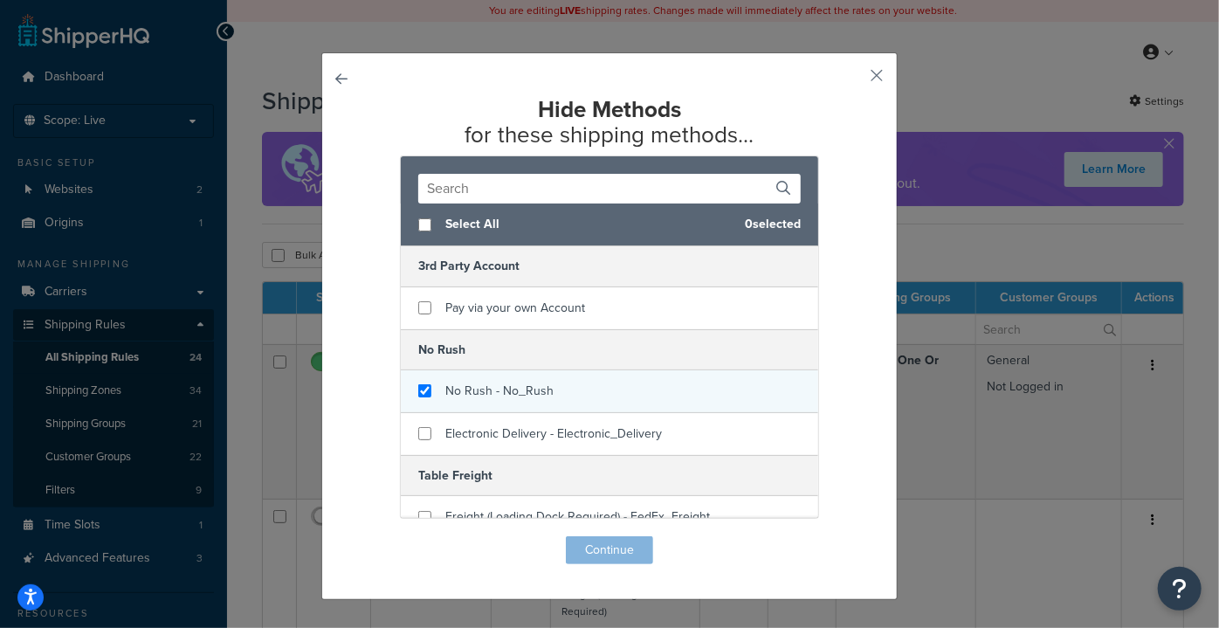
checkbox input "true"
click at [478, 390] on span "No Rush - No_Rush" at bounding box center [499, 391] width 108 height 18
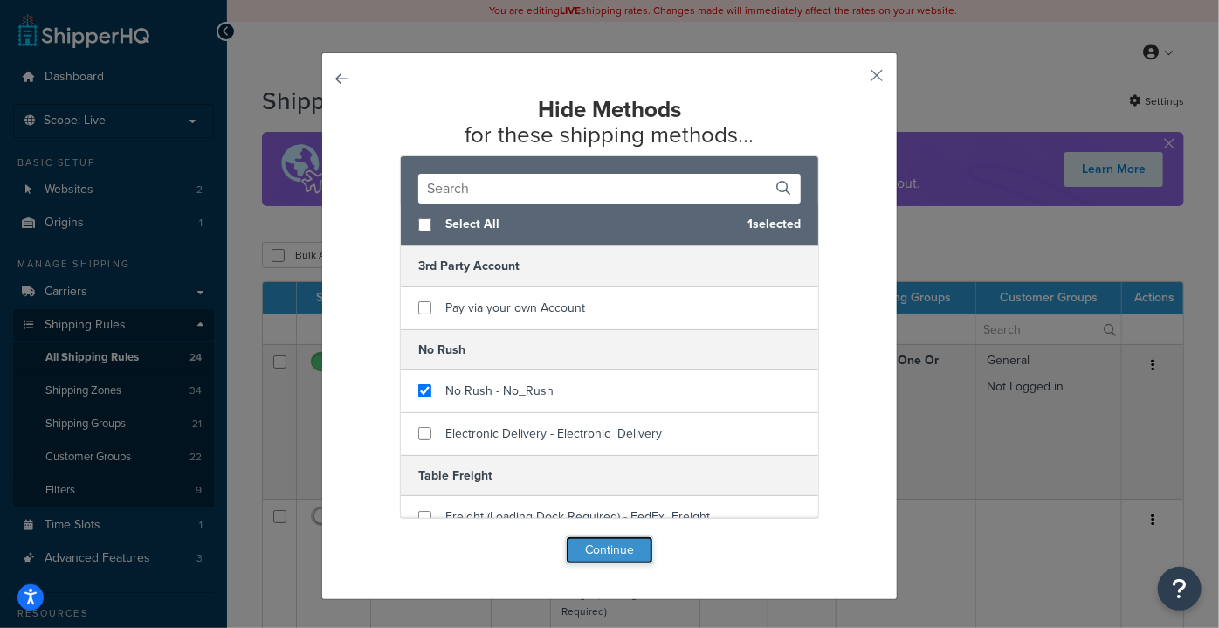
click at [590, 544] on button "Continue" at bounding box center [609, 550] width 87 height 28
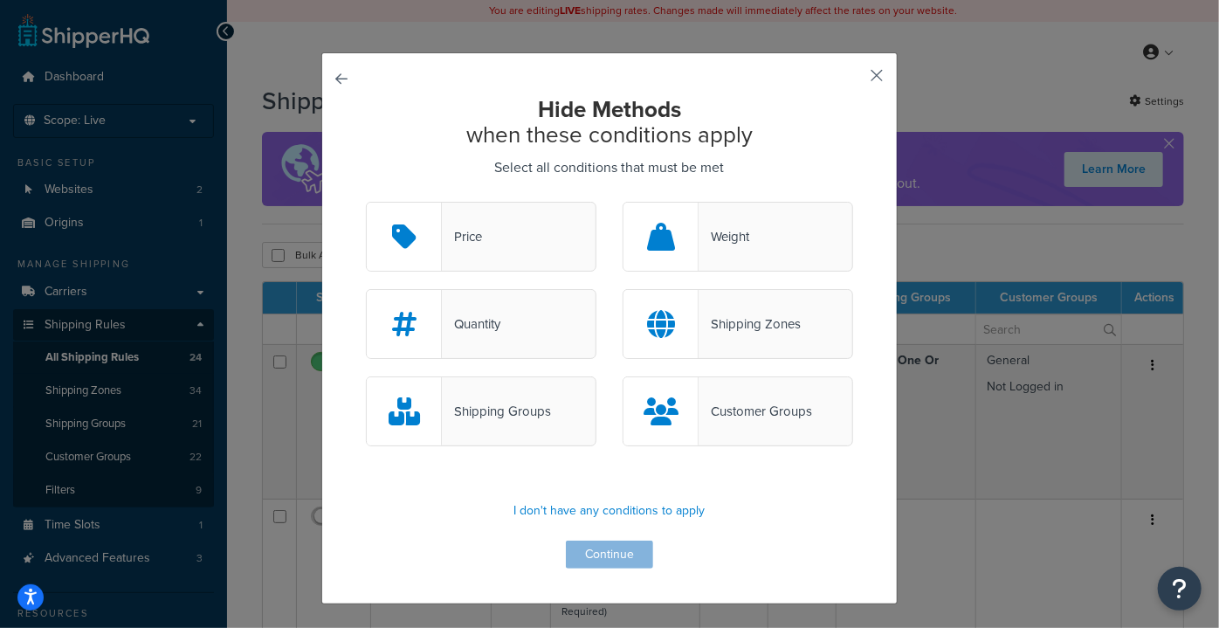
click at [853, 79] on button "button" at bounding box center [851, 81] width 4 height 4
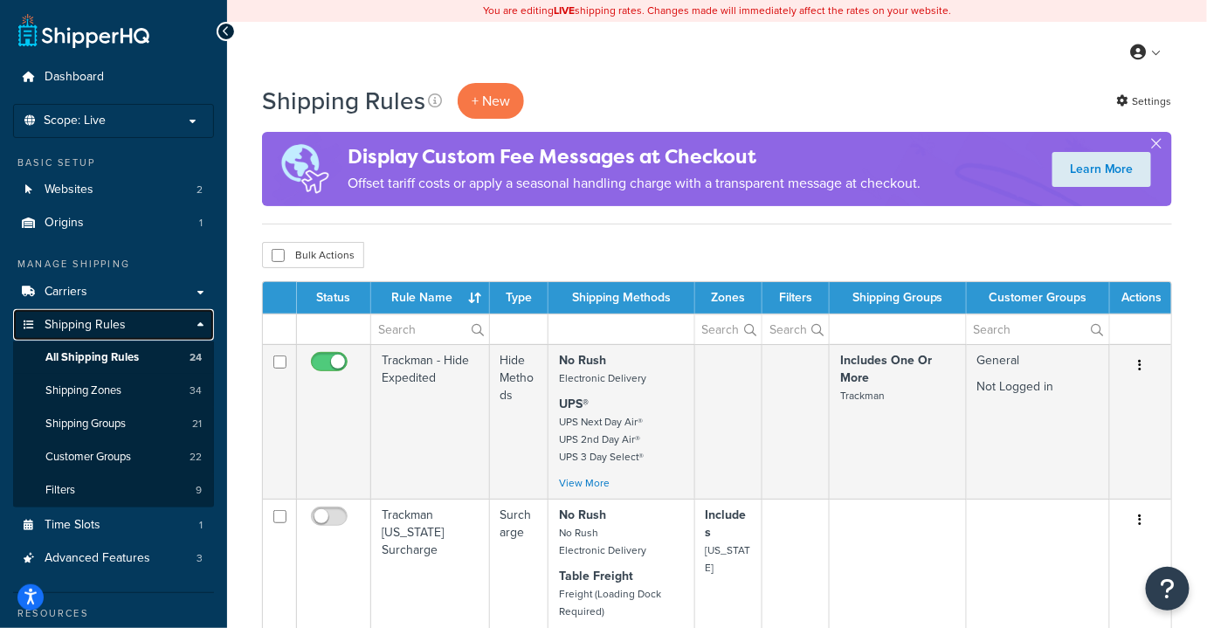
click at [202, 321] on link "Shipping Rules" at bounding box center [113, 325] width 201 height 32
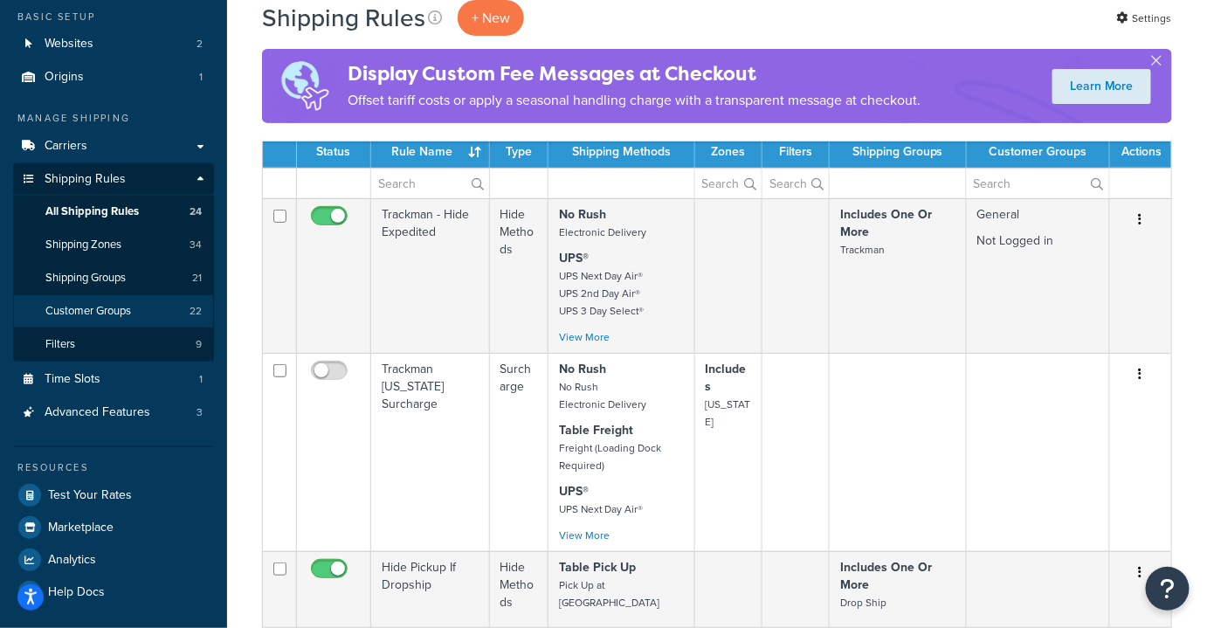
scroll to position [147, 0]
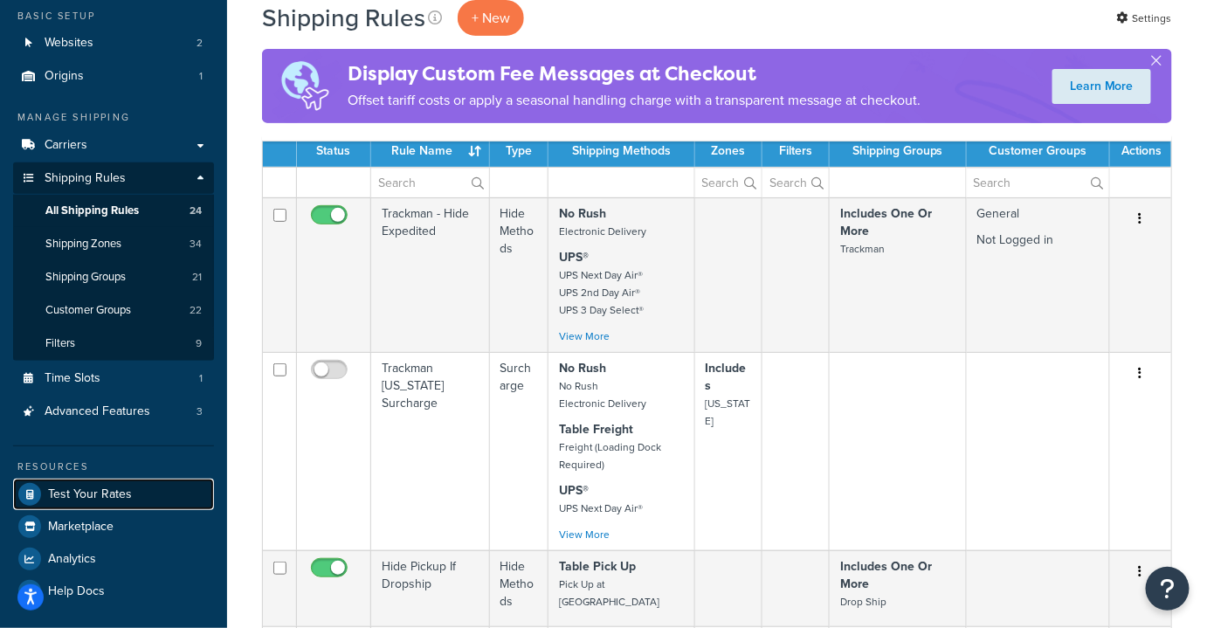
click at [114, 499] on span "Test Your Rates" at bounding box center [90, 494] width 84 height 15
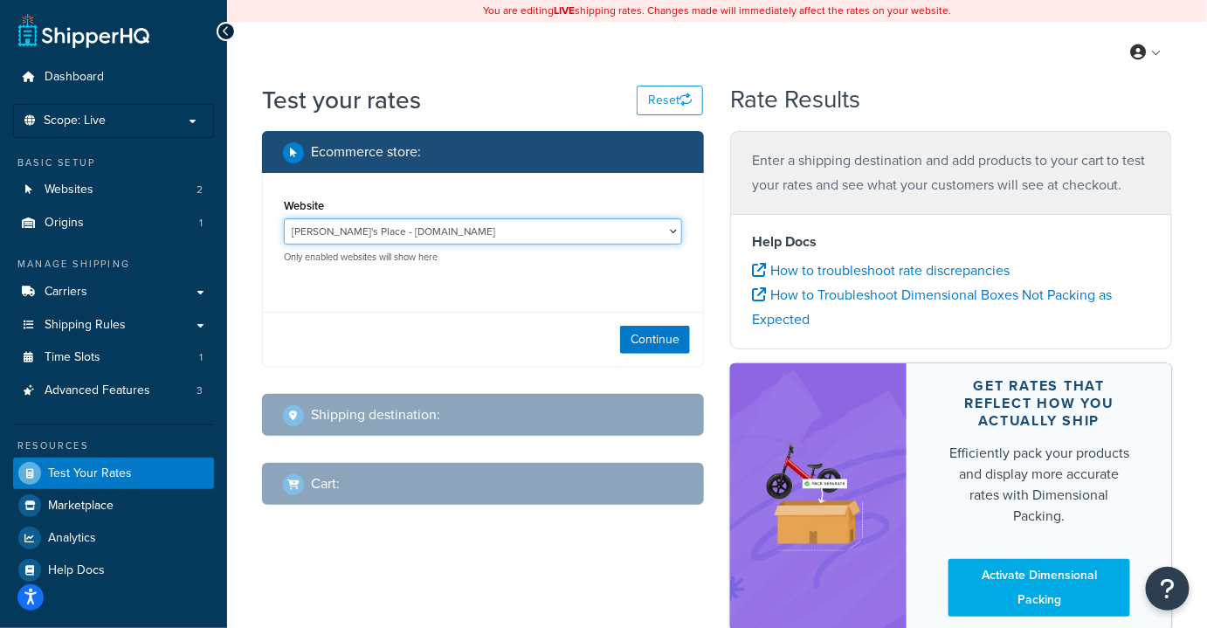
click at [357, 228] on select "[PERSON_NAME]'s Place - [DOMAIN_NAME] Dev Site - [URL][DOMAIN_NAME]" at bounding box center [483, 231] width 398 height 26
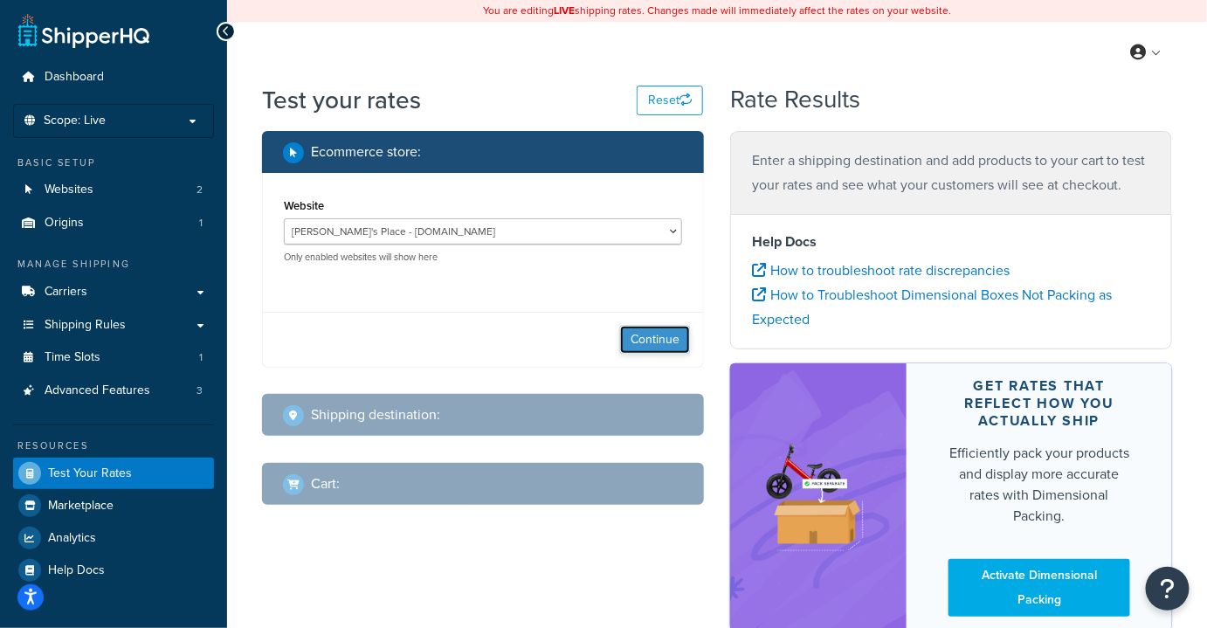
click at [645, 341] on button "Continue" at bounding box center [655, 340] width 70 height 28
select select "[GEOGRAPHIC_DATA]"
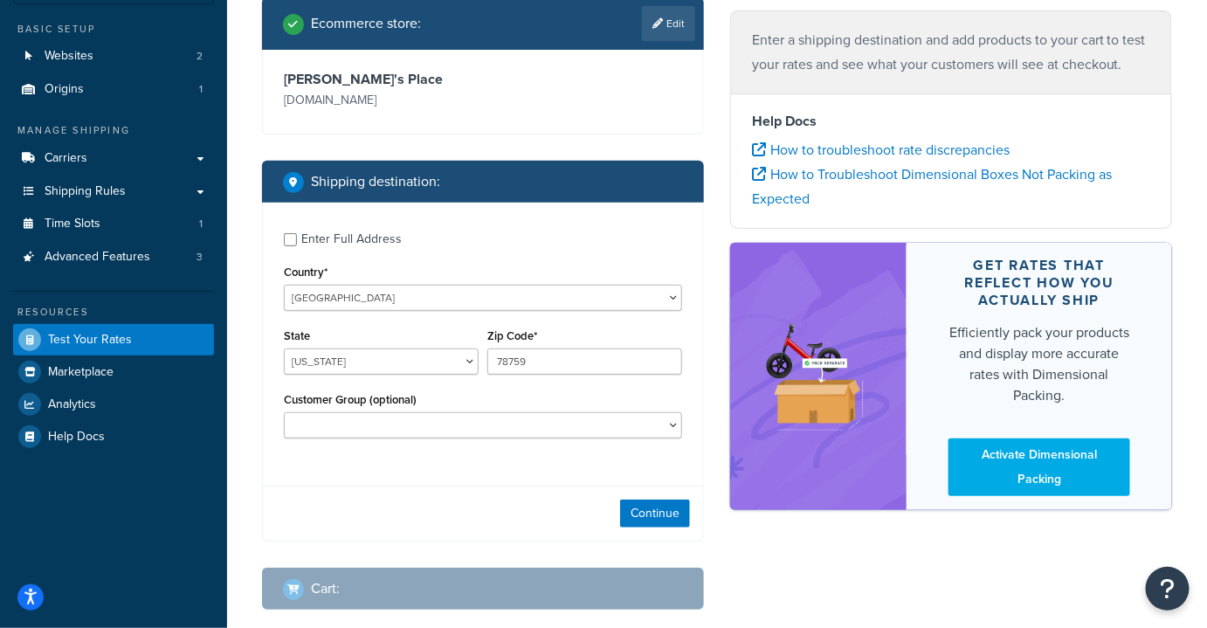
scroll to position [127, 0]
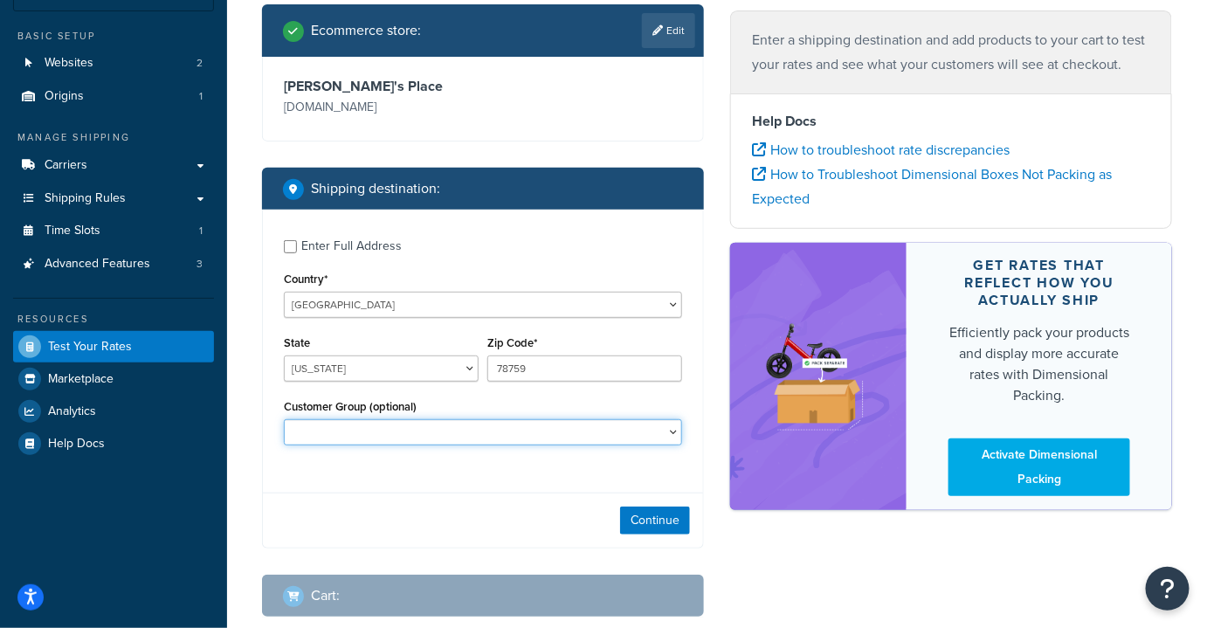
click at [440, 442] on select "10off_Reseller 15off_Reseller 20off_Reseller Blind Ship Employees General Logge…" at bounding box center [483, 432] width 398 height 26
select select "General"
click at [284, 420] on select "10off_Reseller 15off_Reseller 20off_Reseller Blind Ship Employees General Logge…" at bounding box center [483, 432] width 398 height 26
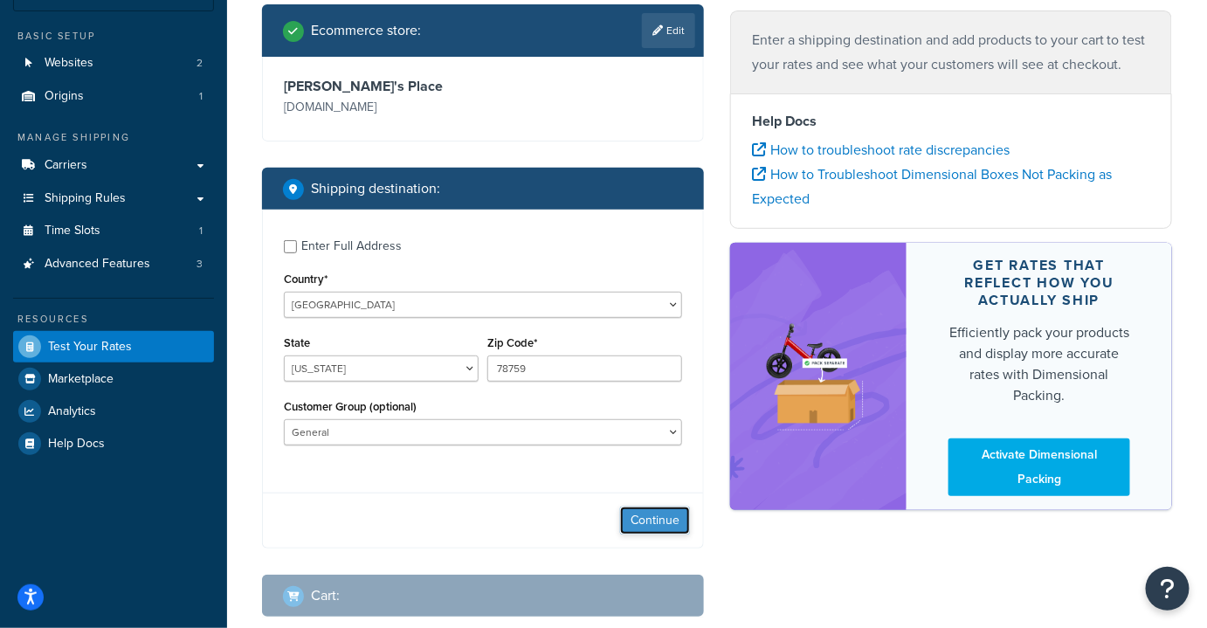
click at [646, 522] on button "Continue" at bounding box center [655, 520] width 70 height 28
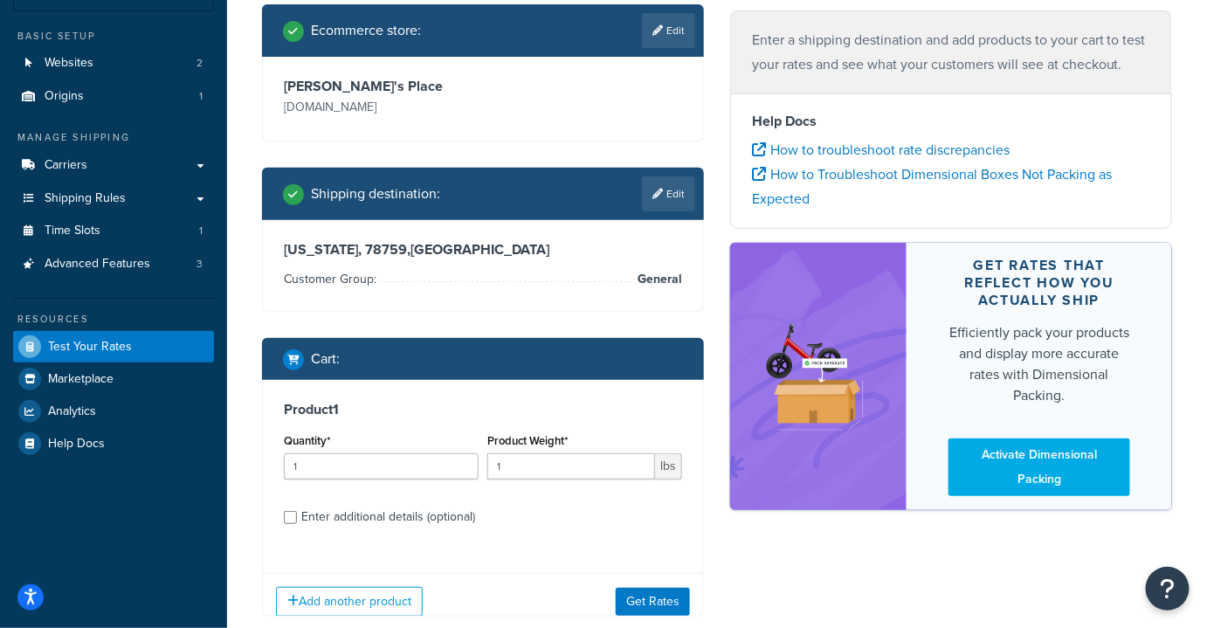
scroll to position [227, 0]
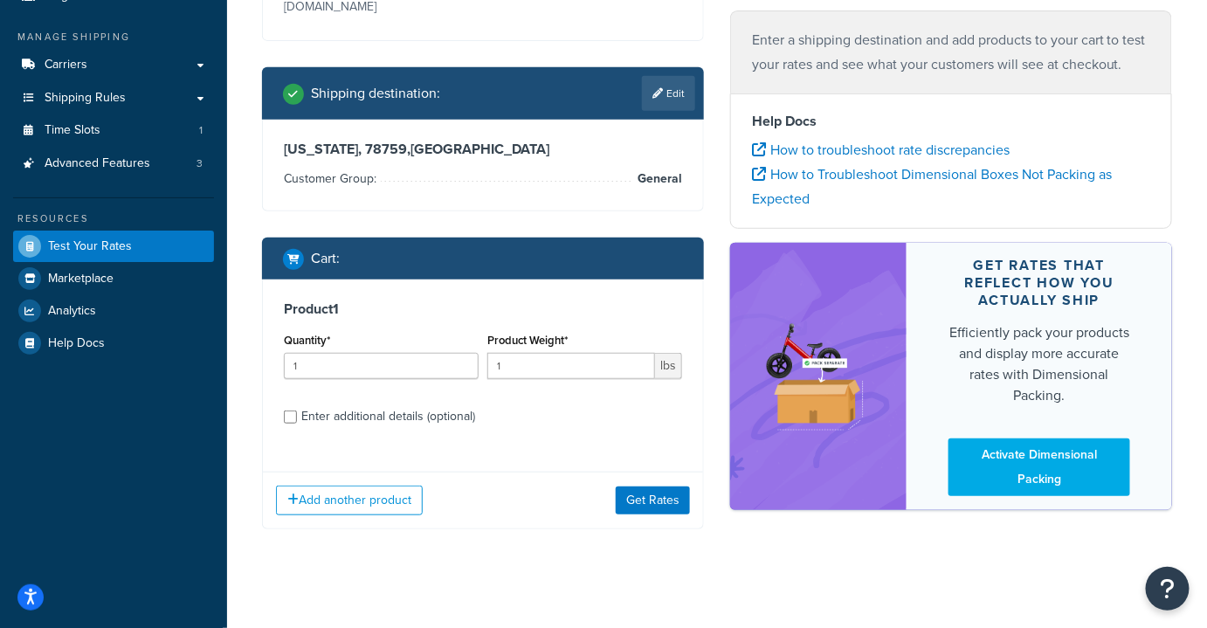
click at [361, 420] on div "Enter additional details (optional)" at bounding box center [388, 416] width 174 height 24
click at [297, 420] on input "Enter additional details (optional)" at bounding box center [290, 416] width 13 height 13
checkbox input "true"
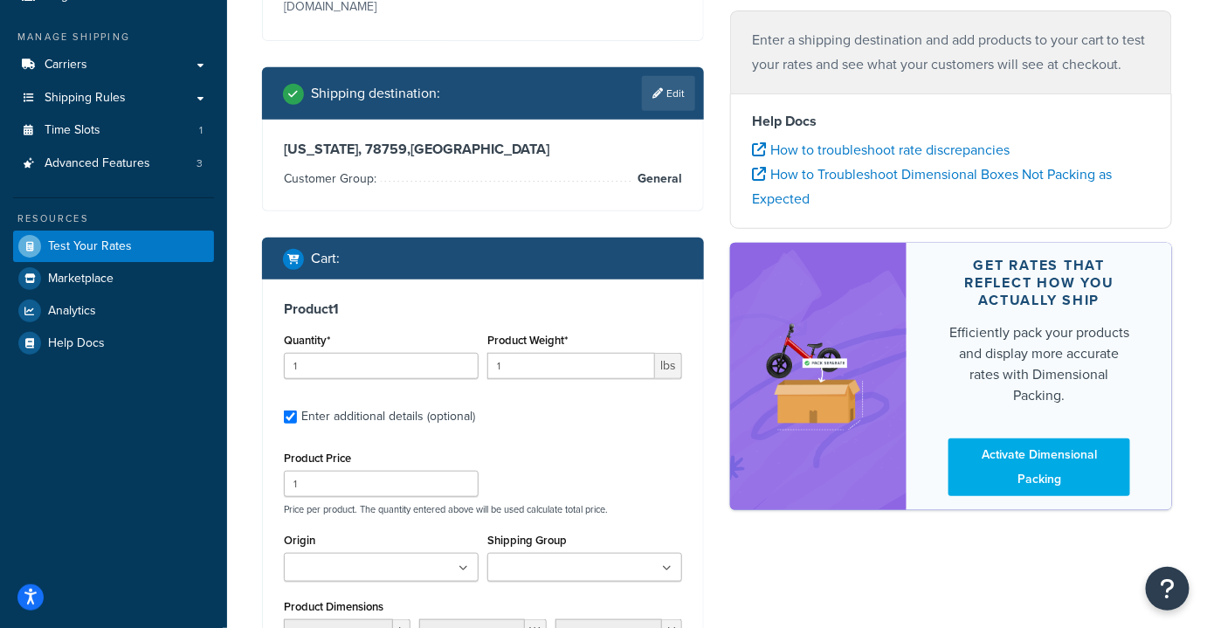
click at [537, 568] on input "Shipping Group" at bounding box center [569, 568] width 155 height 19
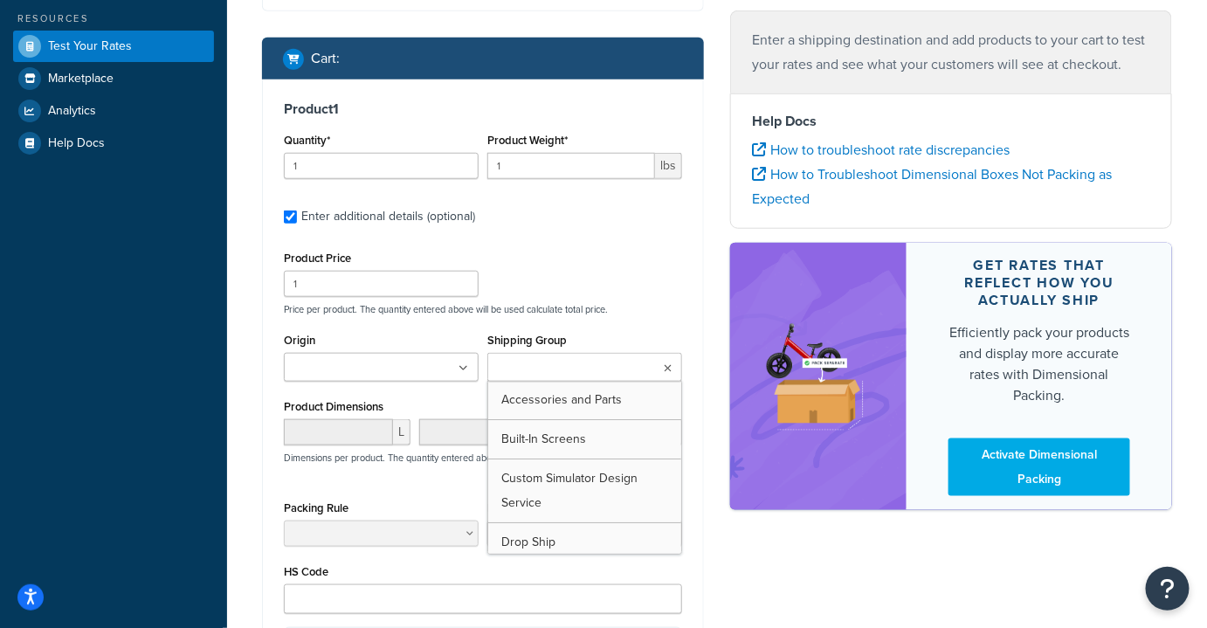
scroll to position [429, 0]
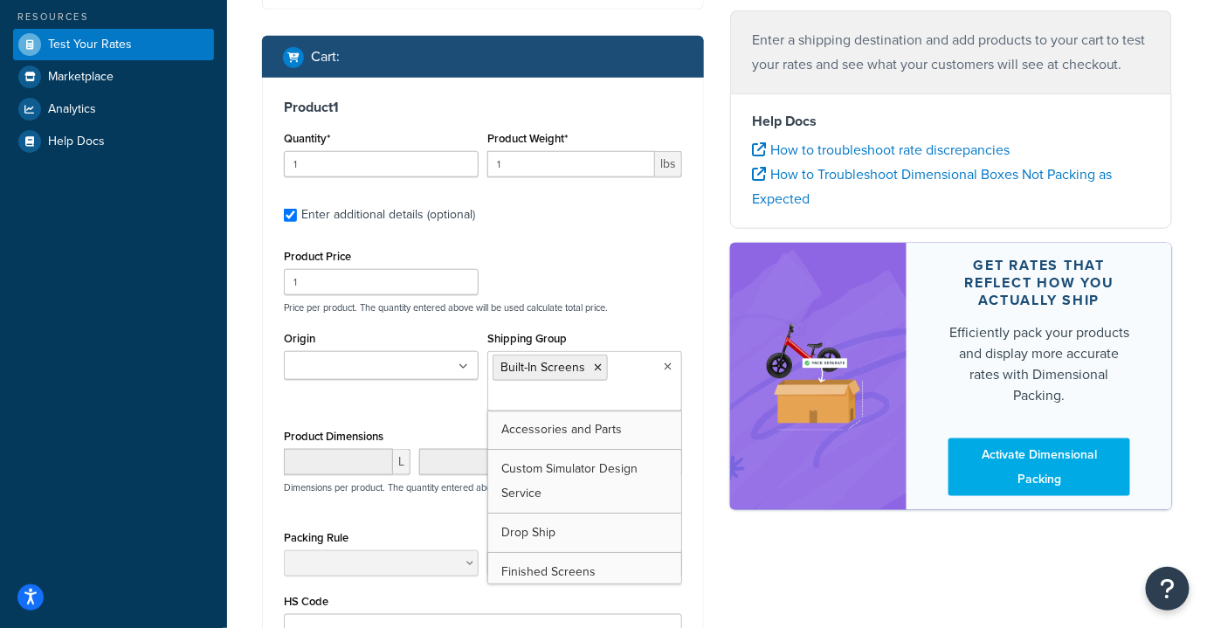
click at [561, 334] on label "Shipping Group" at bounding box center [526, 338] width 79 height 13
click at [561, 389] on input "Shipping Group" at bounding box center [569, 398] width 155 height 19
click at [574, 260] on div "Product Price 1 Price per product. The quantity entered above will be used calc…" at bounding box center [482, 278] width 407 height 69
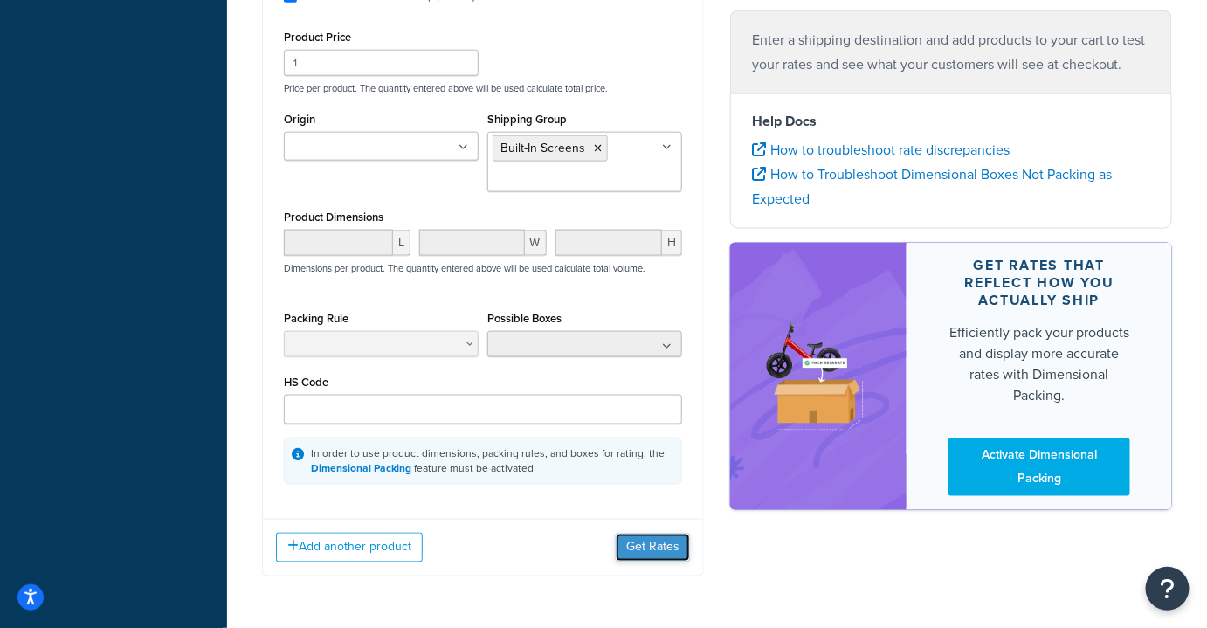
click at [643, 540] on button "Get Rates" at bounding box center [653, 547] width 74 height 28
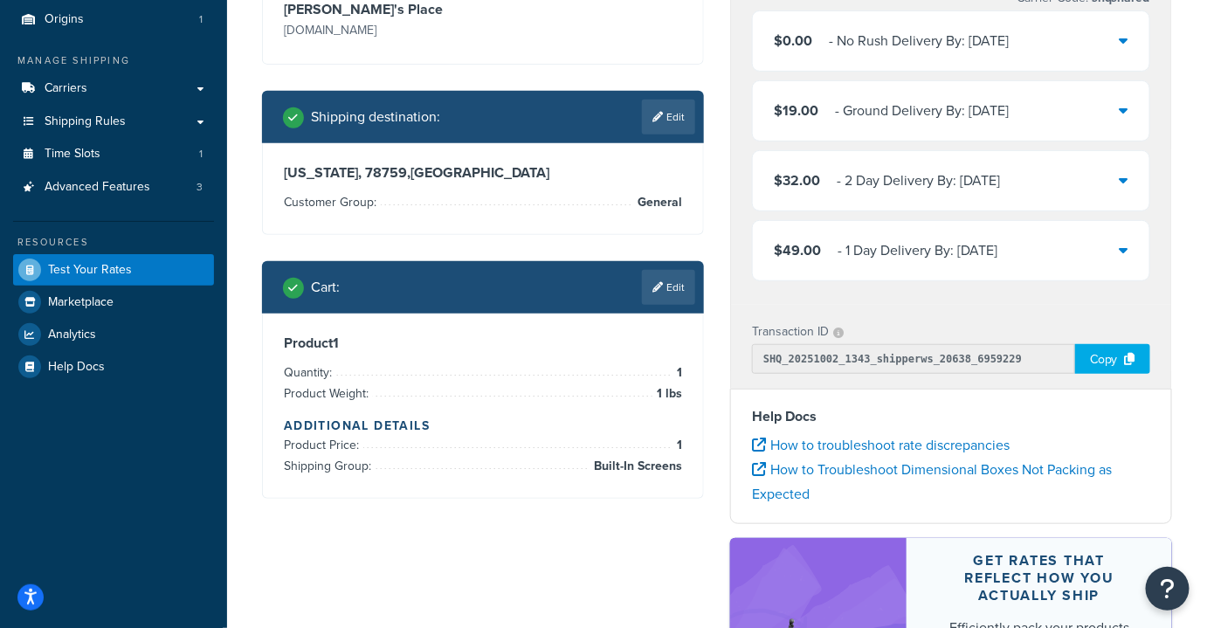
scroll to position [204, 0]
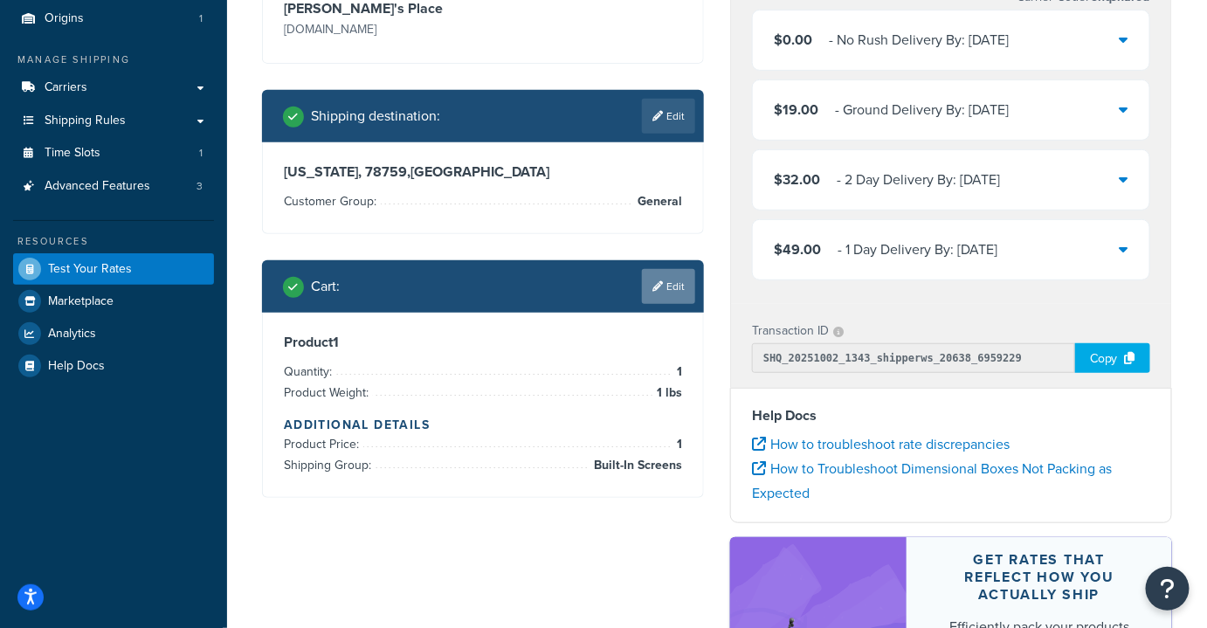
click at [663, 276] on link "Edit" at bounding box center [668, 286] width 53 height 35
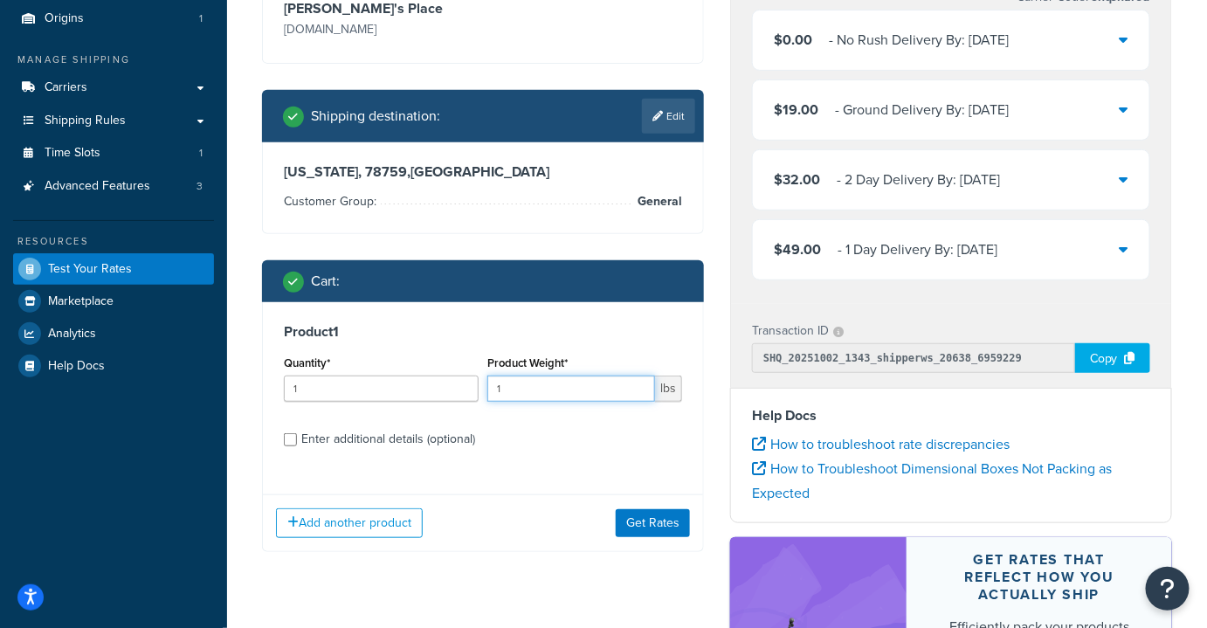
click at [525, 386] on input "1" at bounding box center [571, 388] width 168 height 26
type input "555"
click at [636, 522] on button "Get Rates" at bounding box center [653, 523] width 74 height 28
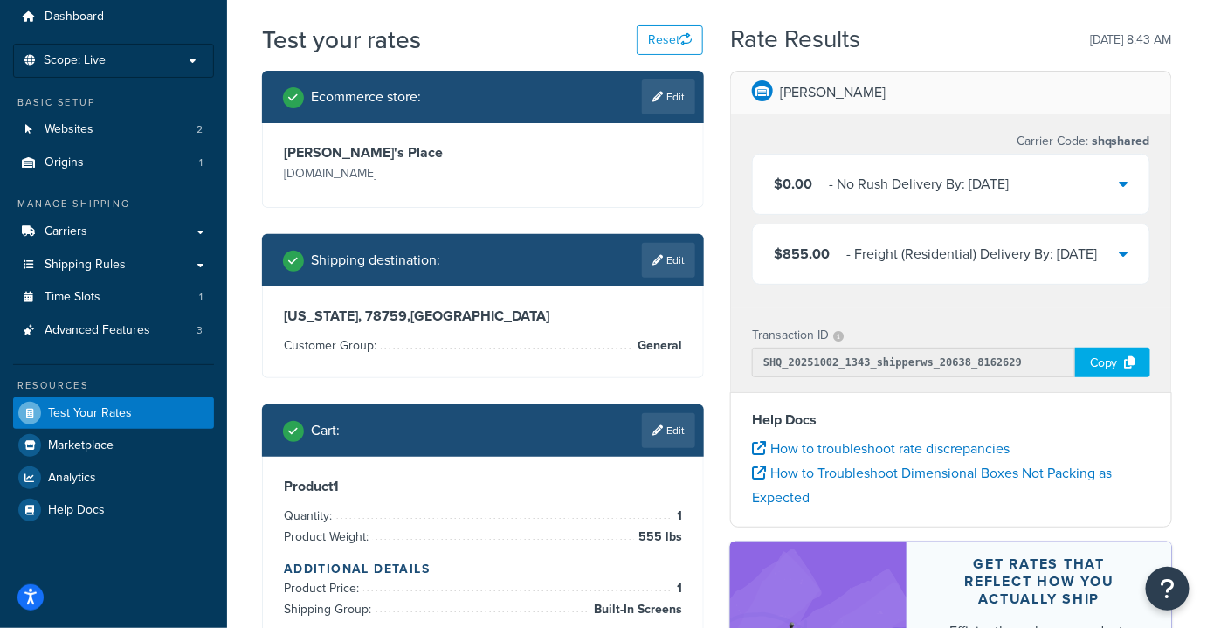
scroll to position [58, 0]
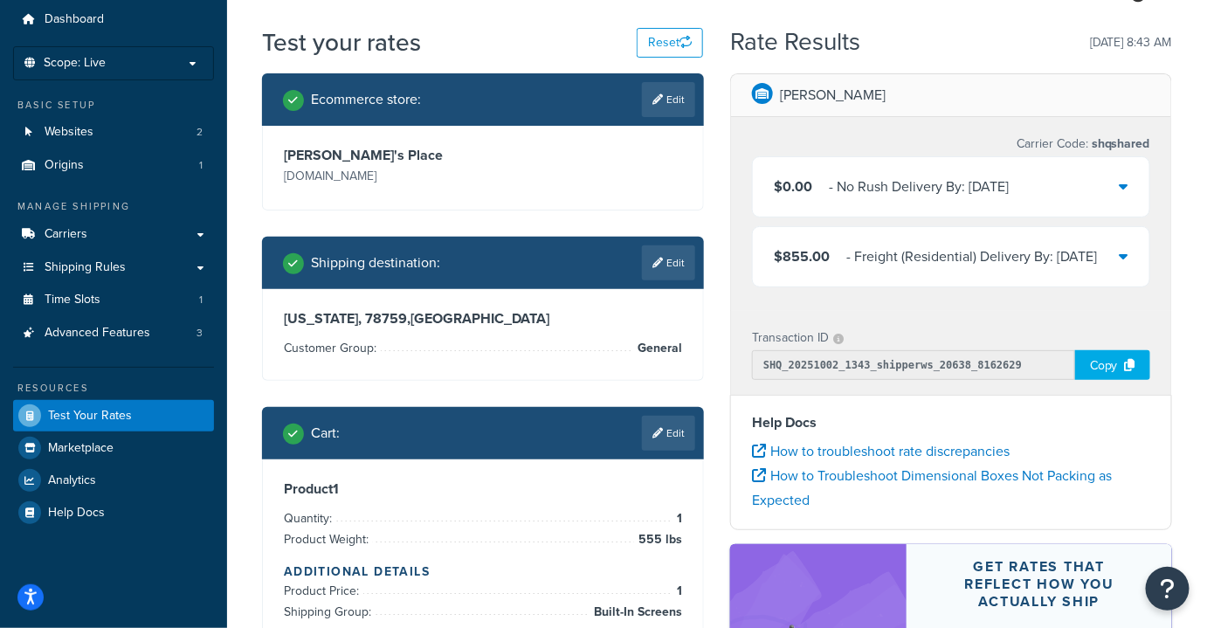
click at [1125, 256] on icon at bounding box center [1123, 256] width 9 height 14
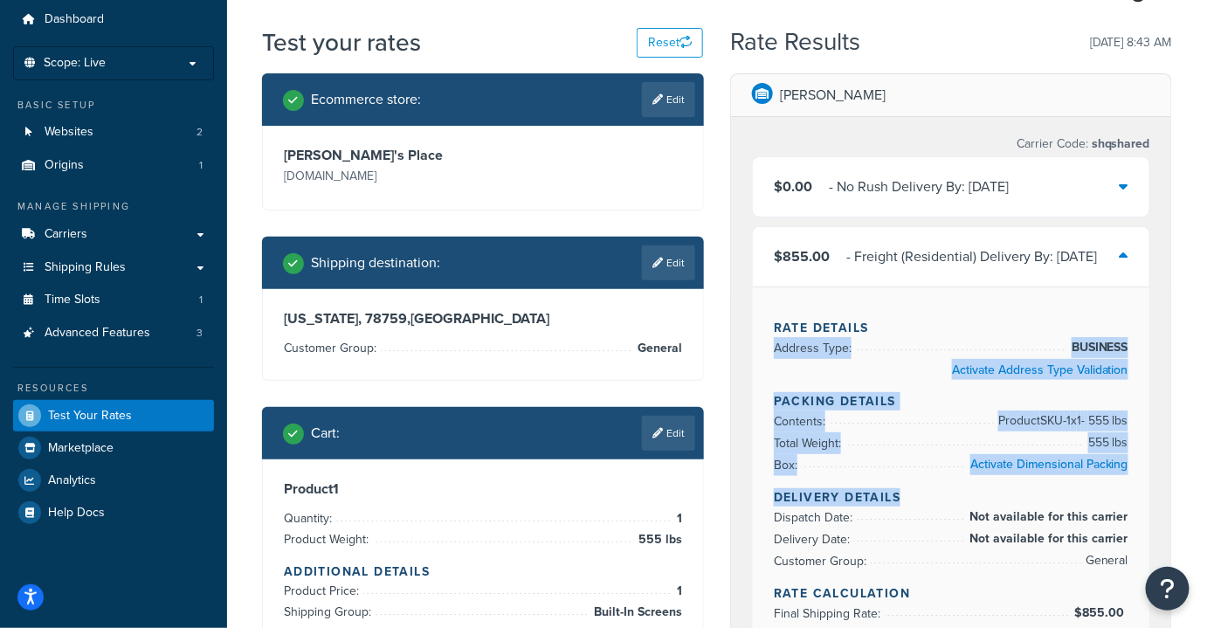
drag, startPoint x: 863, startPoint y: 510, endPoint x: 926, endPoint y: 308, distance: 211.5
click at [926, 308] on div "Rate Details Address Type: BUSINESS Activate Address Type Validation Packing De…" at bounding box center [951, 464] width 396 height 357
click at [938, 319] on h4 "Rate Details" at bounding box center [951, 328] width 354 height 18
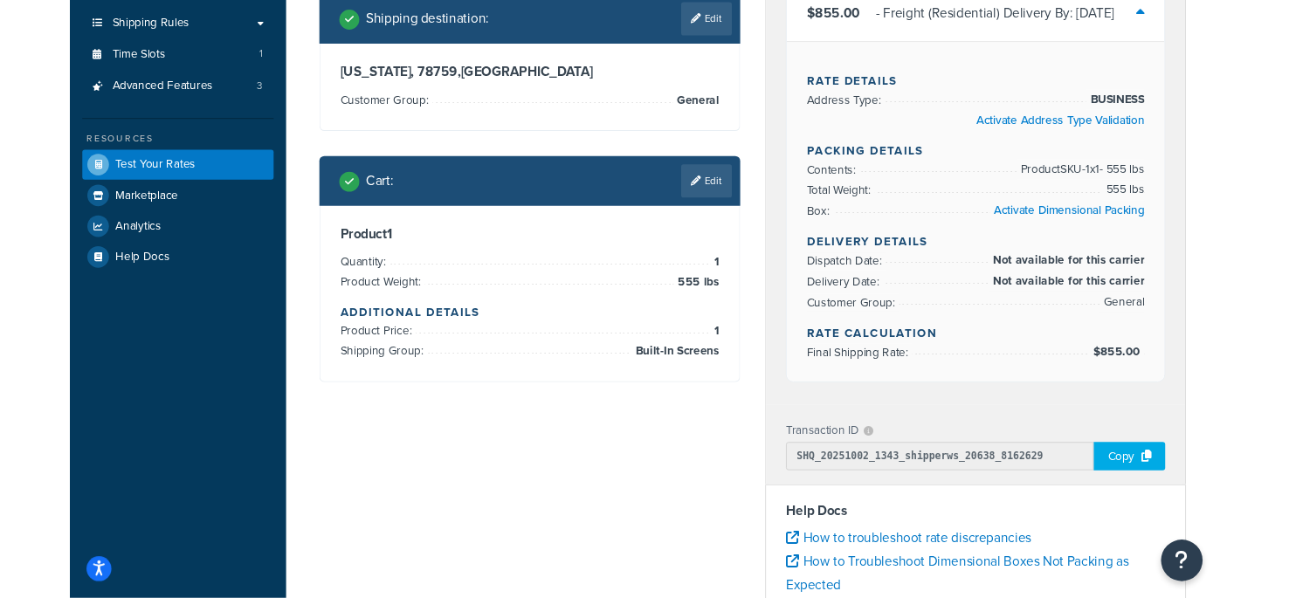
scroll to position [298, 0]
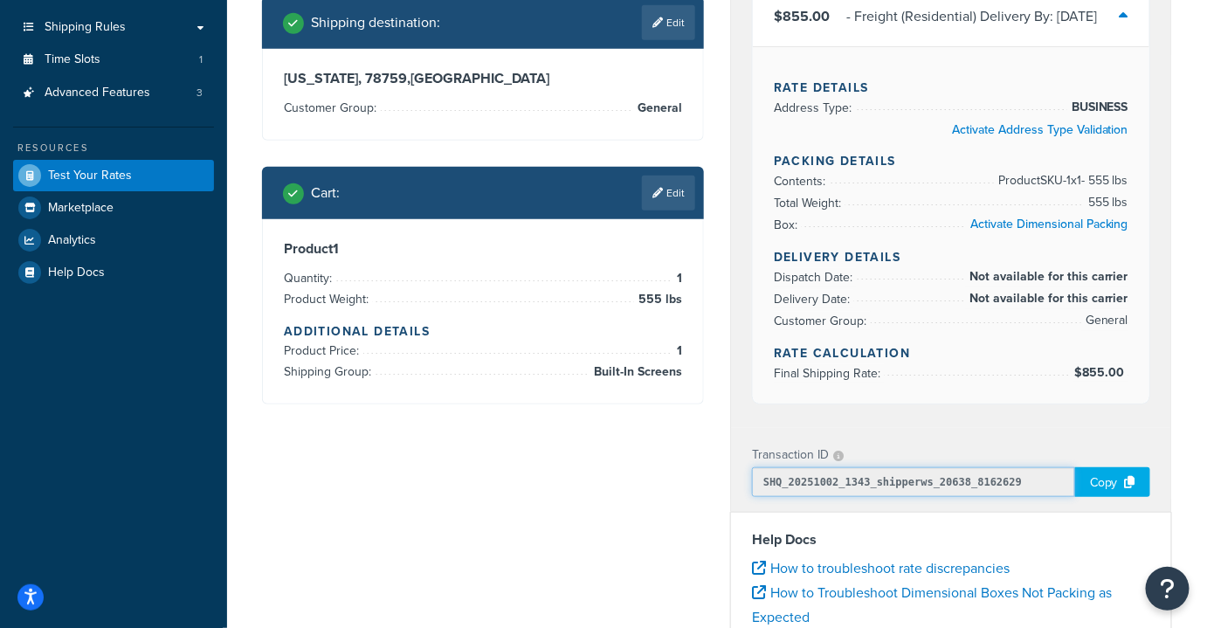
drag, startPoint x: 1004, startPoint y: 477, endPoint x: 765, endPoint y: 476, distance: 239.2
click at [765, 476] on input "SHQ_20251002_1343_shipperws_20638_8162629" at bounding box center [913, 482] width 323 height 30
click at [783, 443] on p "Transaction ID" at bounding box center [790, 455] width 77 height 24
